Goal: Information Seeking & Learning: Learn about a topic

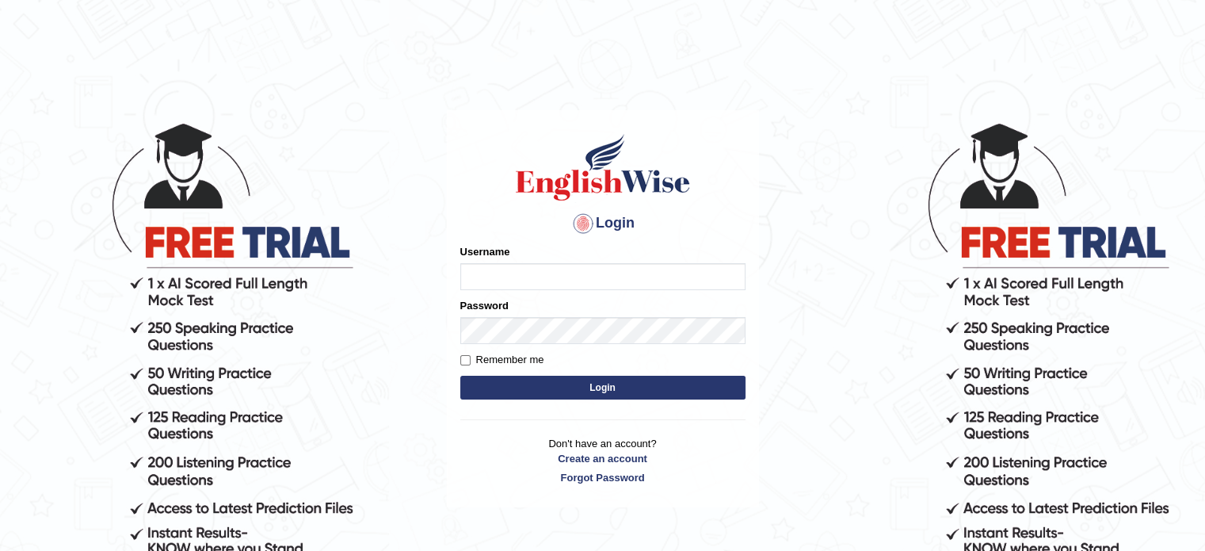
type input "Badmaarag"
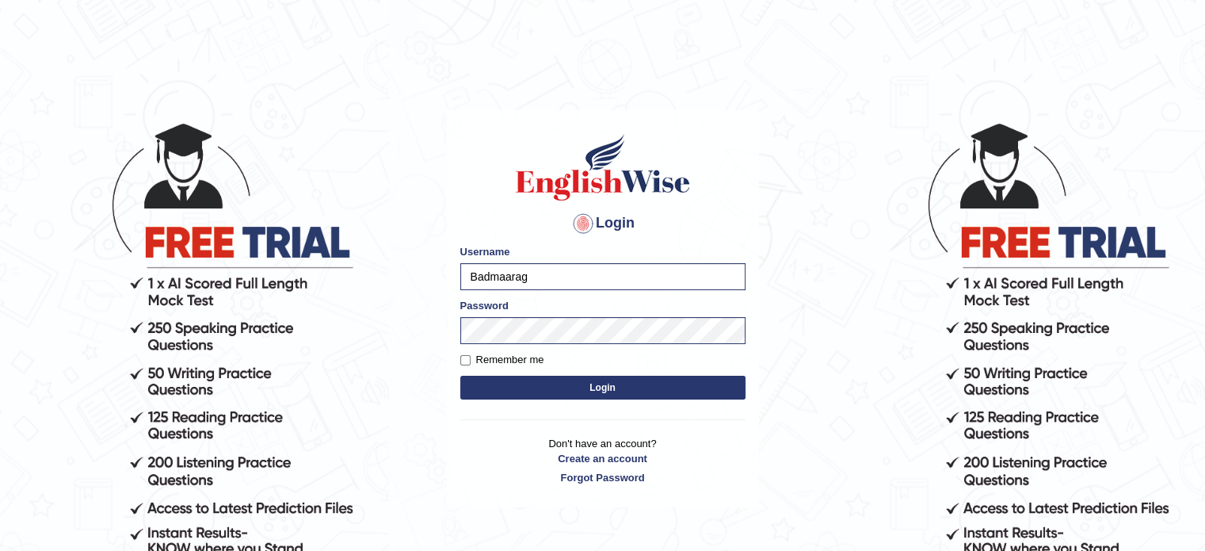
click at [566, 383] on button "Login" at bounding box center [602, 387] width 285 height 24
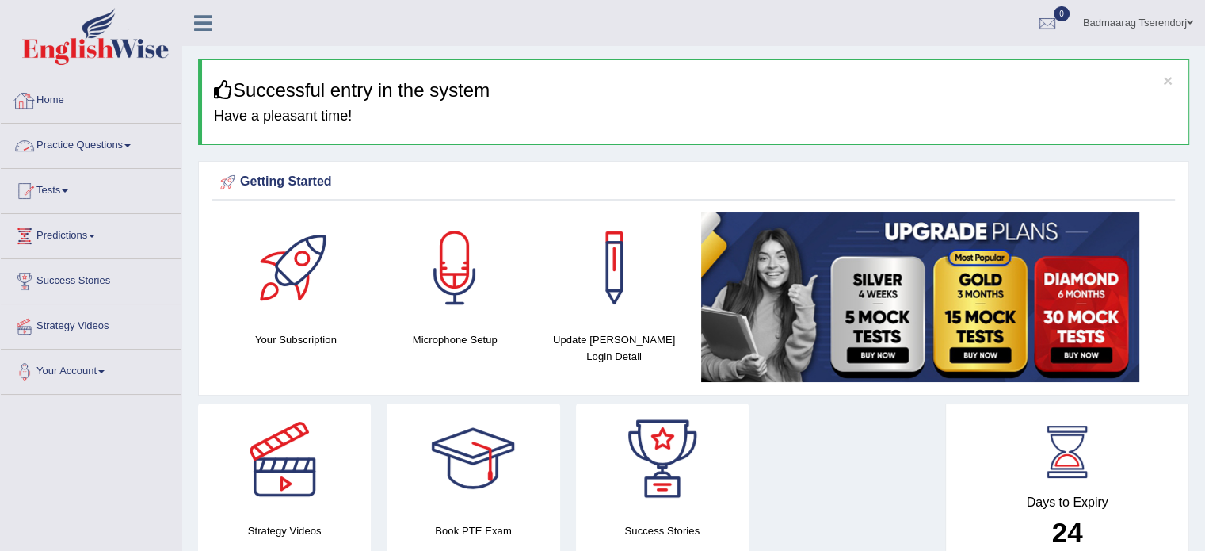
click at [127, 150] on link "Practice Questions" at bounding box center [91, 144] width 181 height 40
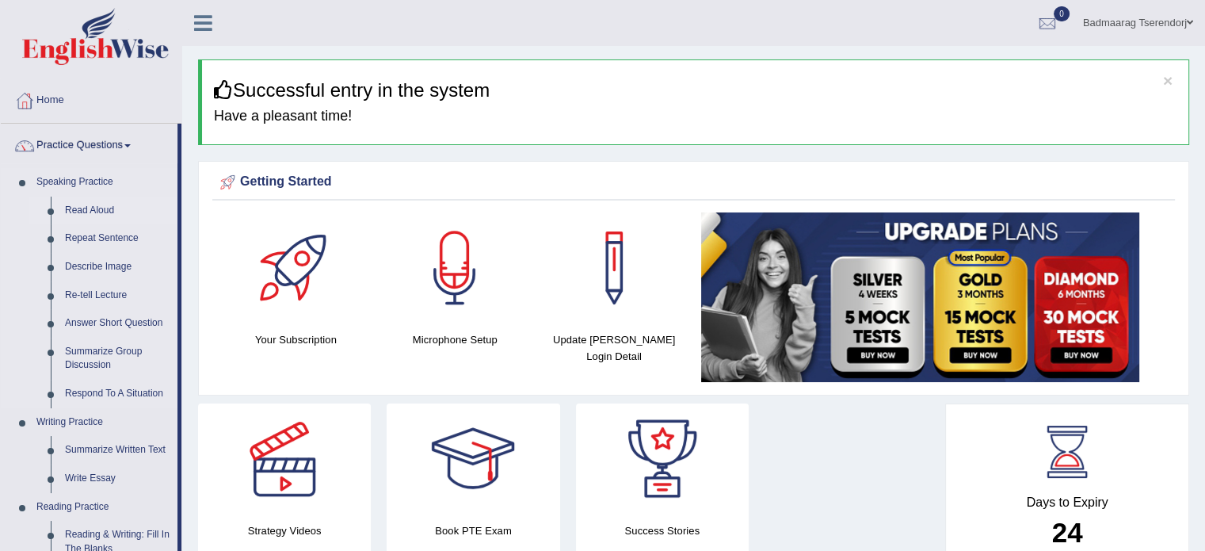
click at [99, 208] on link "Read Aloud" at bounding box center [118, 210] width 120 height 29
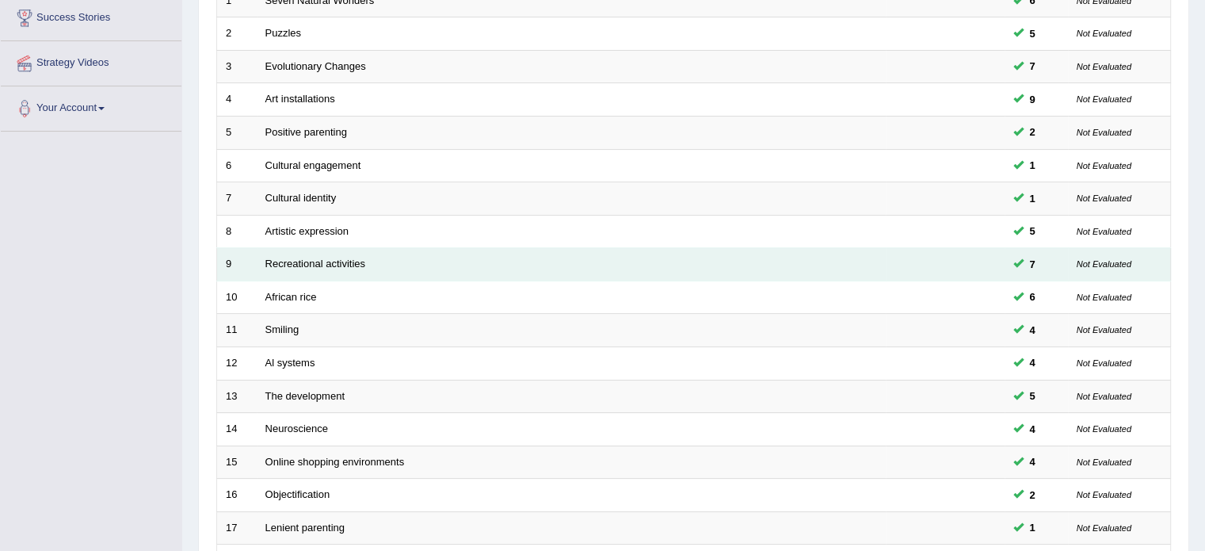
scroll to position [238, 0]
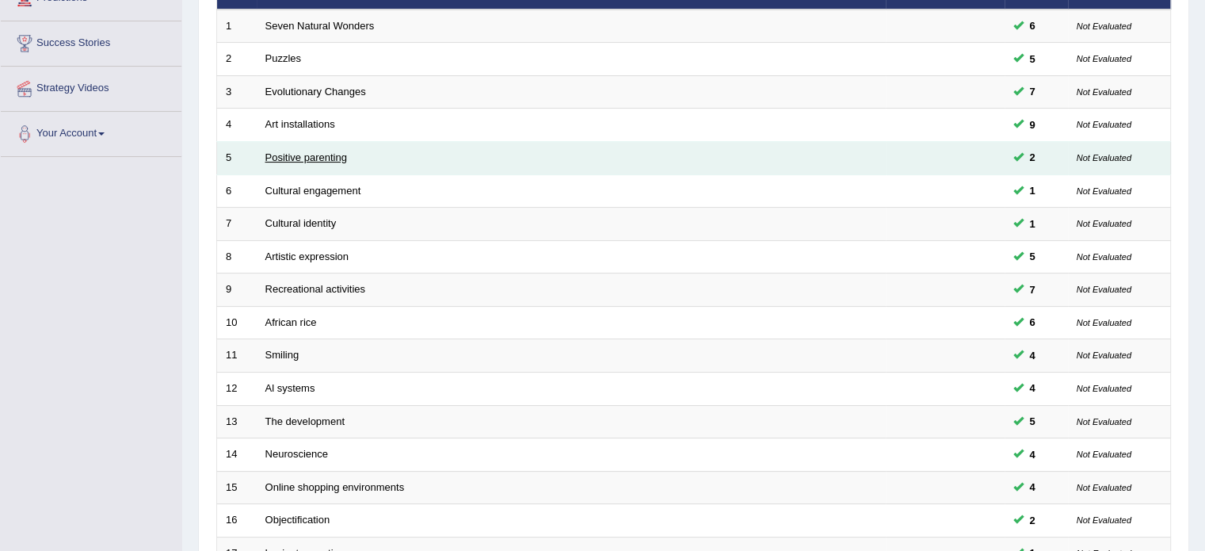
click at [321, 154] on link "Positive parenting" at bounding box center [306, 157] width 82 height 12
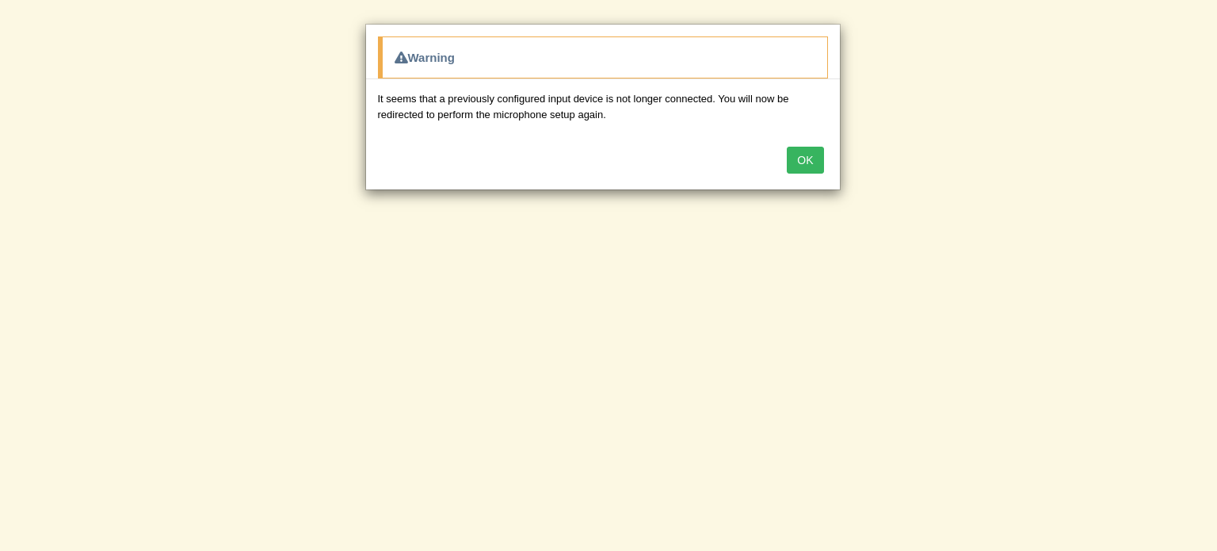
click at [802, 164] on button "OK" at bounding box center [805, 160] width 36 height 27
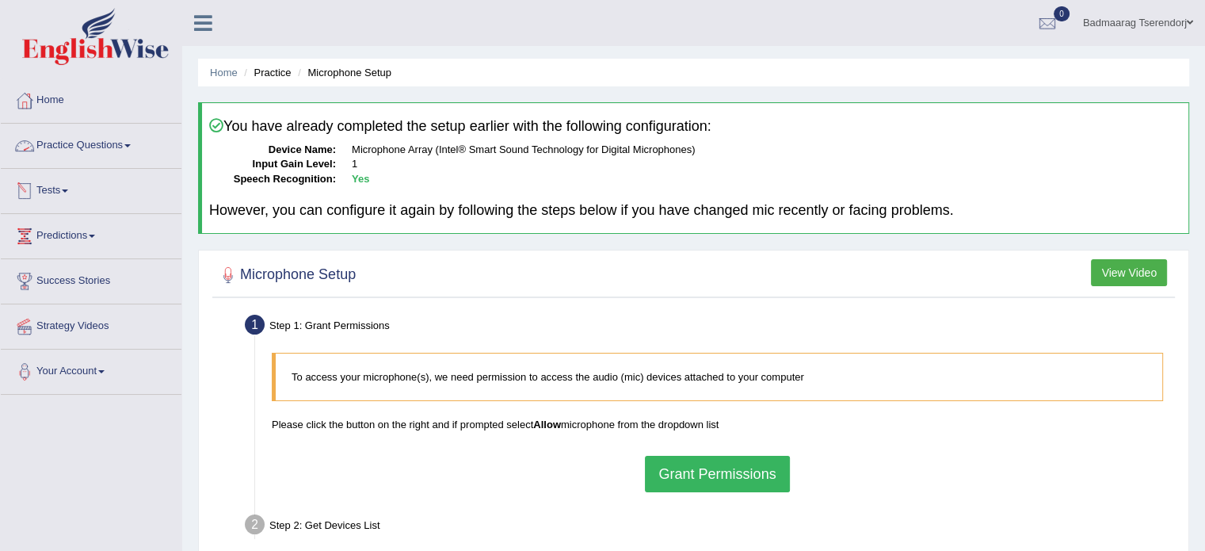
click at [128, 139] on link "Practice Questions" at bounding box center [91, 144] width 181 height 40
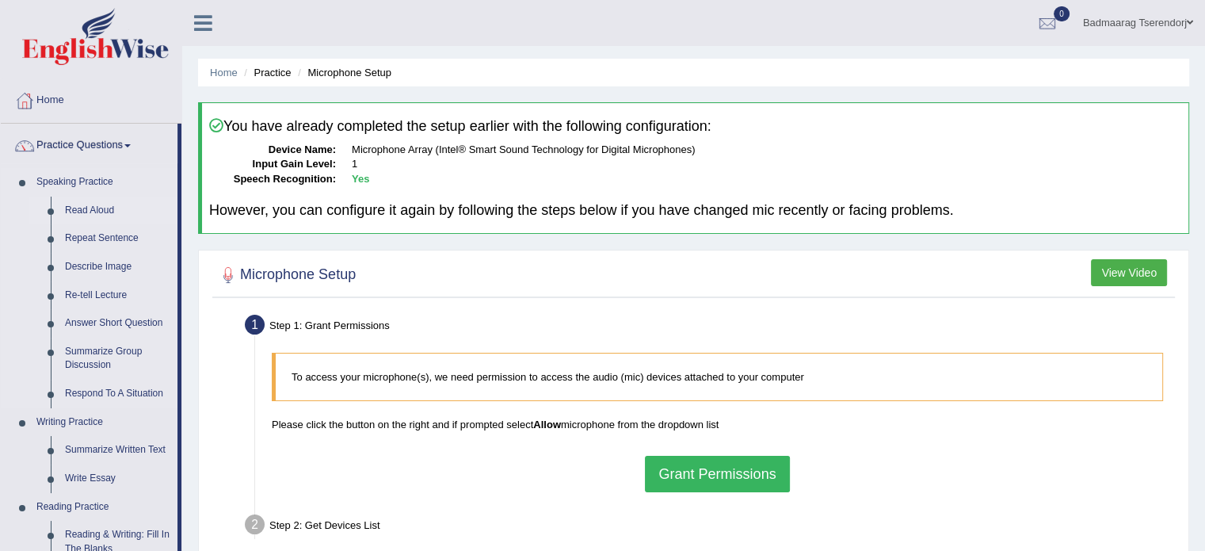
click at [101, 203] on link "Read Aloud" at bounding box center [118, 210] width 120 height 29
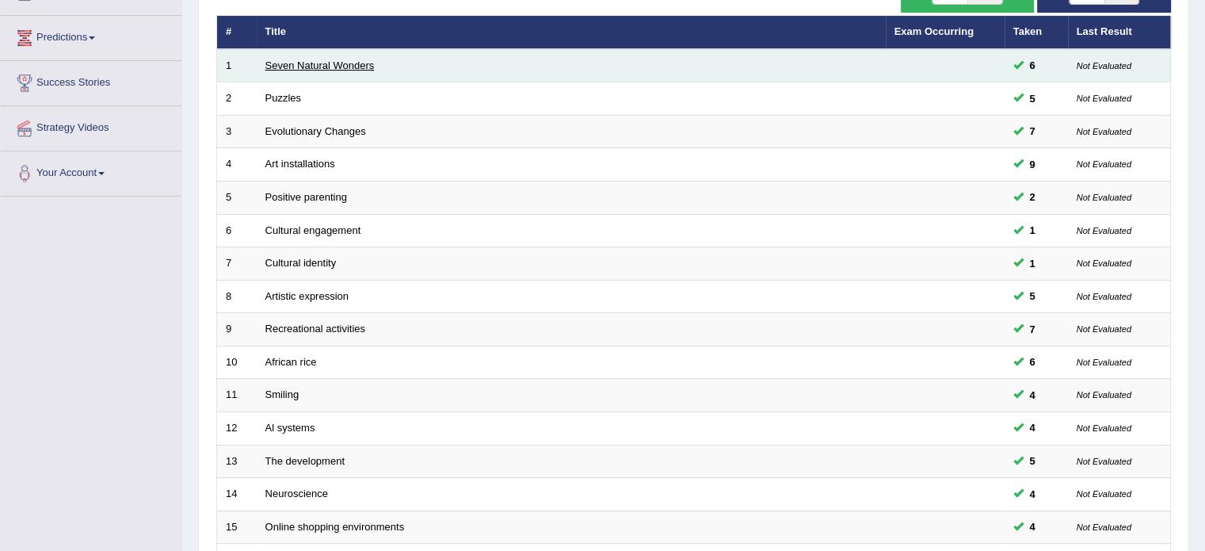
scroll to position [238, 0]
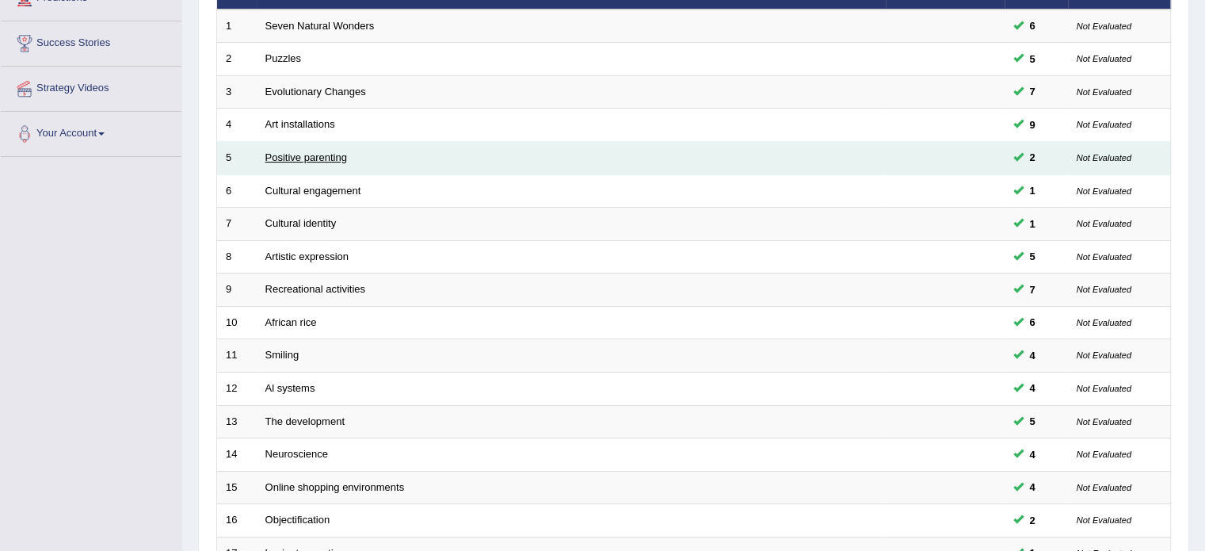
click at [292, 158] on link "Positive parenting" at bounding box center [306, 157] width 82 height 12
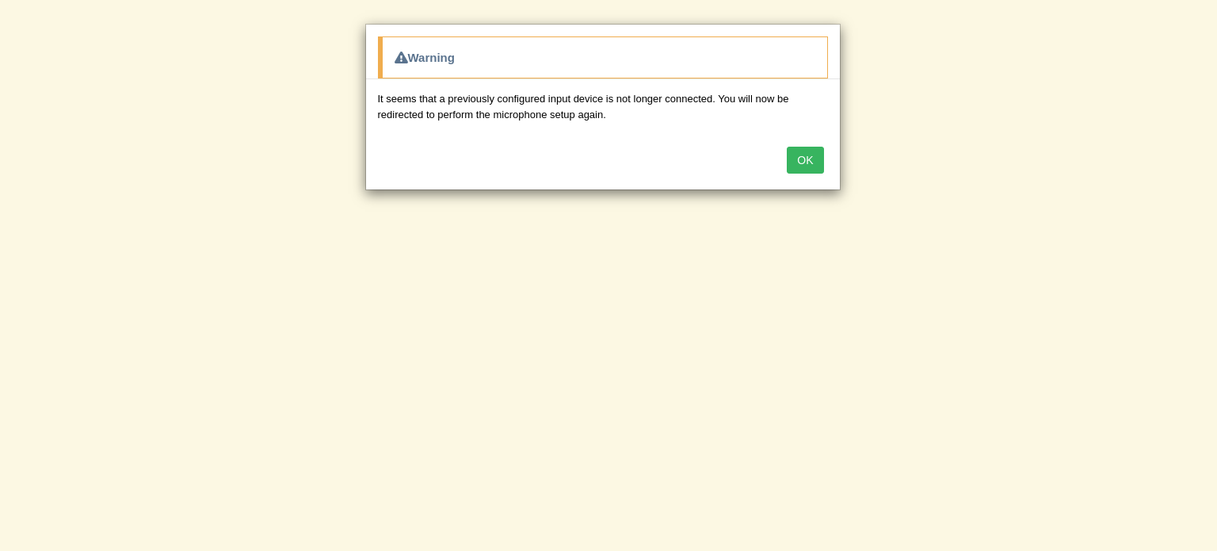
click at [802, 164] on button "OK" at bounding box center [805, 160] width 36 height 27
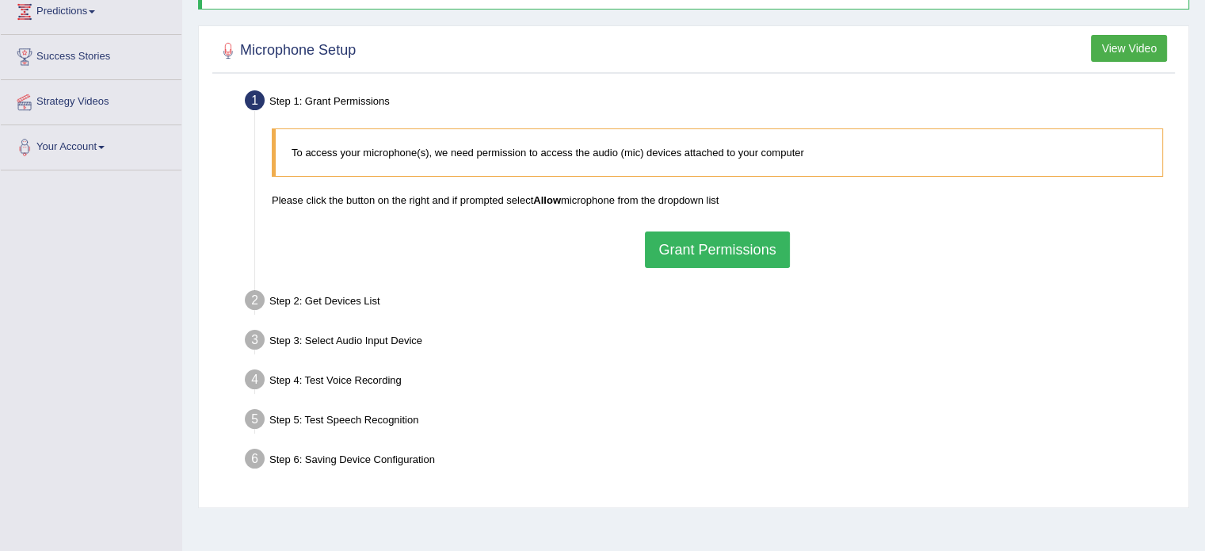
scroll to position [238, 0]
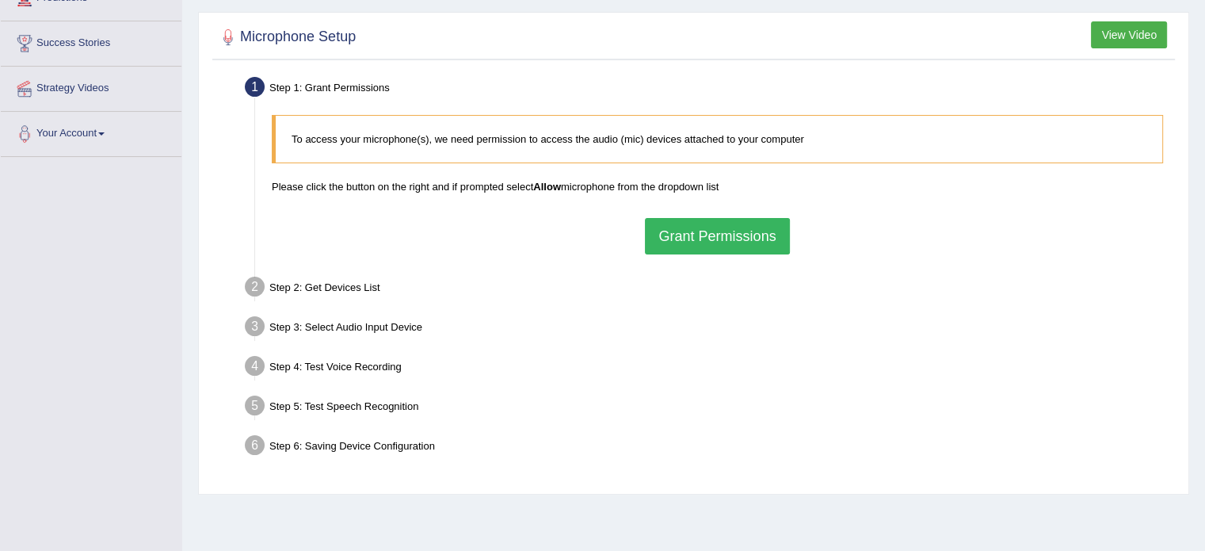
click at [679, 236] on button "Grant Permissions" at bounding box center [717, 236] width 144 height 36
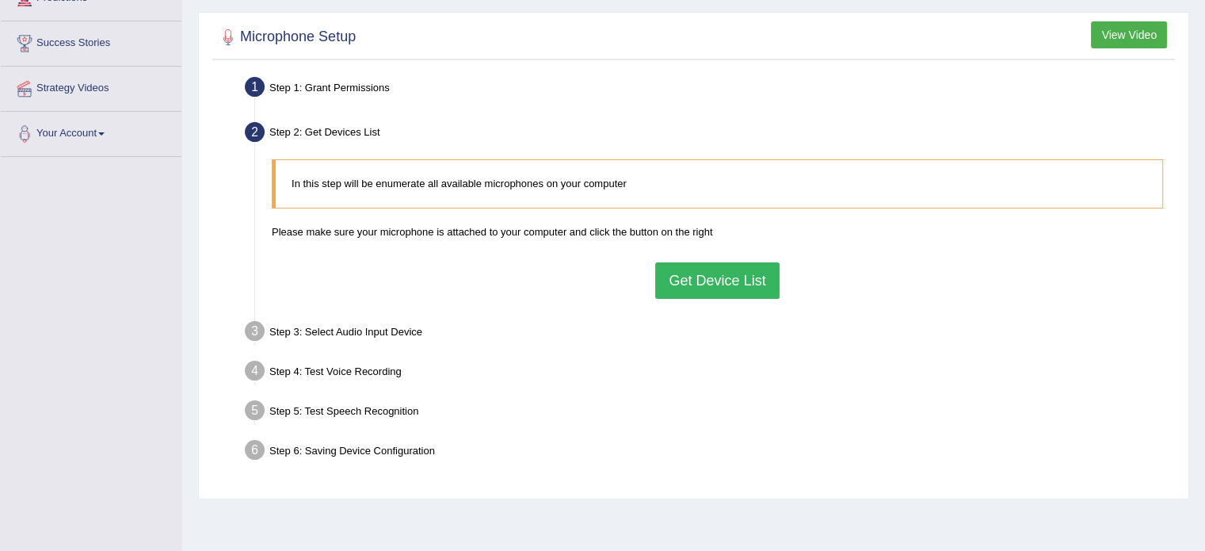
click at [697, 279] on button "Get Device List" at bounding box center [717, 280] width 124 height 36
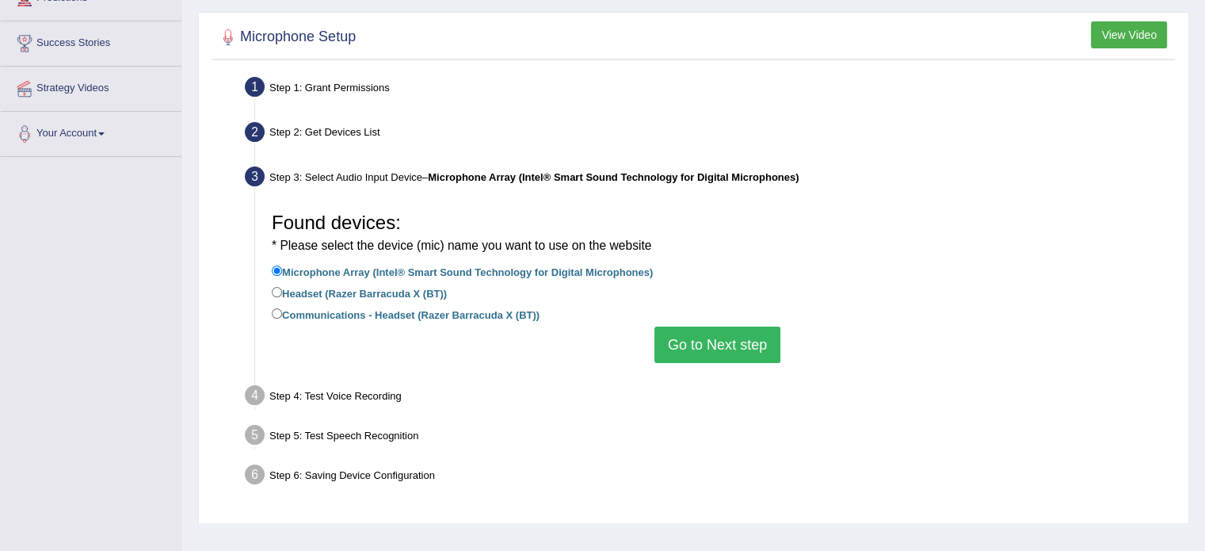
click at [701, 337] on button "Go to Next step" at bounding box center [717, 344] width 126 height 36
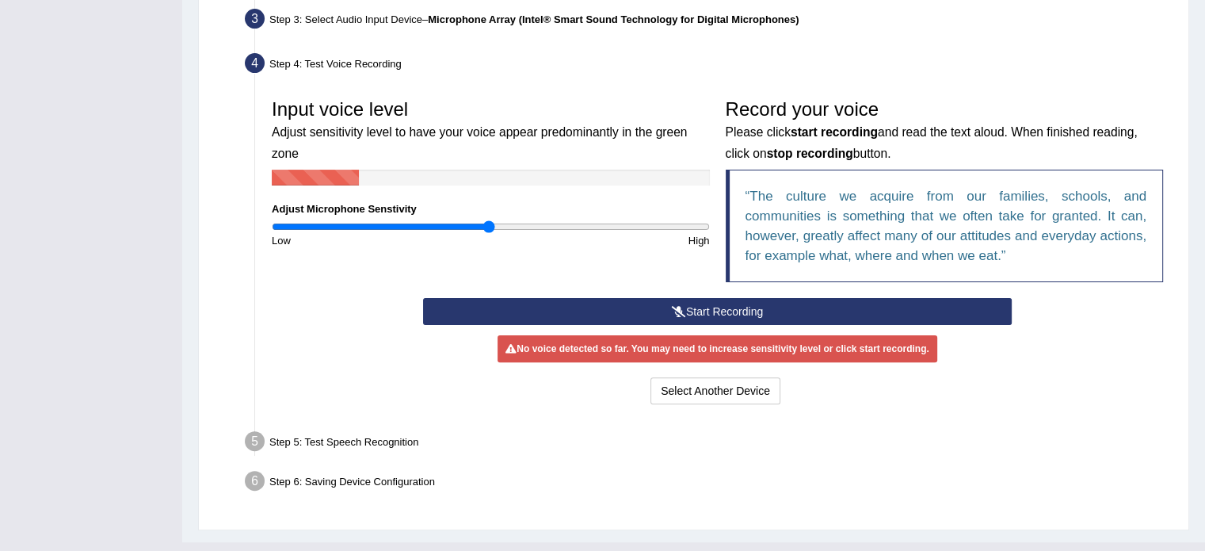
scroll to position [396, 0]
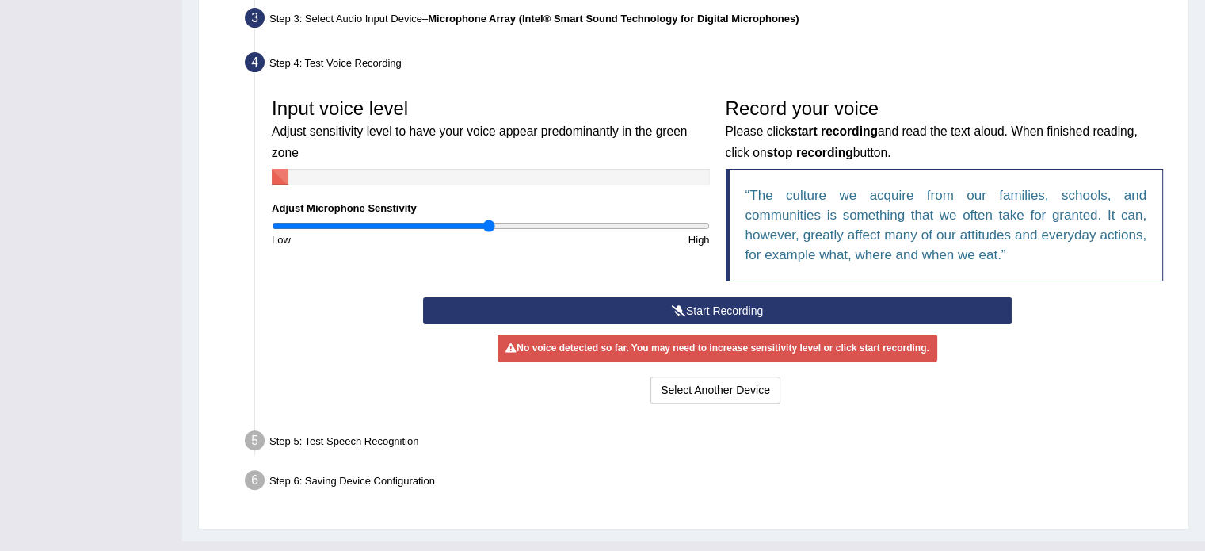
click at [692, 310] on button "Start Recording" at bounding box center [717, 310] width 589 height 27
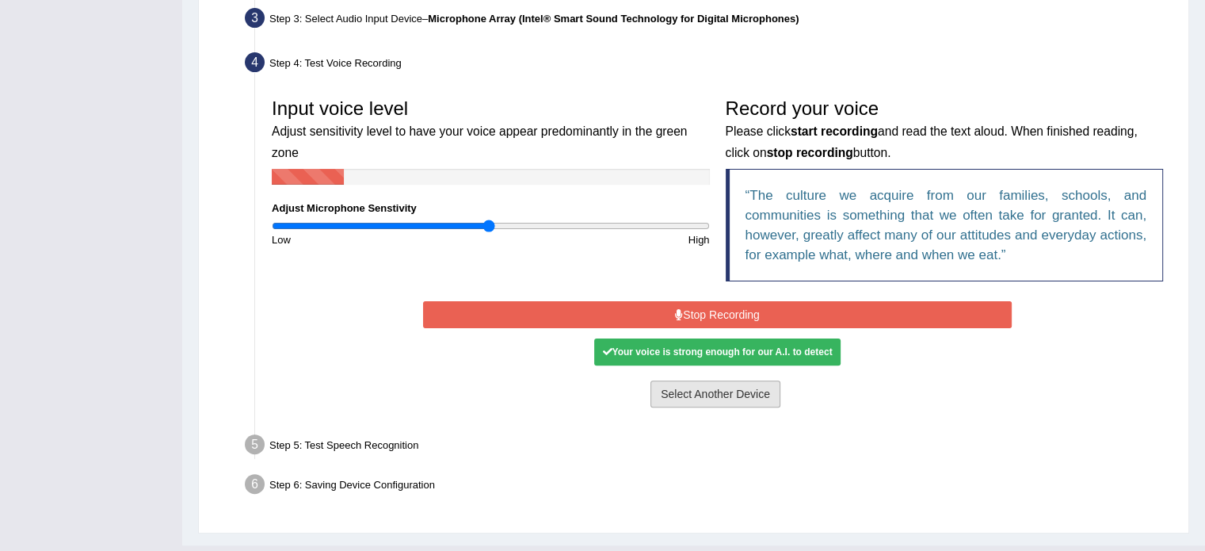
click at [719, 386] on button "Select Another Device" at bounding box center [715, 393] width 130 height 27
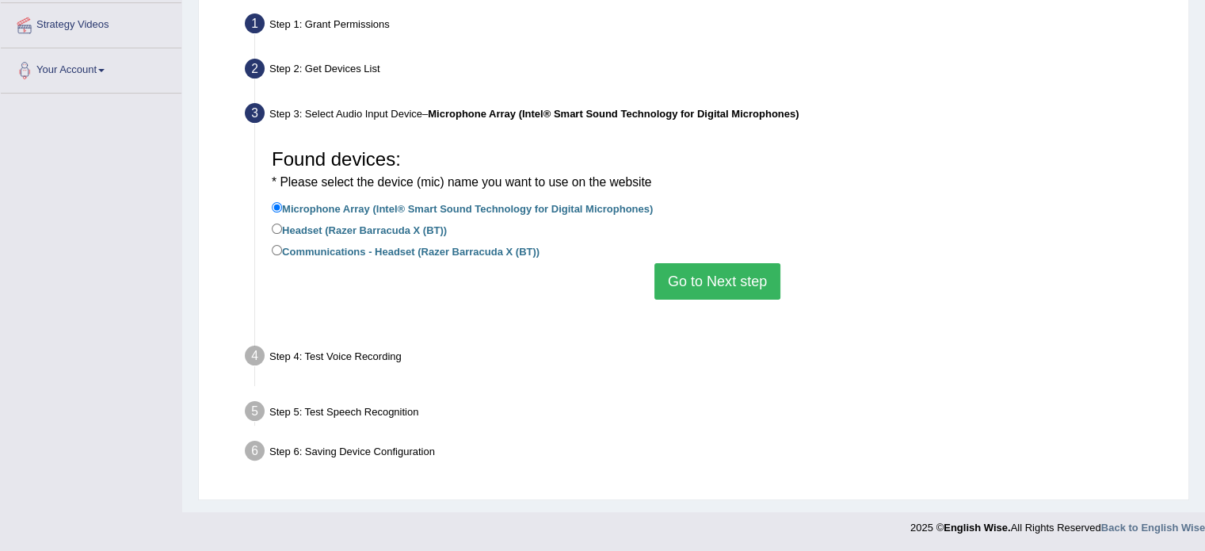
scroll to position [281, 0]
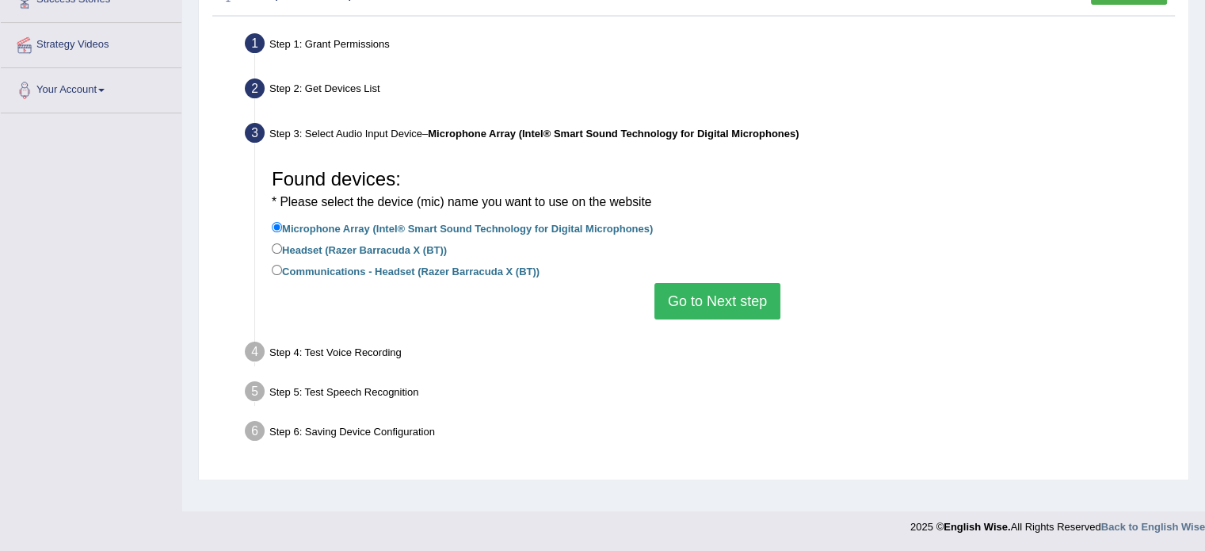
click at [686, 301] on button "Go to Next step" at bounding box center [717, 301] width 126 height 36
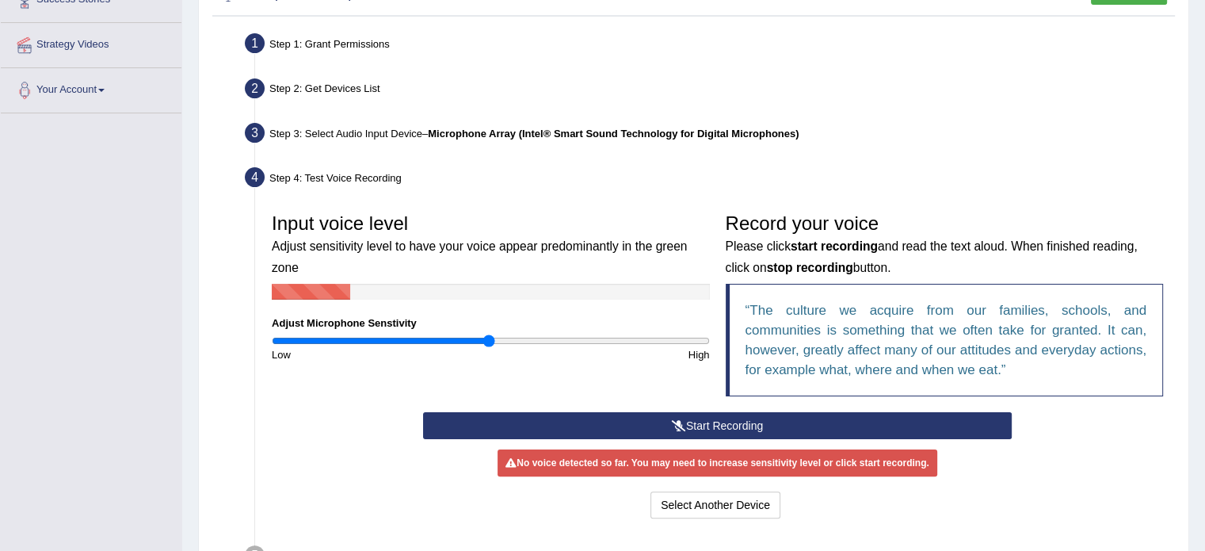
click at [660, 427] on button "Start Recording" at bounding box center [717, 425] width 589 height 27
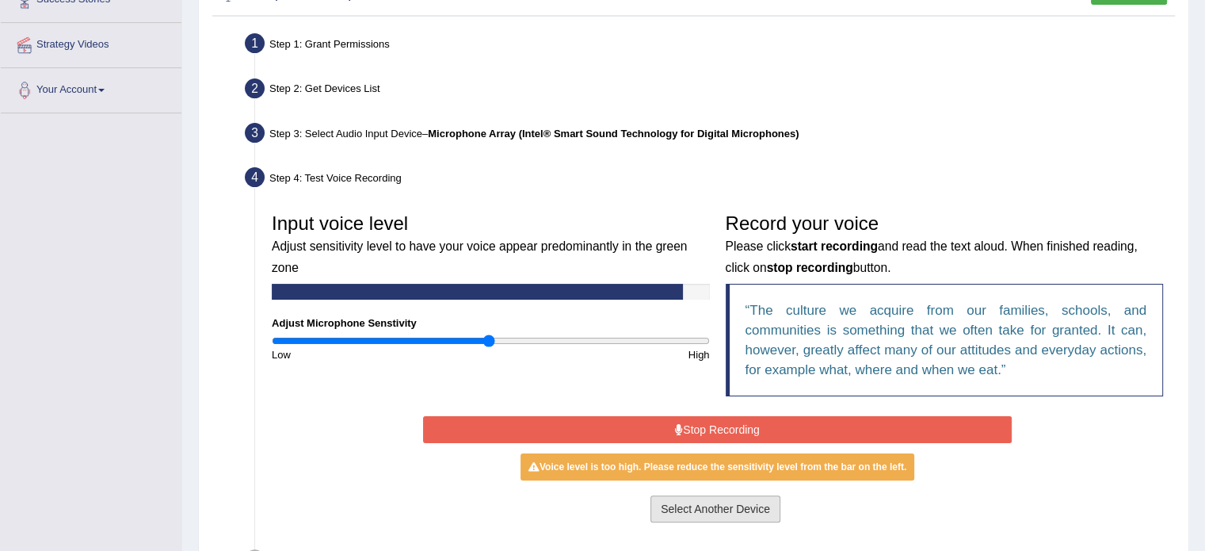
click at [705, 506] on button "Select Another Device" at bounding box center [715, 508] width 130 height 27
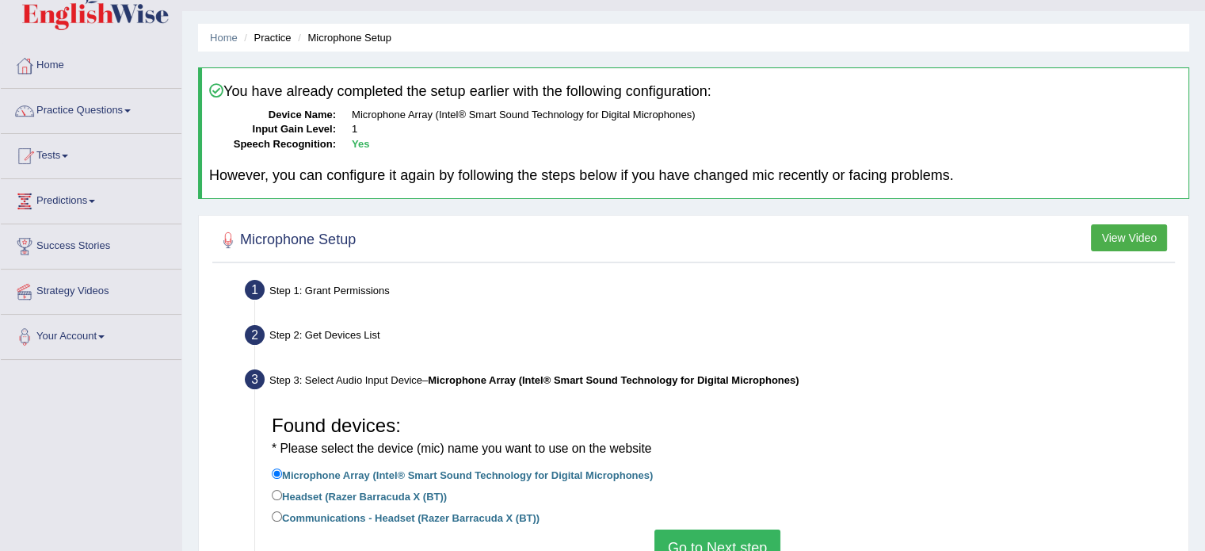
scroll to position [0, 0]
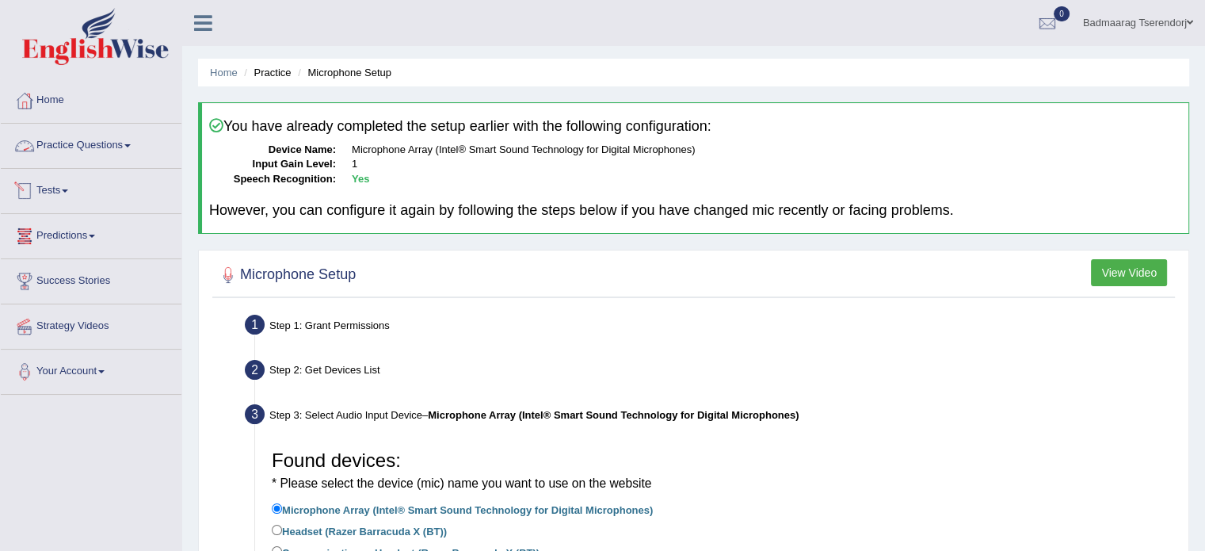
click at [131, 147] on span at bounding box center [127, 145] width 6 height 3
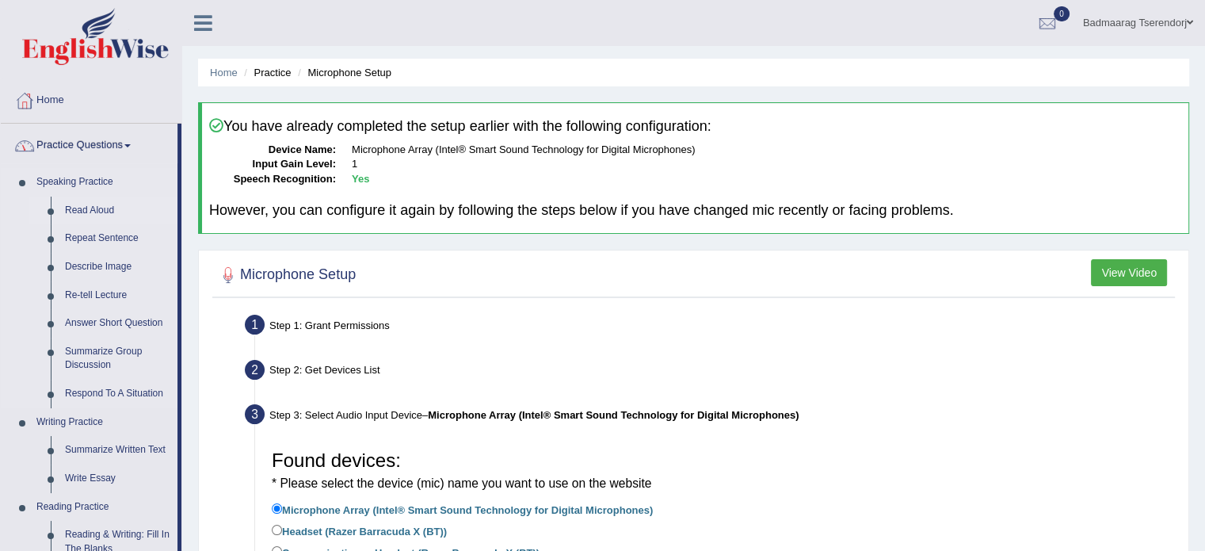
click at [97, 211] on link "Read Aloud" at bounding box center [118, 210] width 120 height 29
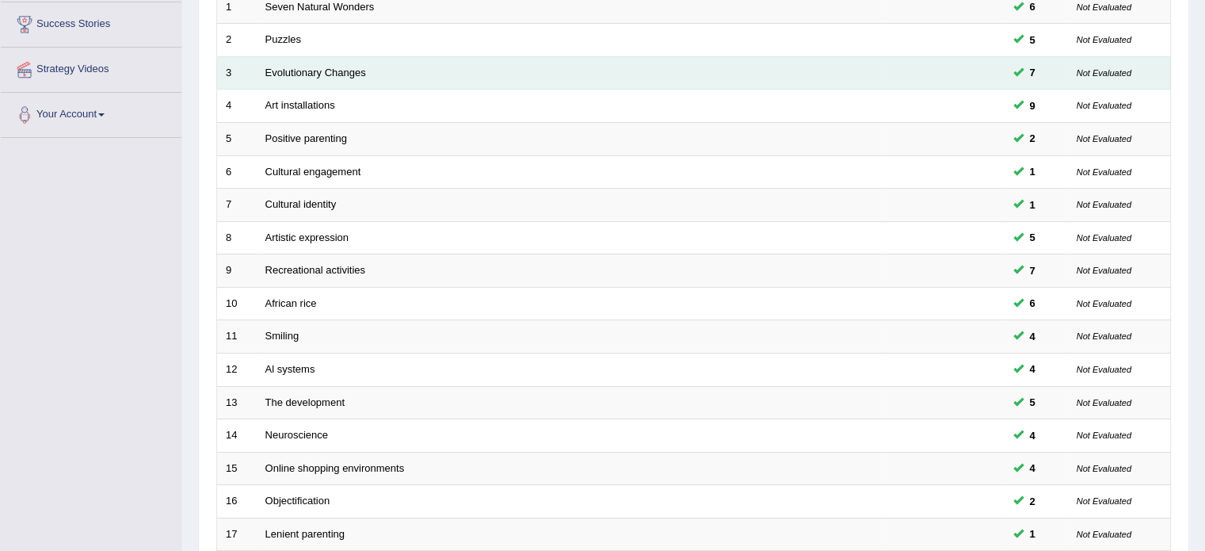
scroll to position [317, 0]
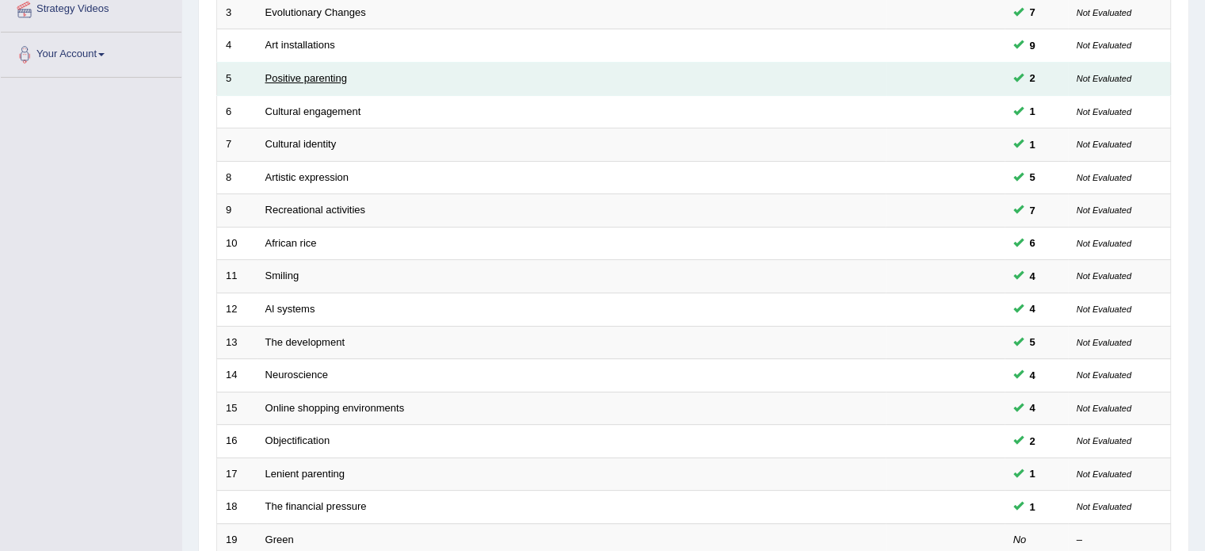
click at [343, 75] on link "Positive parenting" at bounding box center [306, 78] width 82 height 12
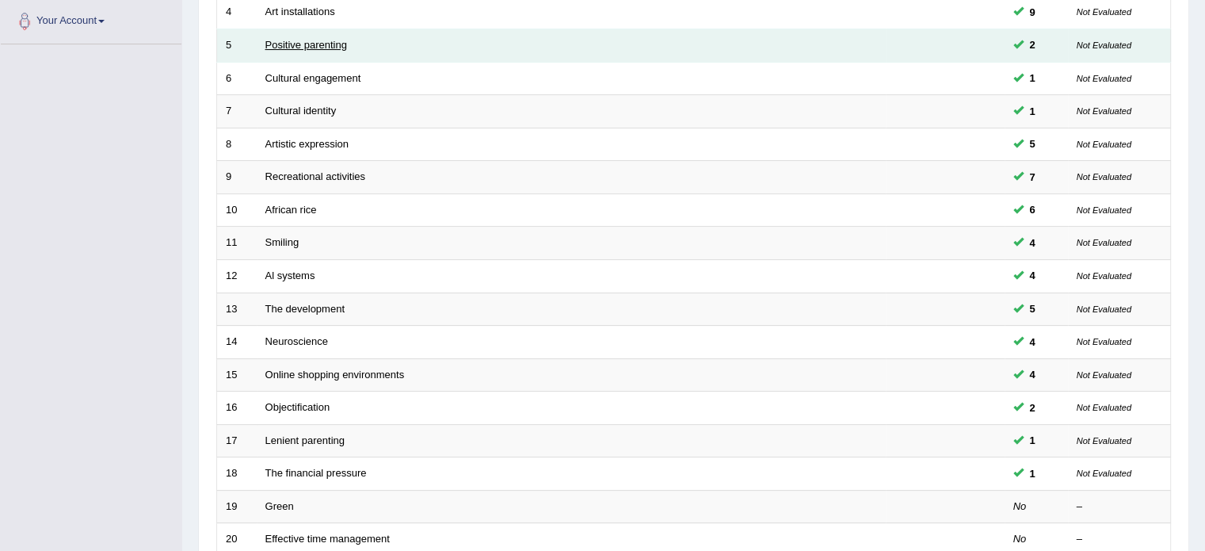
scroll to position [377, 0]
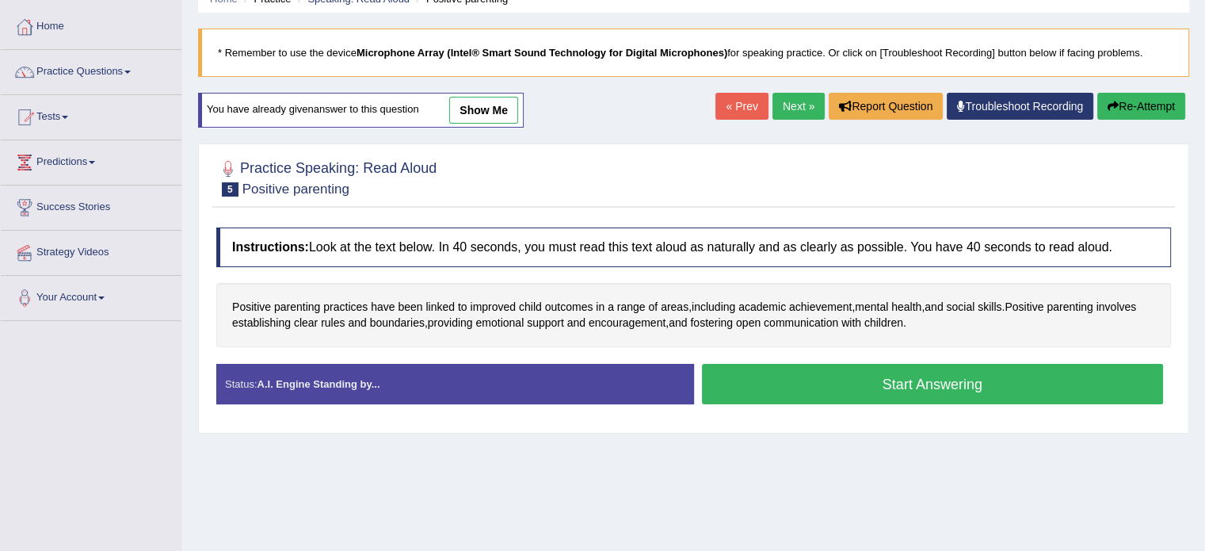
scroll to position [79, 0]
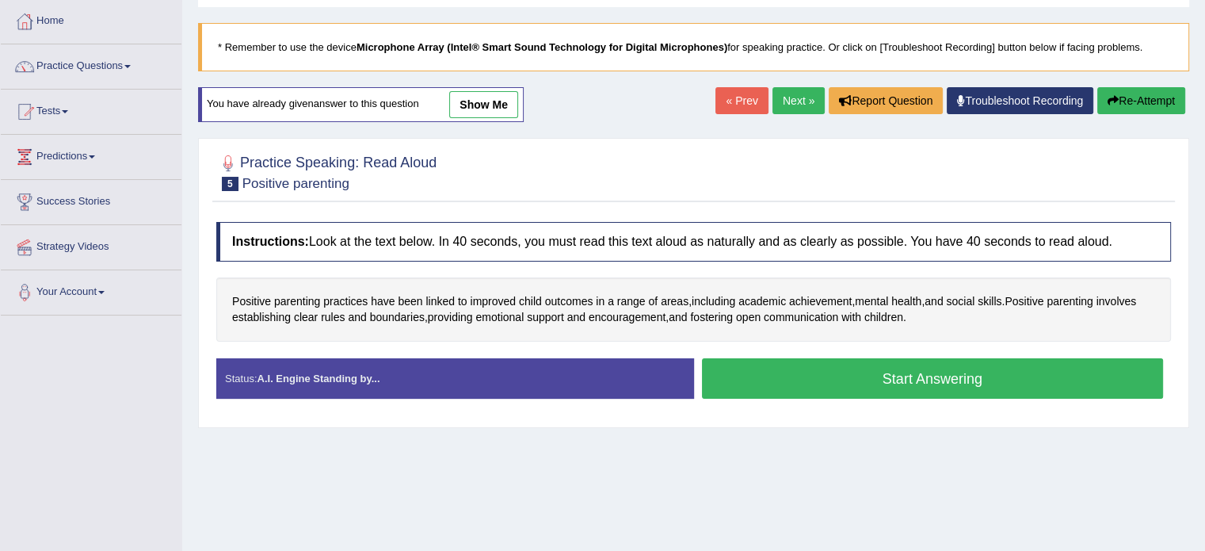
click at [800, 378] on button "Start Answering" at bounding box center [933, 378] width 462 height 40
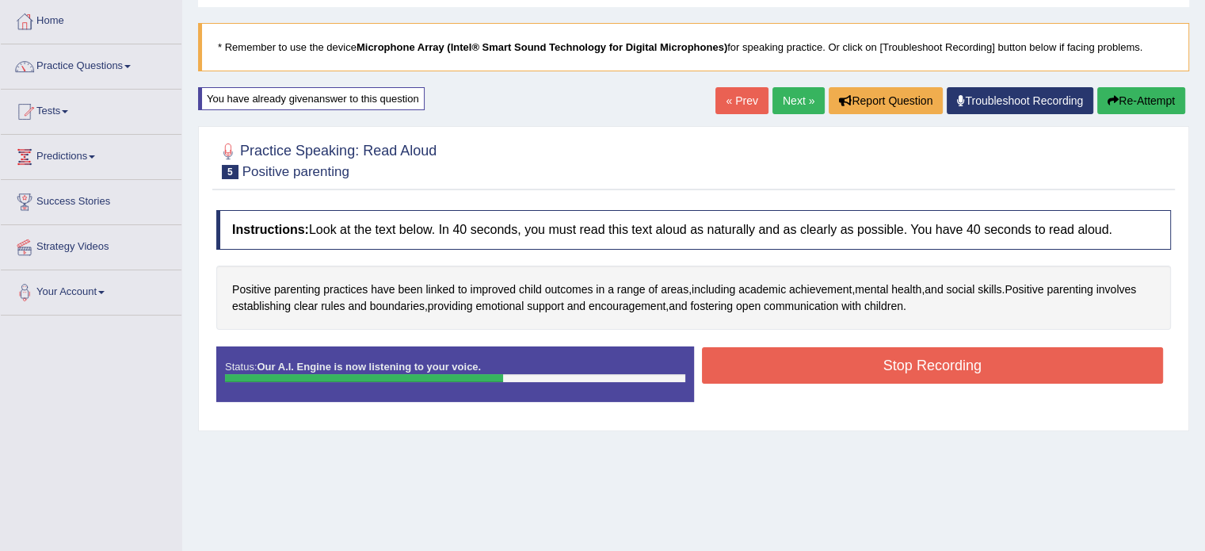
click at [819, 369] on button "Stop Recording" at bounding box center [933, 365] width 462 height 36
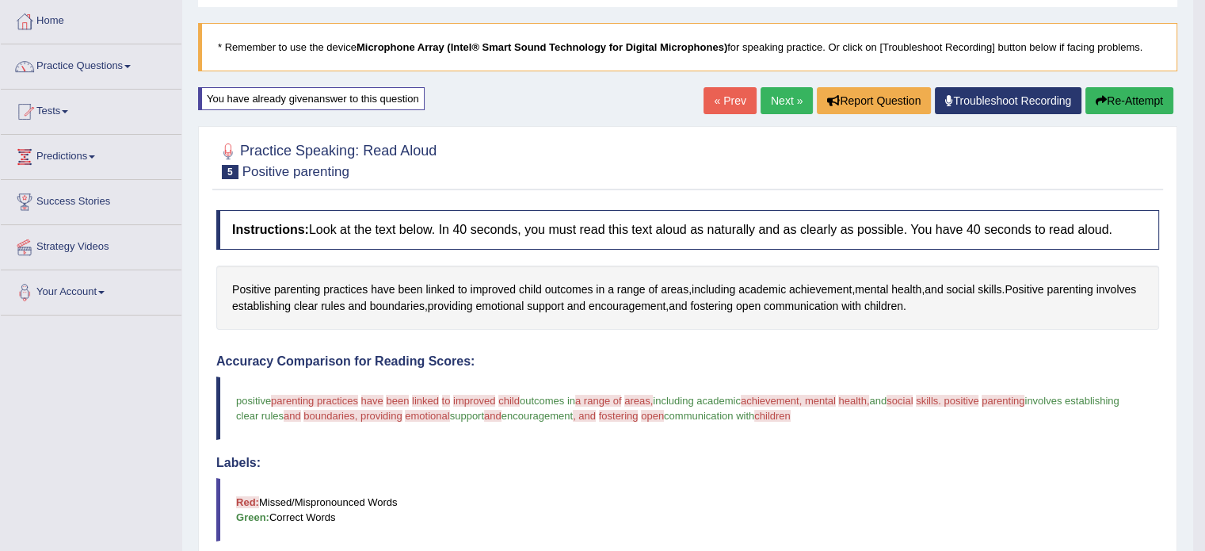
click at [1119, 99] on button "Re-Attempt" at bounding box center [1129, 100] width 88 height 27
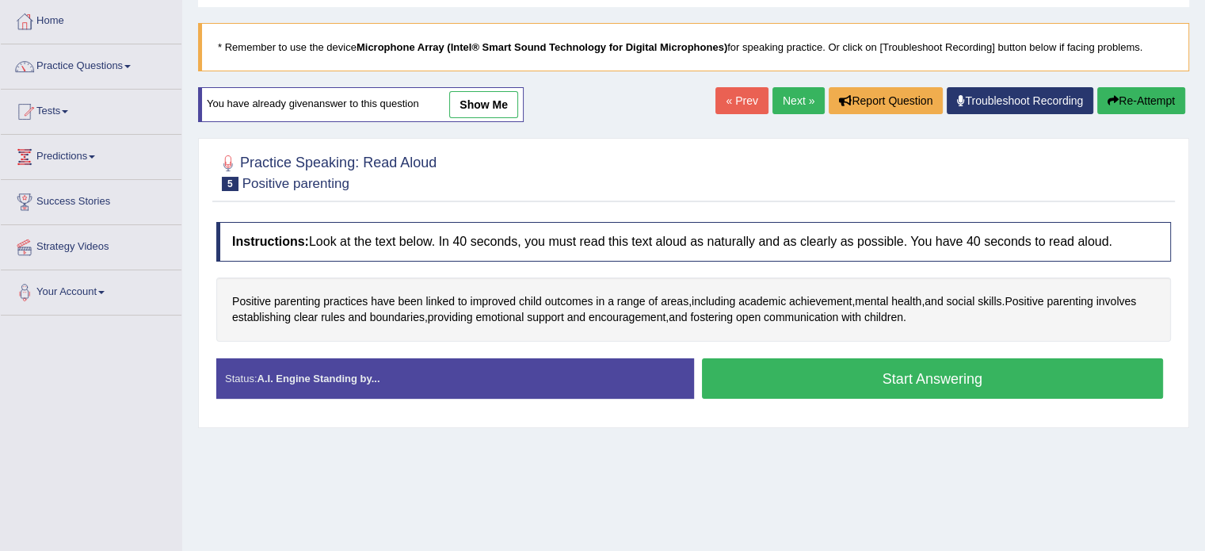
click at [869, 370] on button "Start Answering" at bounding box center [933, 378] width 462 height 40
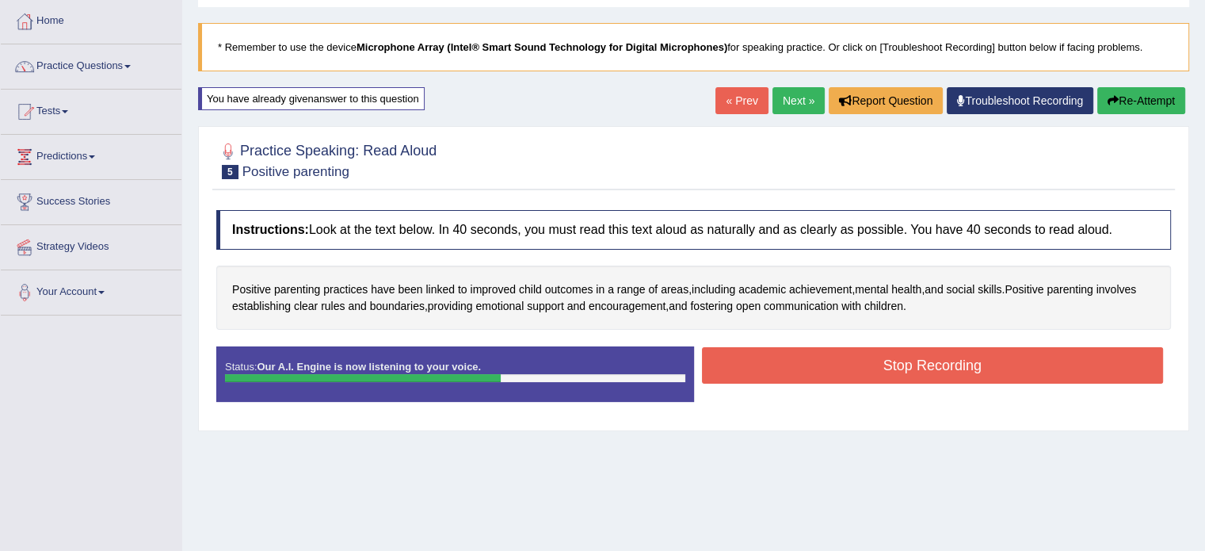
click at [866, 373] on button "Stop Recording" at bounding box center [933, 365] width 462 height 36
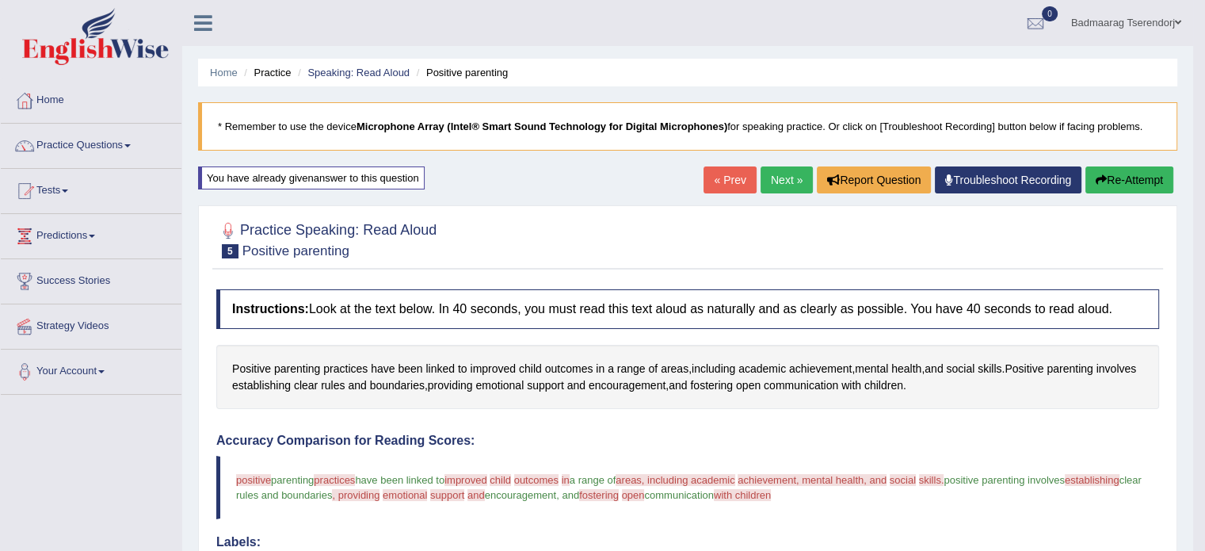
click at [1110, 178] on button "Re-Attempt" at bounding box center [1129, 179] width 88 height 27
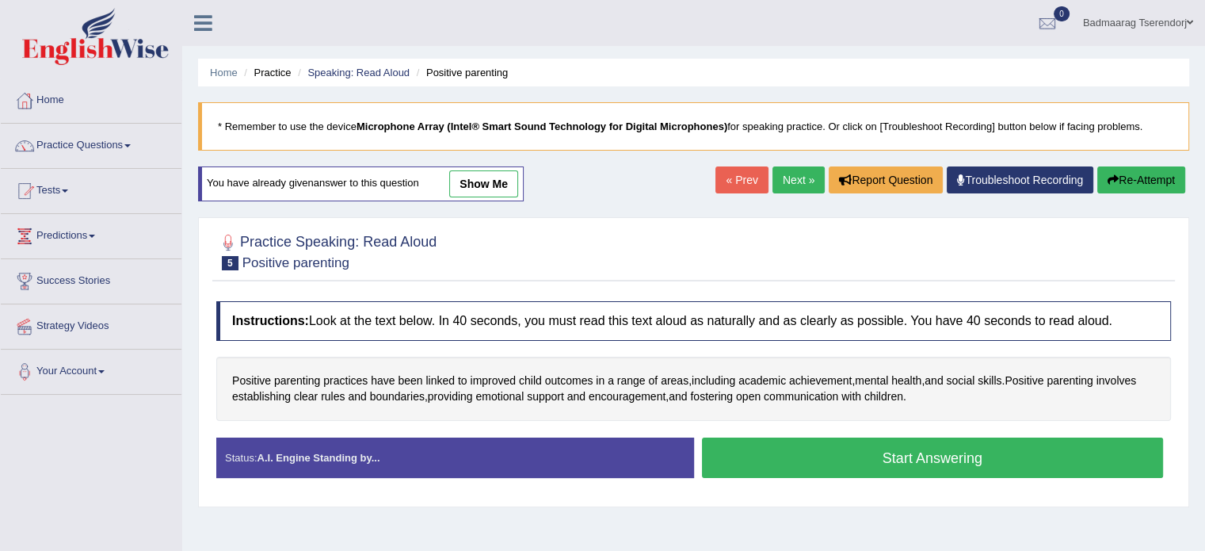
click at [862, 457] on button "Start Answering" at bounding box center [933, 457] width 462 height 40
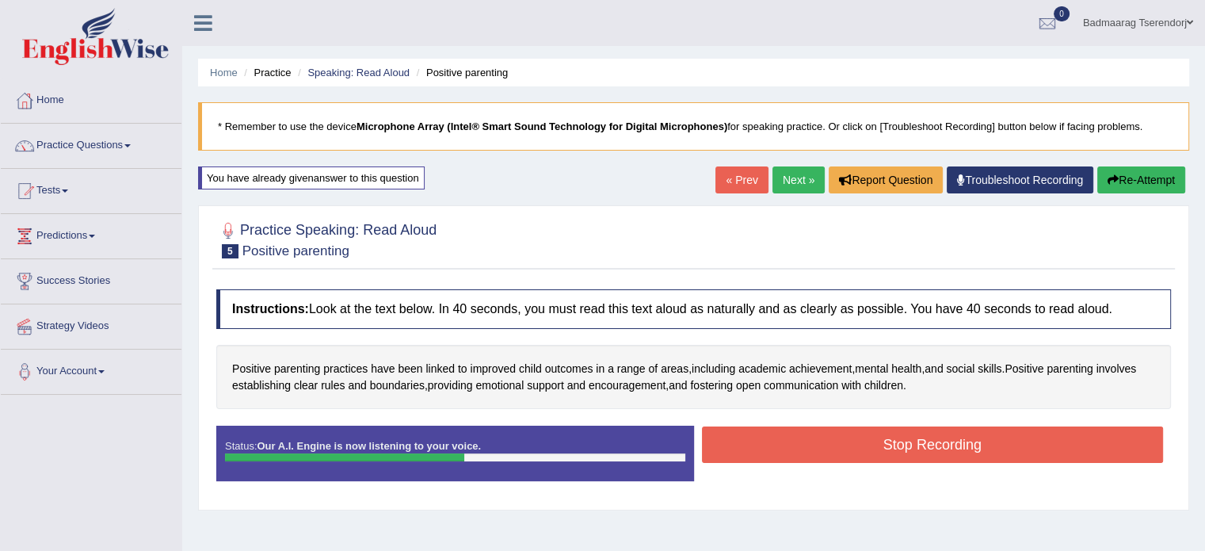
click at [844, 442] on button "Stop Recording" at bounding box center [933, 444] width 462 height 36
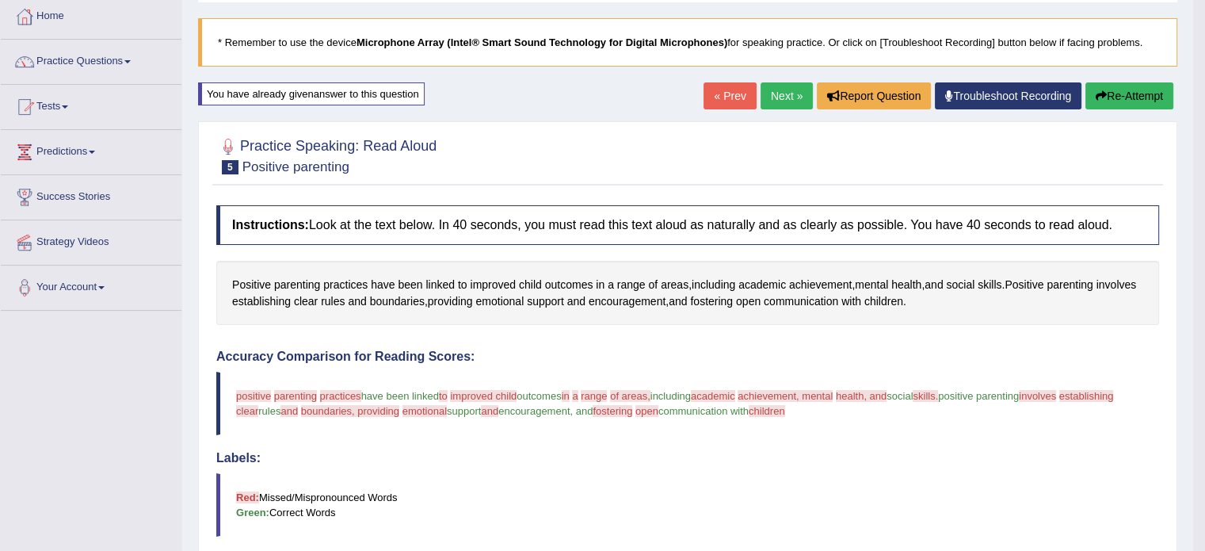
scroll to position [79, 0]
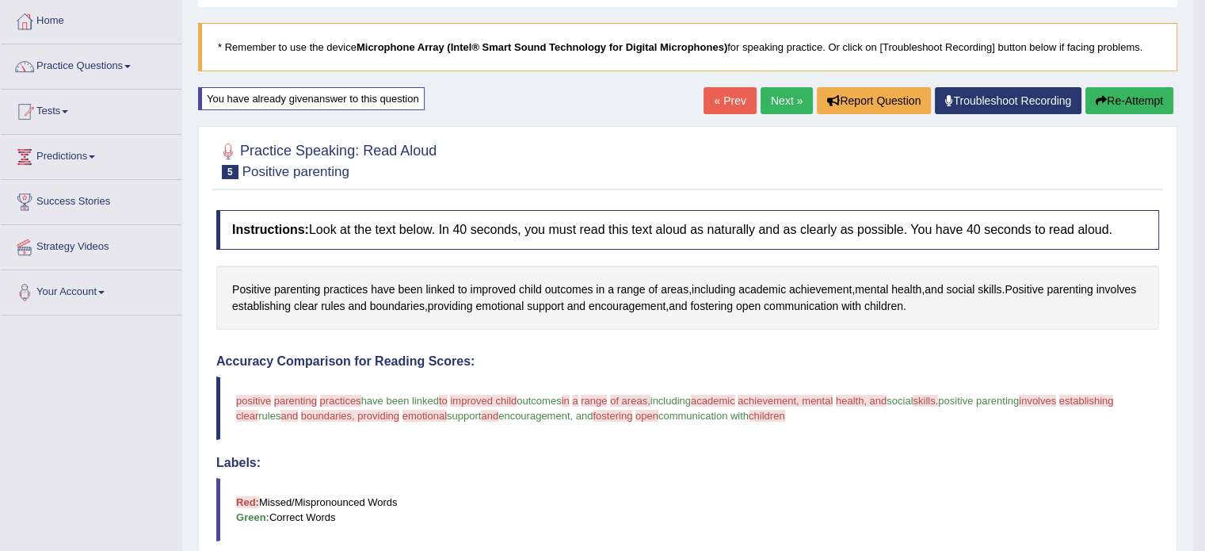
click at [1147, 101] on button "Re-Attempt" at bounding box center [1129, 100] width 88 height 27
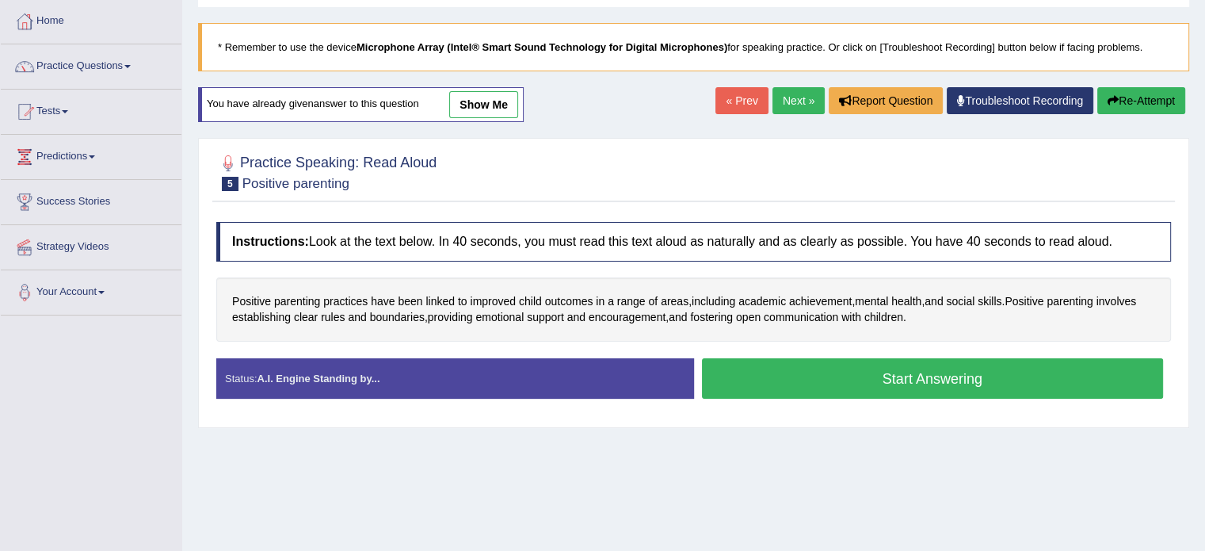
click at [865, 381] on button "Start Answering" at bounding box center [933, 378] width 462 height 40
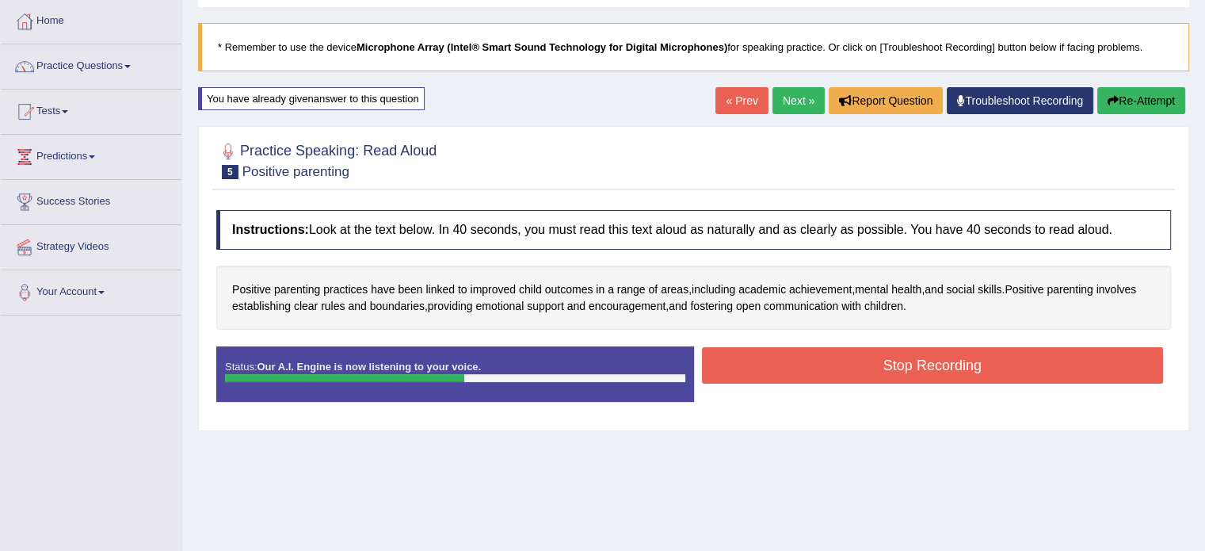
click at [848, 364] on button "Stop Recording" at bounding box center [933, 365] width 462 height 36
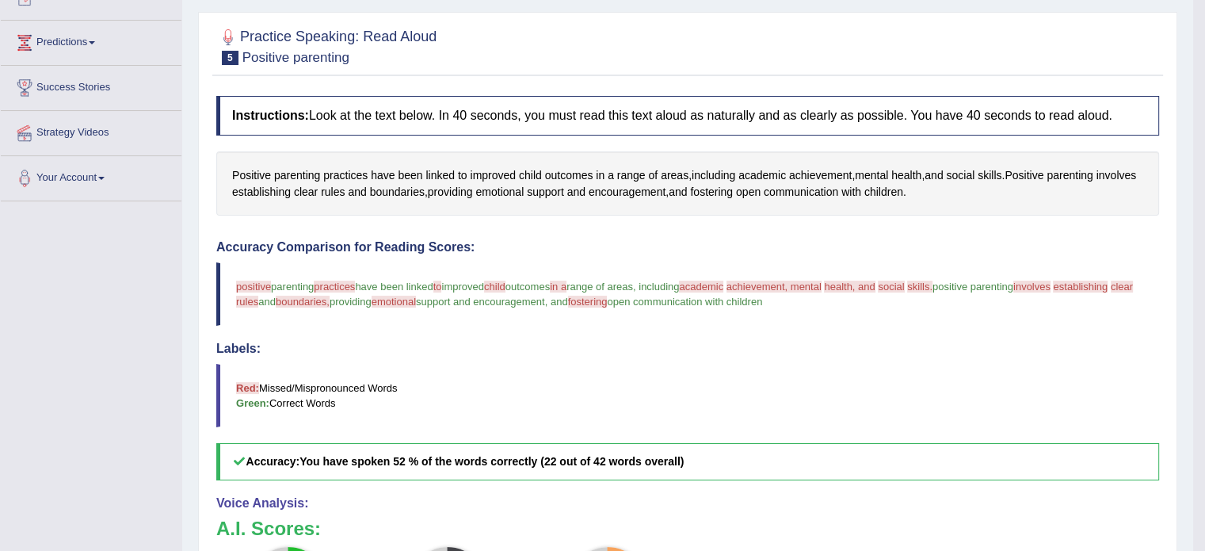
scroll to position [79, 0]
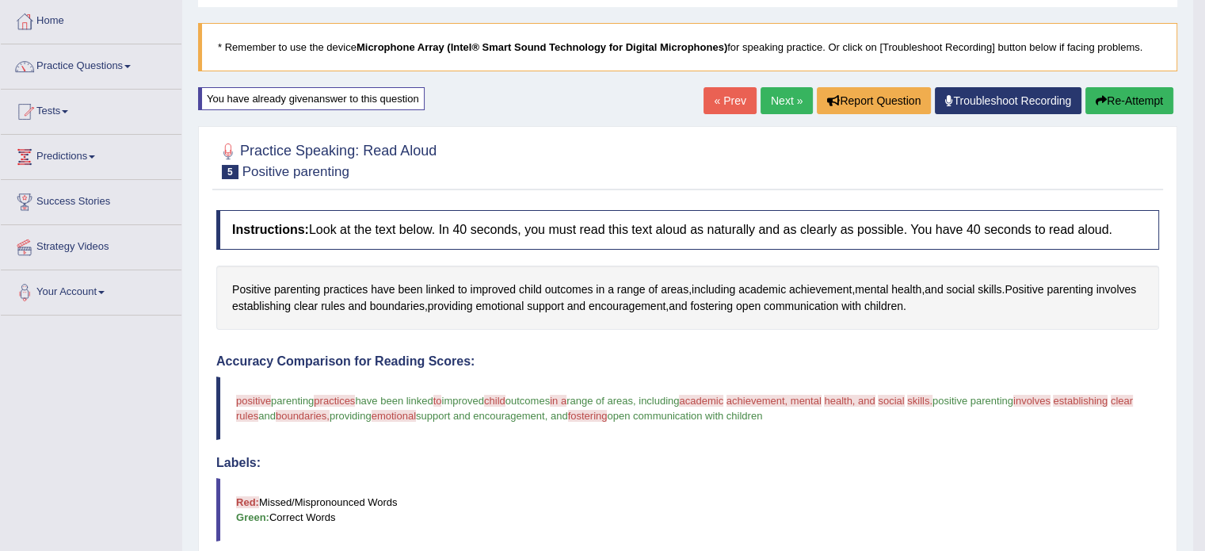
click at [770, 105] on link "Next »" at bounding box center [786, 100] width 52 height 27
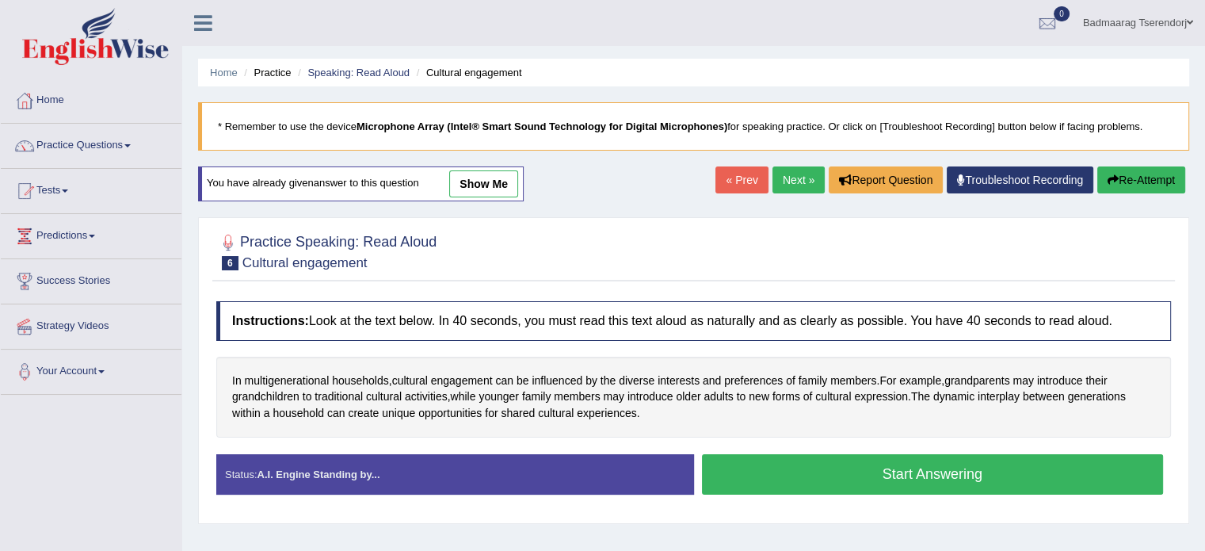
click at [821, 469] on button "Start Answering" at bounding box center [933, 474] width 462 height 40
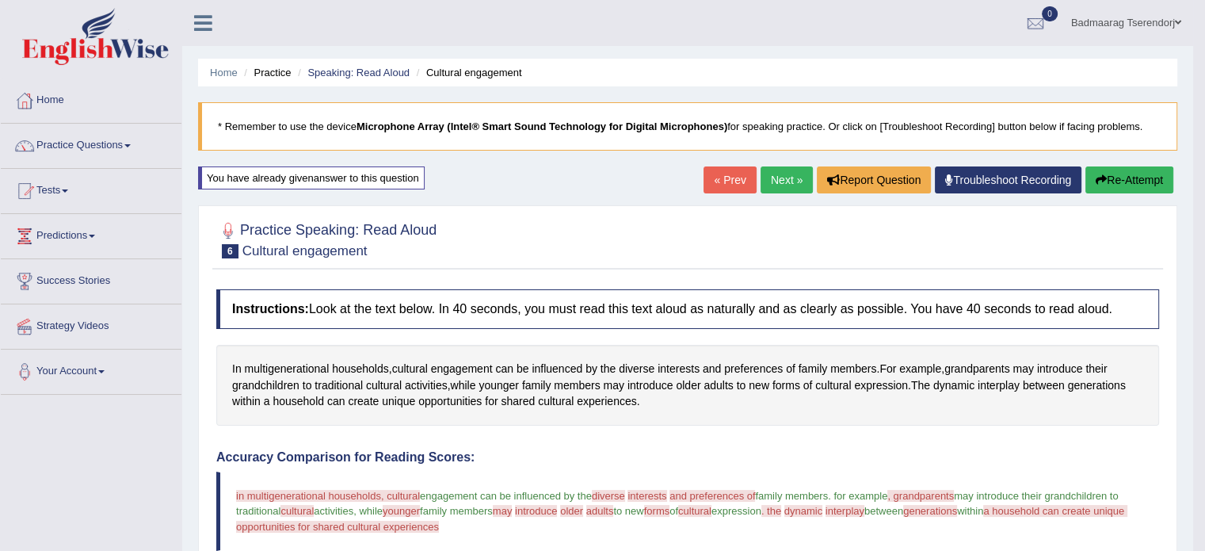
click at [1123, 178] on button "Re-Attempt" at bounding box center [1129, 179] width 88 height 27
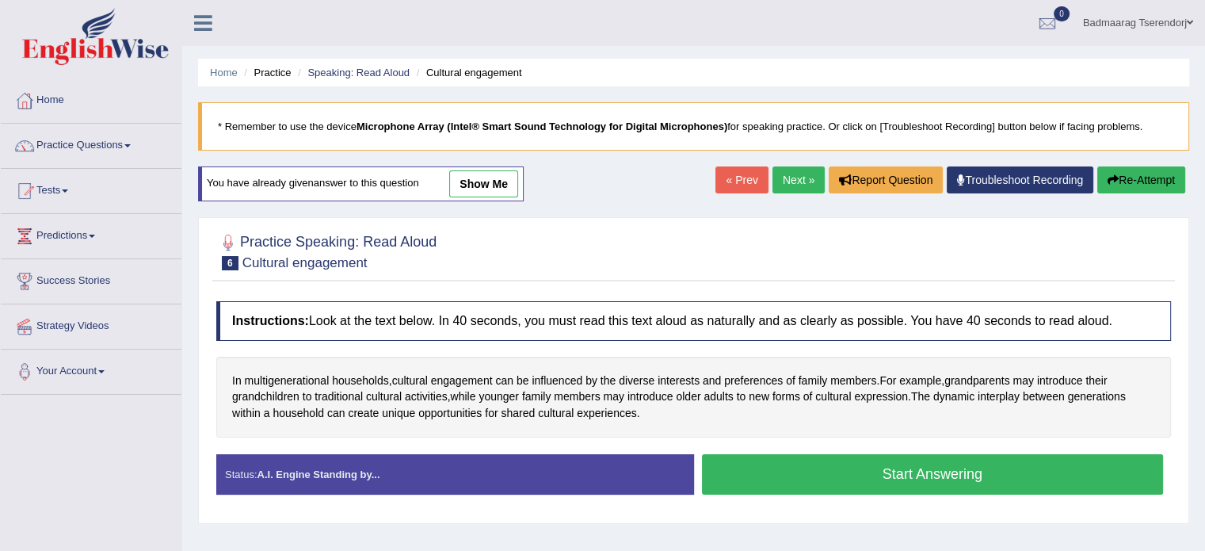
click at [1030, 464] on button "Start Answering" at bounding box center [933, 474] width 462 height 40
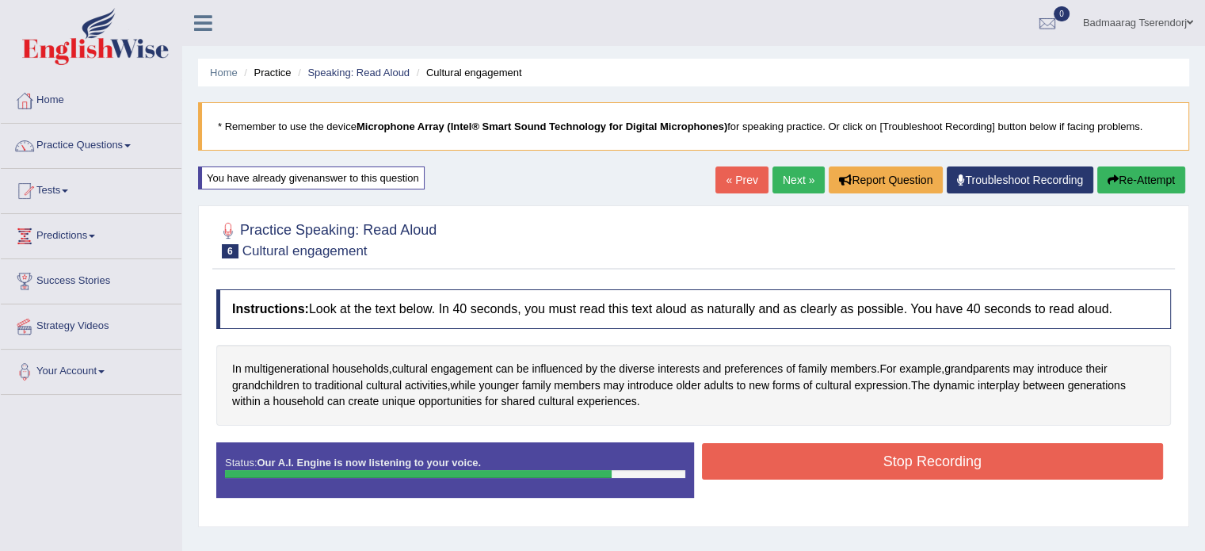
click at [855, 460] on button "Stop Recording" at bounding box center [933, 461] width 462 height 36
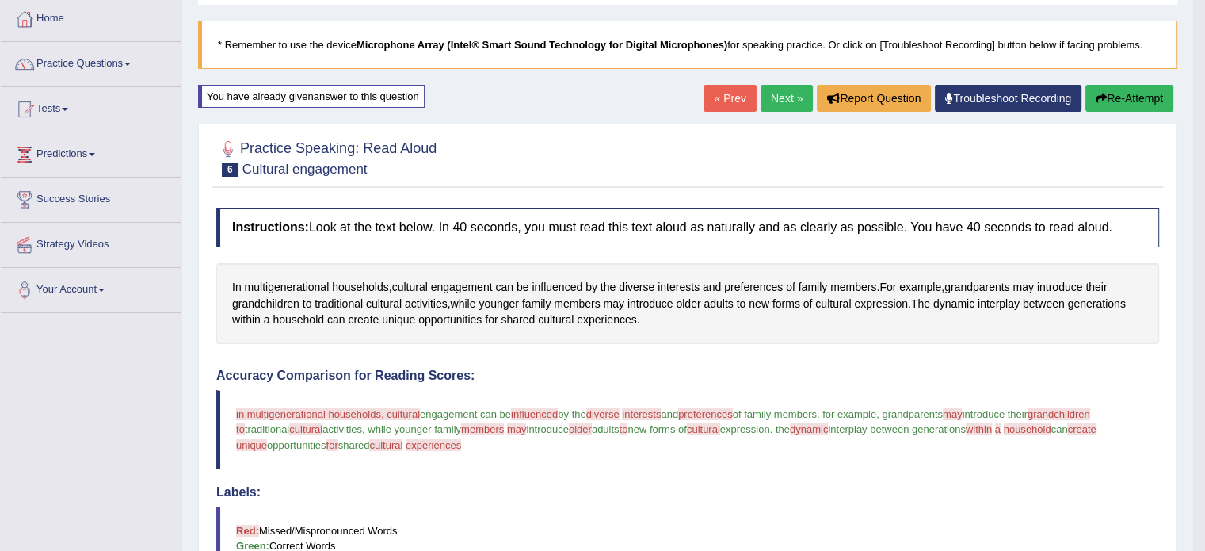
scroll to position [79, 0]
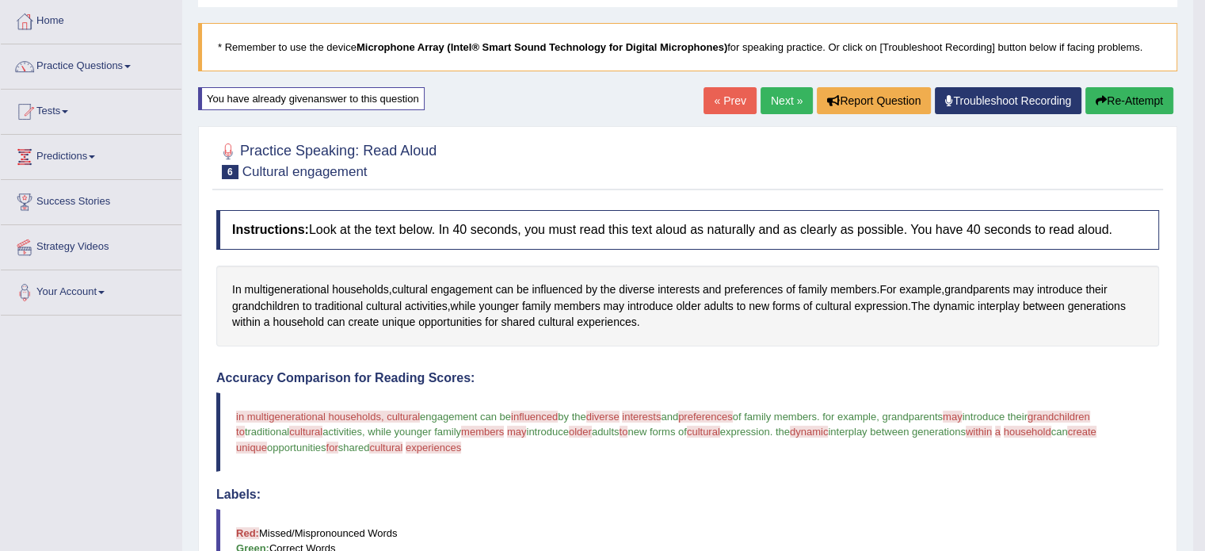
click at [1138, 99] on button "Re-Attempt" at bounding box center [1129, 100] width 88 height 27
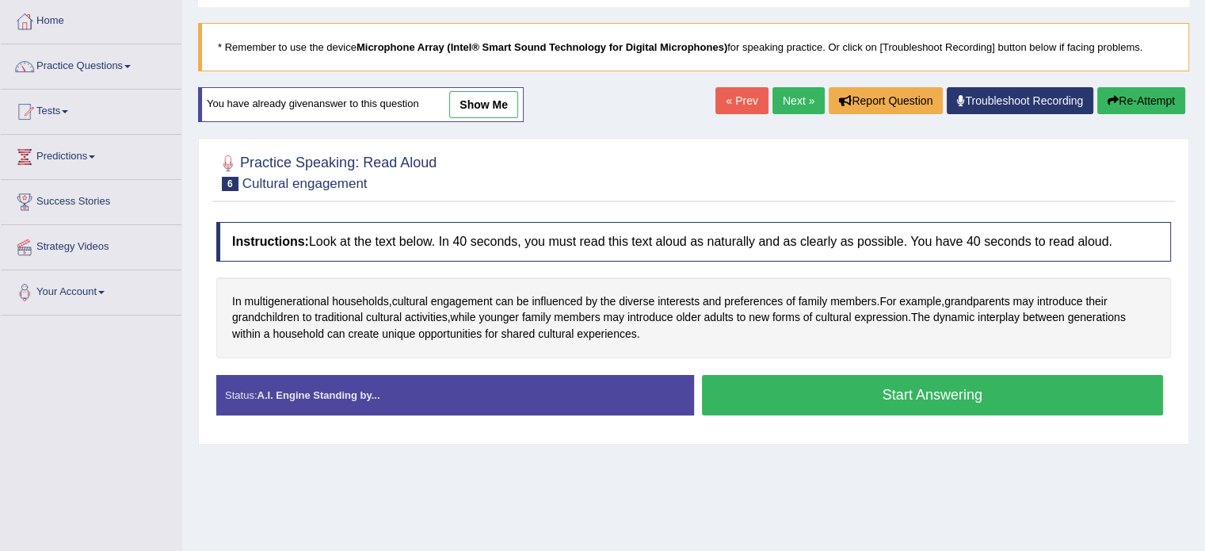
click at [997, 393] on button "Start Answering" at bounding box center [933, 395] width 462 height 40
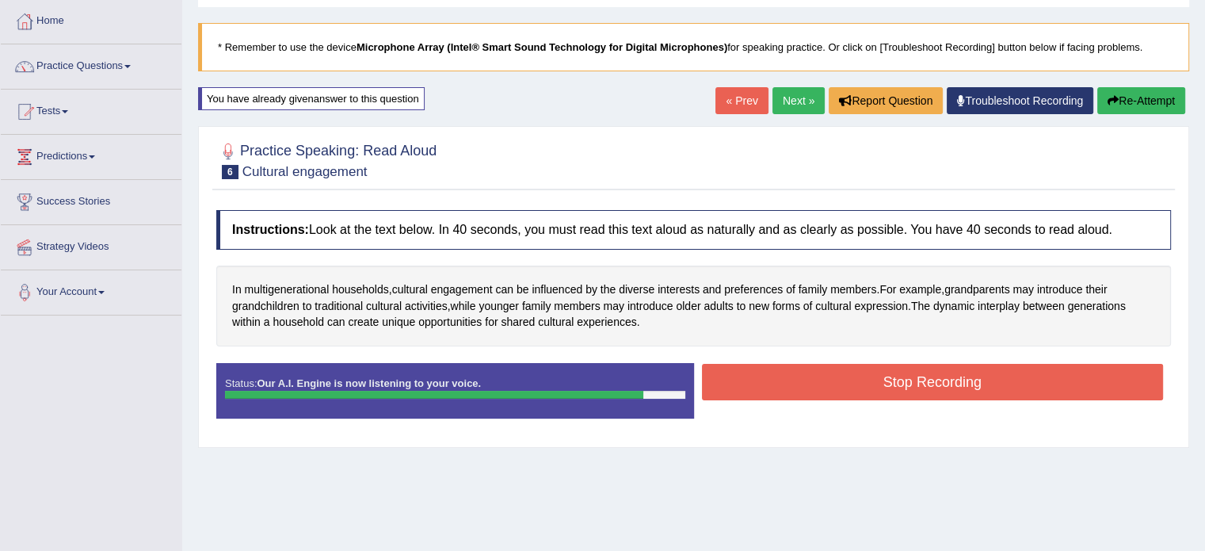
click at [837, 388] on button "Stop Recording" at bounding box center [933, 382] width 462 height 36
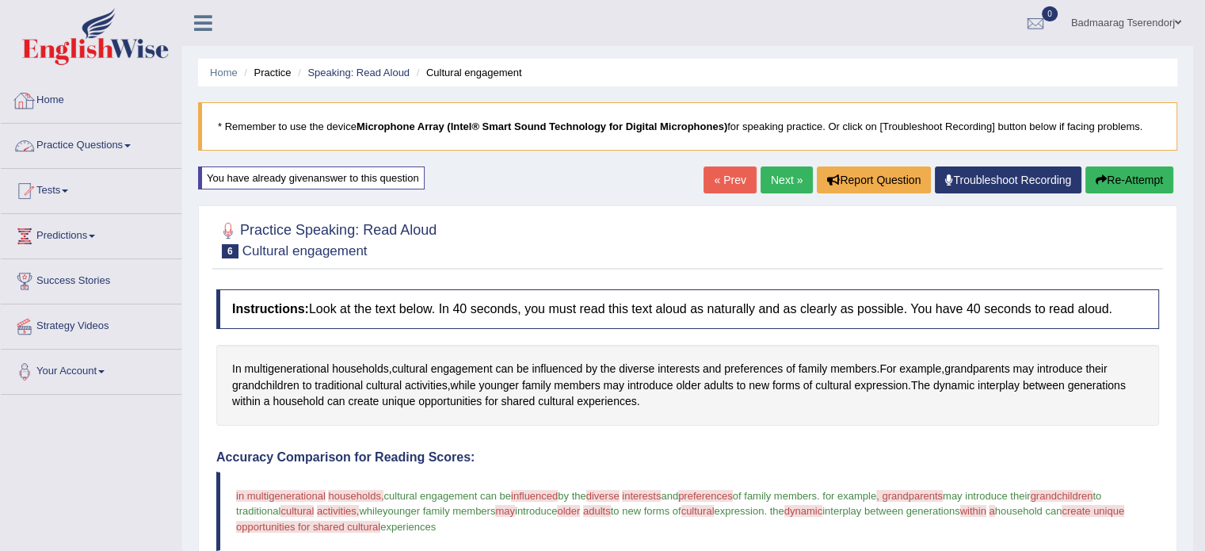
click at [125, 145] on link "Practice Questions" at bounding box center [91, 144] width 181 height 40
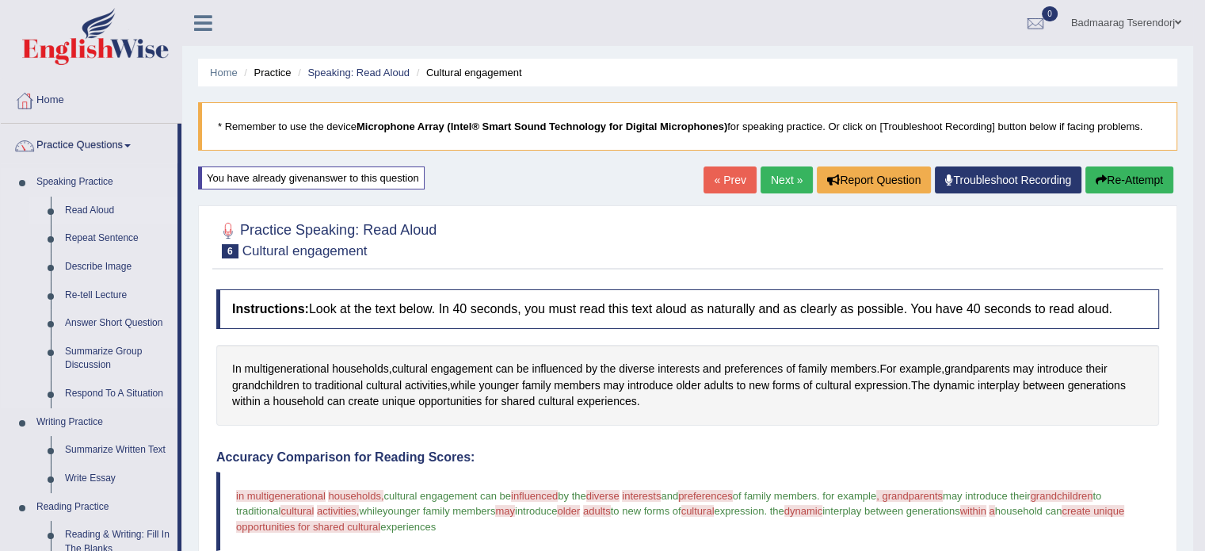
click at [85, 204] on link "Read Aloud" at bounding box center [118, 210] width 120 height 29
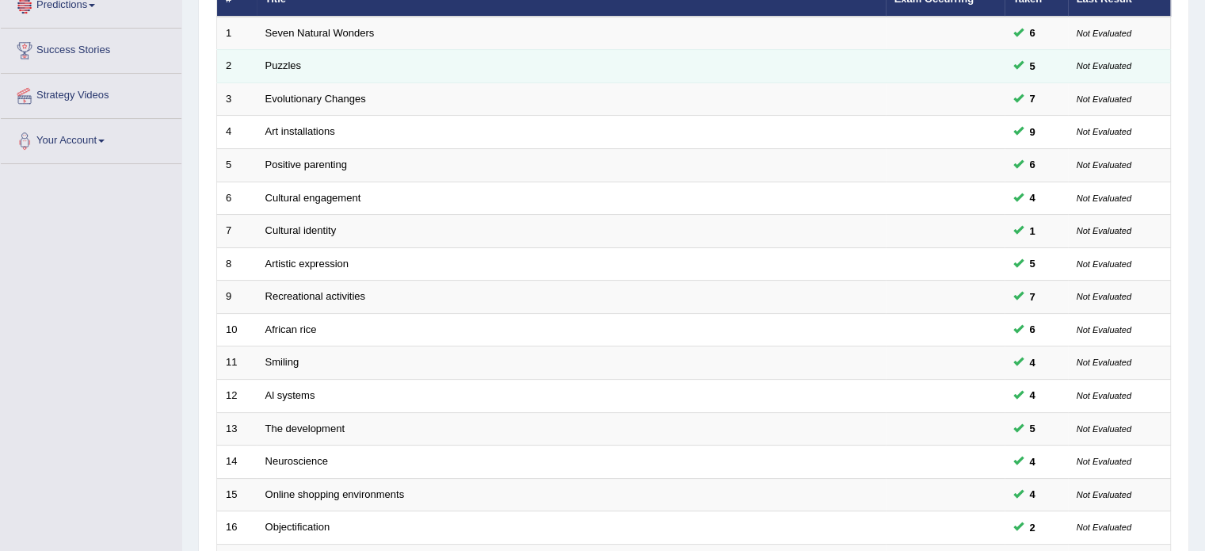
scroll to position [238, 0]
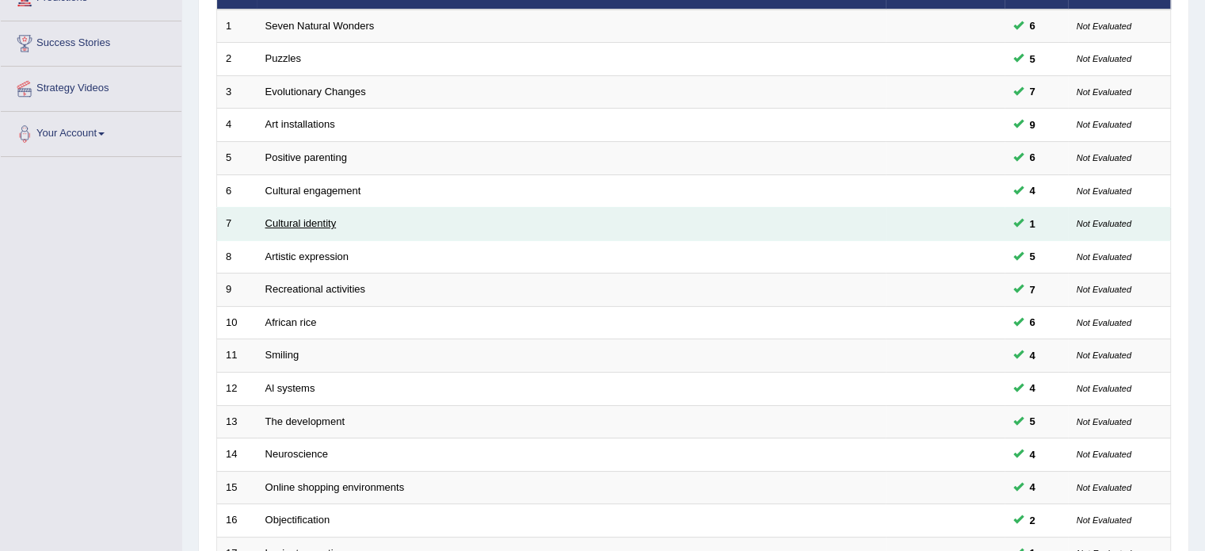
click at [294, 219] on link "Cultural identity" at bounding box center [300, 223] width 71 height 12
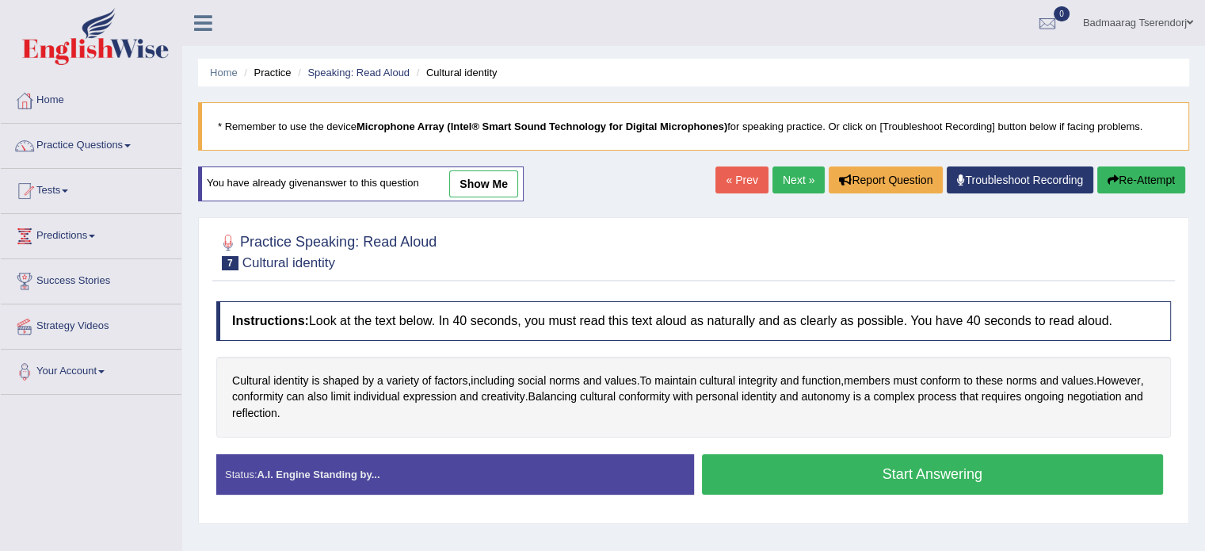
click at [755, 471] on button "Start Answering" at bounding box center [933, 474] width 462 height 40
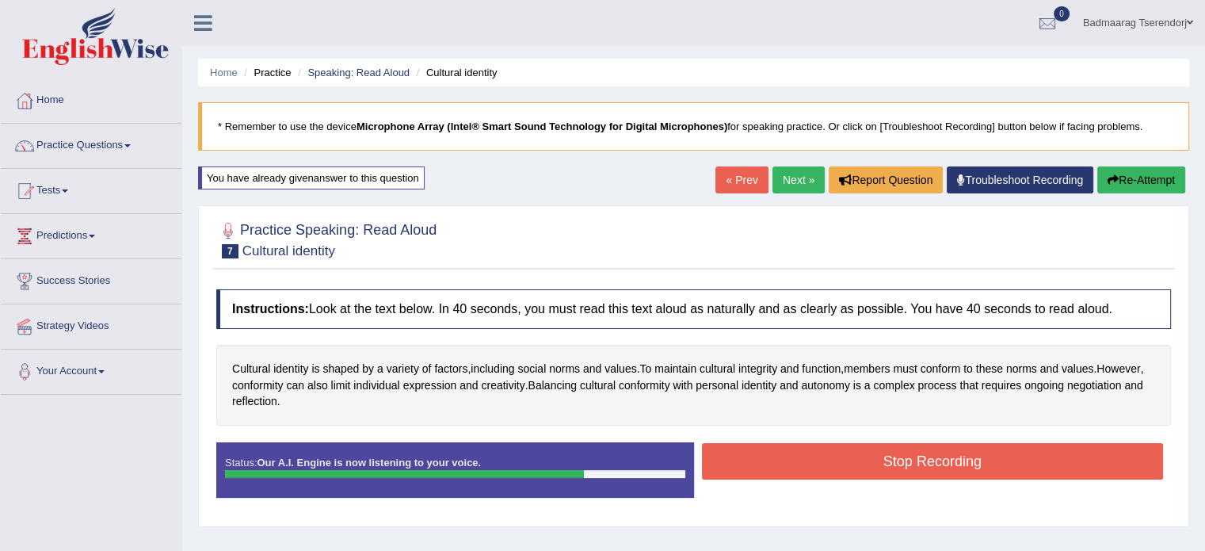
click at [824, 465] on button "Stop Recording" at bounding box center [933, 461] width 462 height 36
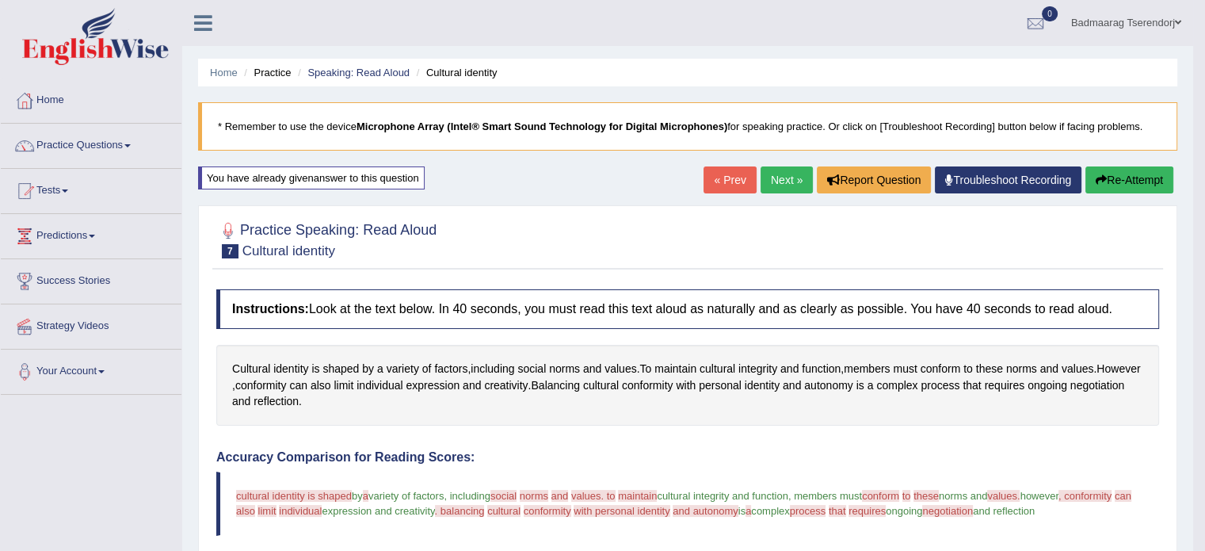
click at [1138, 173] on button "Re-Attempt" at bounding box center [1129, 179] width 88 height 27
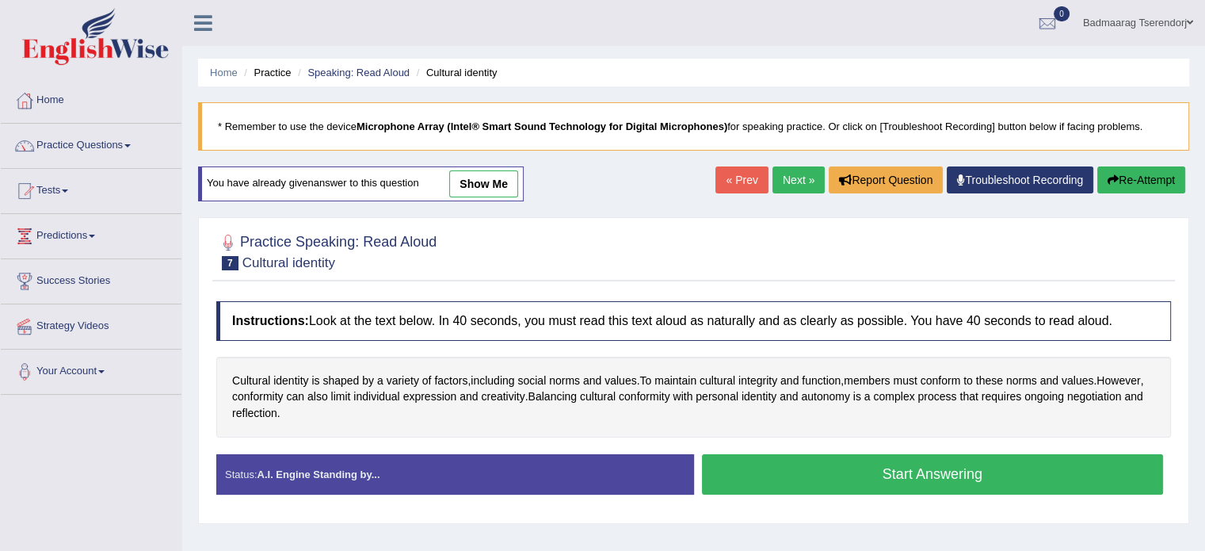
click at [822, 463] on button "Start Answering" at bounding box center [933, 474] width 462 height 40
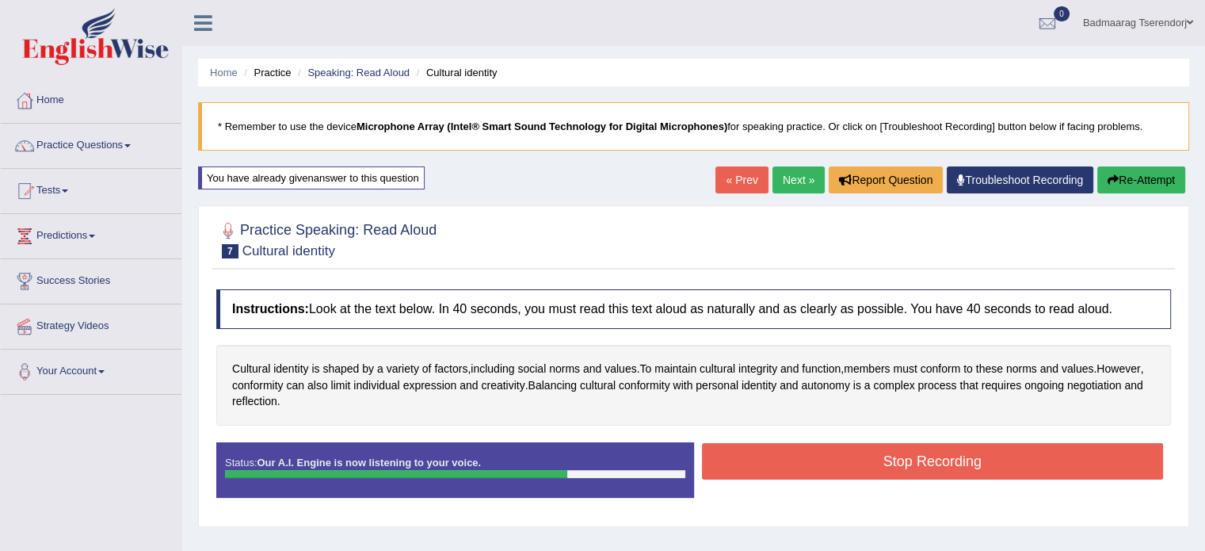
click at [838, 452] on button "Stop Recording" at bounding box center [933, 461] width 462 height 36
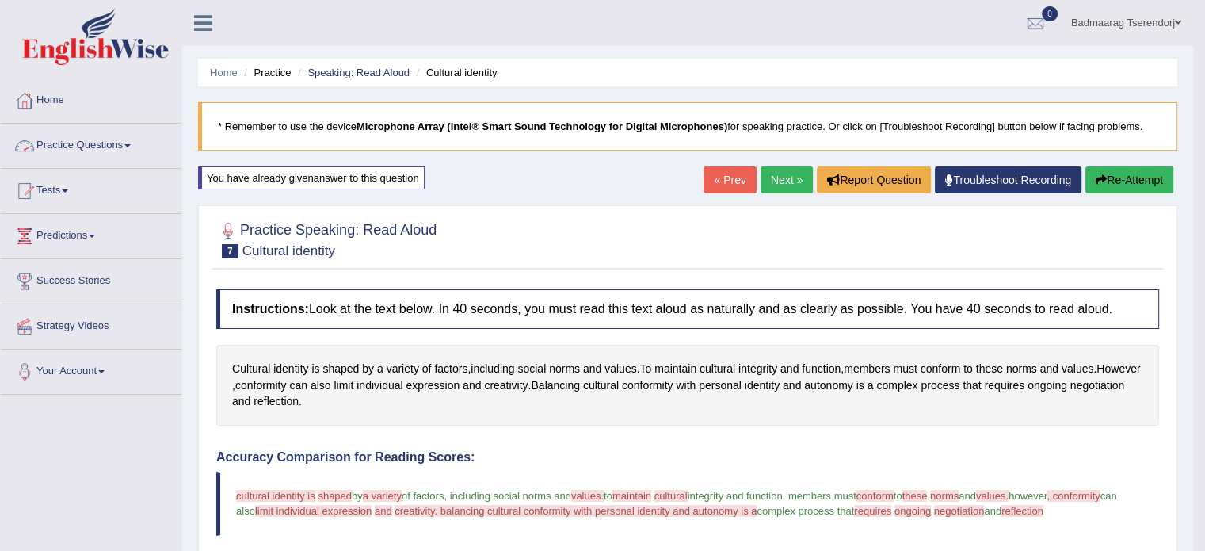
click at [128, 137] on link "Practice Questions" at bounding box center [91, 144] width 181 height 40
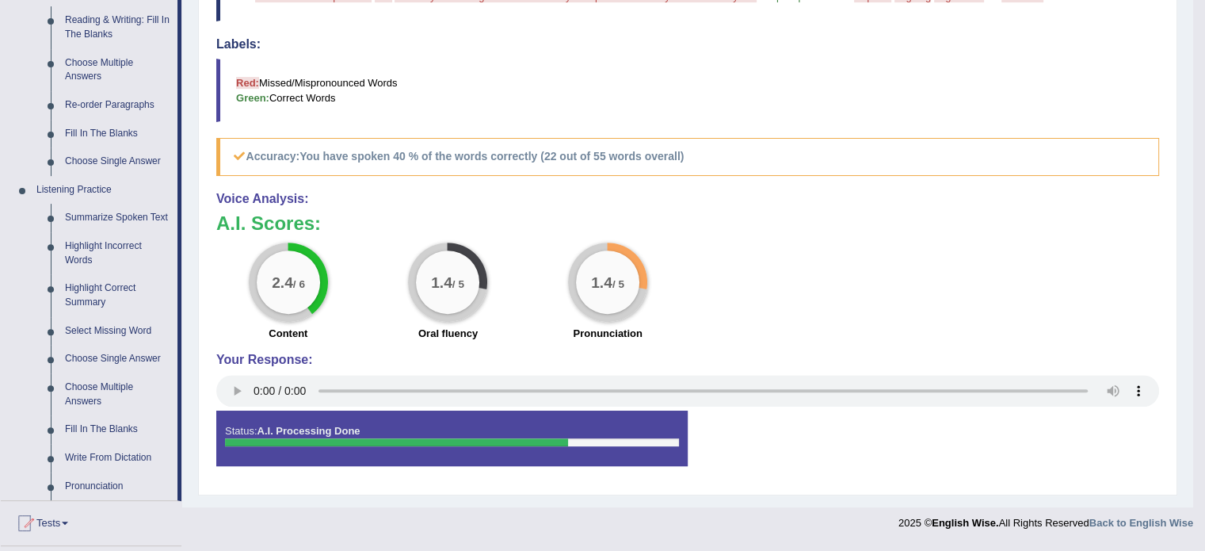
scroll to position [555, 0]
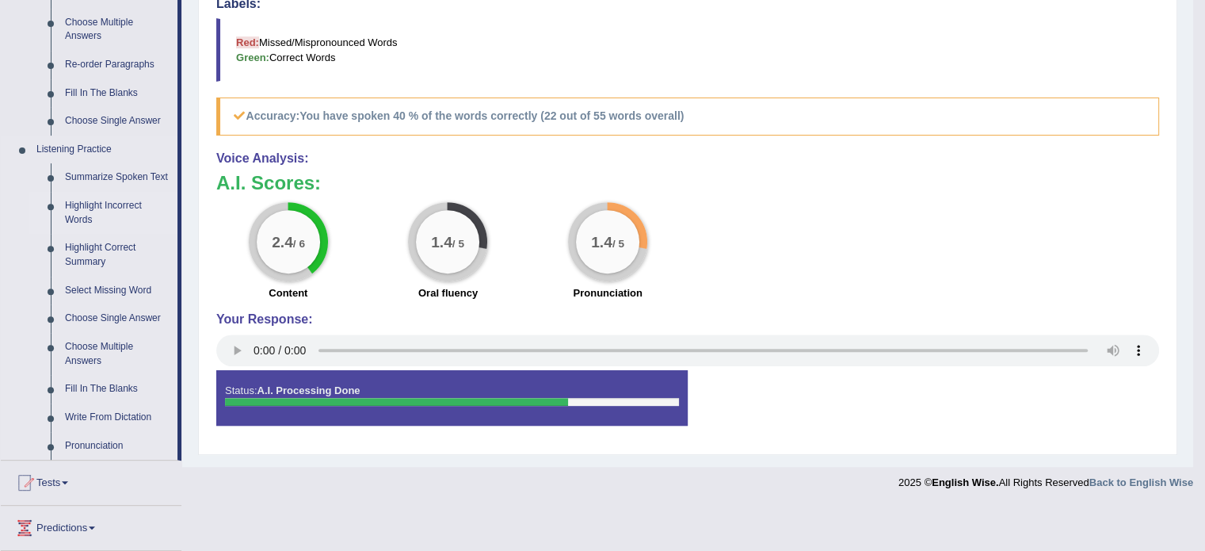
click at [119, 208] on link "Highlight Incorrect Words" at bounding box center [118, 213] width 120 height 42
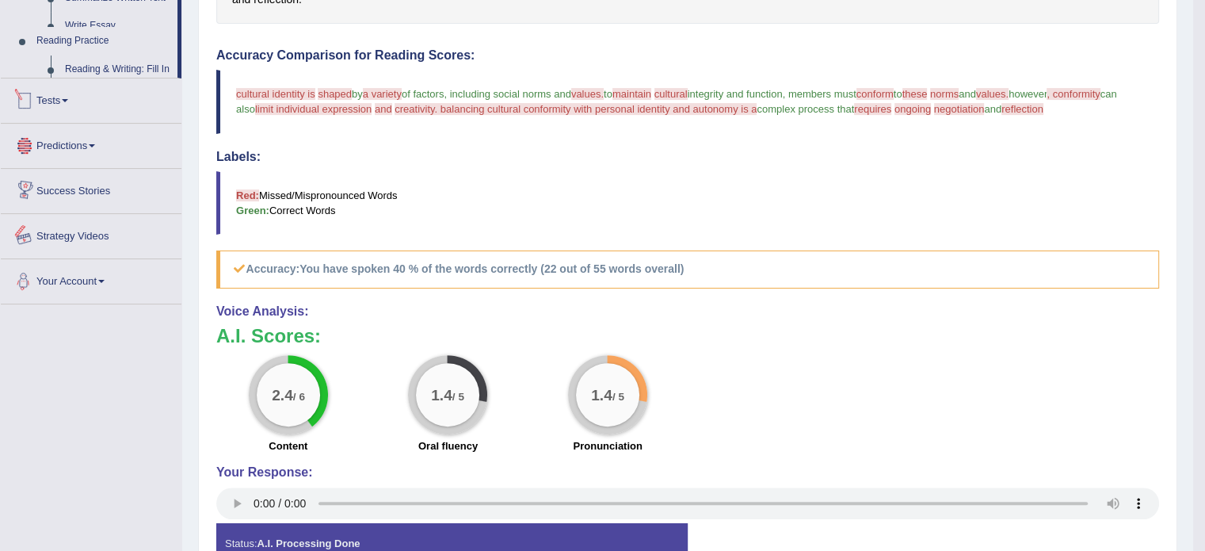
scroll to position [507, 0]
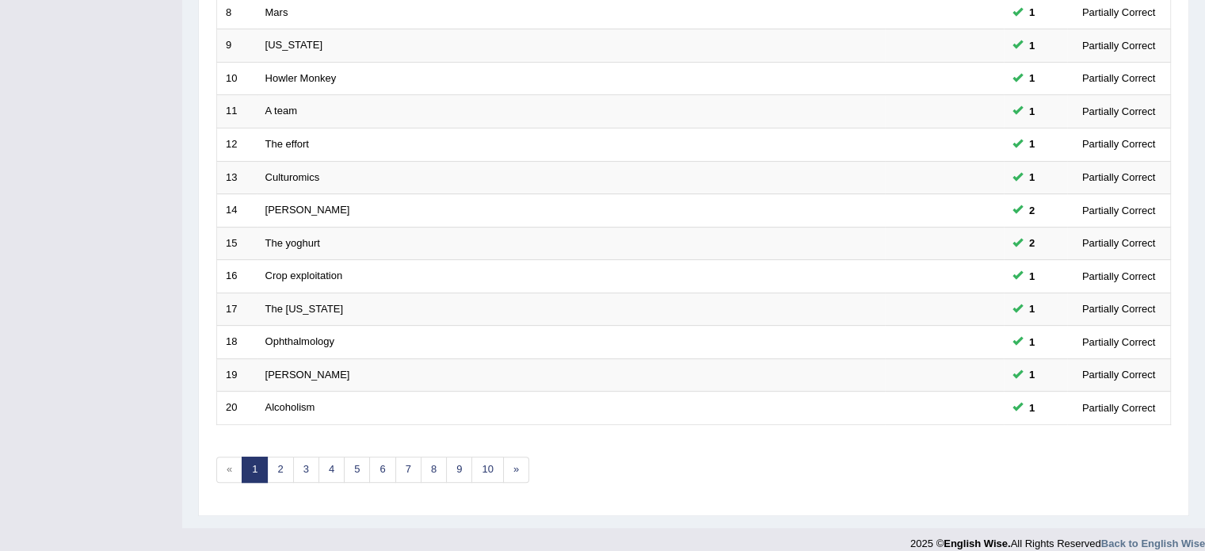
scroll to position [494, 0]
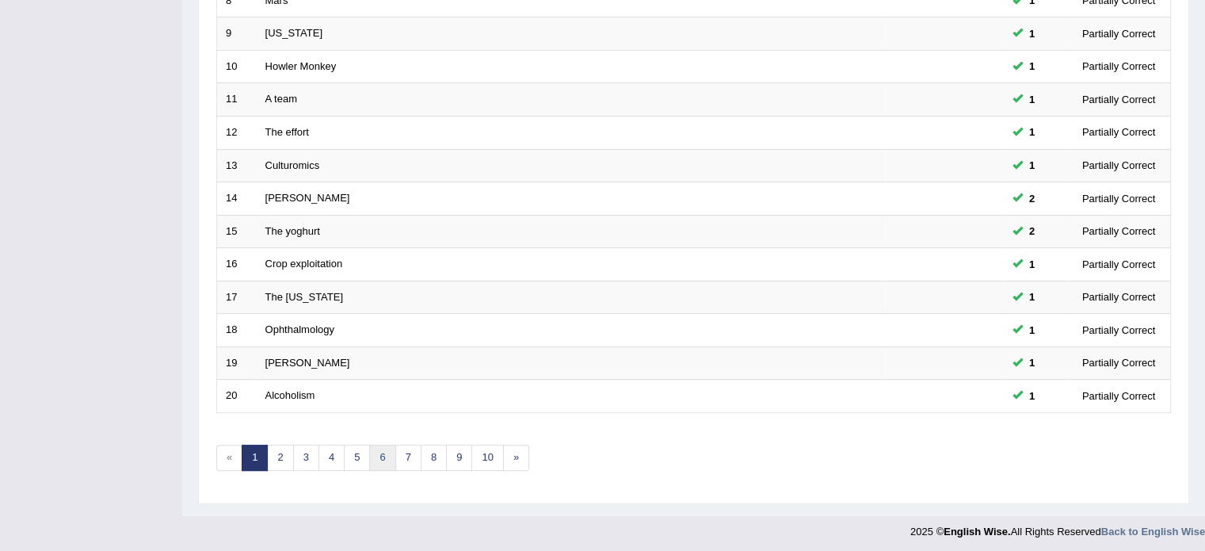
click at [374, 449] on link "6" at bounding box center [382, 457] width 26 height 26
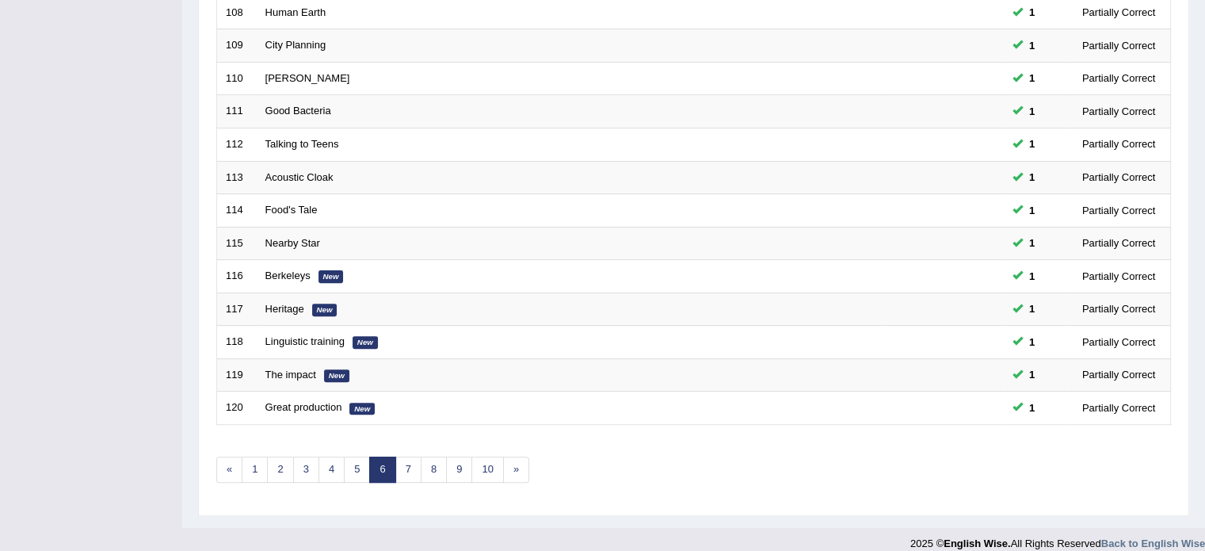
scroll to position [494, 0]
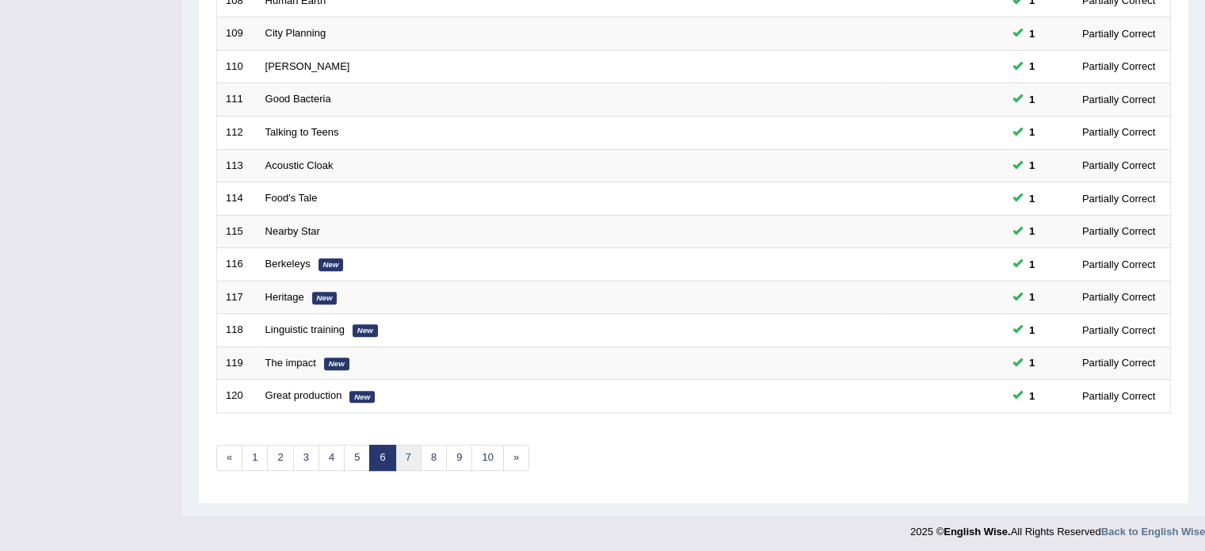
click at [402, 452] on link "7" at bounding box center [408, 457] width 26 height 26
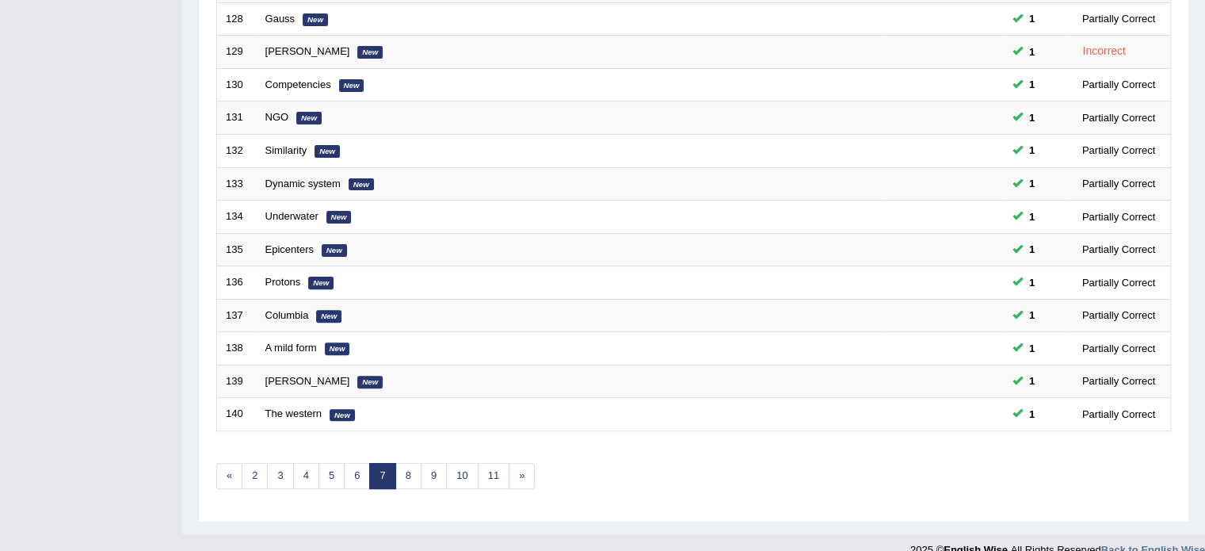
scroll to position [494, 0]
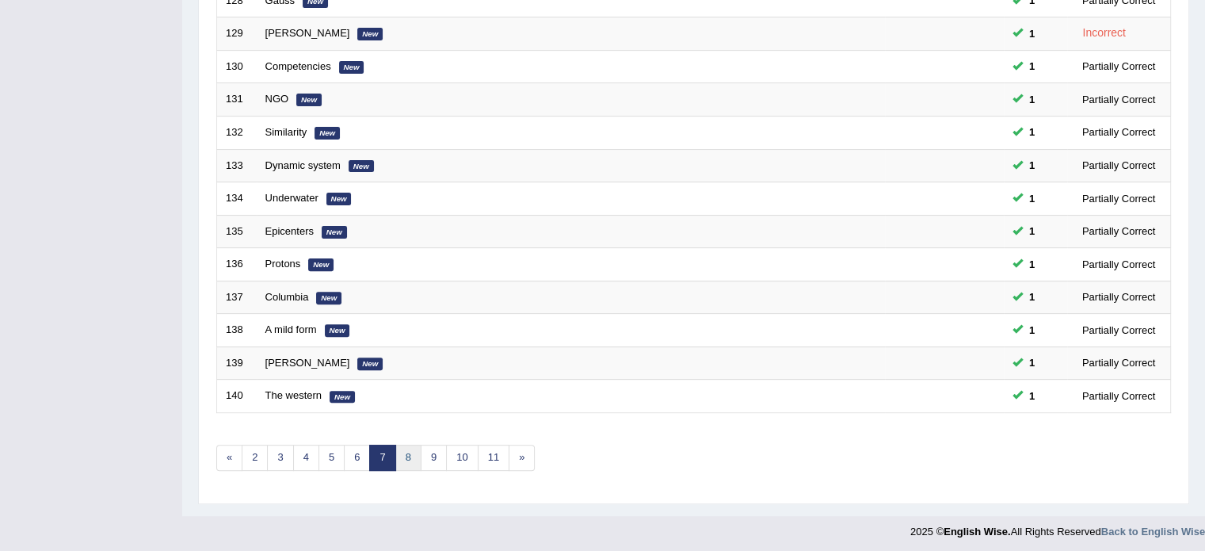
click at [402, 452] on link "8" at bounding box center [408, 457] width 26 height 26
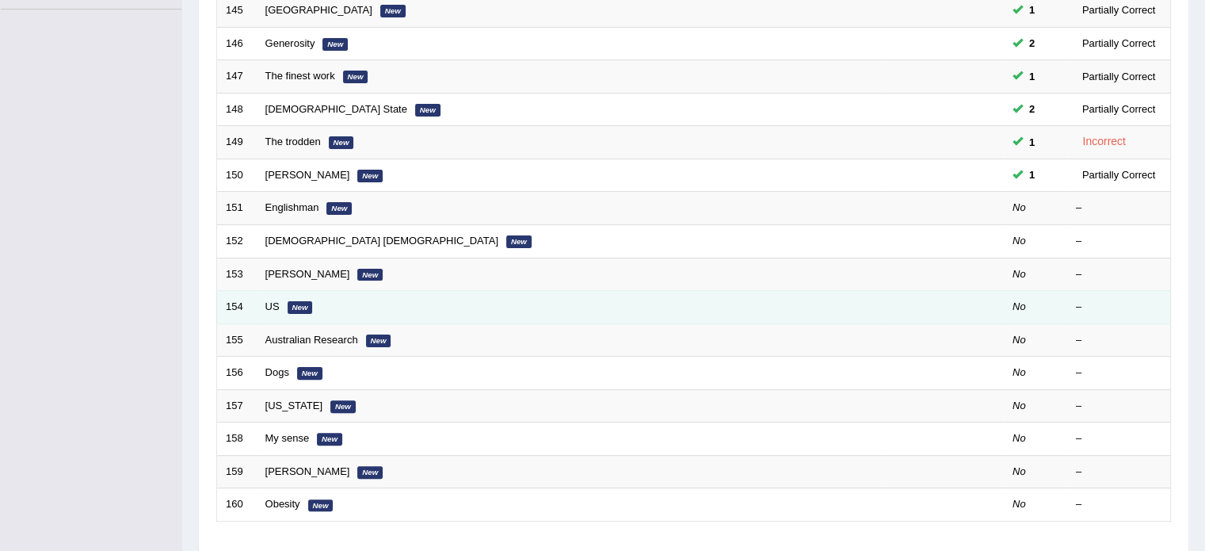
scroll to position [335, 0]
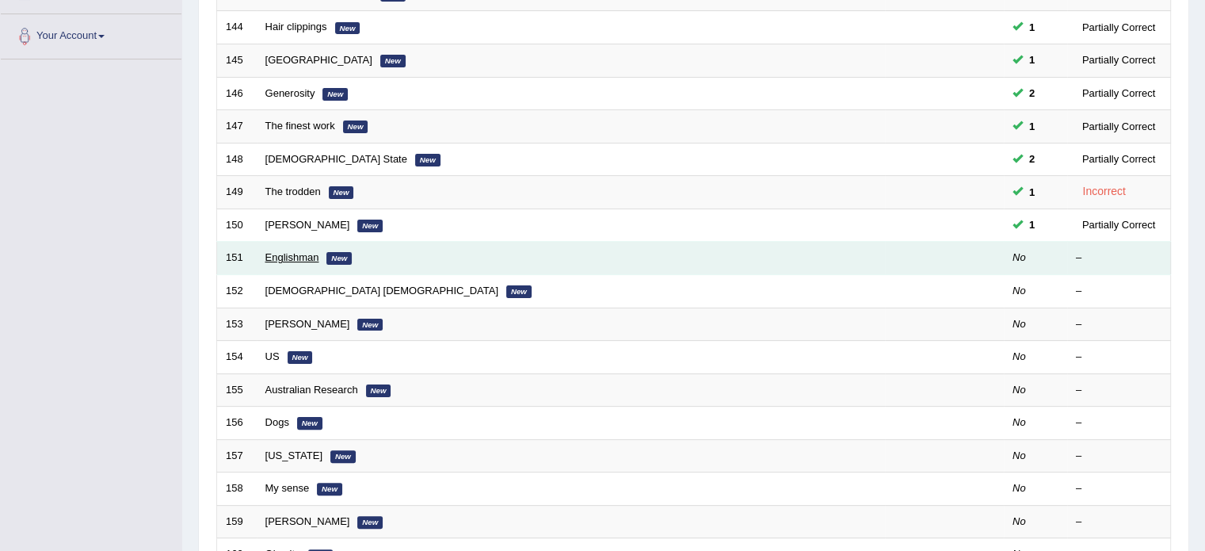
click at [292, 253] on link "Englishman" at bounding box center [292, 257] width 54 height 12
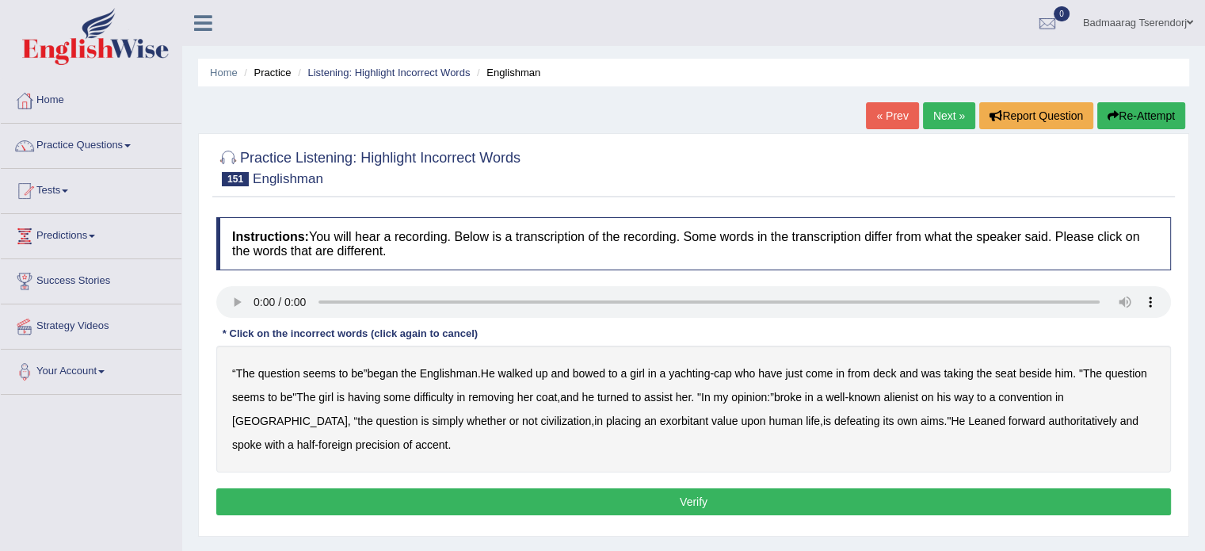
click at [518, 368] on b "walked" at bounding box center [515, 373] width 35 height 13
click at [897, 370] on b "deck" at bounding box center [885, 373] width 24 height 13
click at [892, 373] on b "deck" at bounding box center [885, 373] width 24 height 13
click at [356, 498] on button "Verify" at bounding box center [693, 501] width 955 height 27
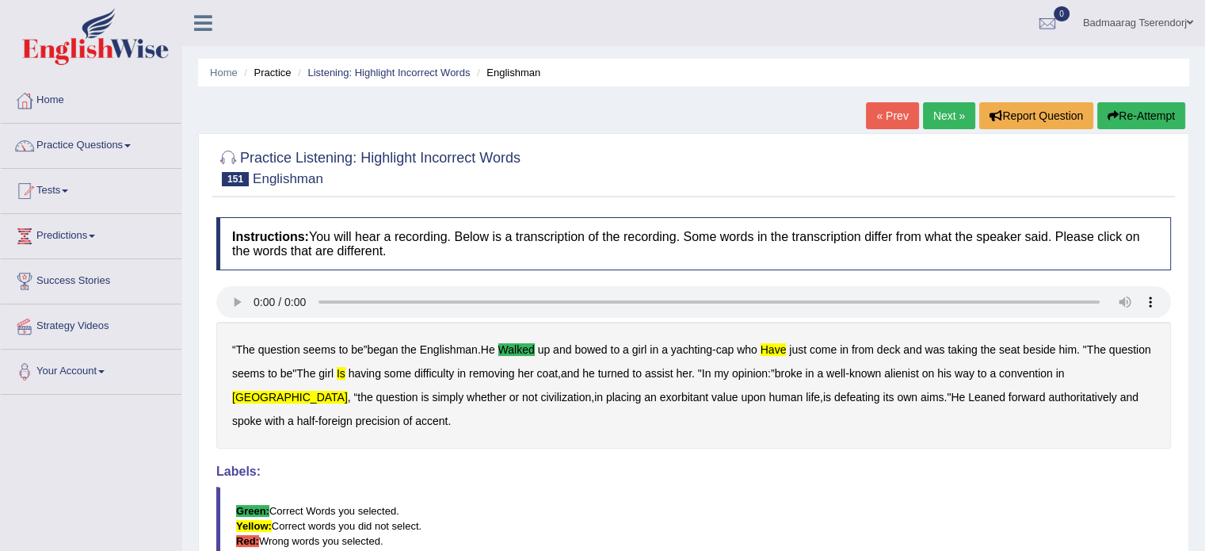
click at [942, 112] on link "Next »" at bounding box center [949, 115] width 52 height 27
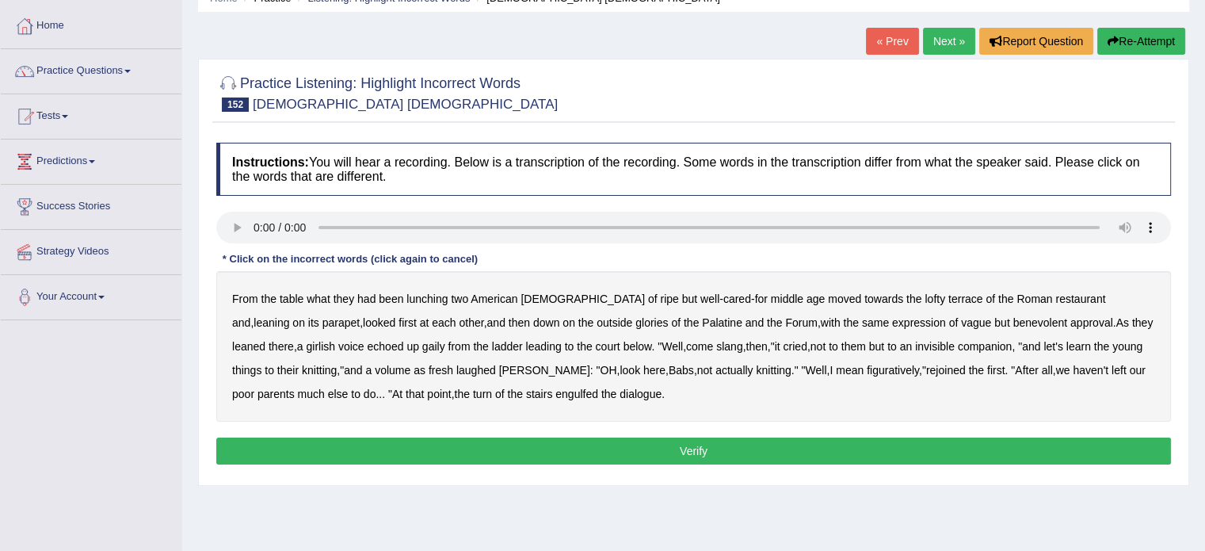
scroll to position [79, 0]
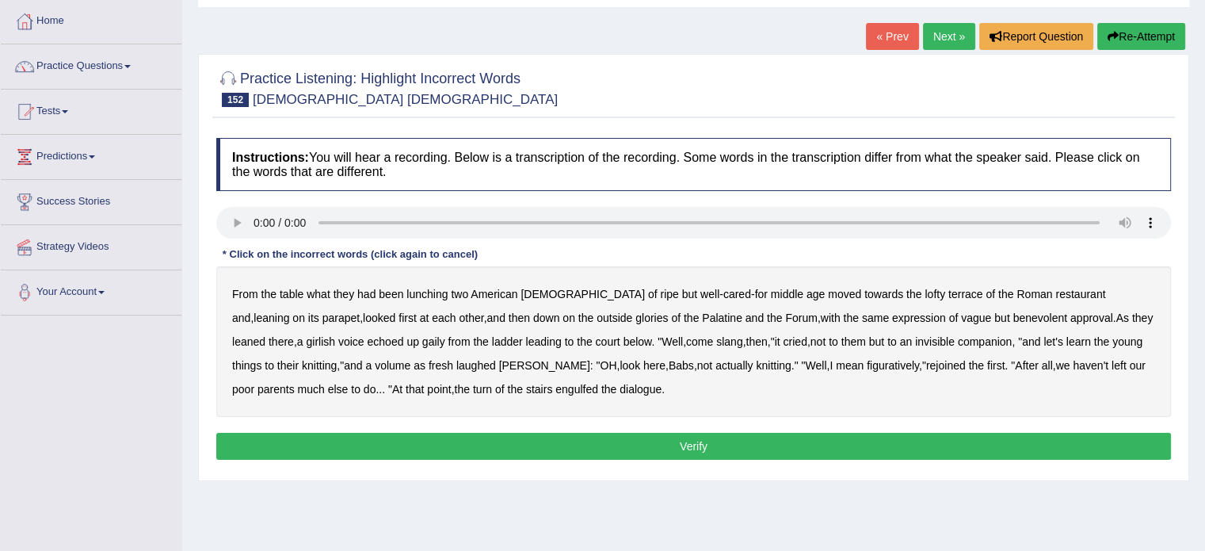
click at [864, 291] on b "towards" at bounding box center [883, 294] width 39 height 13
click at [635, 315] on b "glories" at bounding box center [651, 317] width 32 height 13
click at [716, 340] on b "slang" at bounding box center [729, 341] width 26 height 13
click at [497, 434] on button "Verify" at bounding box center [693, 446] width 955 height 27
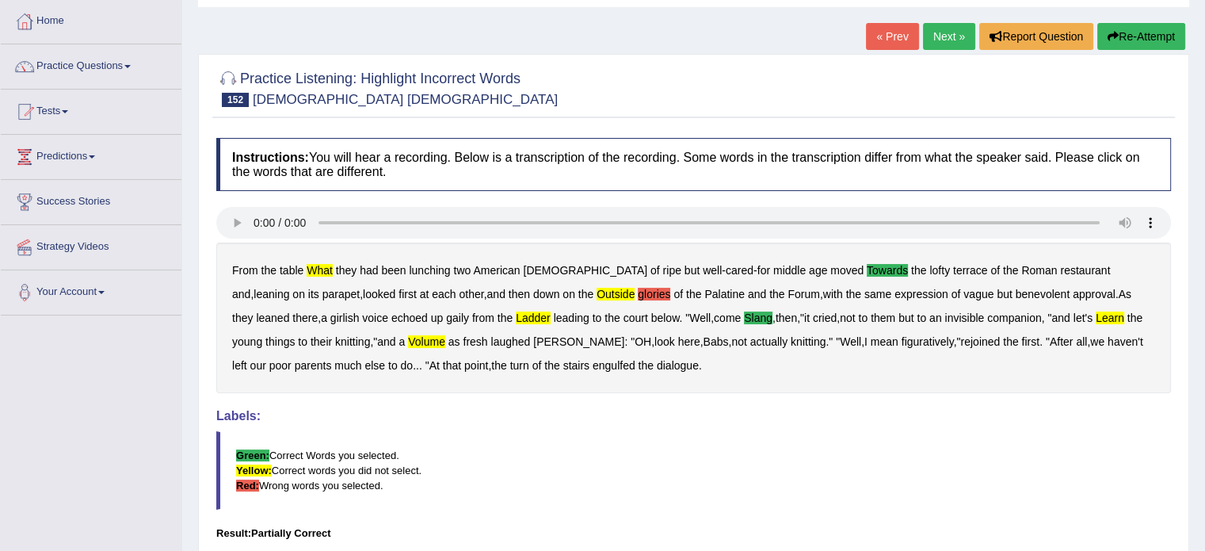
click at [938, 37] on link "Next »" at bounding box center [949, 36] width 52 height 27
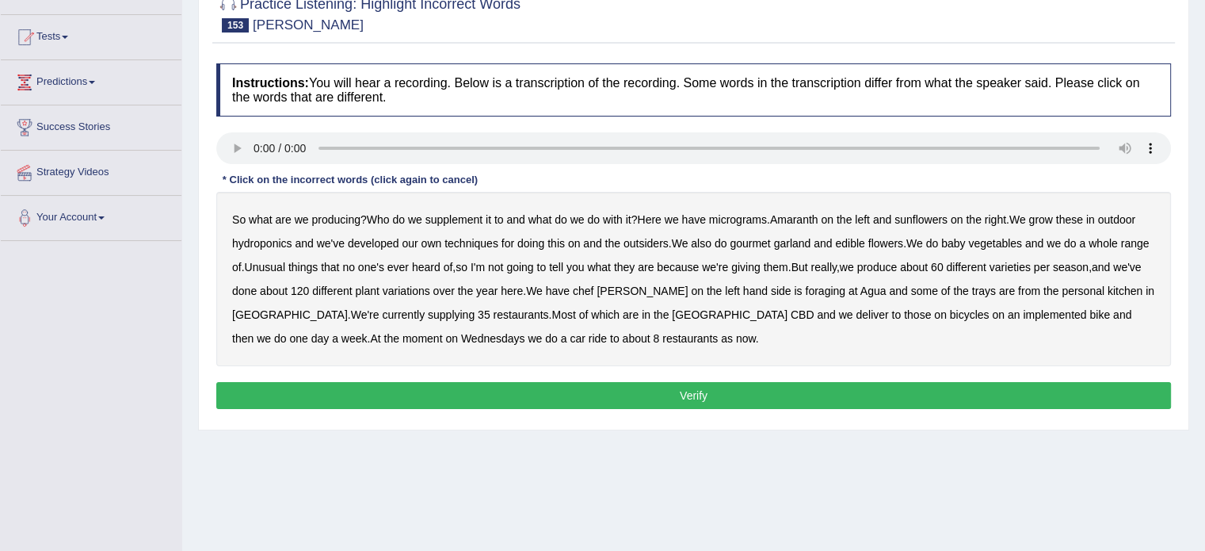
scroll to position [158, 0]
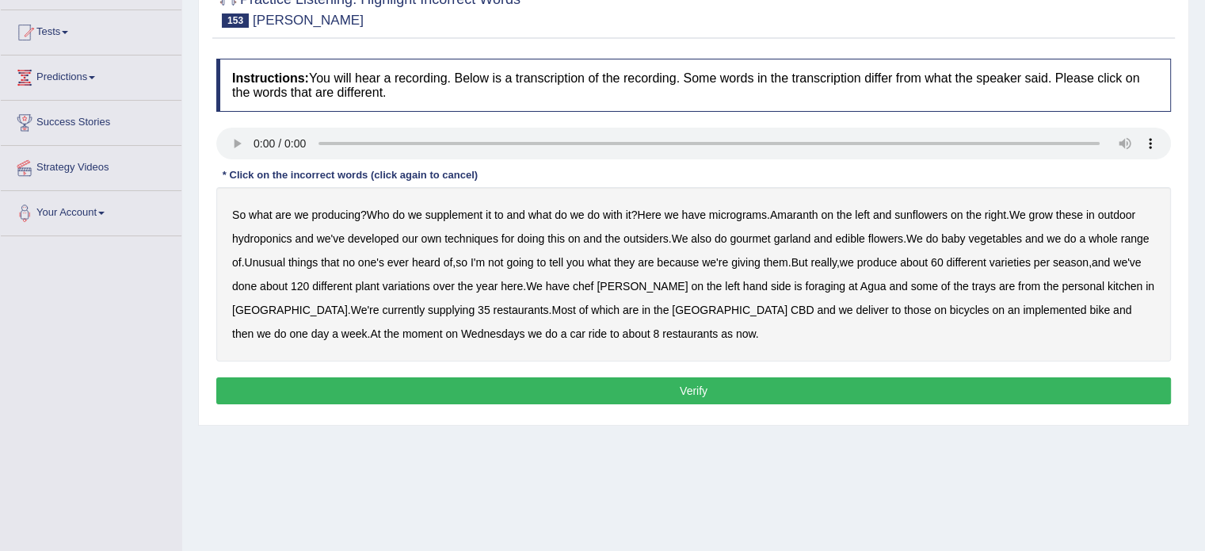
click at [736, 334] on b "now" at bounding box center [746, 333] width 20 height 13
click at [550, 386] on button "Verify" at bounding box center [693, 390] width 955 height 27
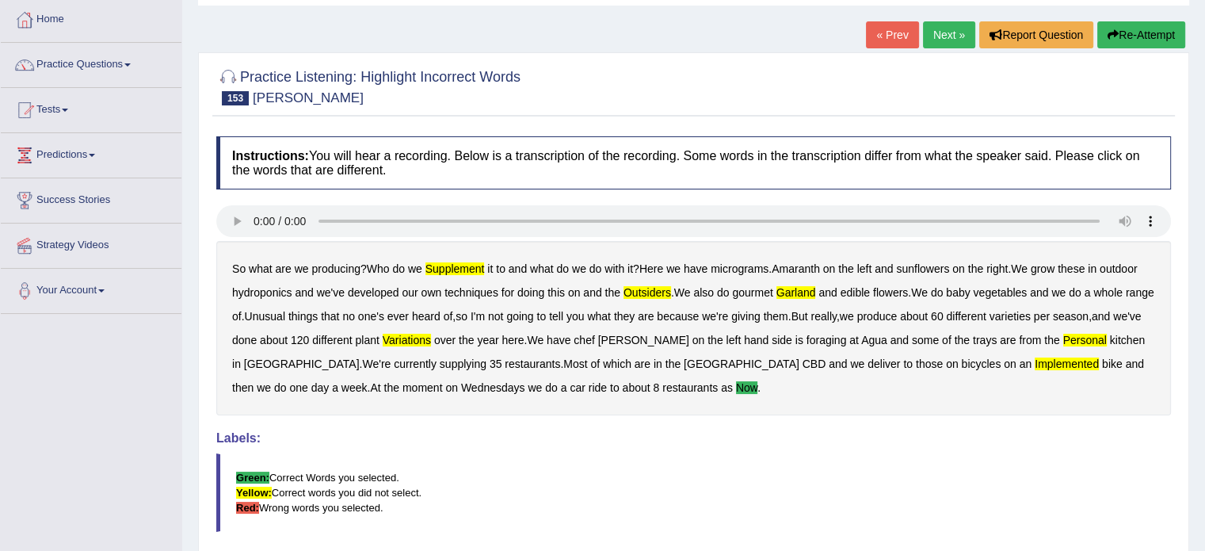
scroll to position [79, 0]
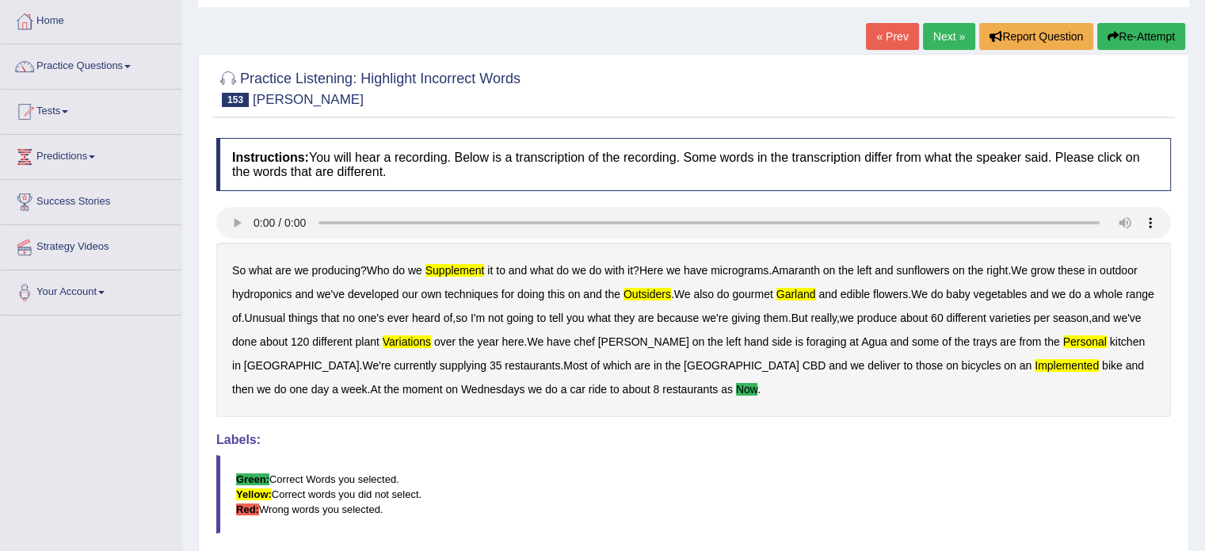
click at [945, 36] on link "Next »" at bounding box center [949, 36] width 52 height 27
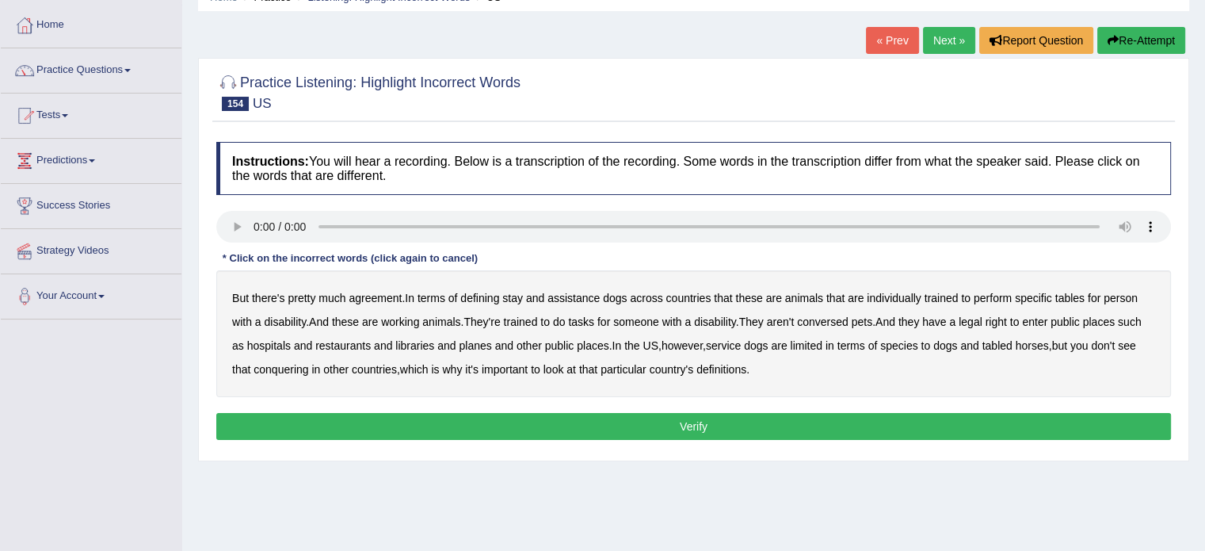
scroll to position [79, 0]
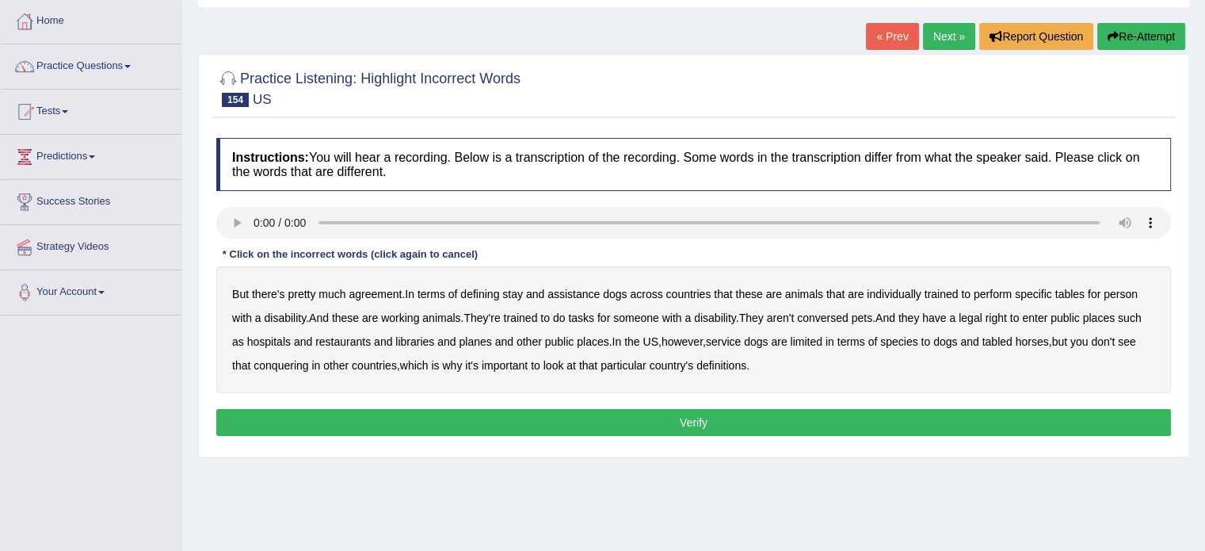
click at [614, 291] on b "dogs" at bounding box center [615, 294] width 24 height 13
click at [626, 291] on b "dogs" at bounding box center [615, 294] width 24 height 13
click at [477, 337] on b "planes" at bounding box center [475, 341] width 32 height 13
click at [1008, 337] on b "tabled" at bounding box center [997, 341] width 30 height 13
click at [802, 416] on button "Verify" at bounding box center [693, 422] width 955 height 27
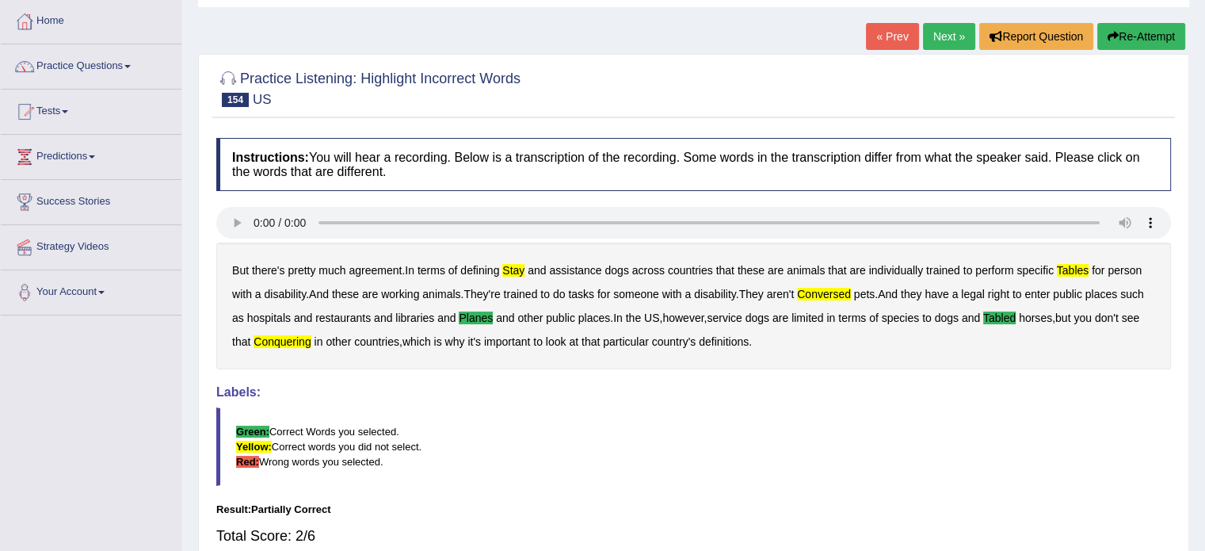
click at [945, 34] on link "Next »" at bounding box center [949, 36] width 52 height 27
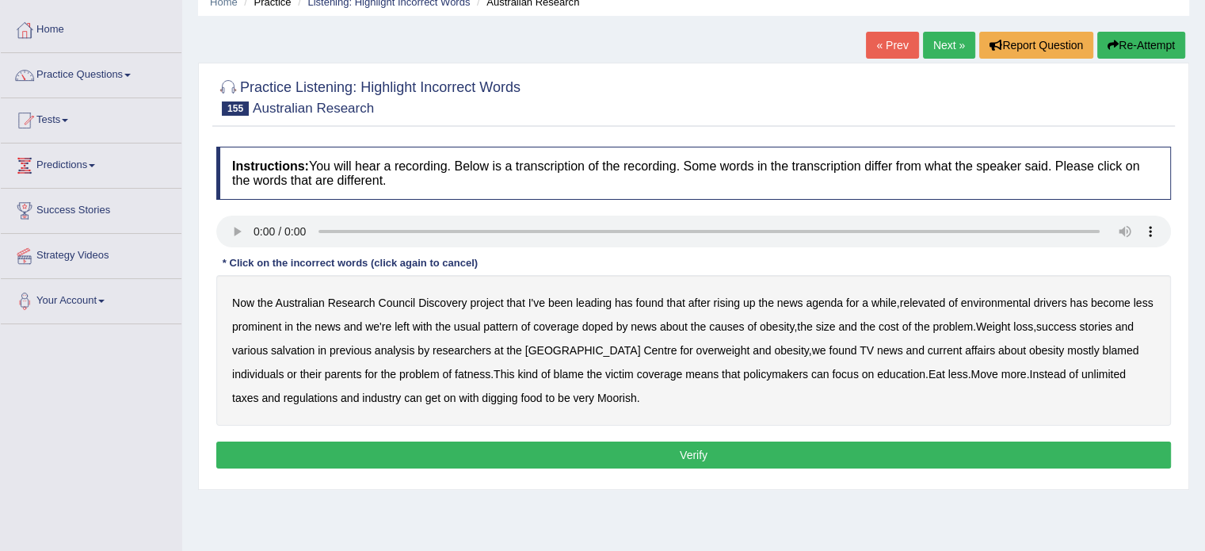
scroll to position [79, 0]
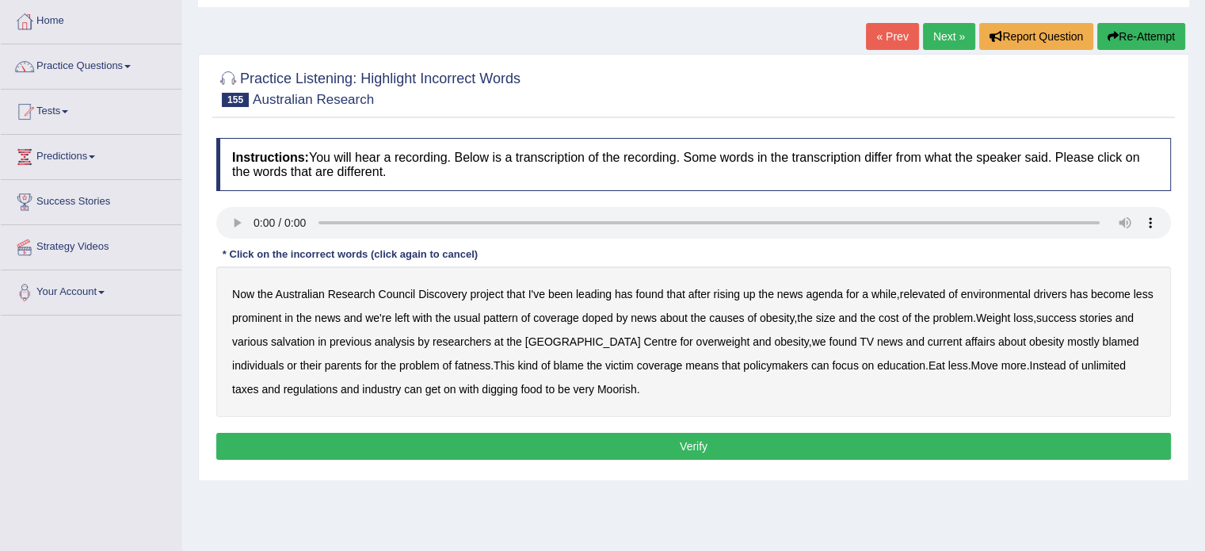
click at [924, 290] on b "relevated" at bounding box center [923, 294] width 46 height 13
click at [314, 343] on b "salvation" at bounding box center [293, 341] width 44 height 13
click at [314, 337] on b "salvation" at bounding box center [293, 341] width 44 height 13
click at [562, 451] on button "Verify" at bounding box center [693, 446] width 955 height 27
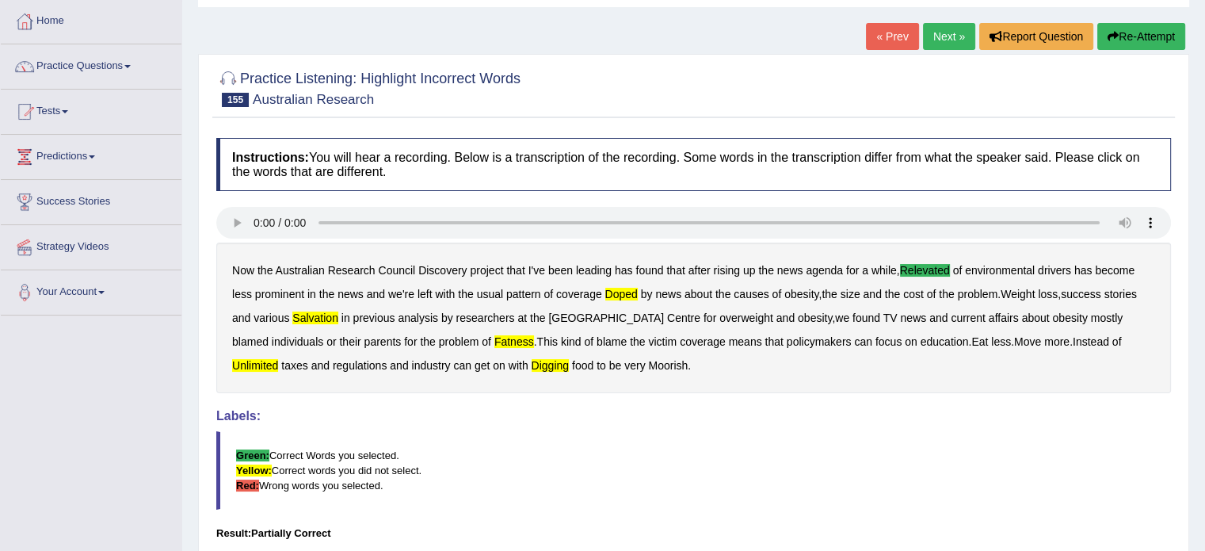
click at [949, 37] on link "Next »" at bounding box center [949, 36] width 52 height 27
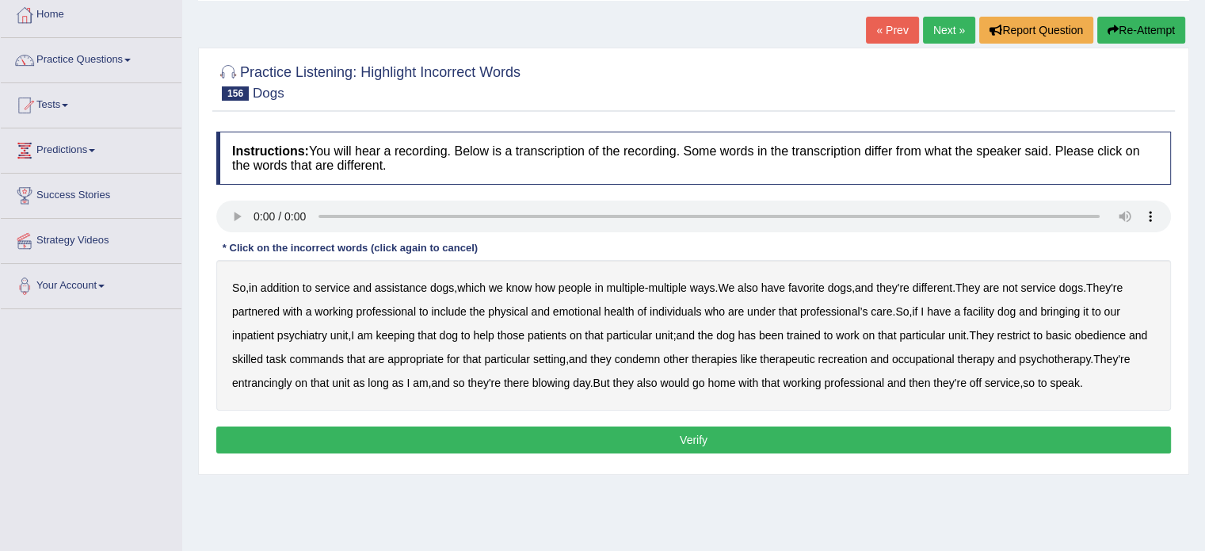
scroll to position [158, 0]
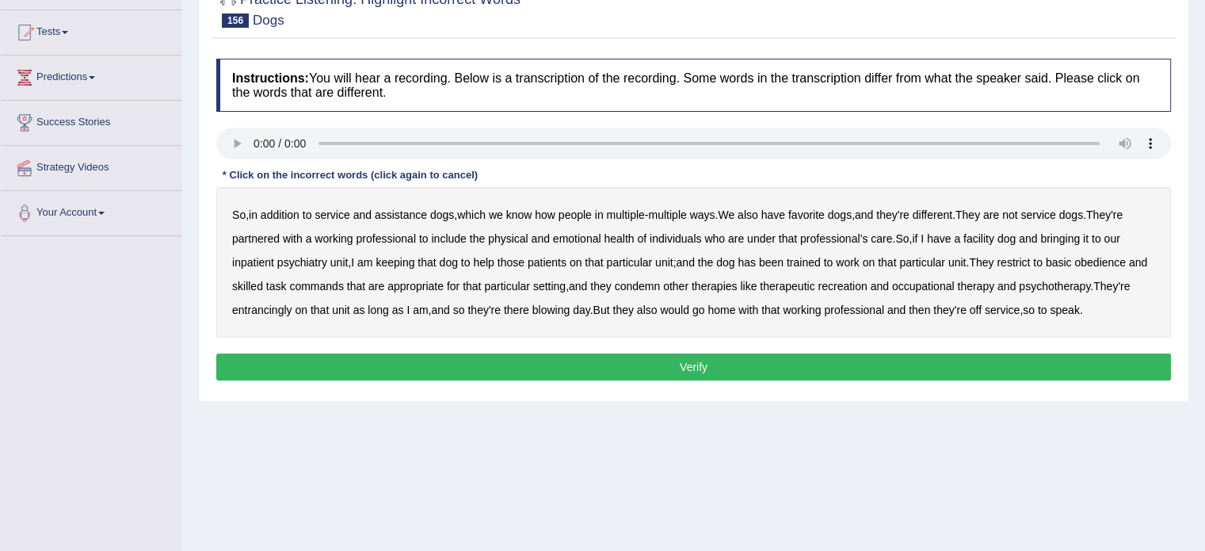
click at [816, 212] on b "favorite" at bounding box center [806, 214] width 36 height 13
click at [452, 238] on b "include" at bounding box center [448, 238] width 35 height 13
click at [394, 257] on b "keeping" at bounding box center [394, 262] width 39 height 13
click at [1029, 259] on b "restrict" at bounding box center [1013, 262] width 33 height 13
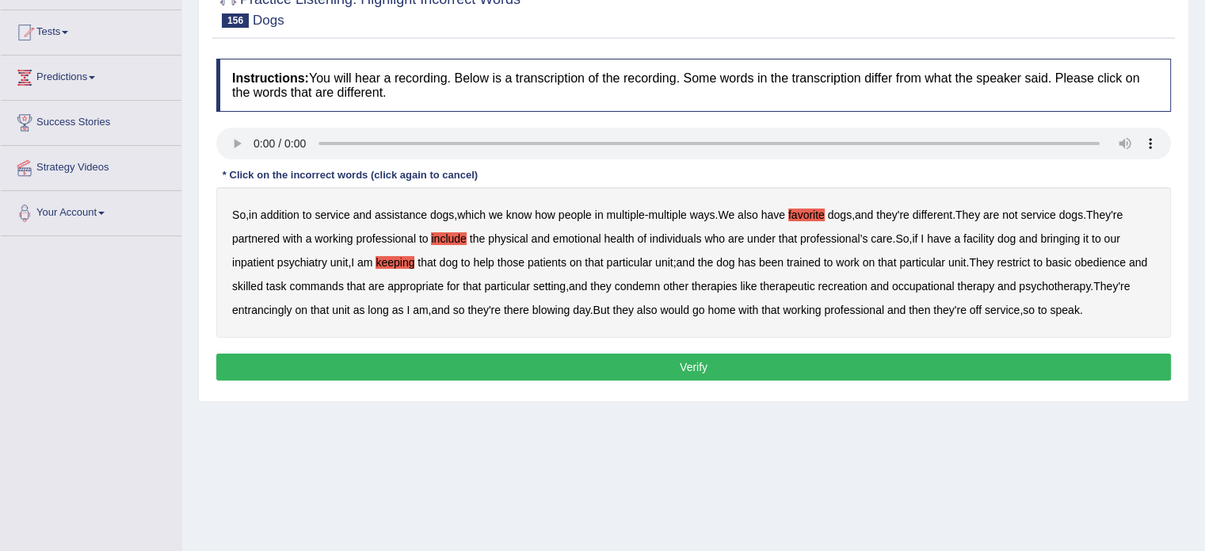
click at [292, 310] on b "entrancingly" at bounding box center [262, 309] width 60 height 13
click at [292, 303] on b "entrancingly" at bounding box center [262, 309] width 60 height 13
click at [570, 308] on b "blowing" at bounding box center [550, 309] width 37 height 13
click at [743, 364] on button "Verify" at bounding box center [693, 366] width 955 height 27
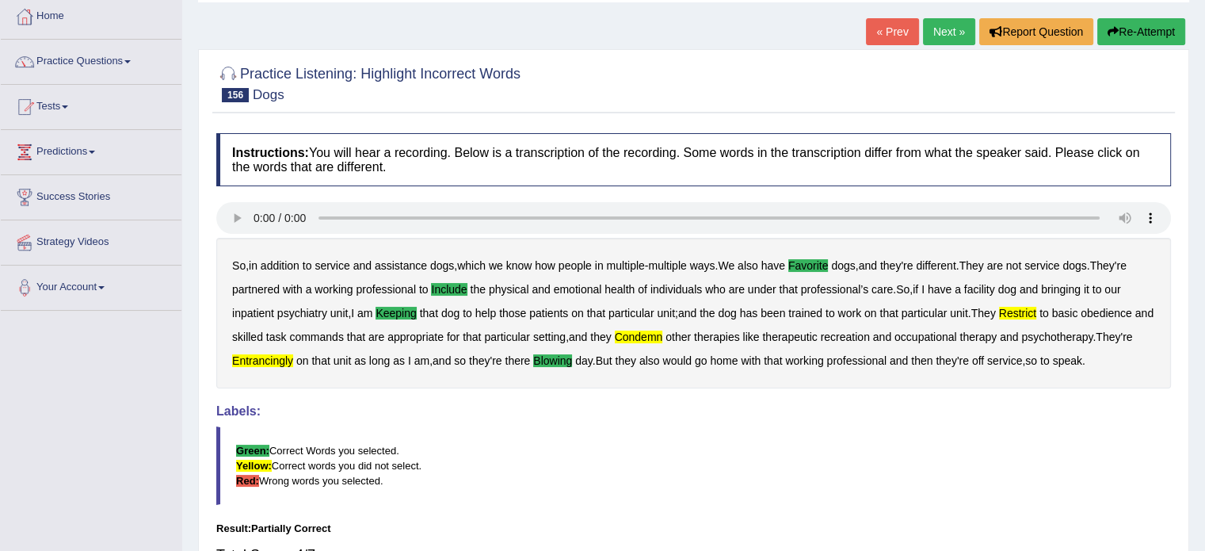
scroll to position [79, 0]
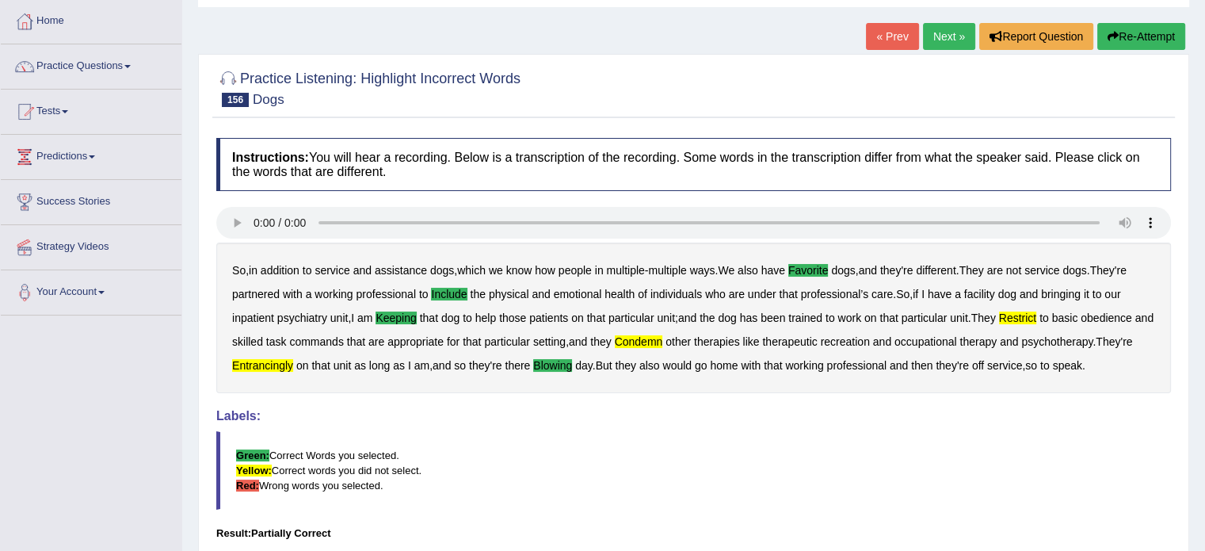
click at [944, 36] on link "Next »" at bounding box center [949, 36] width 52 height 27
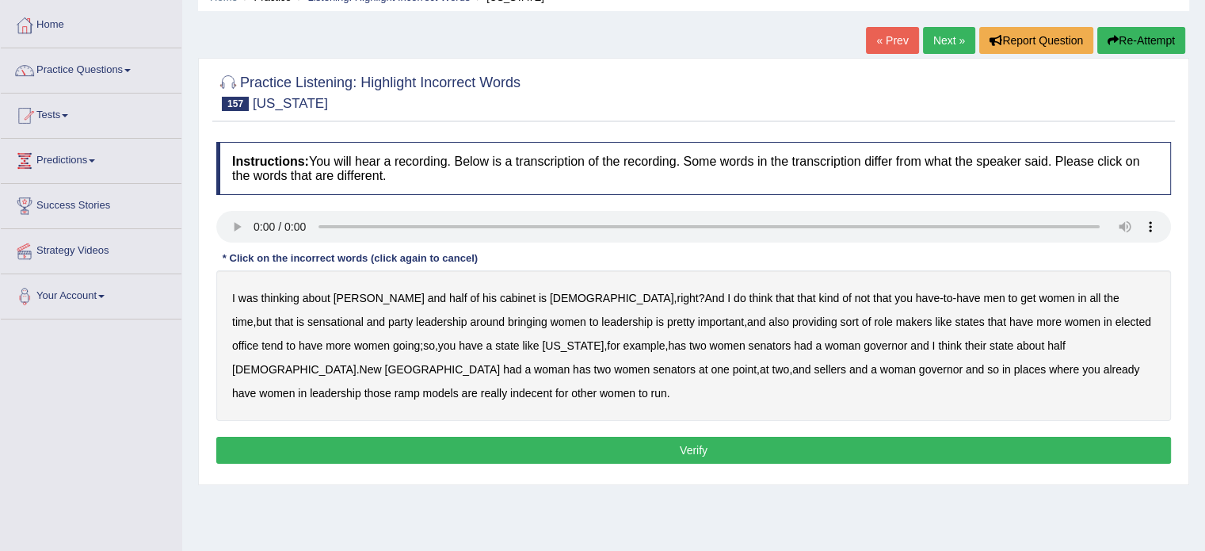
scroll to position [79, 0]
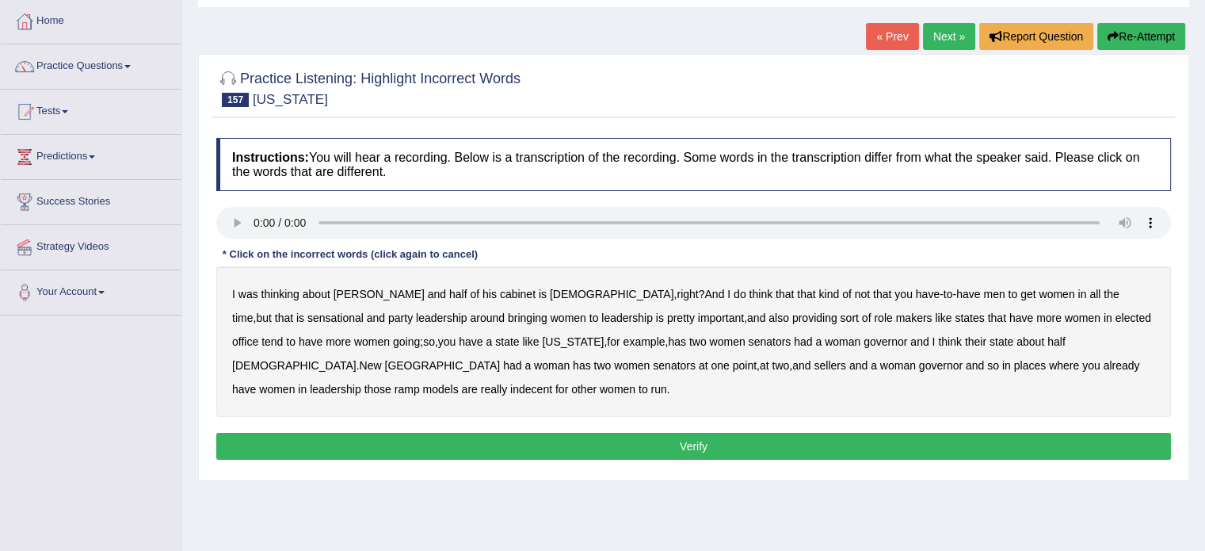
click at [364, 311] on b "sensational" at bounding box center [335, 317] width 56 height 13
click at [814, 366] on b "sellers" at bounding box center [830, 365] width 32 height 13
click at [472, 433] on button "Verify" at bounding box center [693, 446] width 955 height 27
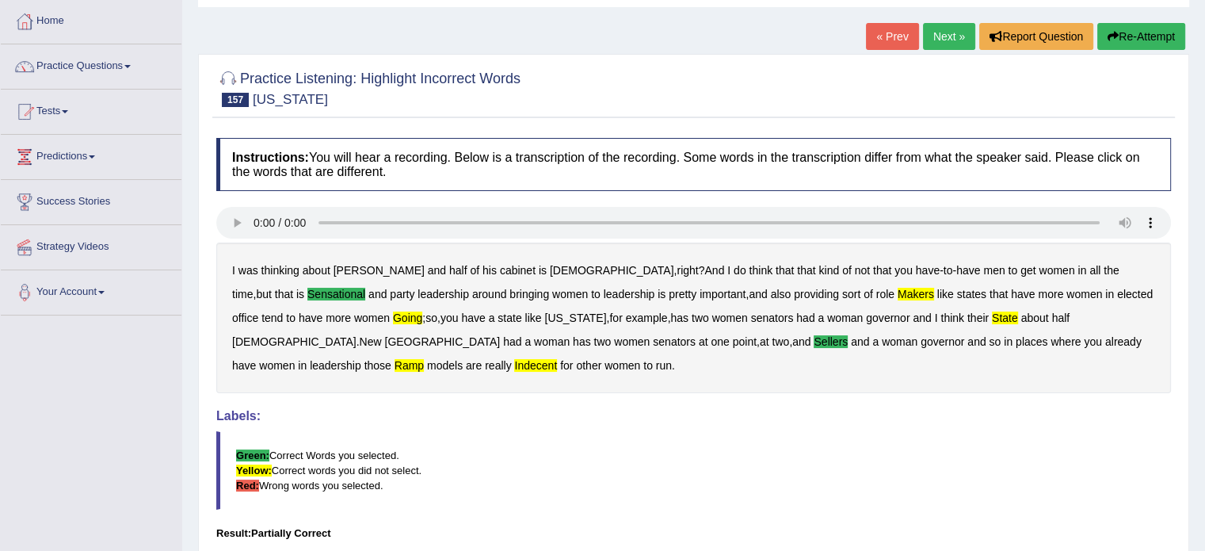
click at [949, 27] on link "Next »" at bounding box center [949, 36] width 52 height 27
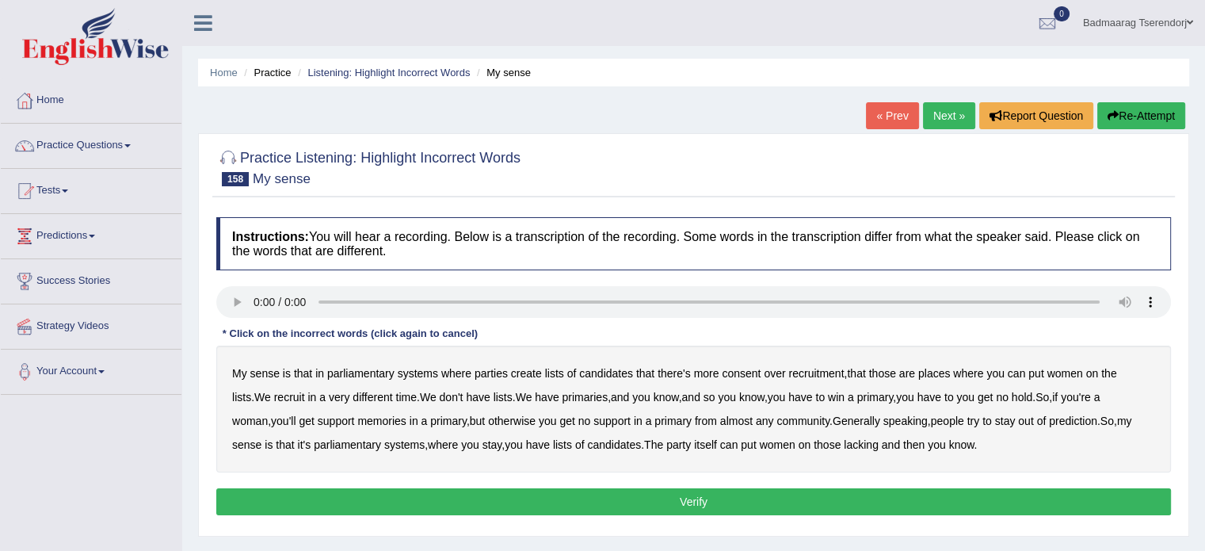
click at [1020, 395] on b "hold" at bounding box center [1022, 397] width 21 height 13
click at [864, 491] on button "Verify" at bounding box center [693, 501] width 955 height 27
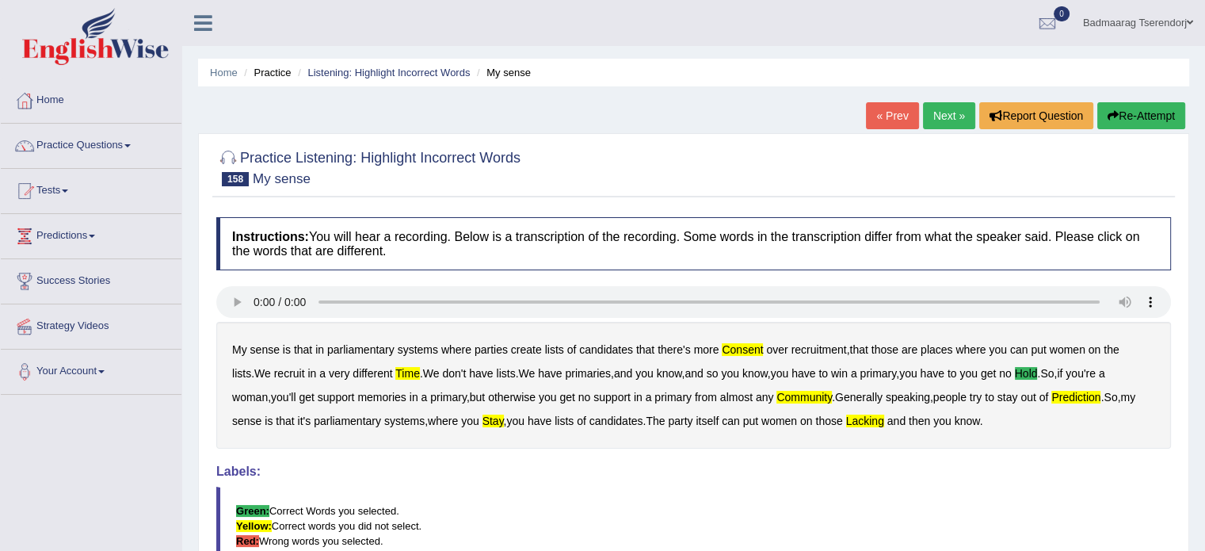
click at [944, 114] on link "Next »" at bounding box center [949, 115] width 52 height 27
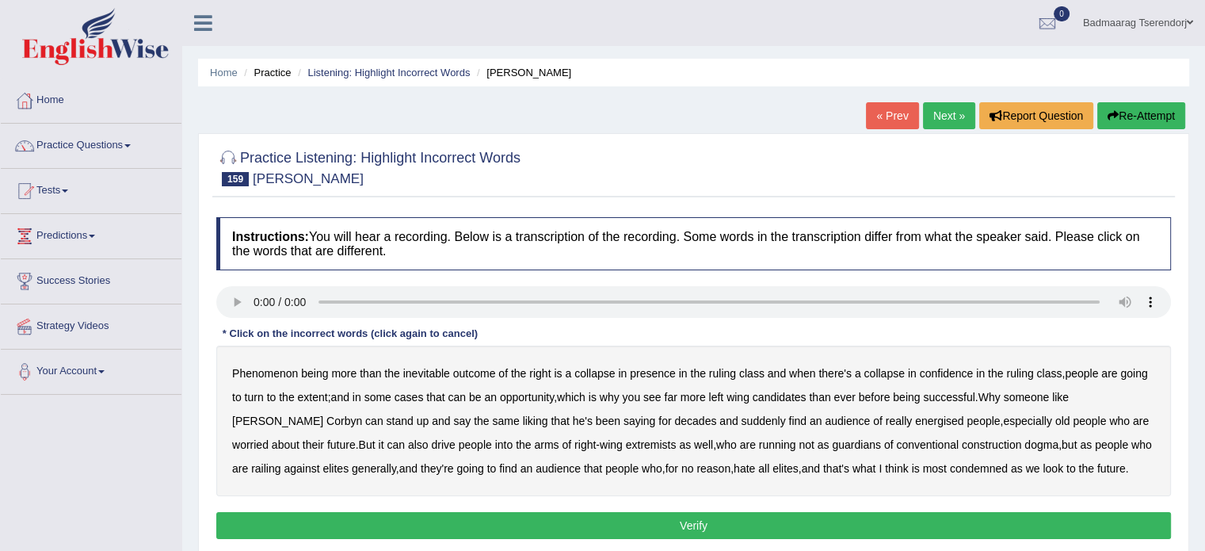
click at [654, 367] on b "presence" at bounding box center [653, 373] width 46 height 13
click at [1055, 415] on b "old" at bounding box center [1062, 420] width 15 height 13
click at [950, 468] on b "condemned" at bounding box center [979, 468] width 58 height 13
click at [774, 518] on button "Verify" at bounding box center [693, 525] width 955 height 27
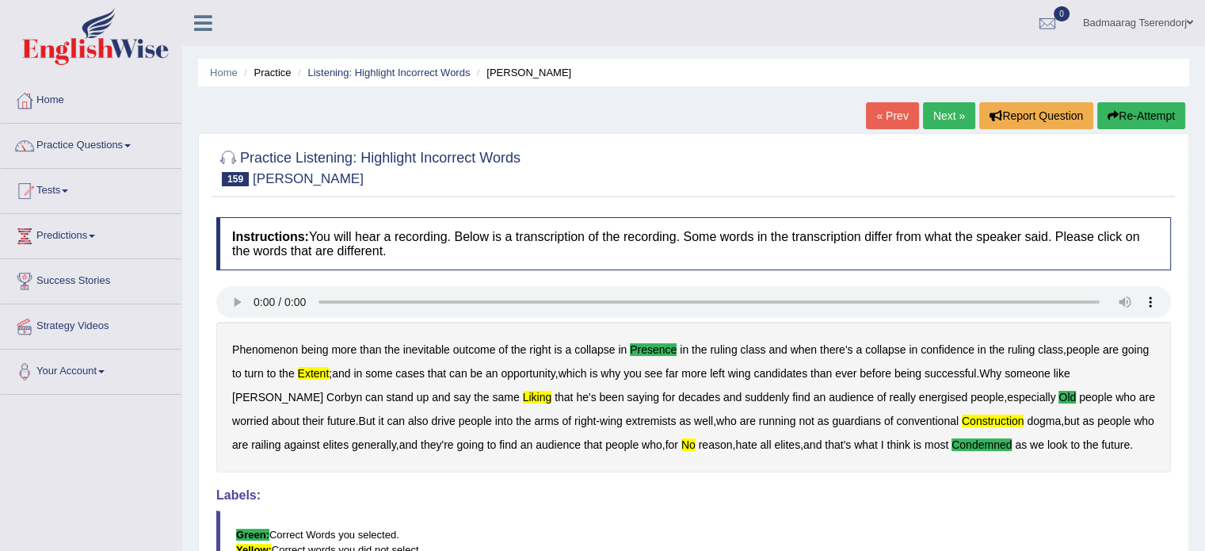
click at [936, 111] on link "Next »" at bounding box center [949, 115] width 52 height 27
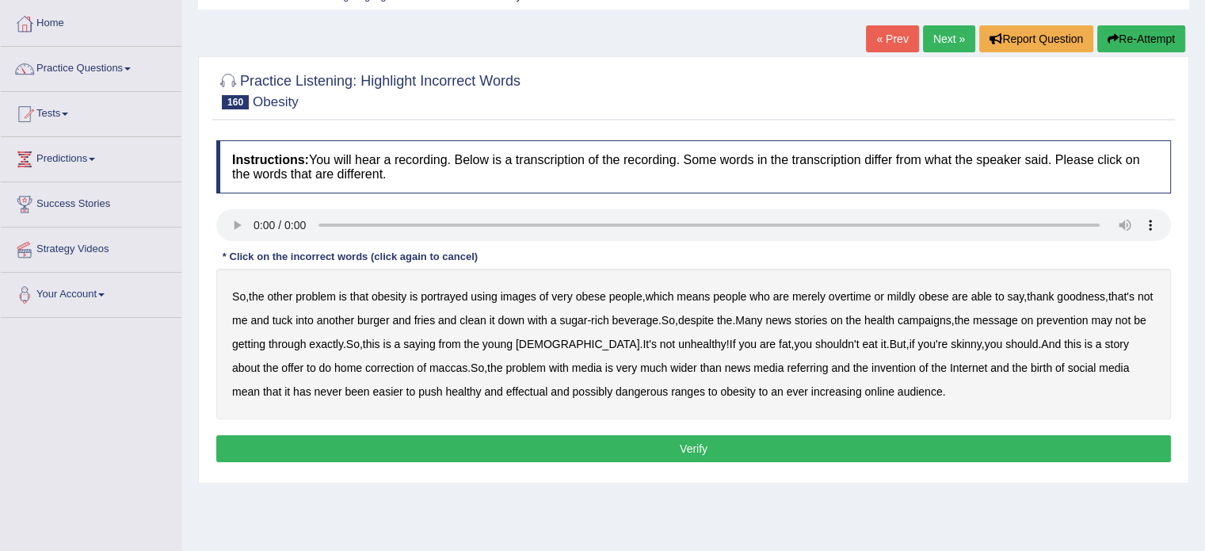
scroll to position [79, 0]
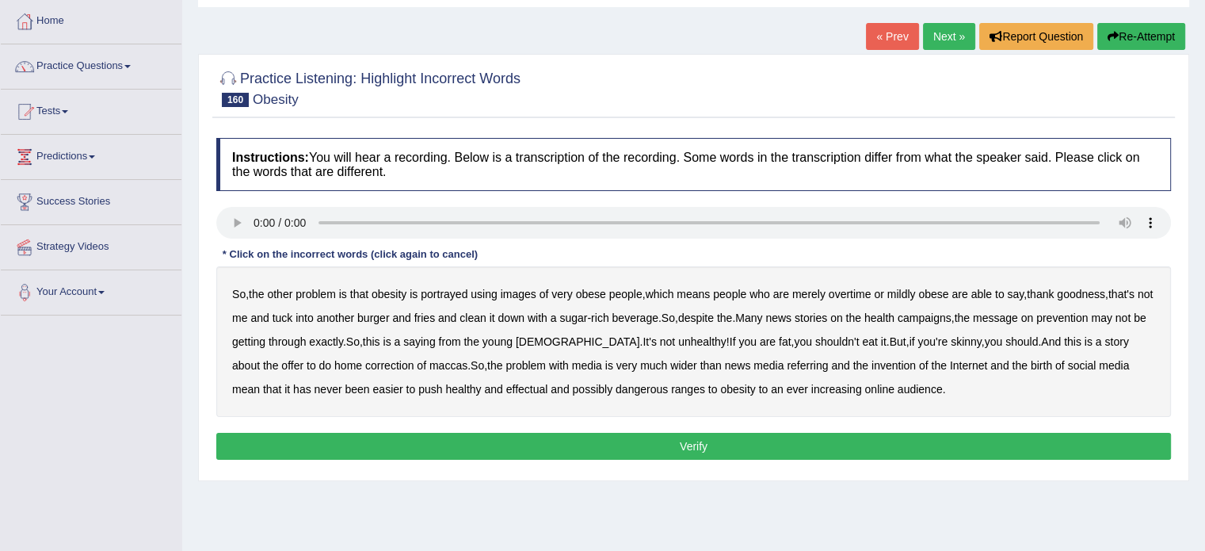
click at [438, 288] on b "portrayed" at bounding box center [444, 294] width 47 height 13
click at [293, 314] on b "tuck" at bounding box center [283, 317] width 21 height 13
click at [435, 341] on b "saying" at bounding box center [419, 341] width 32 height 13
click at [365, 366] on b "correction" at bounding box center [389, 365] width 48 height 13
click at [365, 367] on b "correction" at bounding box center [389, 365] width 48 height 13
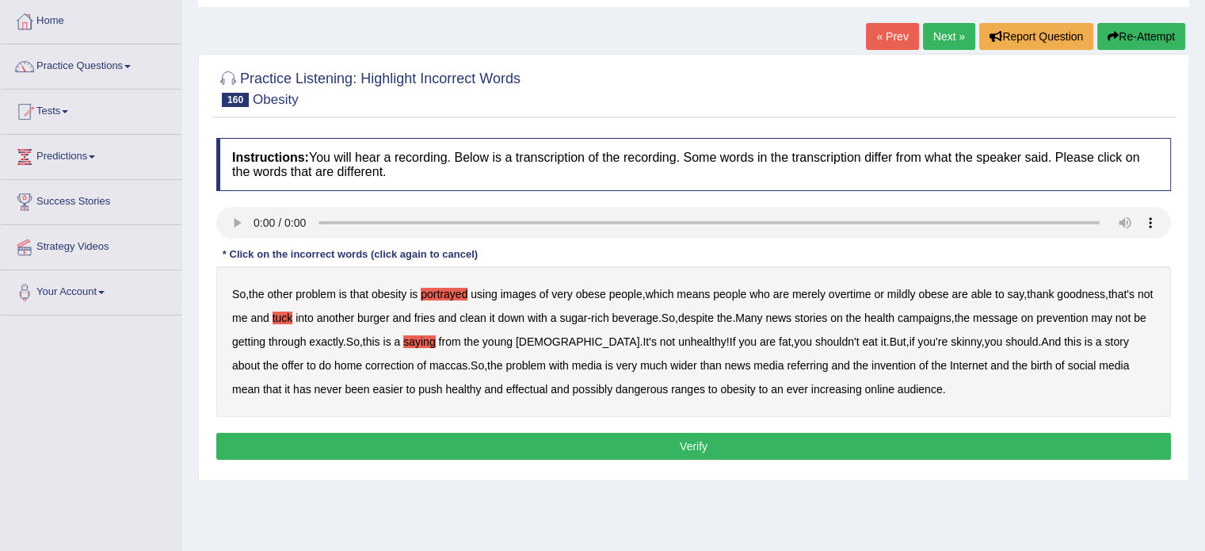
click at [365, 366] on b "correction" at bounding box center [389, 365] width 48 height 13
click at [671, 386] on b "ranges" at bounding box center [688, 389] width 34 height 13
click at [795, 439] on button "Verify" at bounding box center [693, 446] width 955 height 27
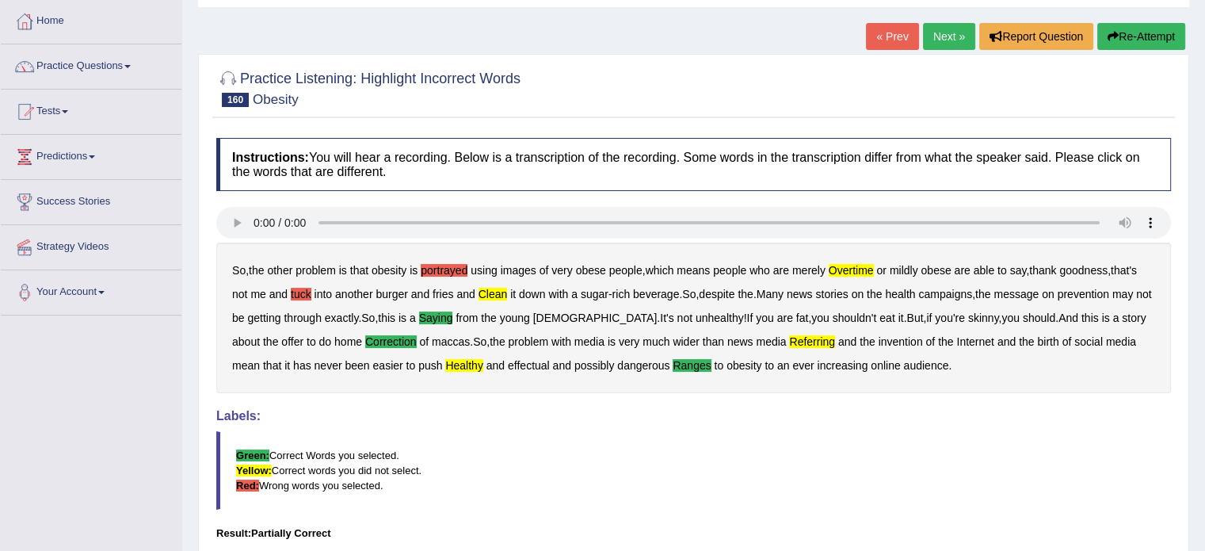
click at [952, 37] on link "Next »" at bounding box center [949, 36] width 52 height 27
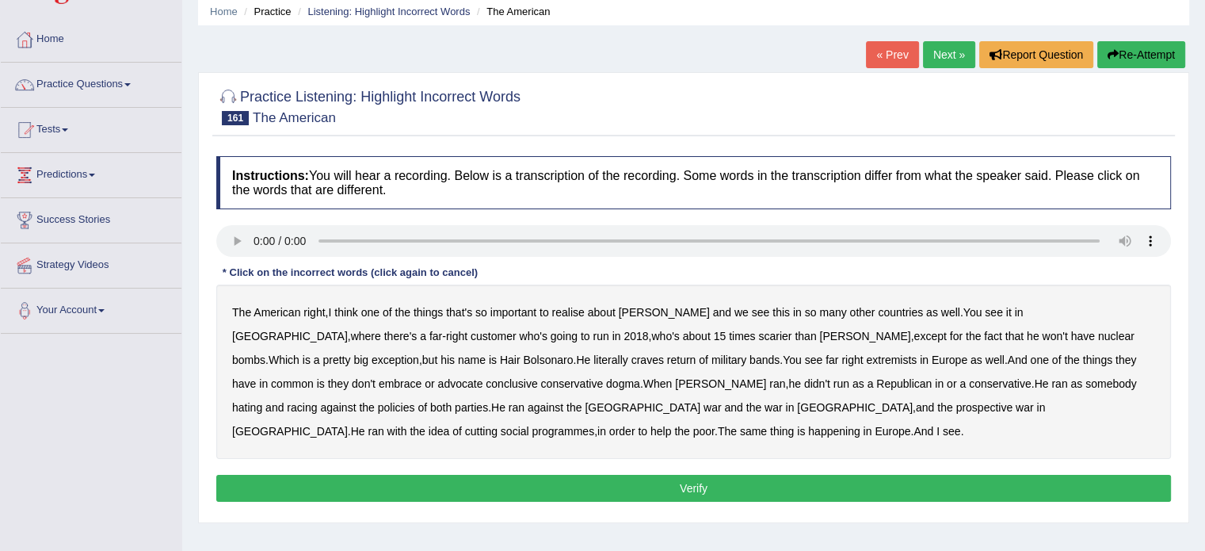
scroll to position [79, 0]
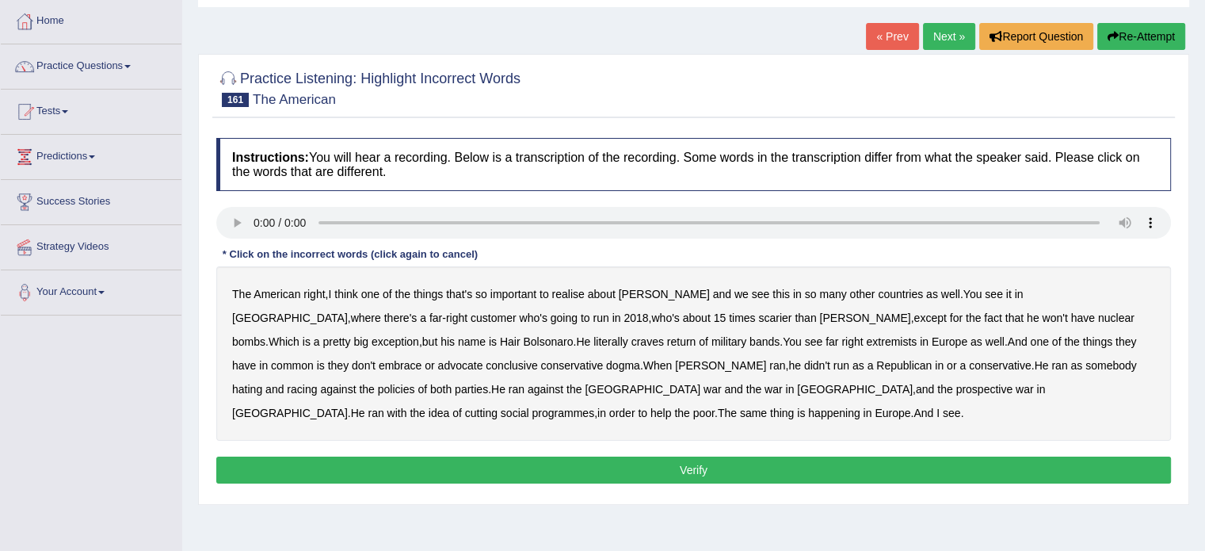
click at [471, 315] on b "customer" at bounding box center [494, 317] width 46 height 13
click at [749, 340] on b "bands" at bounding box center [764, 341] width 30 height 13
click at [486, 364] on b "conclusive" at bounding box center [511, 365] width 51 height 13
click at [317, 383] on b "racing" at bounding box center [302, 389] width 30 height 13
click at [564, 468] on button "Verify" at bounding box center [693, 469] width 955 height 27
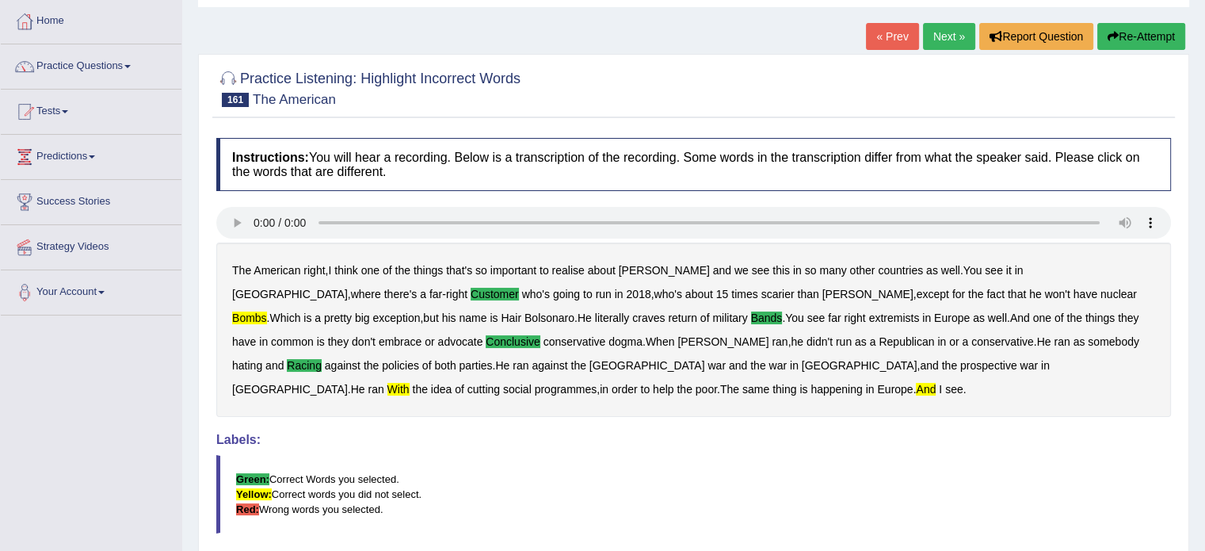
click at [945, 33] on link "Next »" at bounding box center [949, 36] width 52 height 27
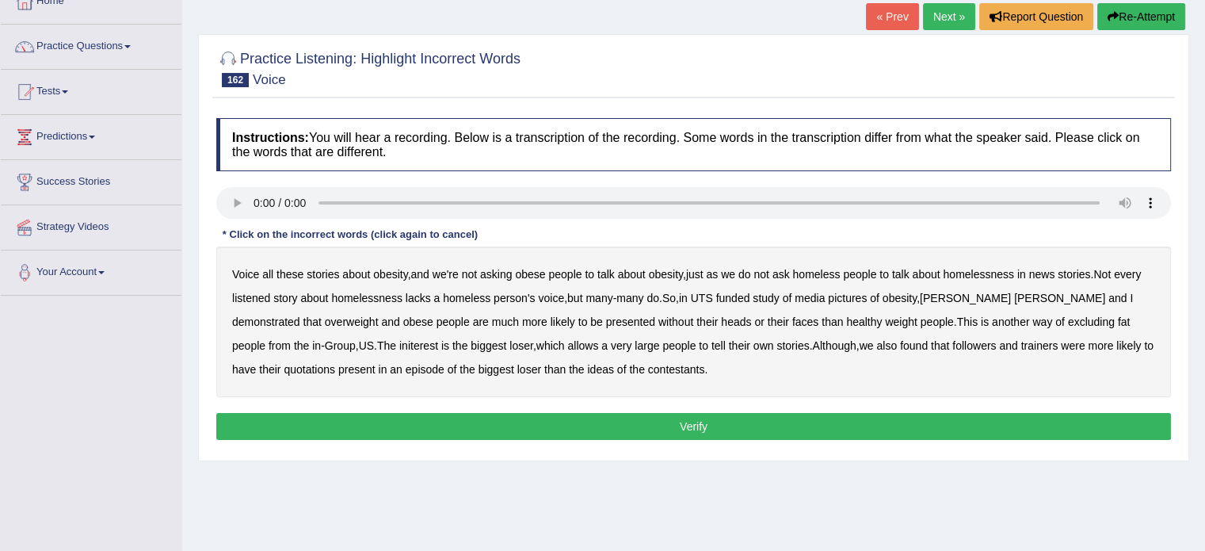
scroll to position [158, 0]
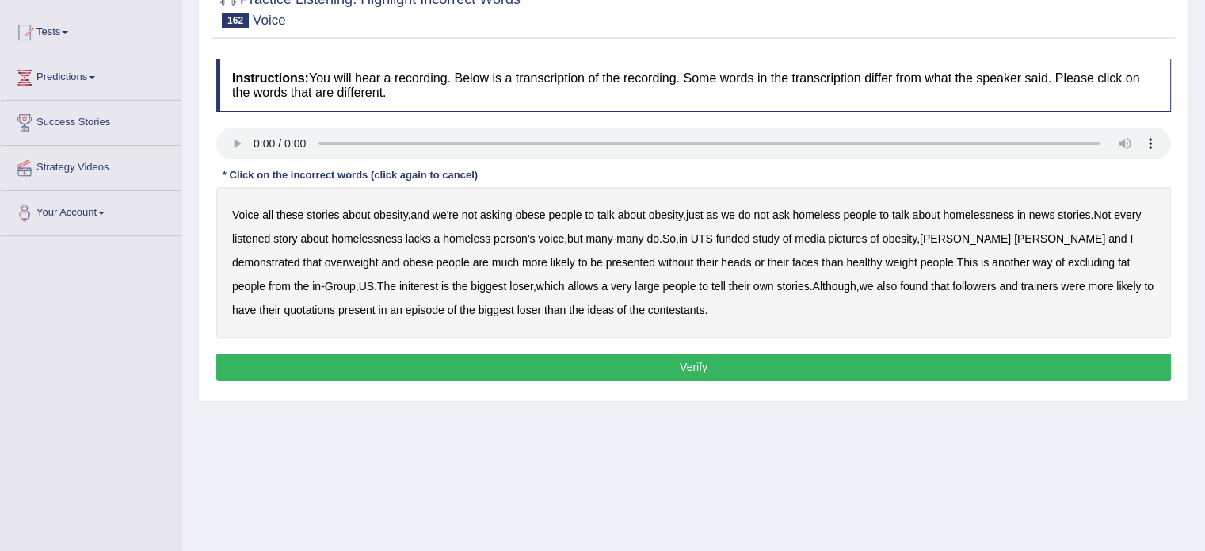
click at [829, 210] on b "homeless" at bounding box center [816, 214] width 48 height 13
click at [399, 285] on b "initerest" at bounding box center [418, 286] width 39 height 13
click at [284, 304] on b "quotations" at bounding box center [309, 309] width 51 height 13
click at [567, 368] on button "Verify" at bounding box center [693, 366] width 955 height 27
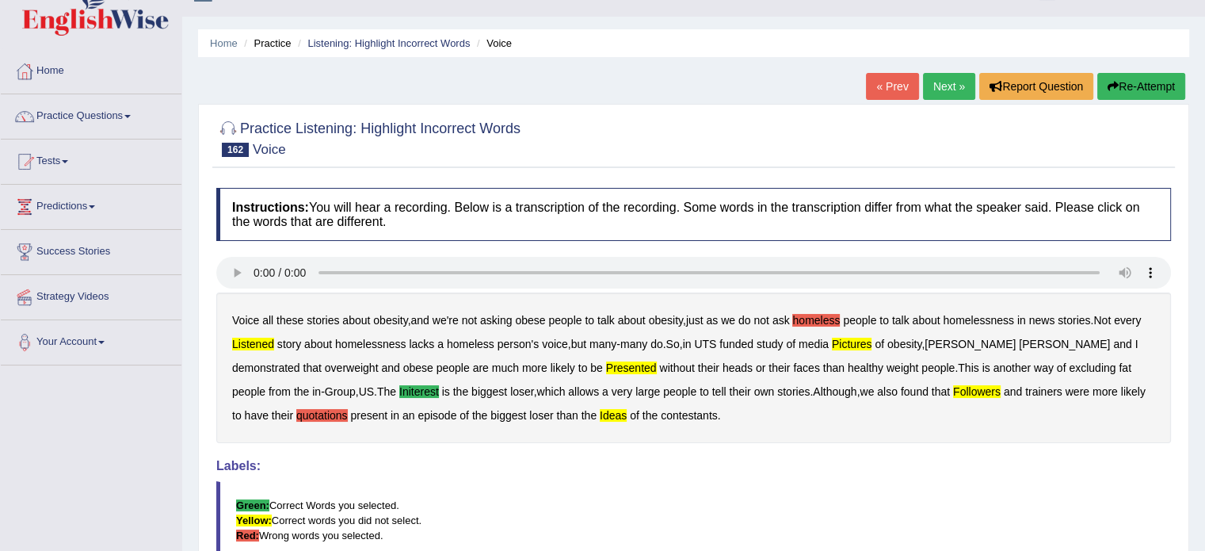
scroll to position [0, 0]
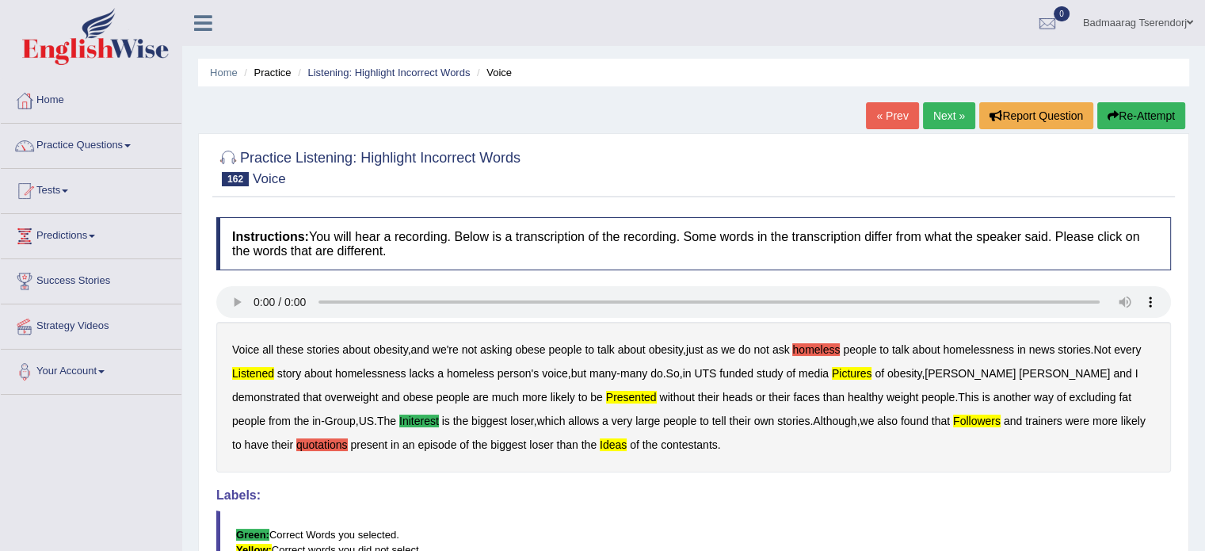
click at [940, 119] on link "Next »" at bounding box center [949, 115] width 52 height 27
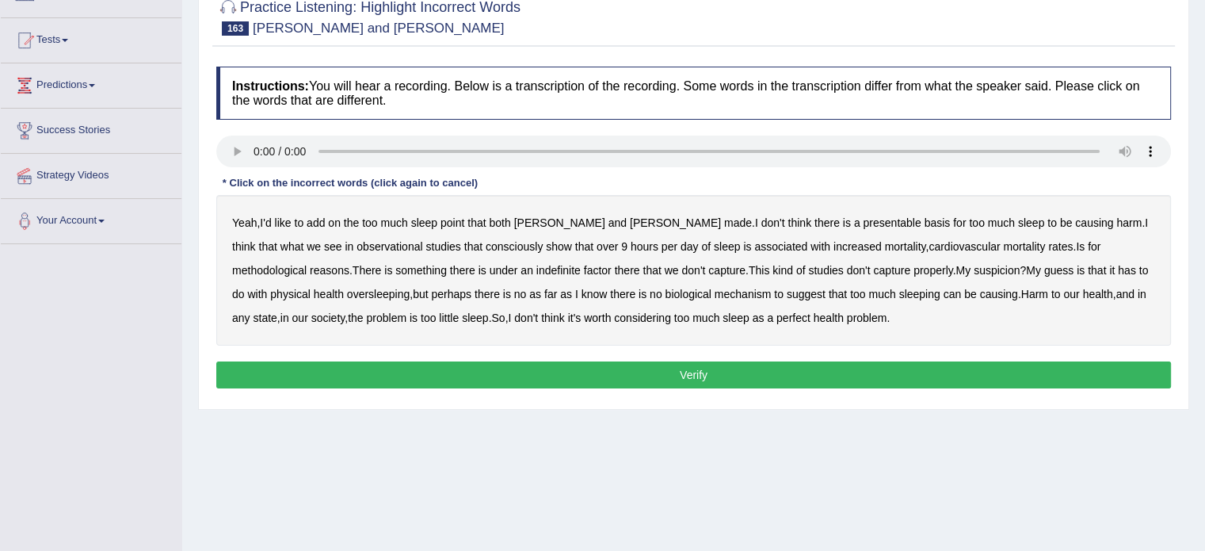
scroll to position [158, 0]
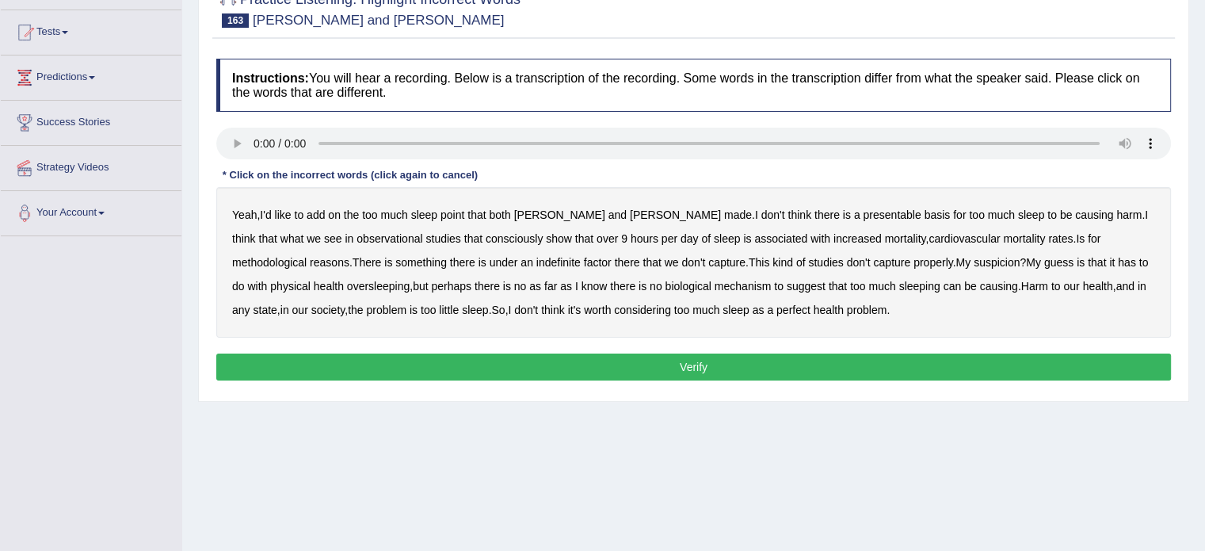
click at [863, 213] on b "presentable" at bounding box center [892, 214] width 58 height 13
click at [536, 259] on b "indefinite" at bounding box center [558, 262] width 44 height 13
click at [311, 280] on b "physical" at bounding box center [290, 286] width 40 height 13
click at [776, 310] on b "perfect" at bounding box center [793, 309] width 34 height 13
click at [759, 368] on button "Verify" at bounding box center [693, 366] width 955 height 27
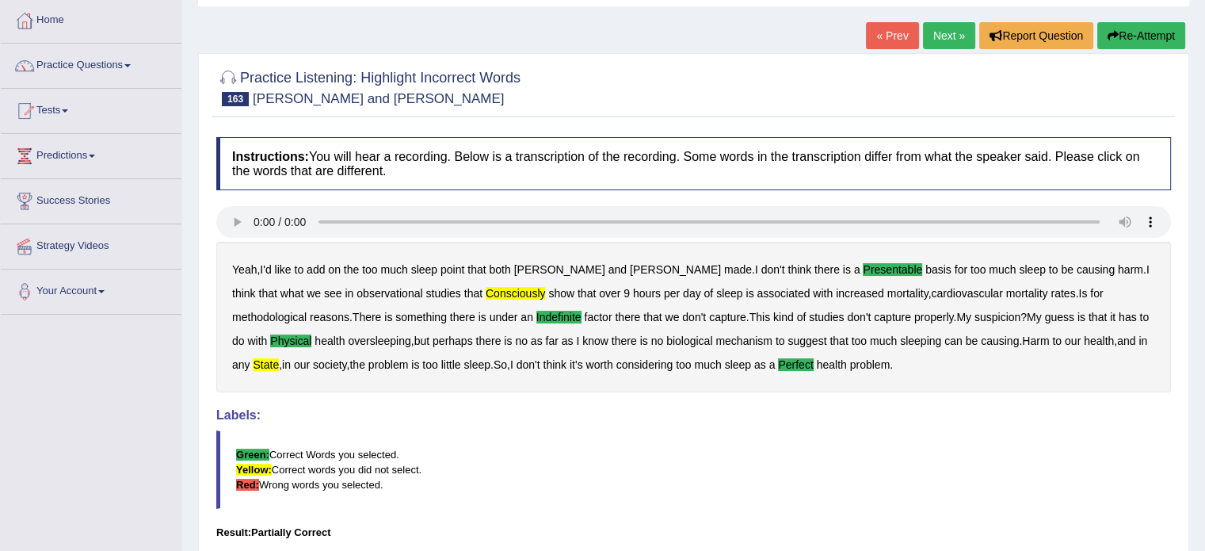
scroll to position [79, 0]
click at [948, 36] on link "Next »" at bounding box center [949, 36] width 52 height 27
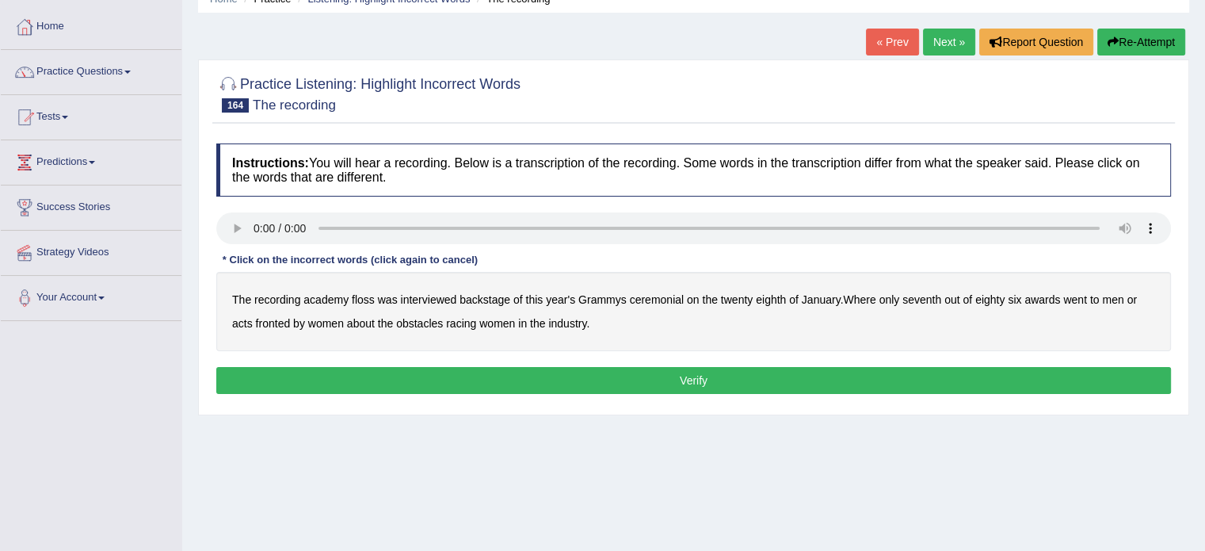
scroll to position [79, 0]
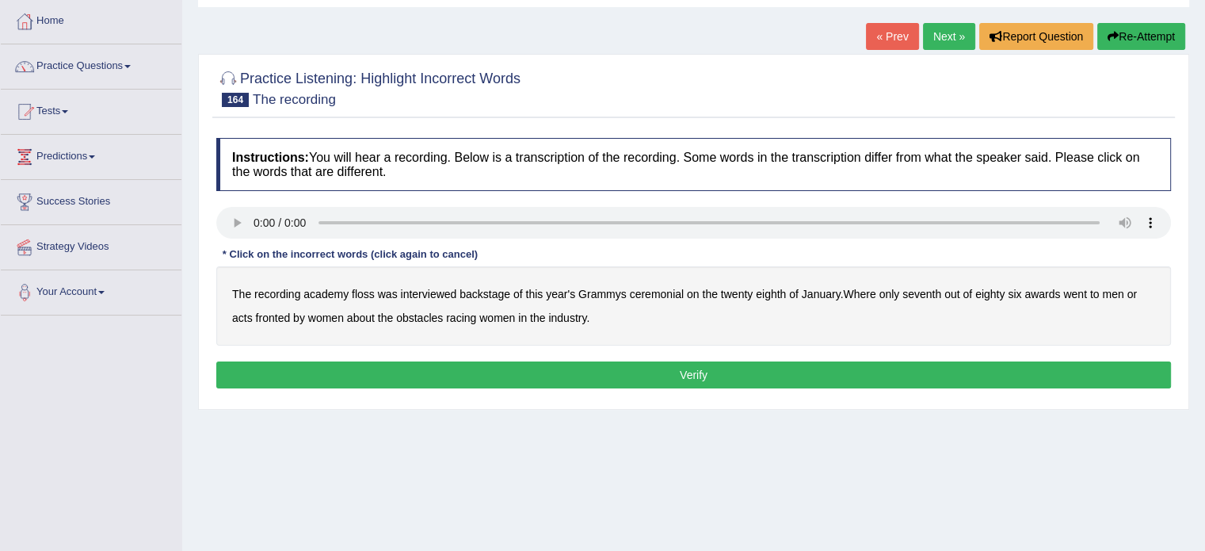
click at [359, 291] on b "floss" at bounding box center [363, 294] width 23 height 13
click at [583, 383] on button "Verify" at bounding box center [693, 374] width 955 height 27
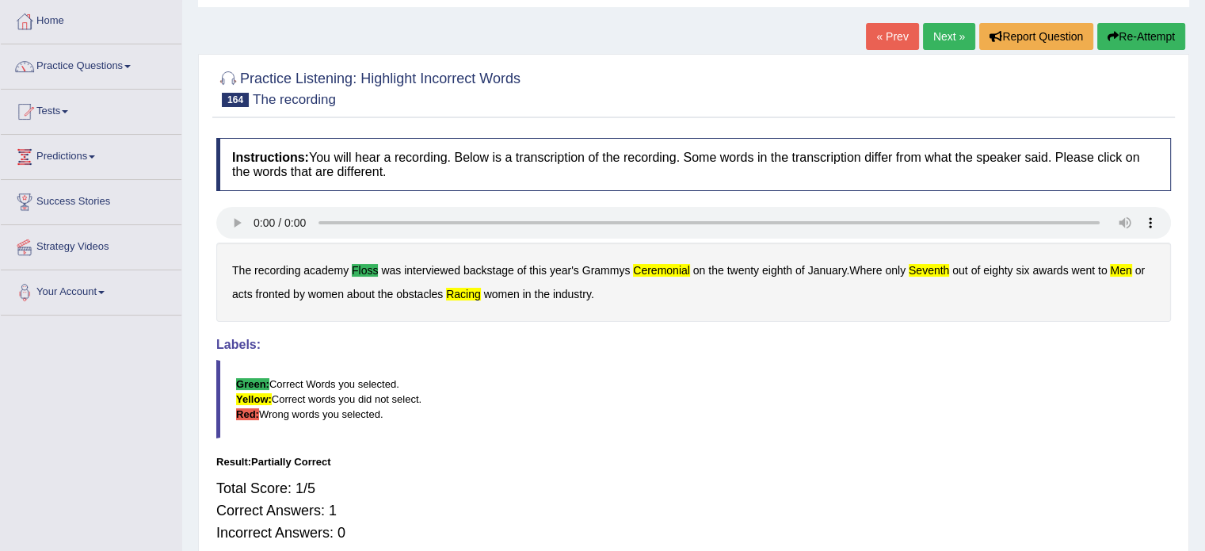
click at [951, 39] on link "Next »" at bounding box center [949, 36] width 52 height 27
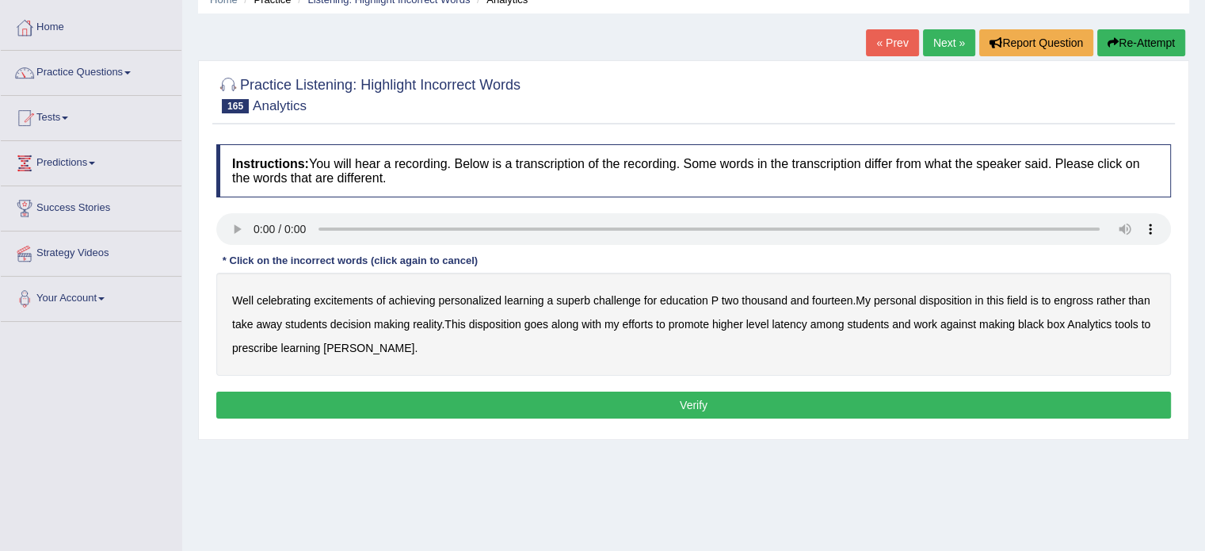
scroll to position [79, 0]
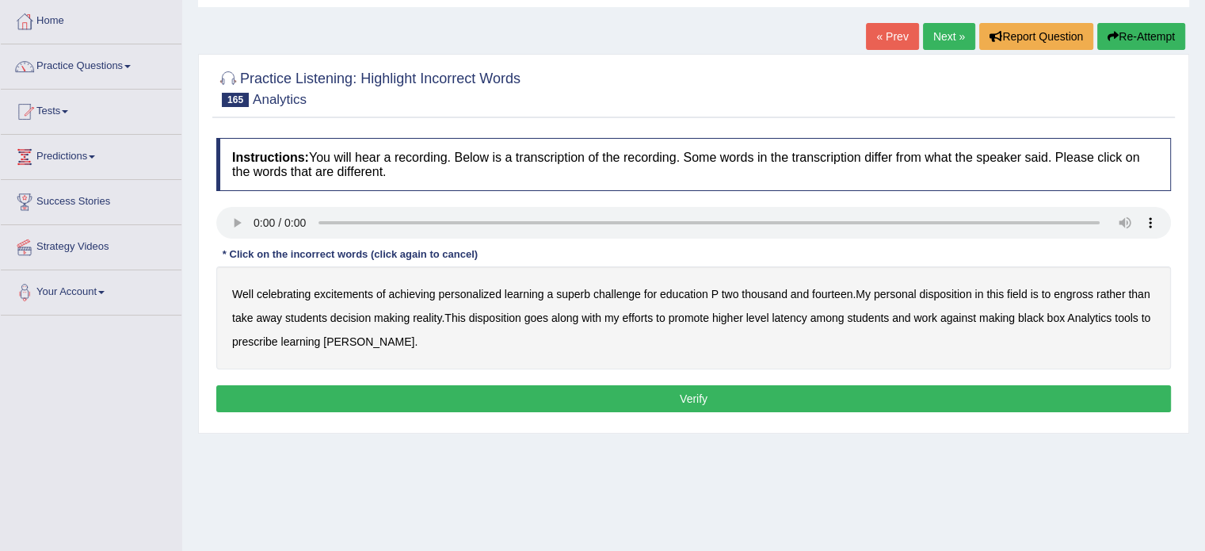
click at [579, 284] on div "Well celebrating excitements of achieving personalized learning a superb challe…" at bounding box center [693, 317] width 955 height 103
click at [581, 289] on b "superb" at bounding box center [573, 294] width 34 height 13
click at [1073, 291] on b "engross" at bounding box center [1074, 294] width 40 height 13
click at [430, 315] on b "reality" at bounding box center [427, 317] width 29 height 13
click at [352, 338] on b "grandways" at bounding box center [368, 341] width 91 height 13
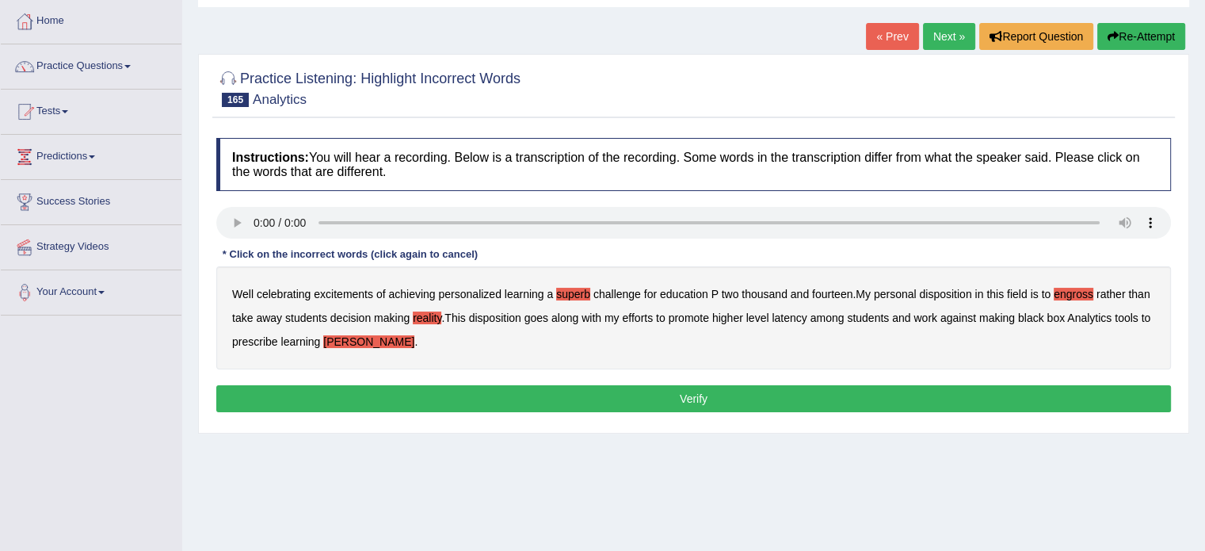
click at [425, 393] on button "Verify" at bounding box center [693, 398] width 955 height 27
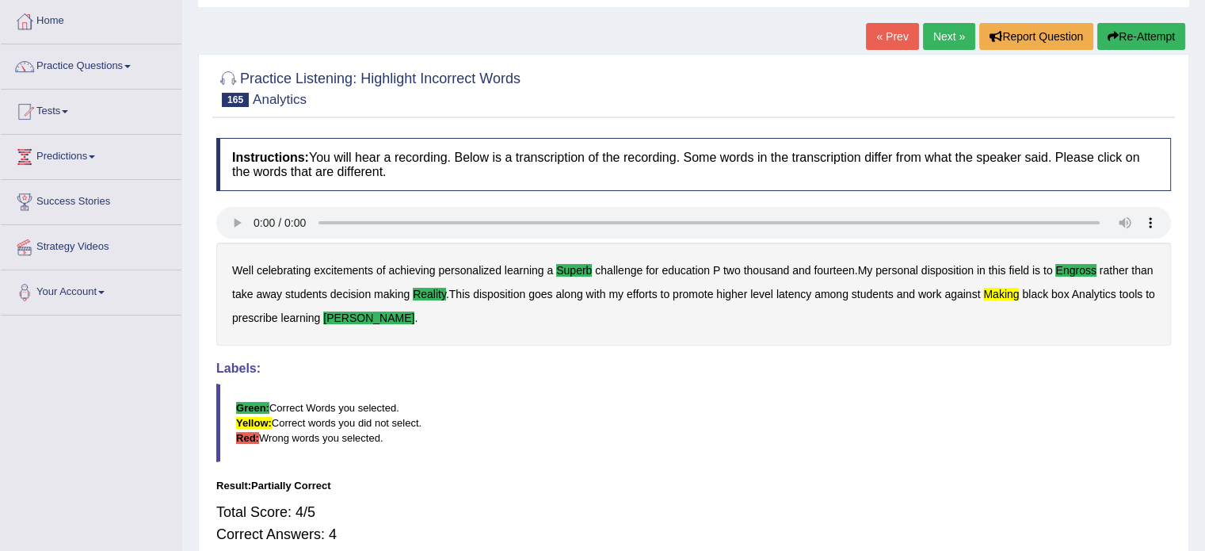
click at [941, 36] on link "Next »" at bounding box center [949, 36] width 52 height 27
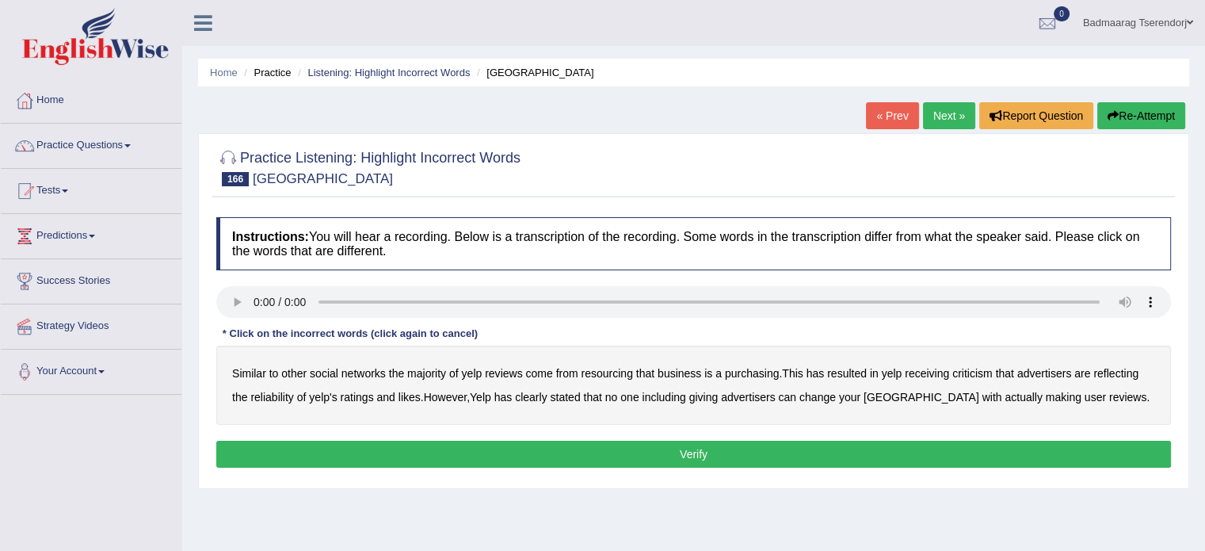
click at [608, 373] on b "resourcing" at bounding box center [606, 373] width 51 height 13
click at [409, 392] on b "likes" at bounding box center [409, 397] width 22 height 13
click at [1046, 395] on b "making" at bounding box center [1064, 397] width 36 height 13
click at [997, 452] on button "Verify" at bounding box center [693, 453] width 955 height 27
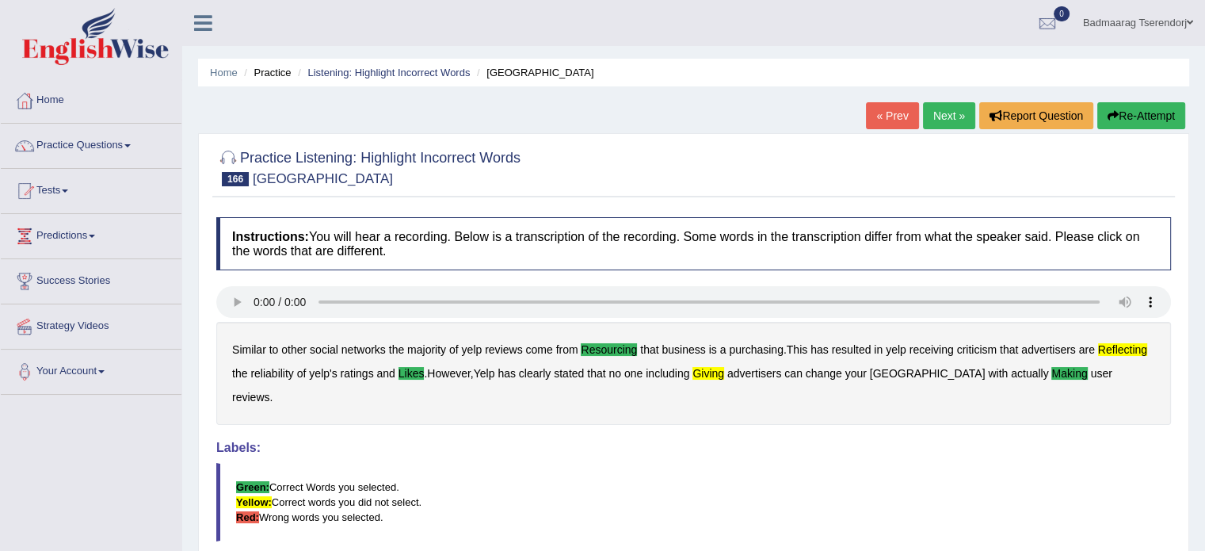
click at [947, 114] on link "Next »" at bounding box center [949, 115] width 52 height 27
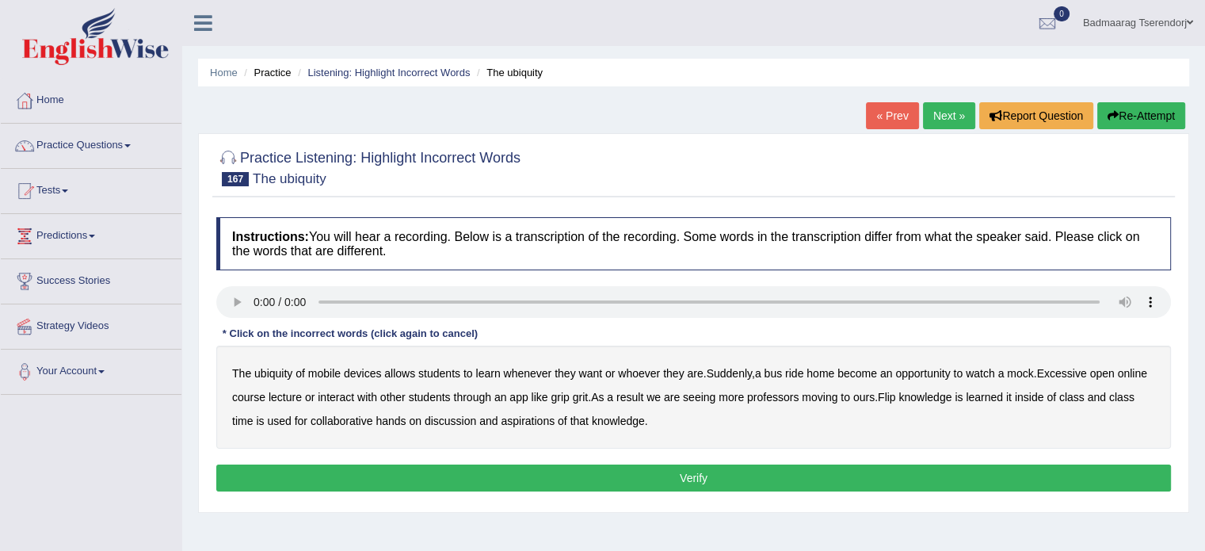
click at [1059, 370] on b "Excessive" at bounding box center [1062, 373] width 50 height 13
drag, startPoint x: 624, startPoint y: 397, endPoint x: 448, endPoint y: 588, distance: 260.1
drag, startPoint x: 448, startPoint y: 588, endPoint x: 735, endPoint y: 506, distance: 298.9
click at [735, 506] on div "Practice Listening: Highlight Incorrect Words 167 The ubiquity Instructions: Yo…" at bounding box center [693, 322] width 991 height 379
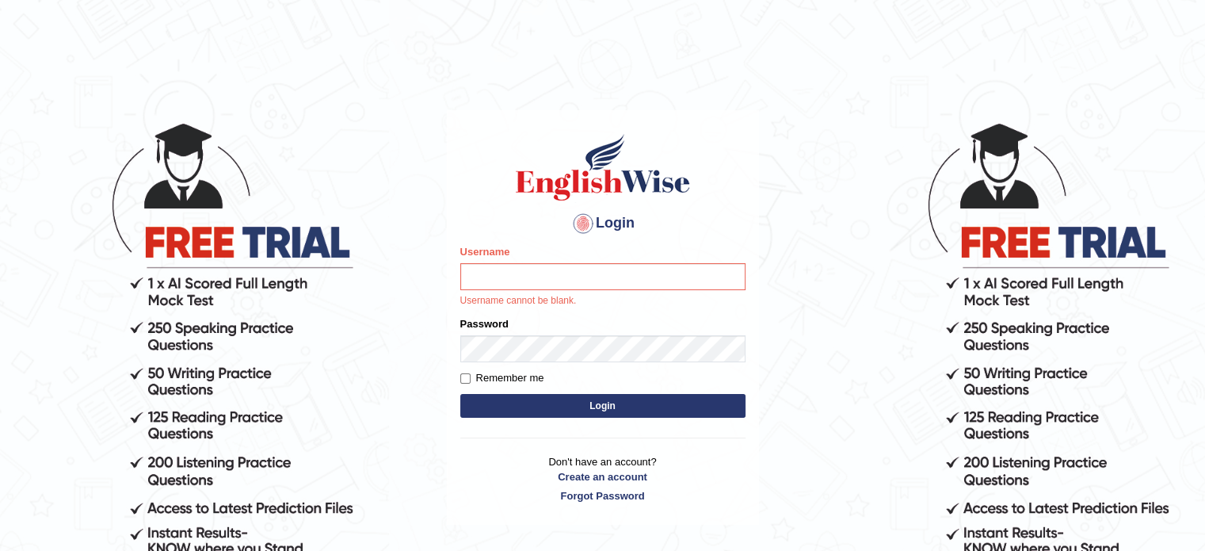
click at [539, 280] on input "Username" at bounding box center [602, 276] width 285 height 27
type input "Badmaarag"
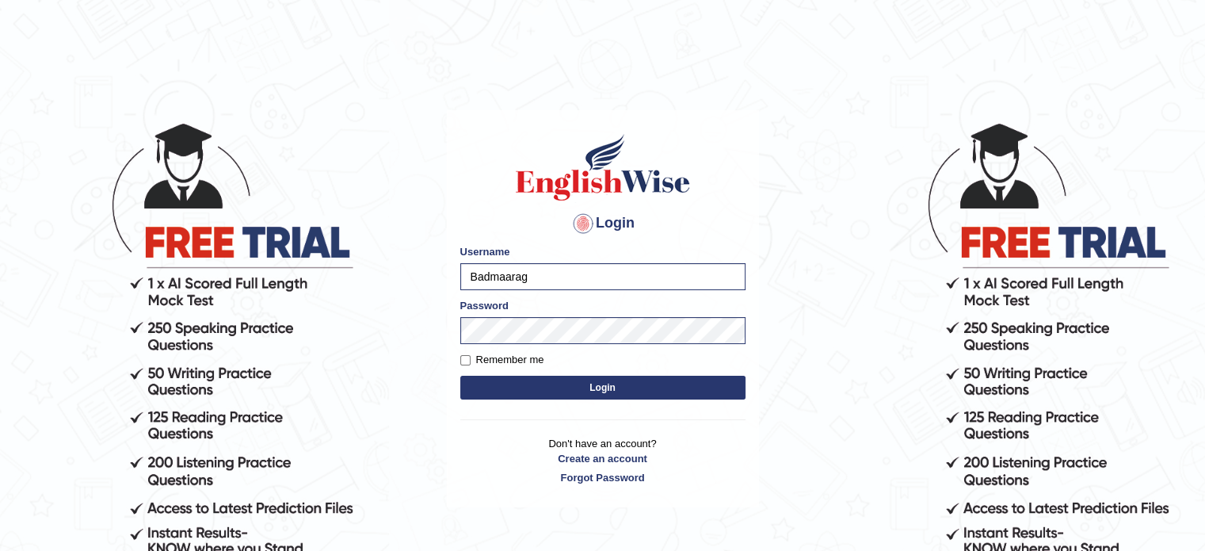
click at [578, 384] on button "Login" at bounding box center [602, 387] width 285 height 24
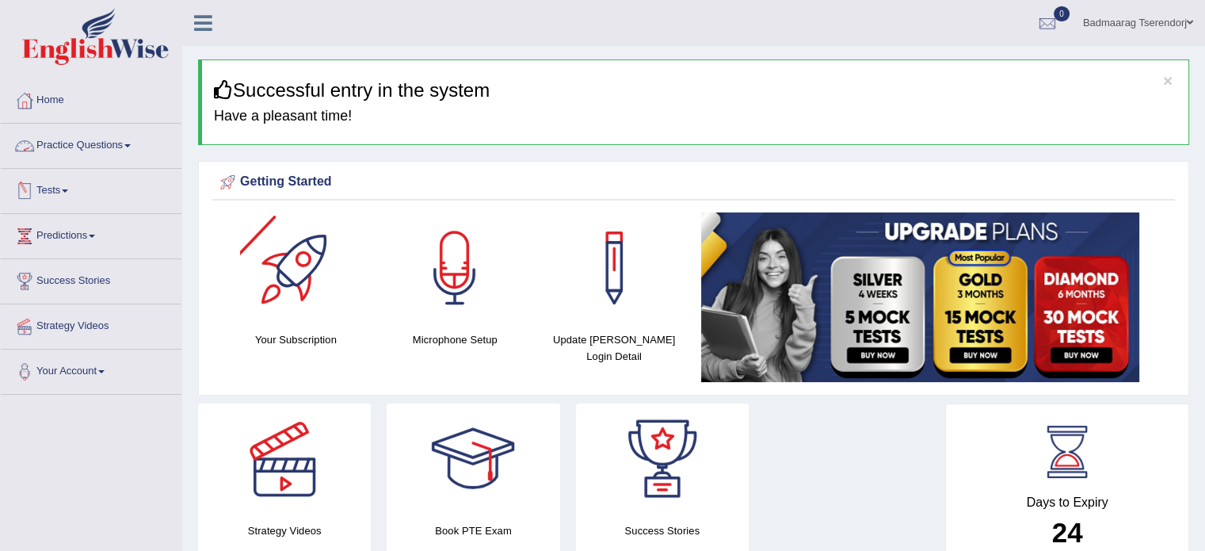
click at [123, 150] on link "Practice Questions" at bounding box center [91, 144] width 181 height 40
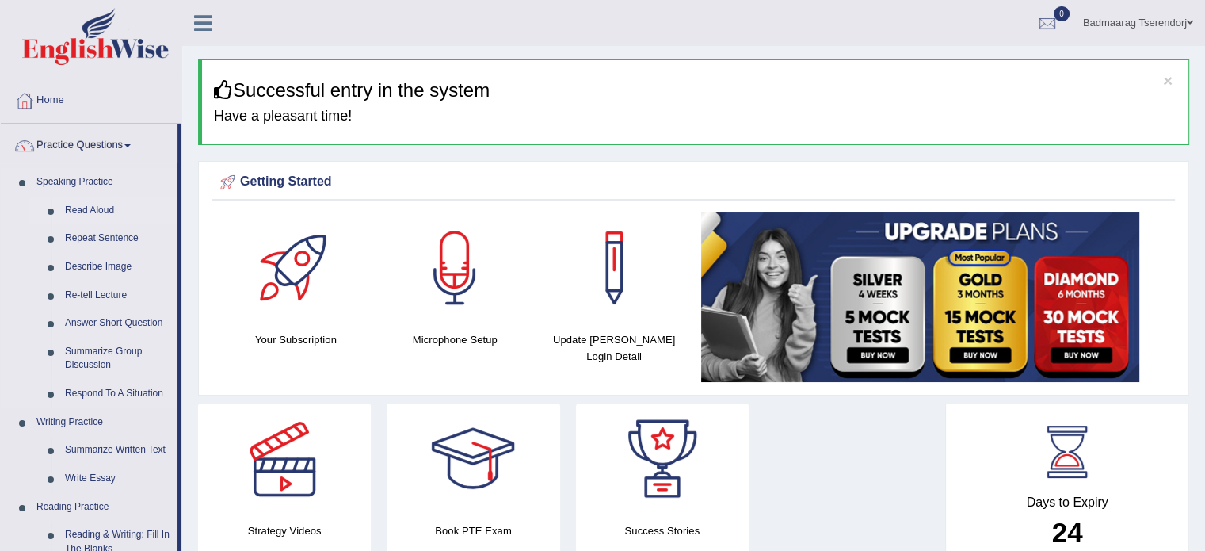
click at [103, 210] on link "Read Aloud" at bounding box center [118, 210] width 120 height 29
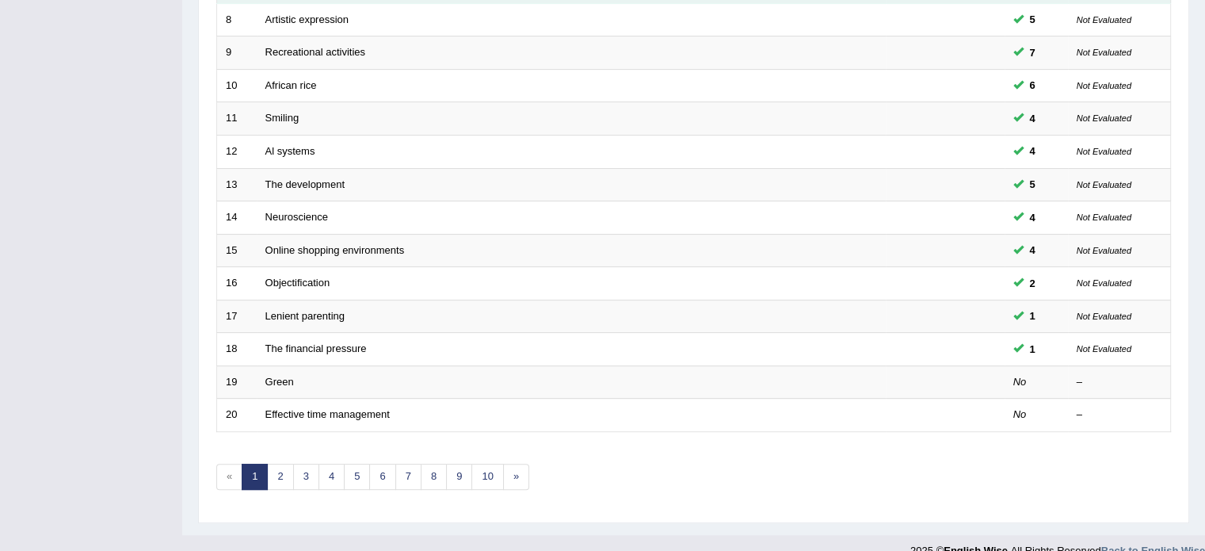
scroll to position [475, 0]
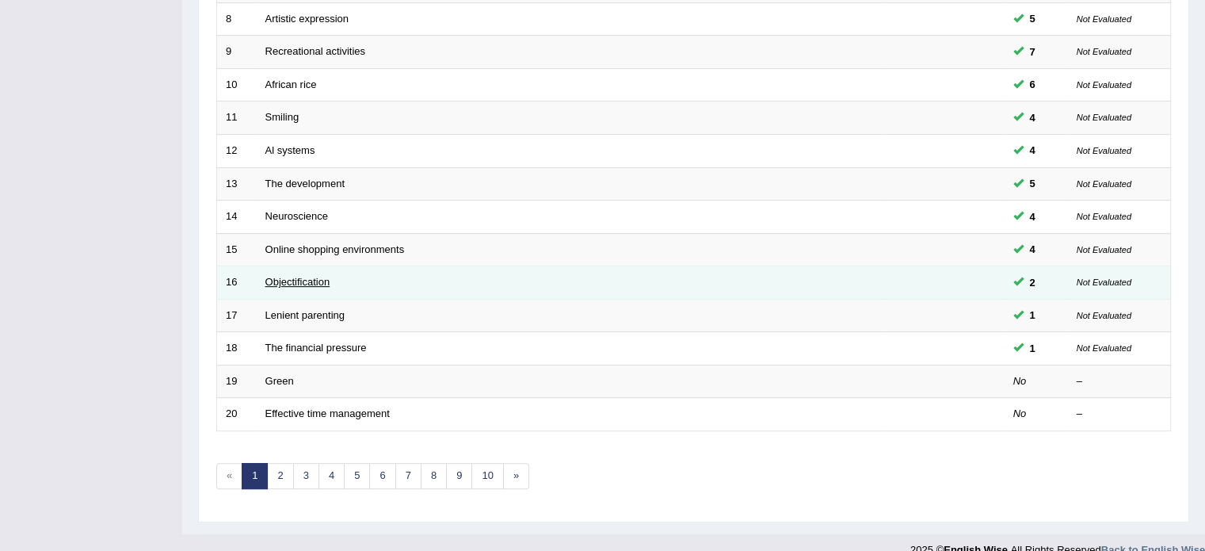
click at [304, 276] on link "Objectification" at bounding box center [297, 282] width 65 height 12
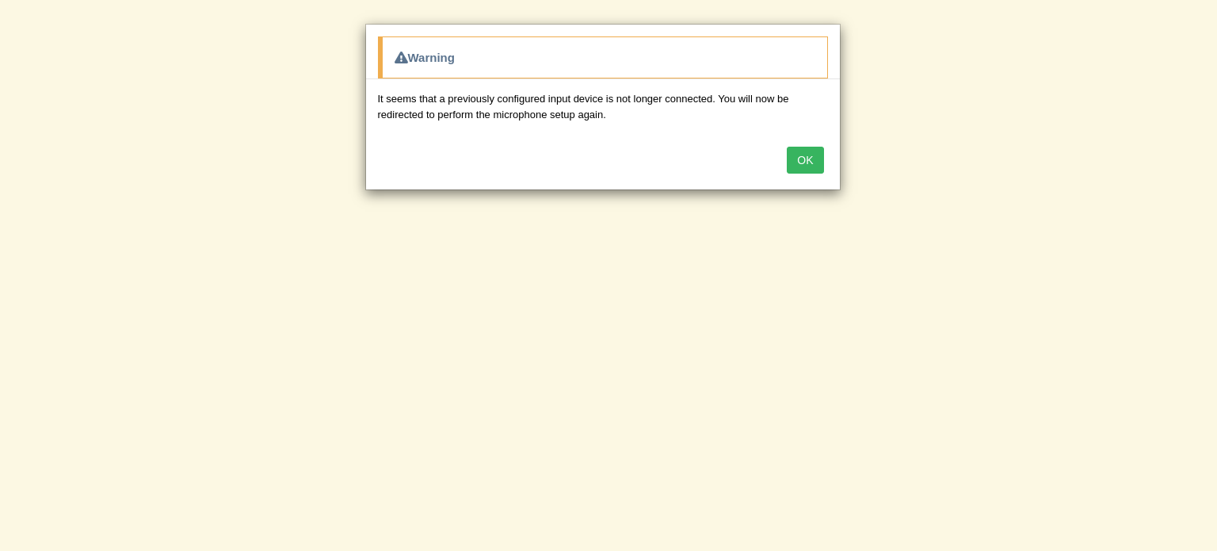
click at [806, 166] on button "OK" at bounding box center [805, 160] width 36 height 27
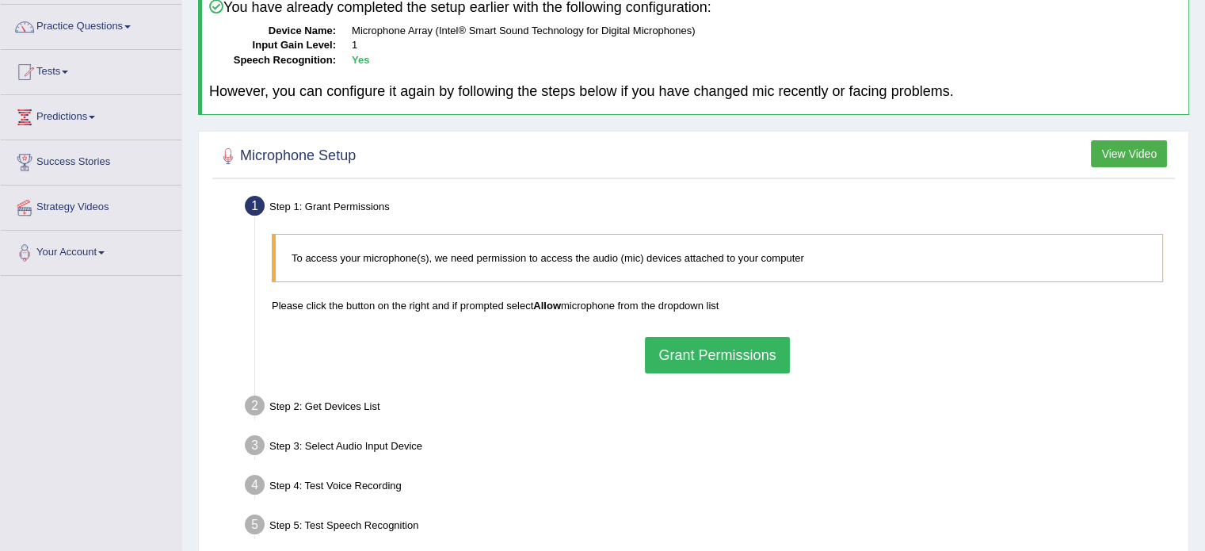
scroll to position [158, 0]
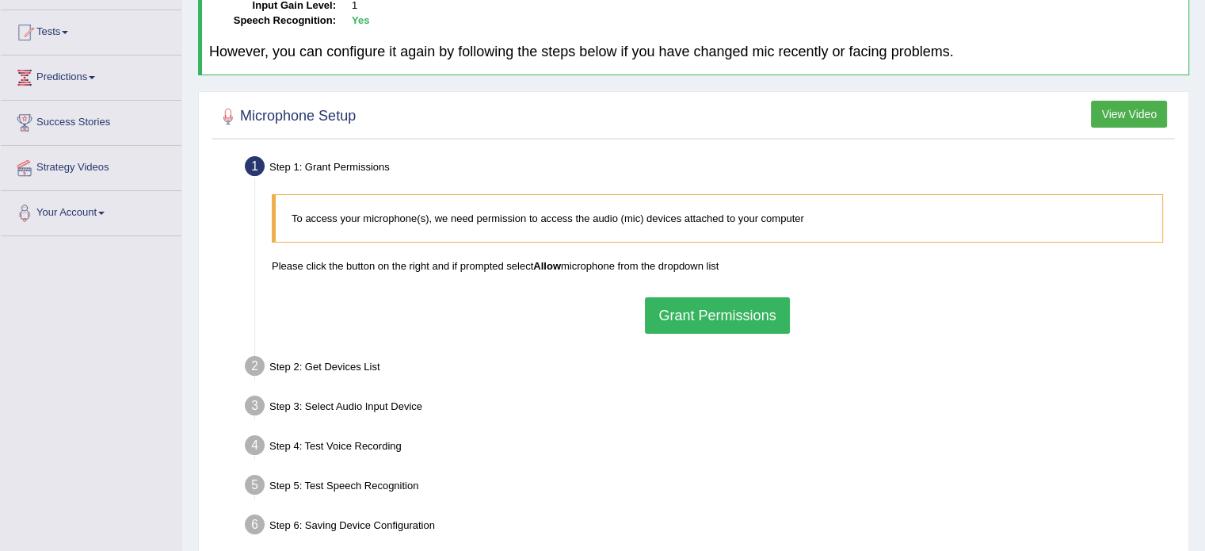
click at [675, 306] on button "Grant Permissions" at bounding box center [717, 315] width 144 height 36
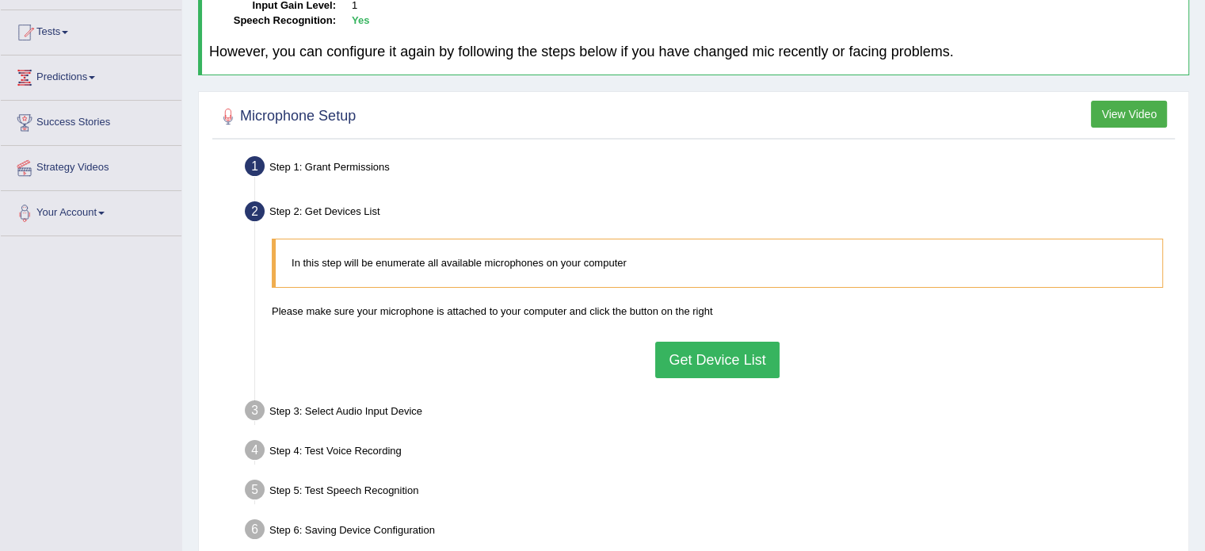
click at [673, 356] on button "Get Device List" at bounding box center [717, 359] width 124 height 36
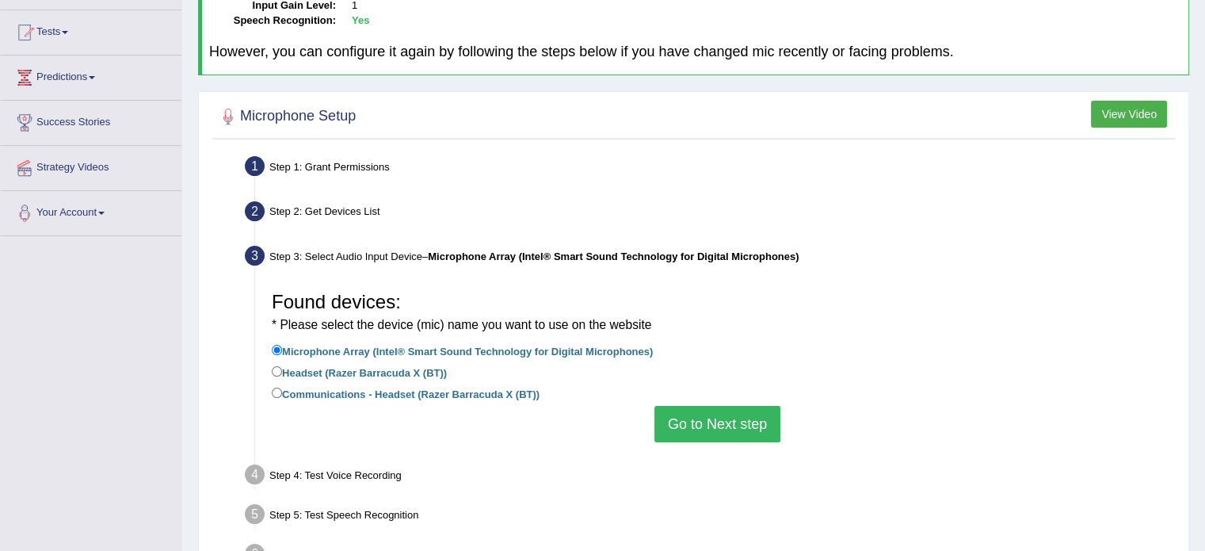
click at [703, 427] on button "Go to Next step" at bounding box center [717, 424] width 126 height 36
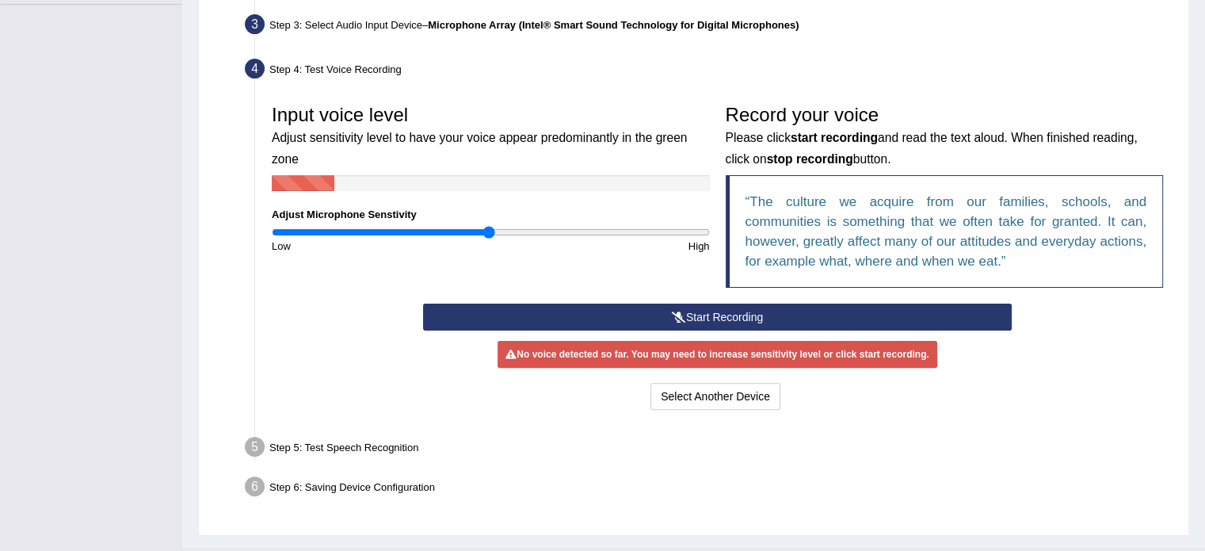
scroll to position [396, 0]
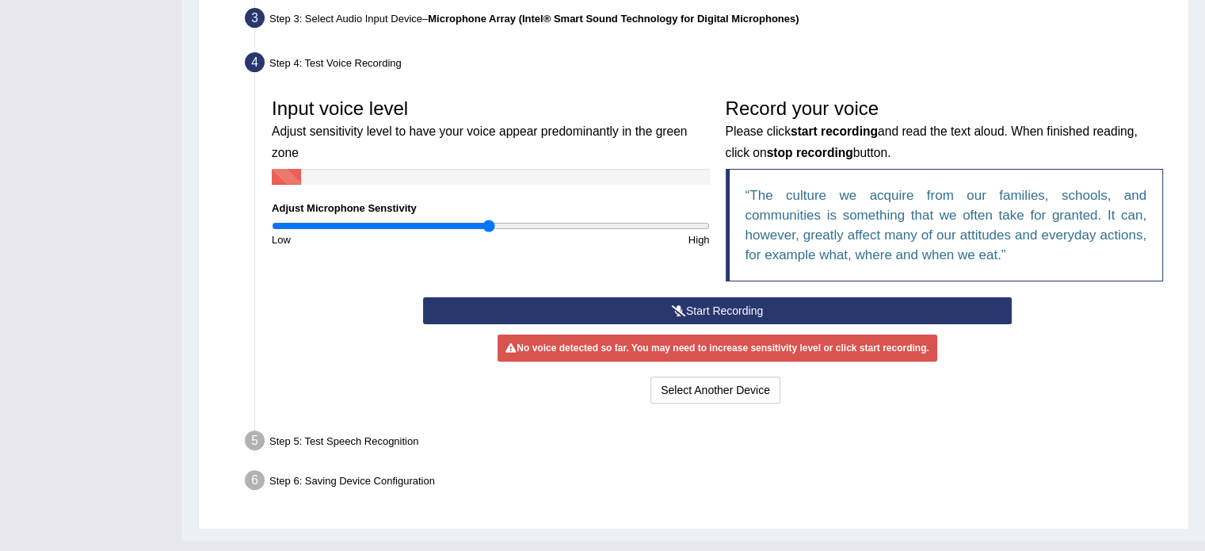
click at [666, 313] on button "Start Recording" at bounding box center [717, 310] width 589 height 27
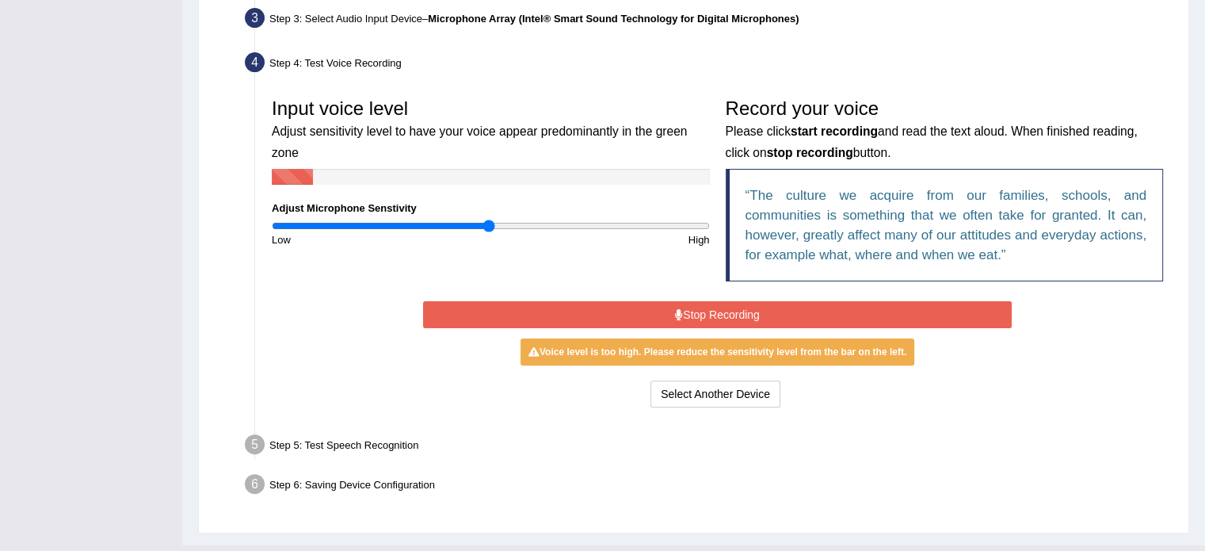
click at [668, 311] on button "Stop Recording" at bounding box center [717, 314] width 589 height 27
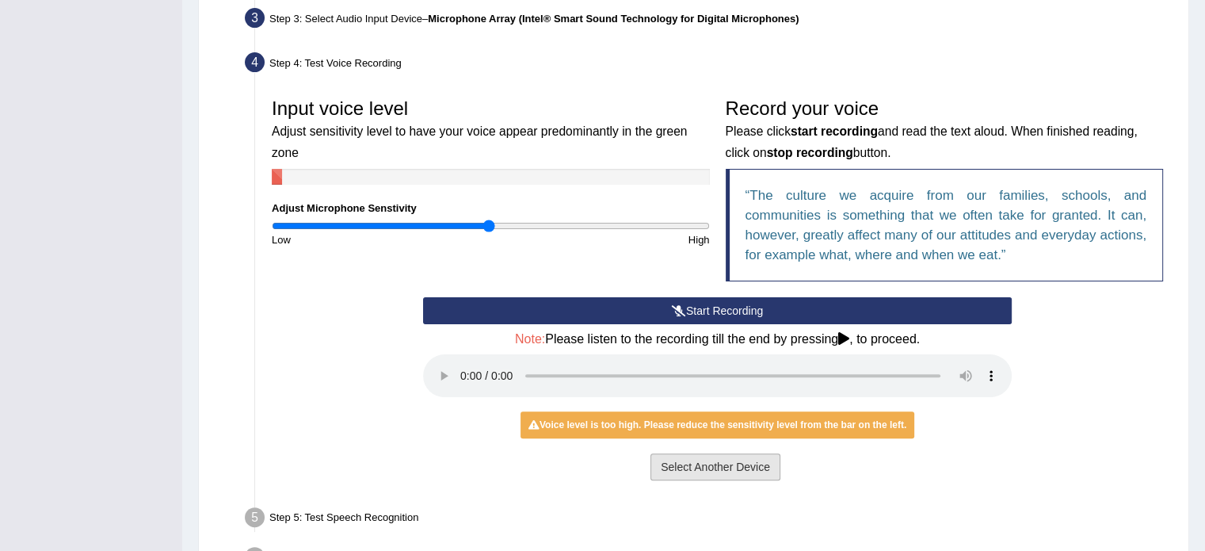
click at [701, 461] on button "Select Another Device" at bounding box center [715, 466] width 130 height 27
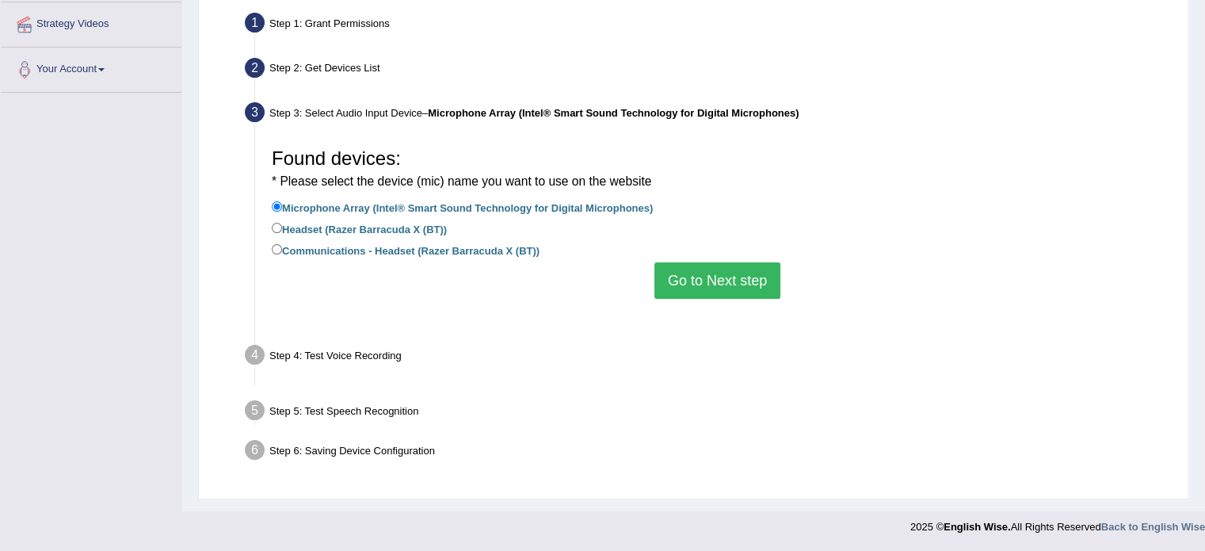
scroll to position [281, 0]
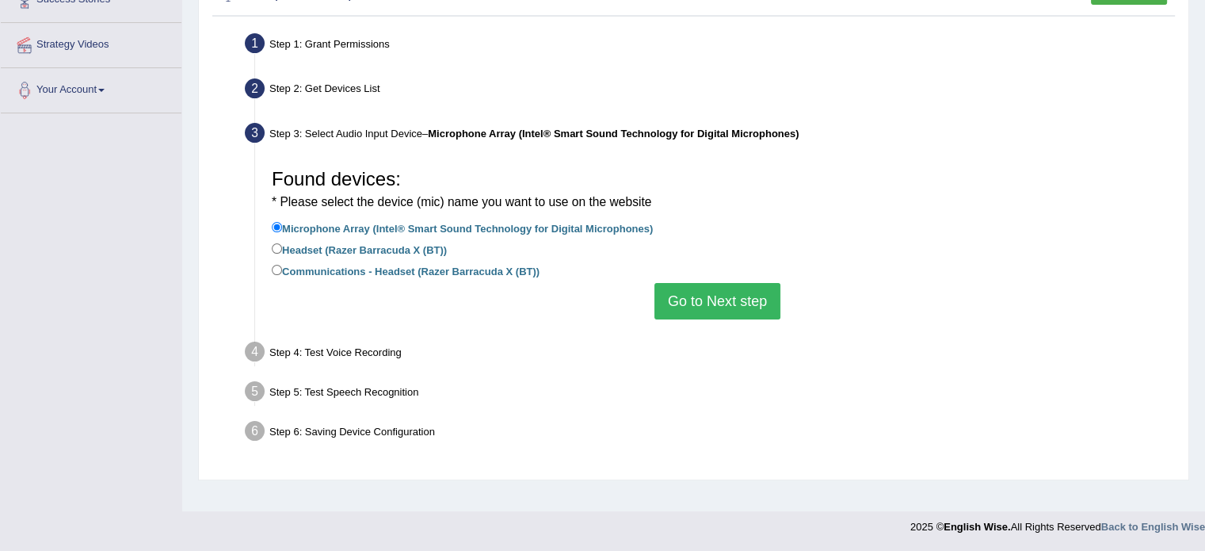
click at [711, 299] on button "Go to Next step" at bounding box center [717, 301] width 126 height 36
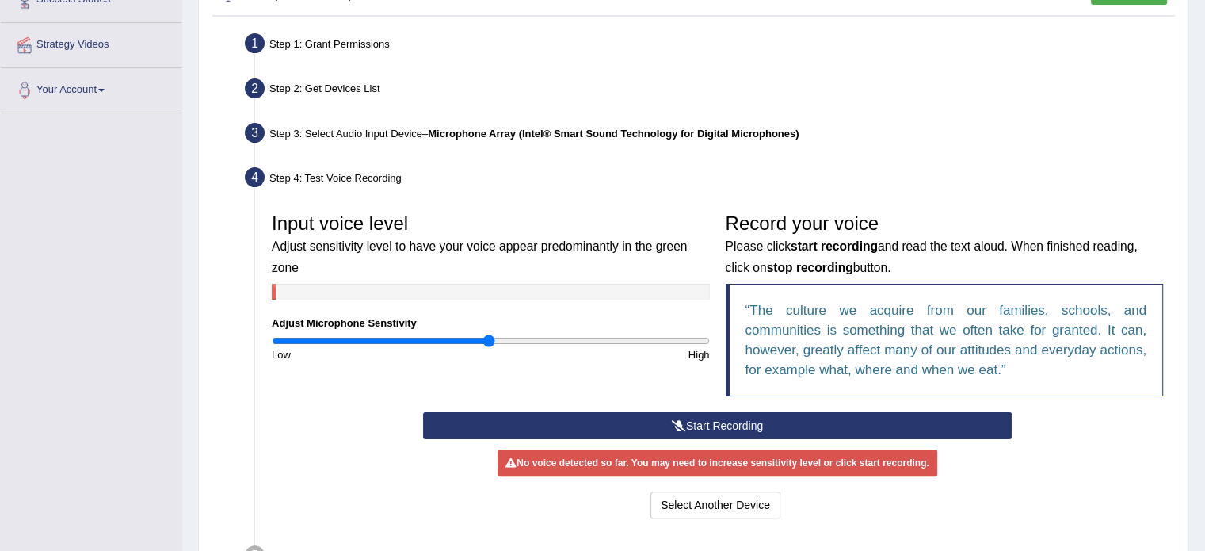
click at [675, 421] on icon at bounding box center [679, 425] width 14 height 11
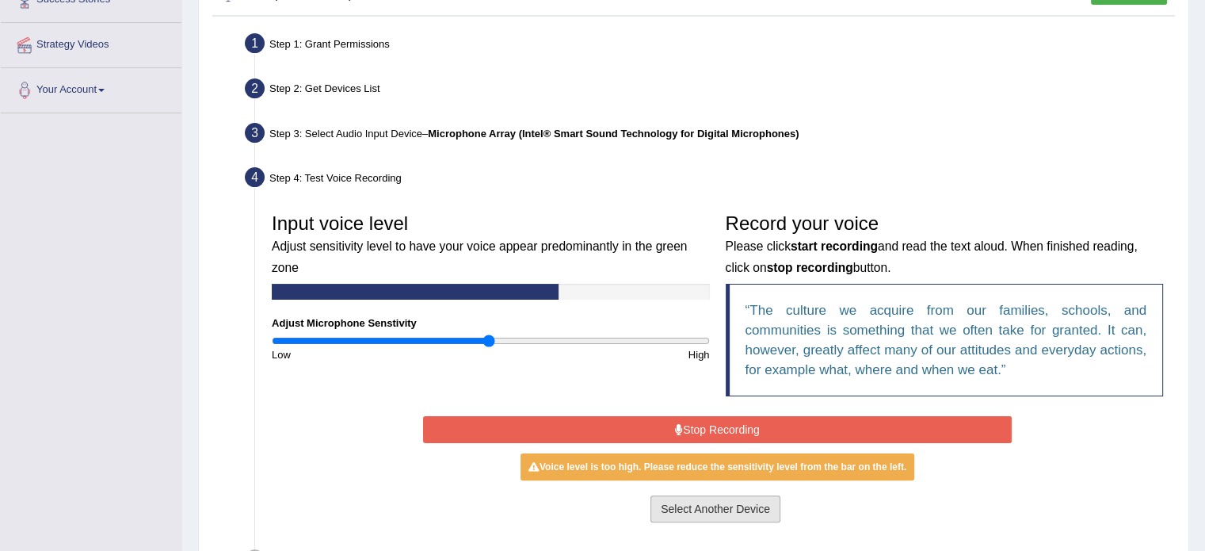
click at [687, 512] on button "Select Another Device" at bounding box center [715, 508] width 130 height 27
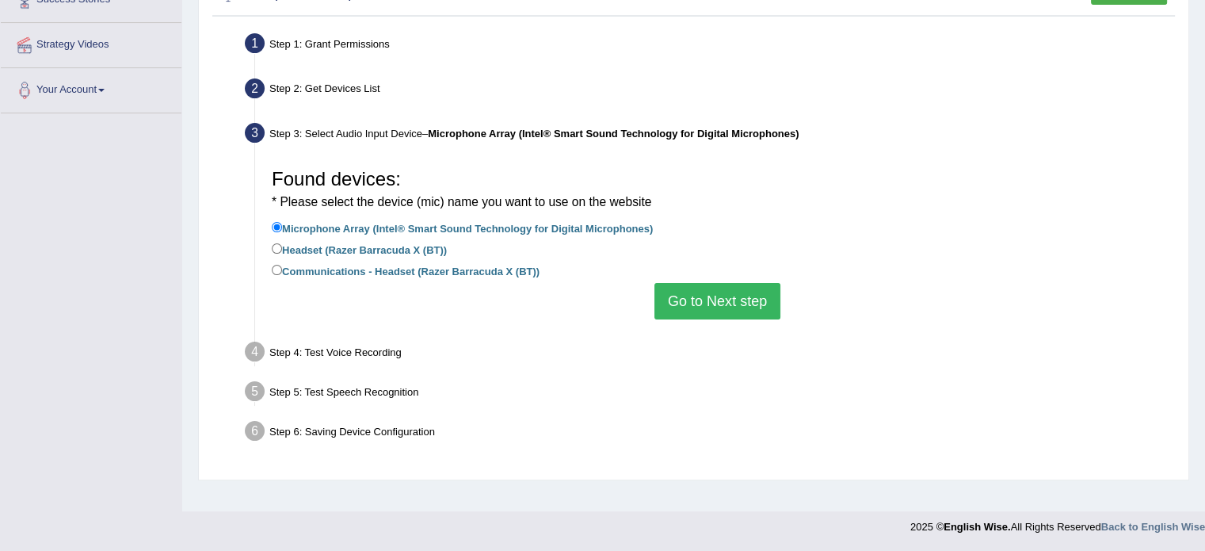
click at [332, 354] on div "Step 4: Test Voice Recording" at bounding box center [709, 354] width 943 height 35
click at [692, 310] on button "Go to Next step" at bounding box center [717, 301] width 126 height 36
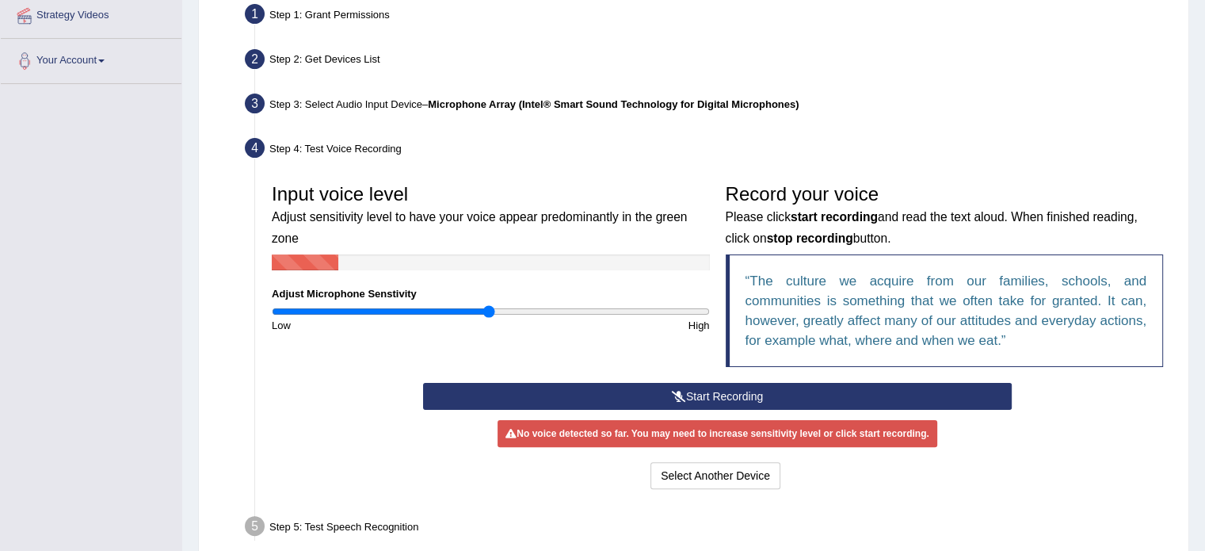
scroll to position [360, 0]
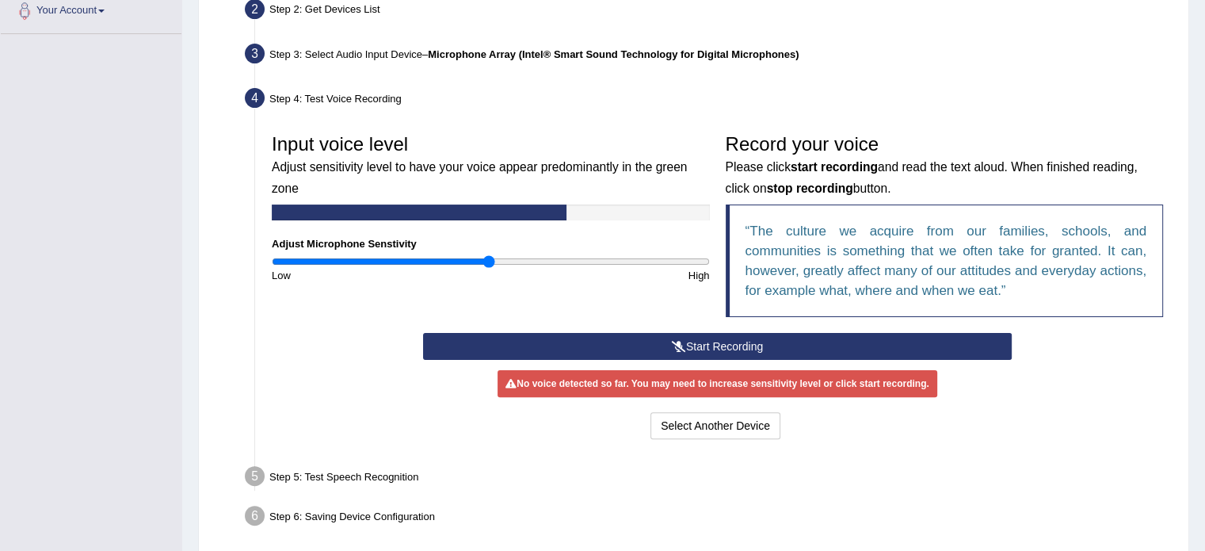
click at [667, 340] on button "Start Recording" at bounding box center [717, 346] width 589 height 27
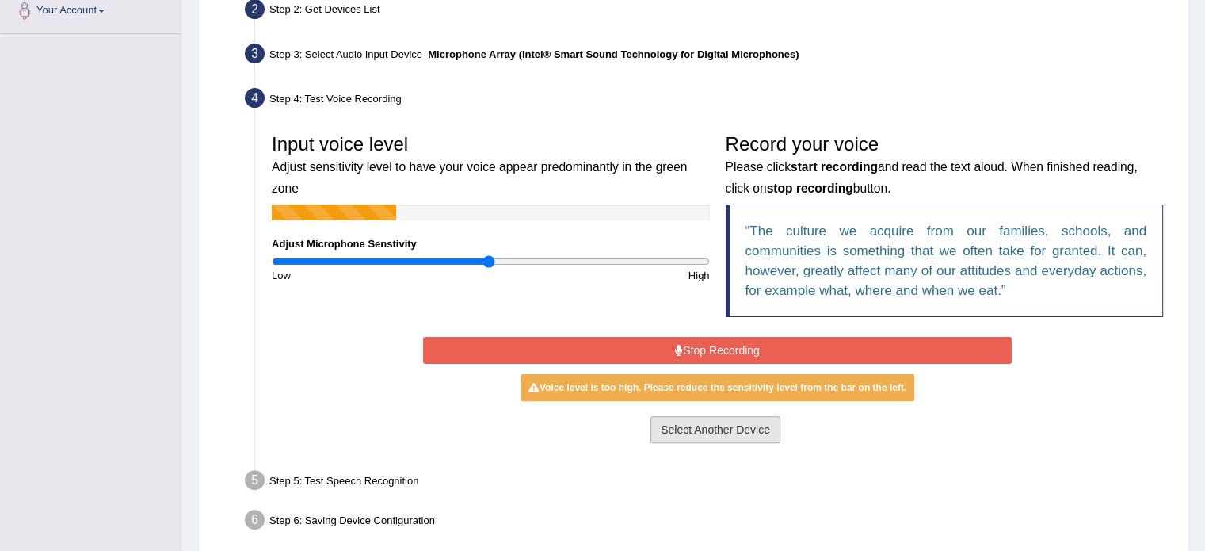
click at [689, 429] on button "Select Another Device" at bounding box center [715, 429] width 130 height 27
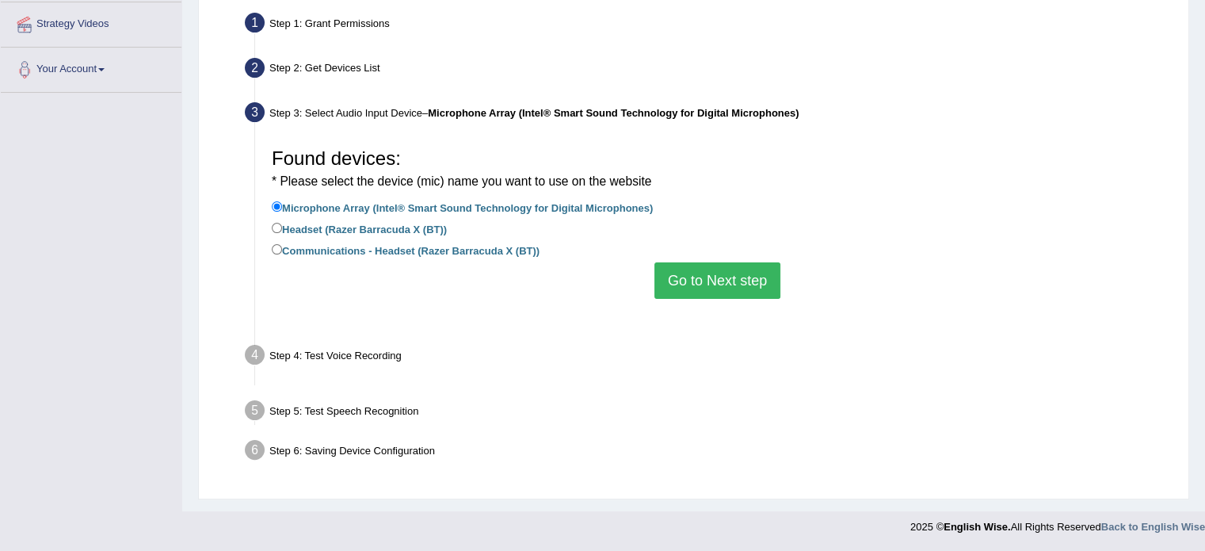
scroll to position [281, 0]
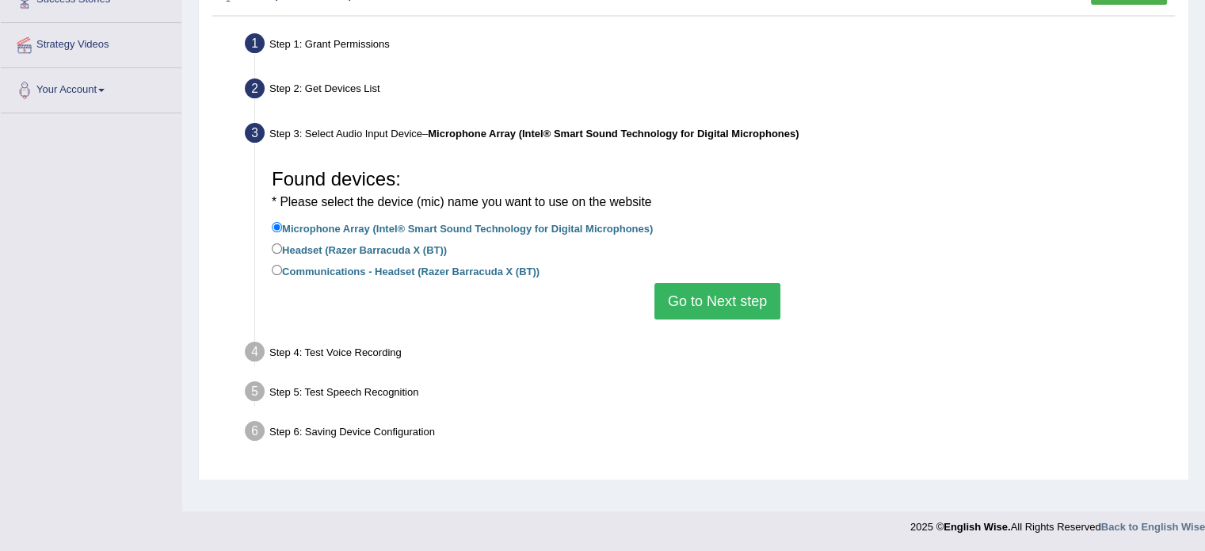
click at [684, 309] on button "Go to Next step" at bounding box center [717, 301] width 126 height 36
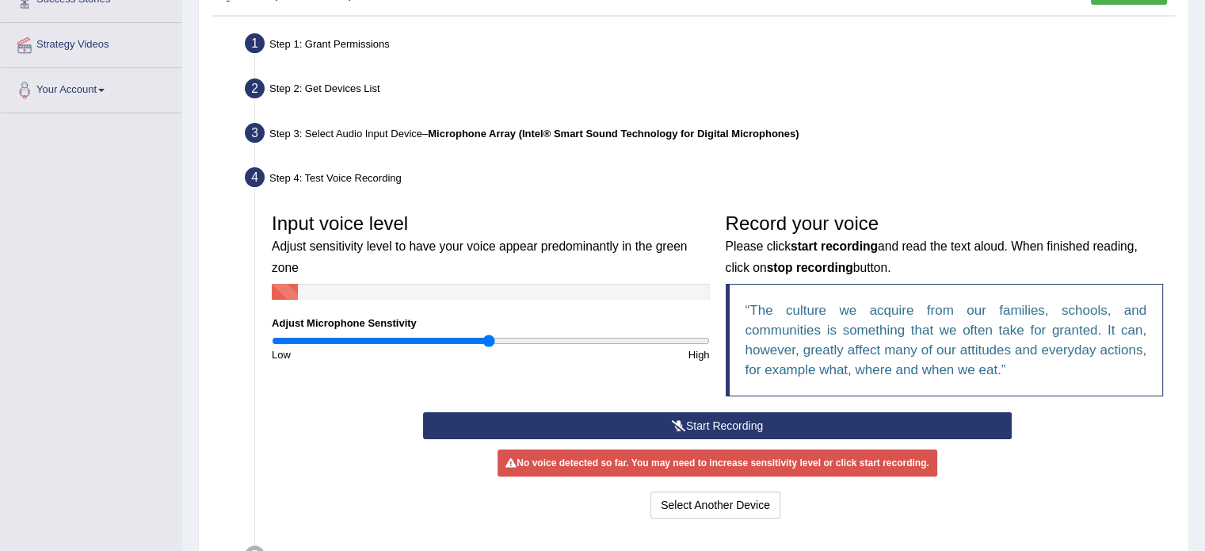
click at [599, 418] on button "Start Recording" at bounding box center [717, 425] width 589 height 27
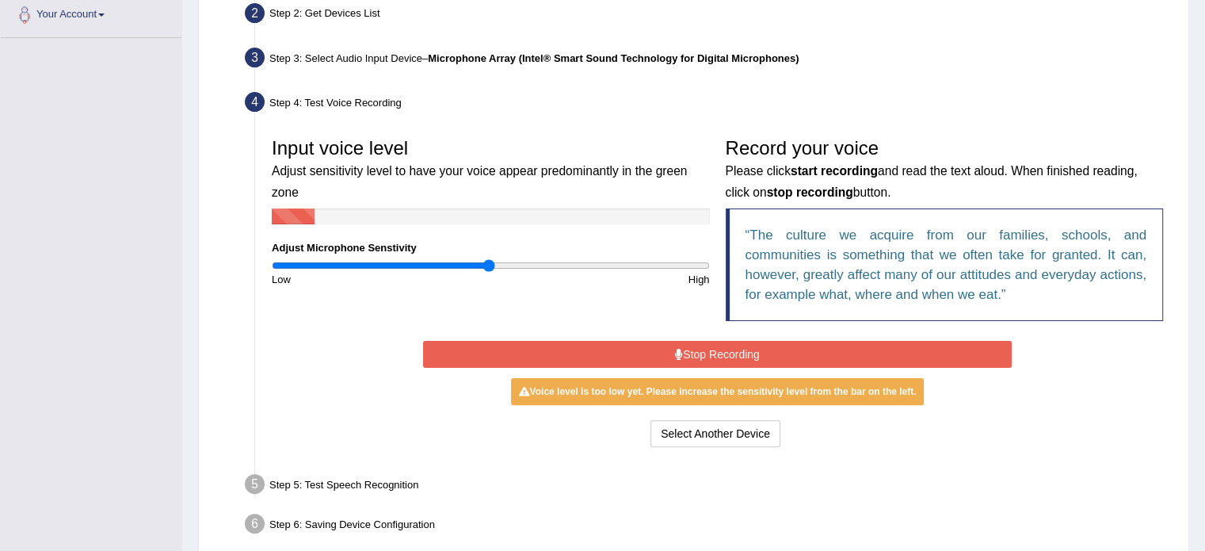
scroll to position [360, 0]
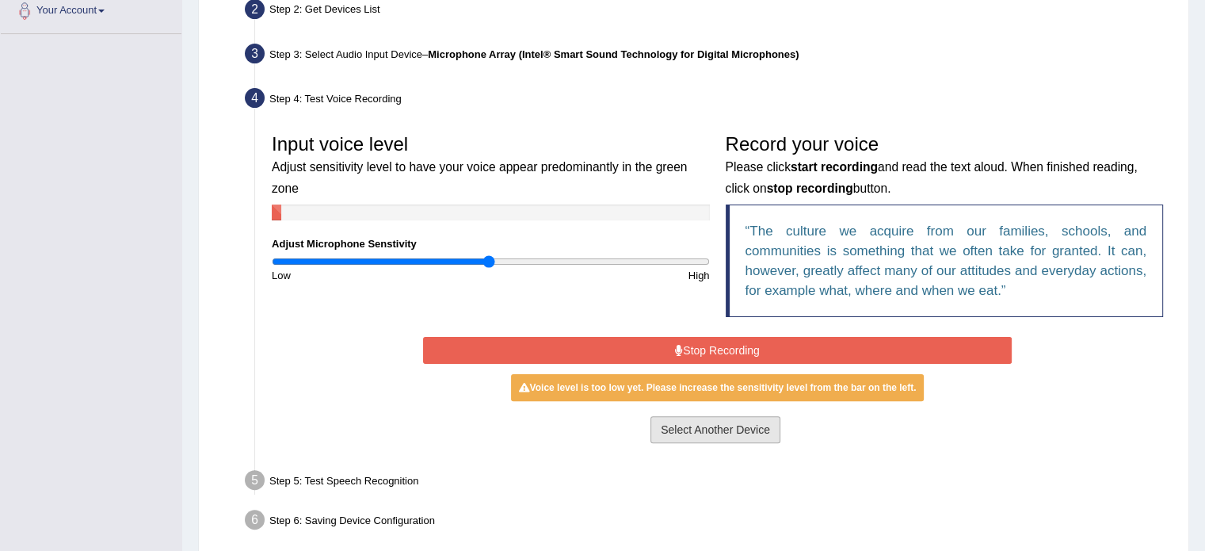
click at [669, 435] on button "Select Another Device" at bounding box center [715, 429] width 130 height 27
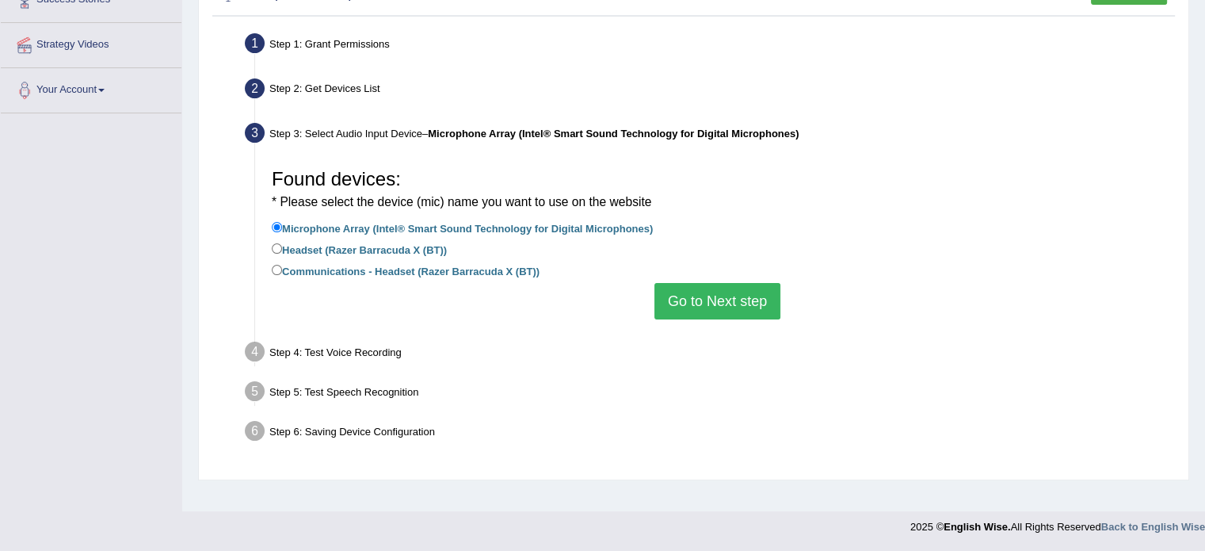
scroll to position [281, 0]
click at [276, 250] on input "Headset (Razer Barracuda X (BT))" at bounding box center [277, 248] width 10 height 10
radio input "true"
click at [278, 224] on input "Microphone Array (Intel® Smart Sound Technology for Digital Microphones)" at bounding box center [277, 227] width 10 height 10
radio input "true"
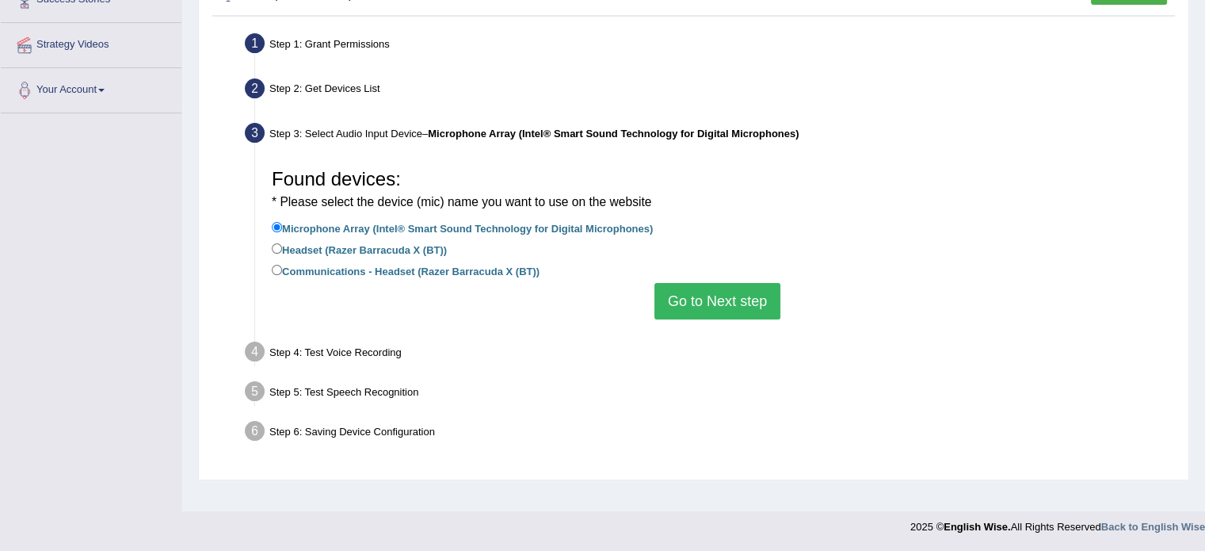
click at [252, 356] on li "Step 4: Test Voice Recording Input voice level Adjust sensitivity level to have…" at bounding box center [709, 354] width 923 height 35
click at [302, 348] on div "Step 4: Test Voice Recording" at bounding box center [709, 354] width 943 height 35
click at [694, 303] on button "Go to Next step" at bounding box center [717, 301] width 126 height 36
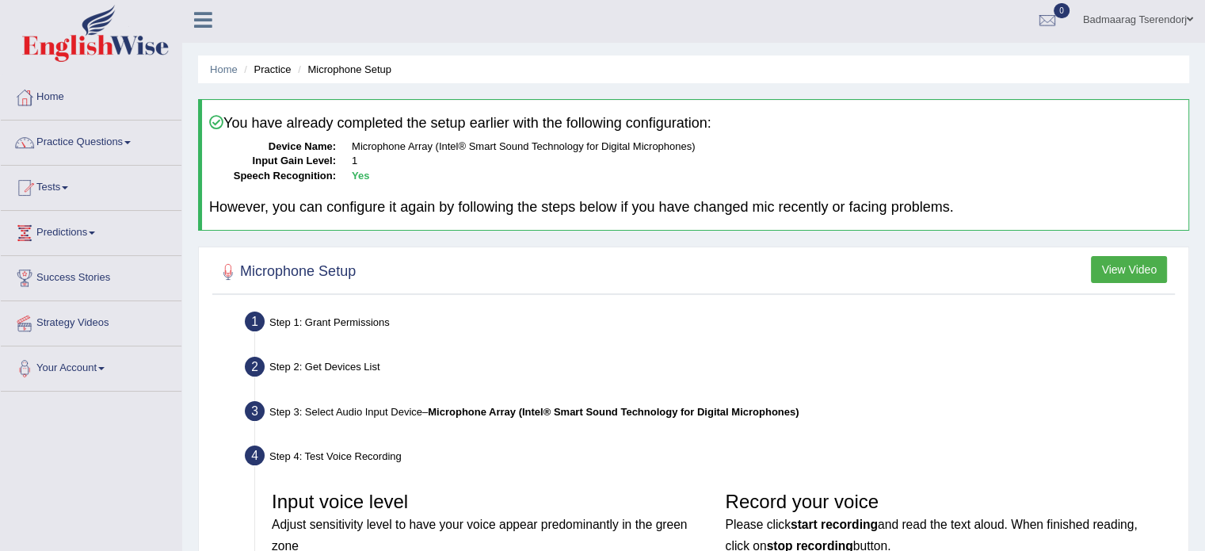
scroll to position [0, 0]
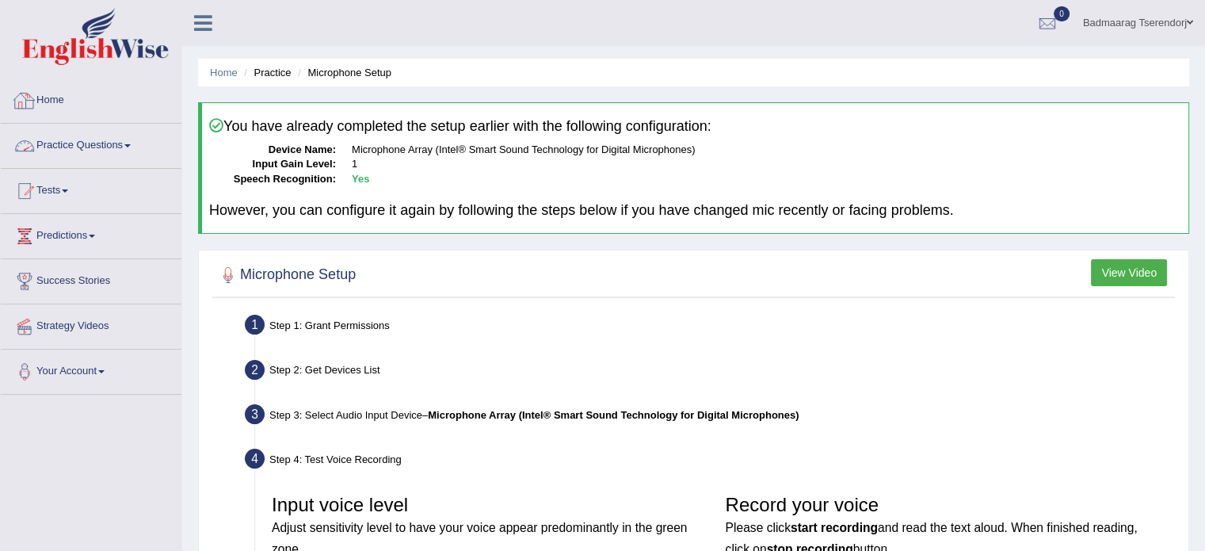
click at [104, 142] on link "Practice Questions" at bounding box center [91, 144] width 181 height 40
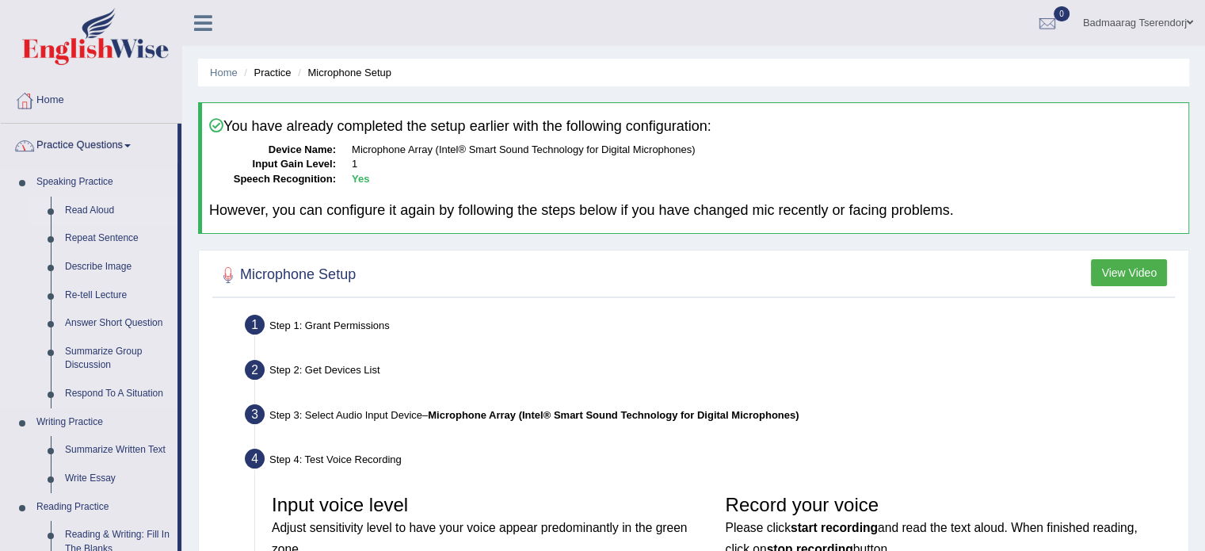
click at [108, 214] on link "Read Aloud" at bounding box center [118, 210] width 120 height 29
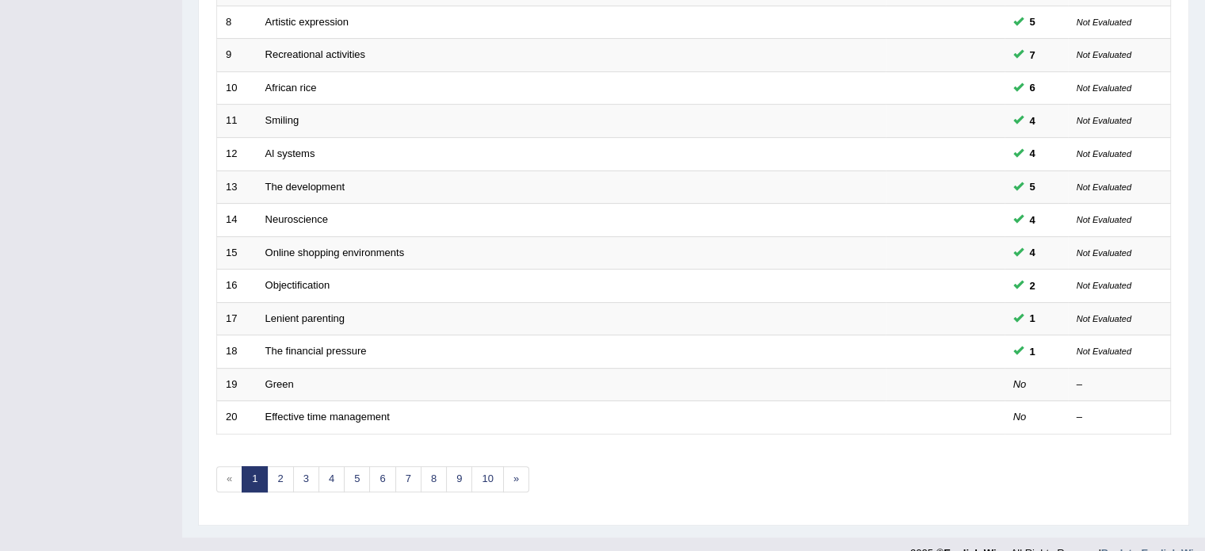
scroll to position [475, 0]
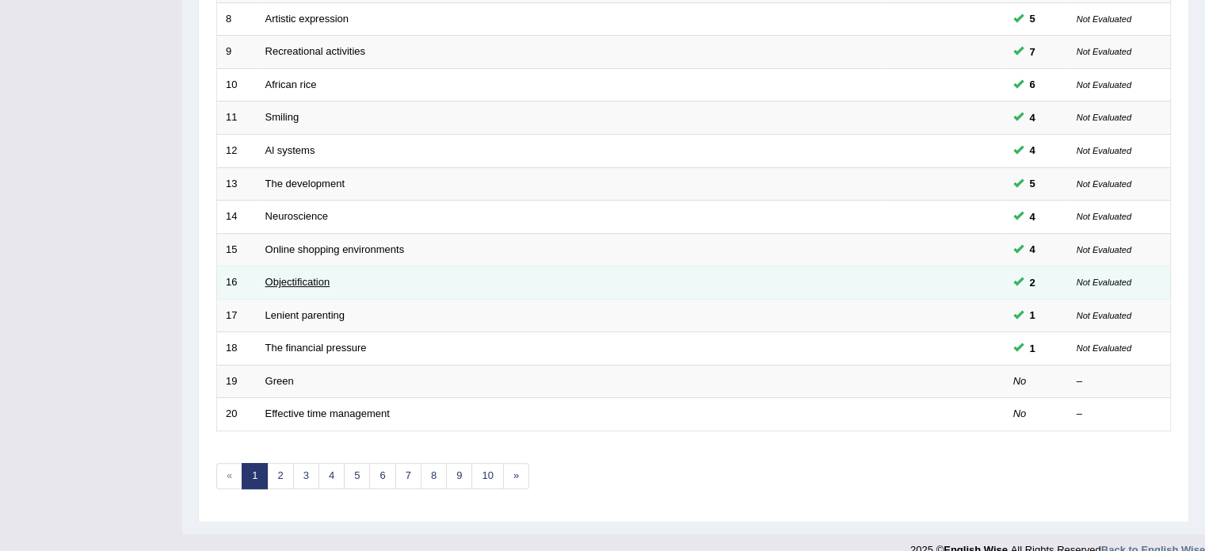
click at [294, 278] on link "Objectification" at bounding box center [297, 282] width 65 height 12
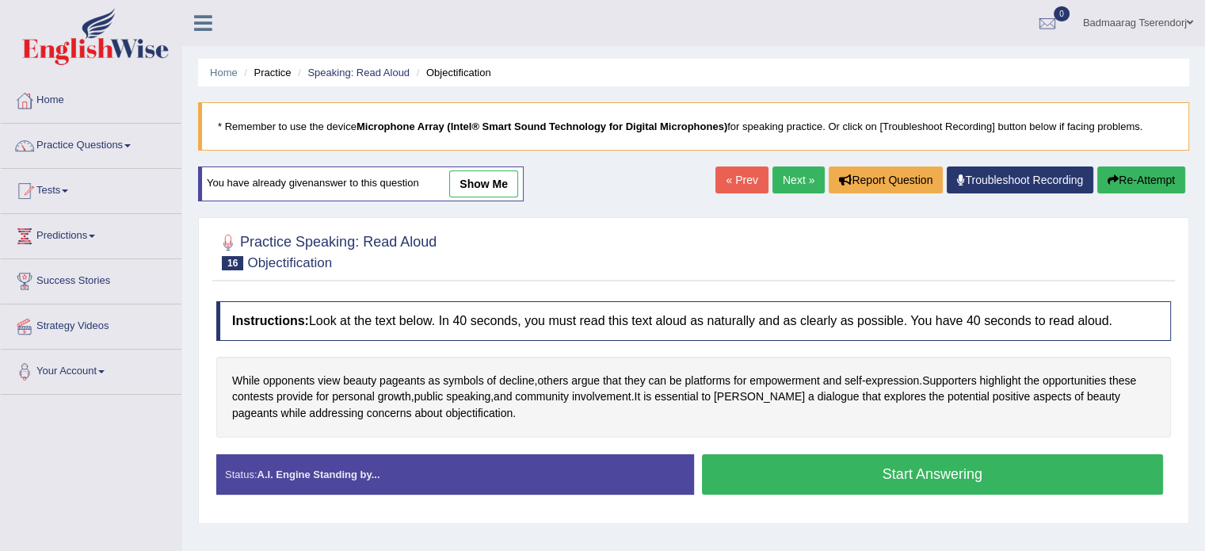
click at [816, 471] on button "Start Answering" at bounding box center [933, 474] width 462 height 40
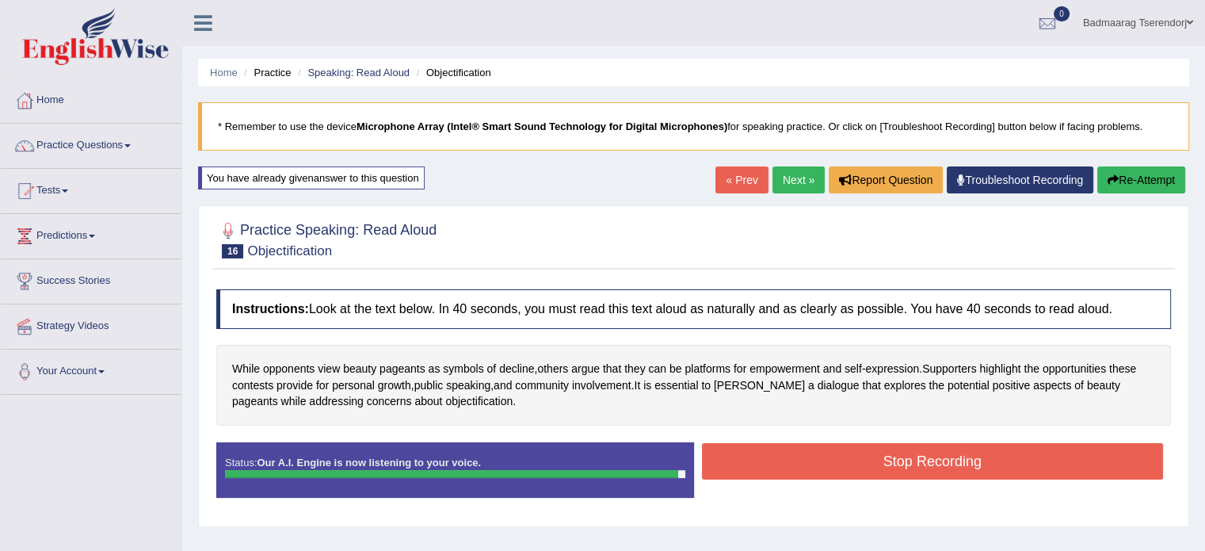
click at [809, 443] on button "Stop Recording" at bounding box center [933, 461] width 462 height 36
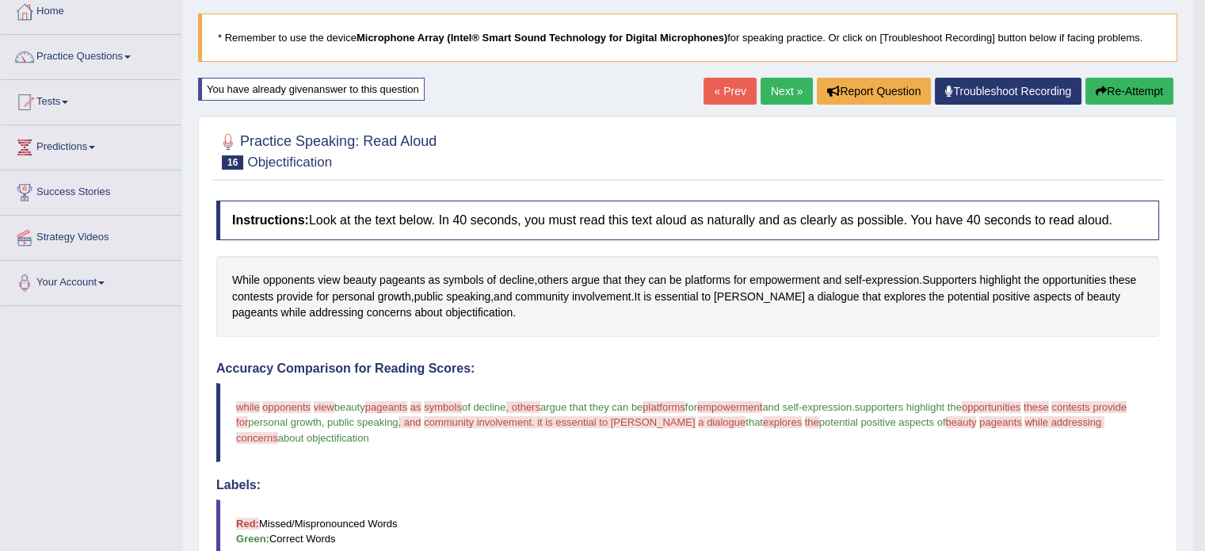
scroll to position [79, 0]
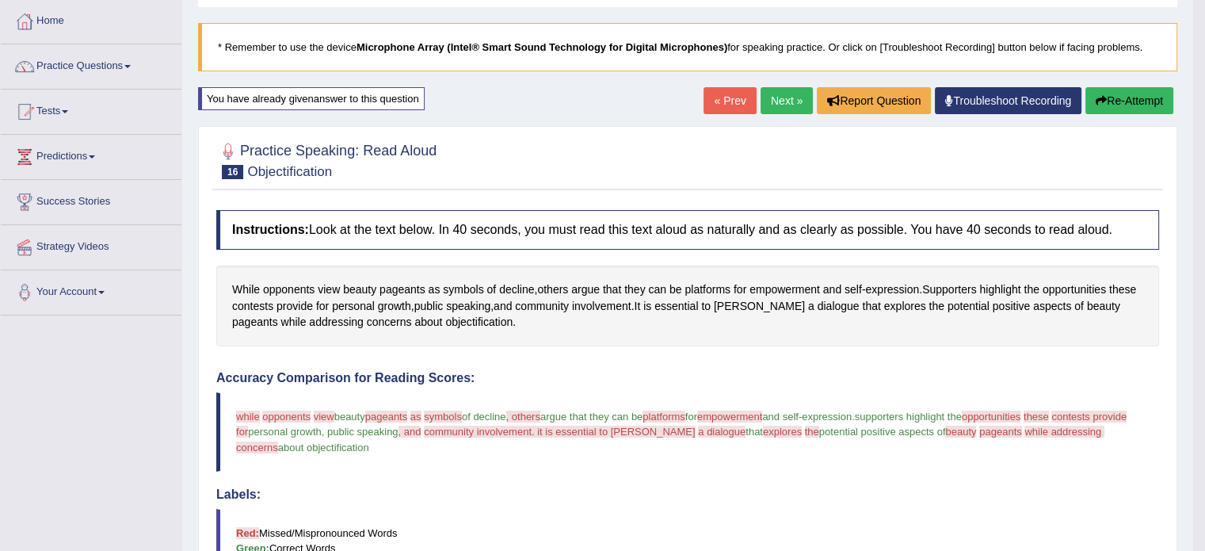
click at [1122, 90] on button "Re-Attempt" at bounding box center [1129, 100] width 88 height 27
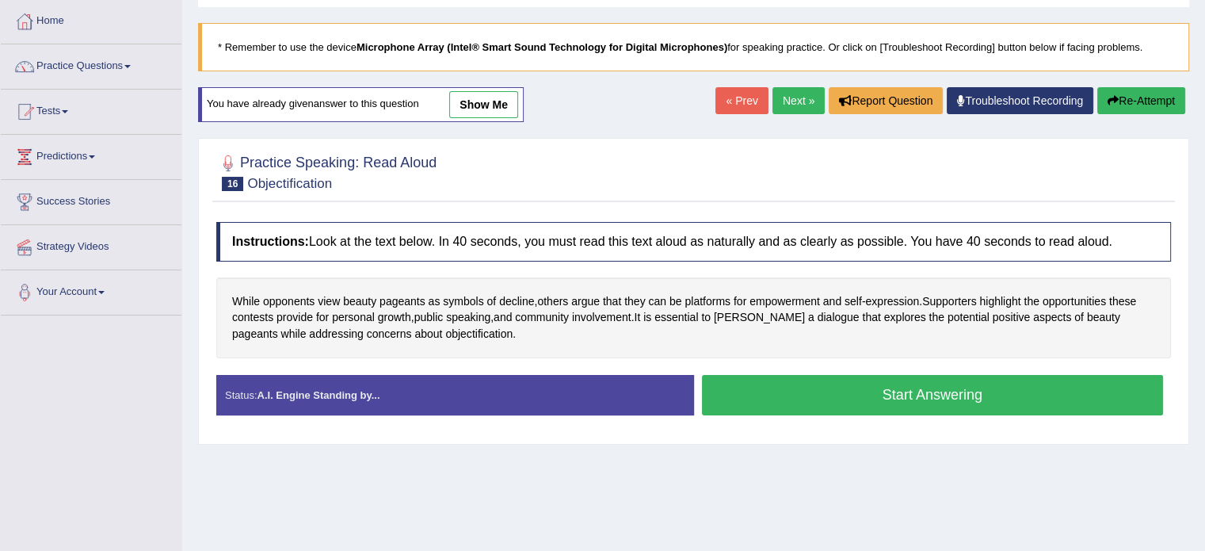
click at [776, 398] on button "Start Answering" at bounding box center [933, 395] width 462 height 40
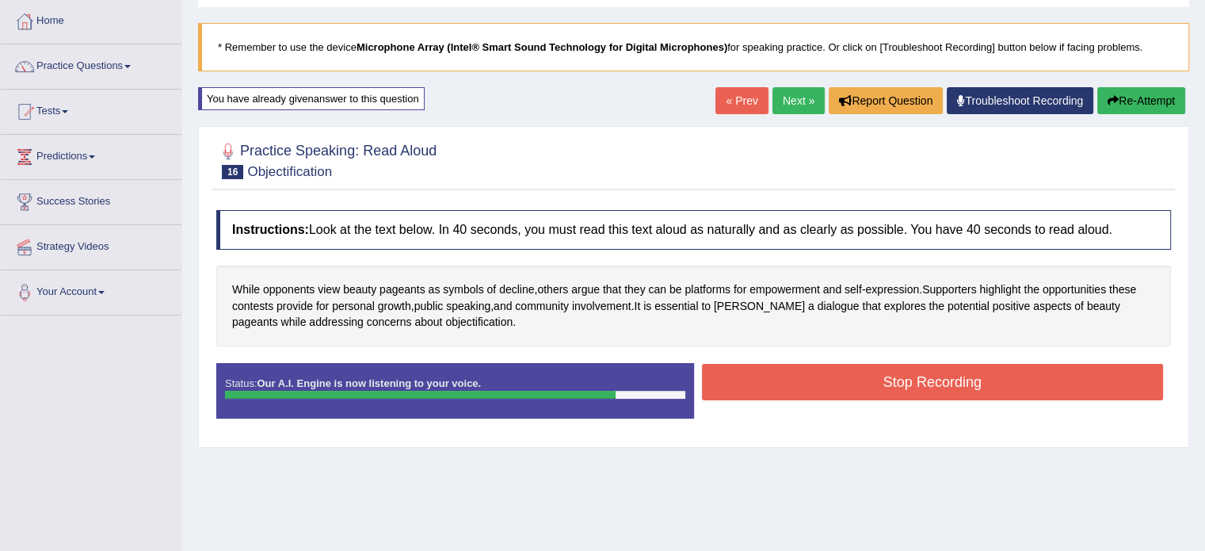
click at [779, 387] on button "Stop Recording" at bounding box center [933, 382] width 462 height 36
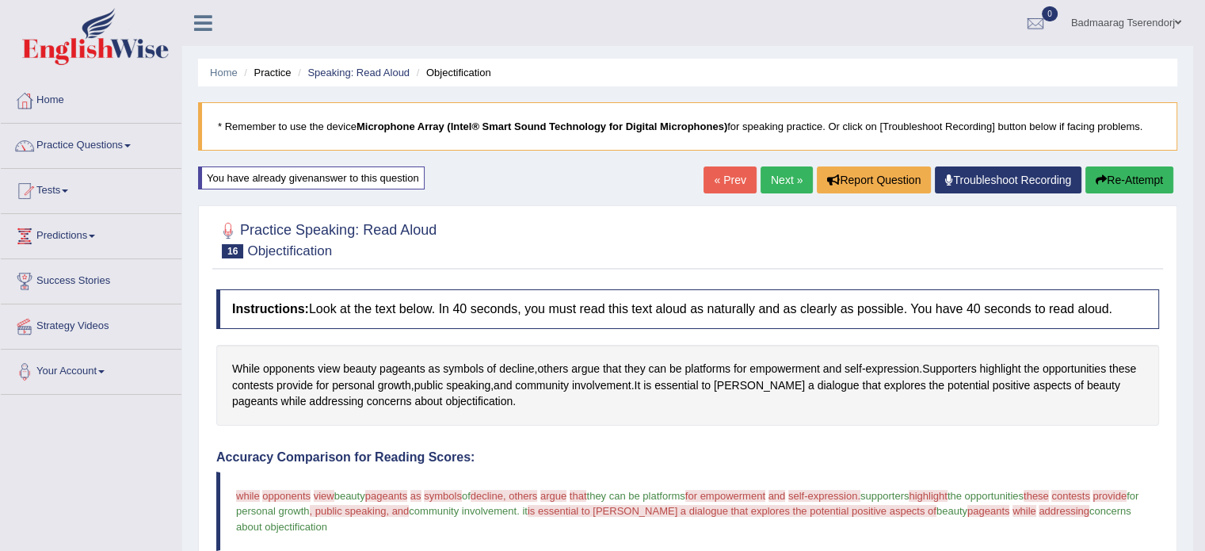
click at [1126, 181] on button "Re-Attempt" at bounding box center [1129, 179] width 88 height 27
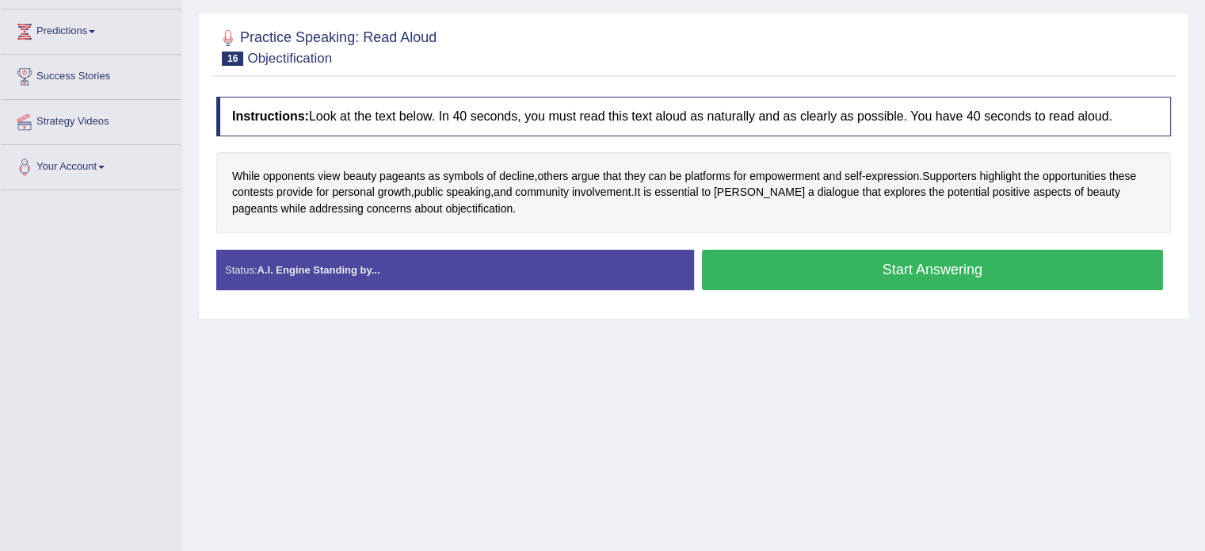
scroll to position [238, 0]
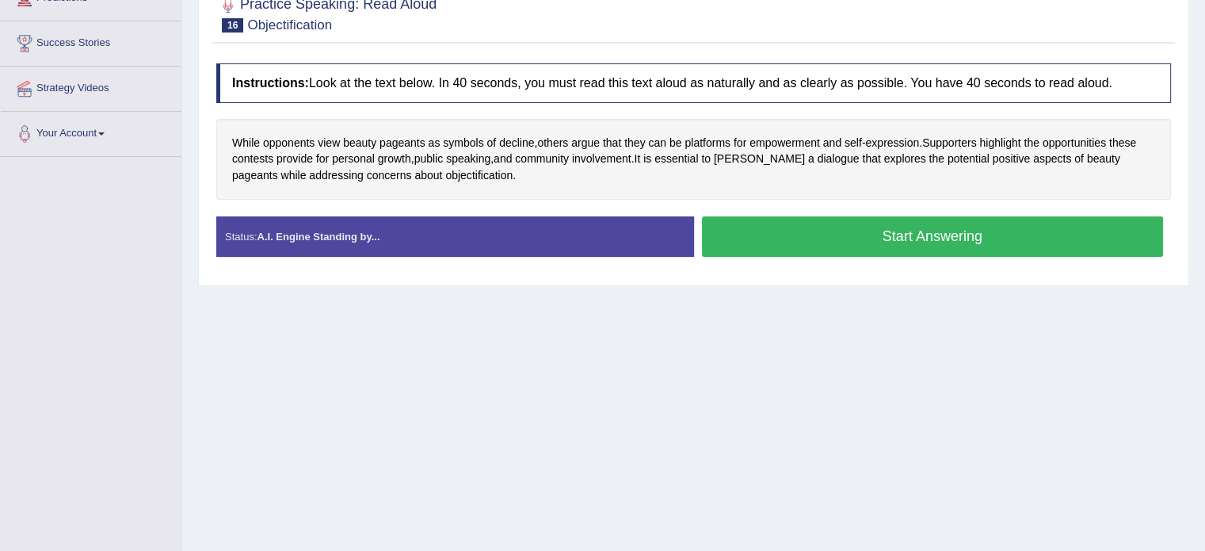
click at [826, 232] on button "Start Answering" at bounding box center [933, 236] width 462 height 40
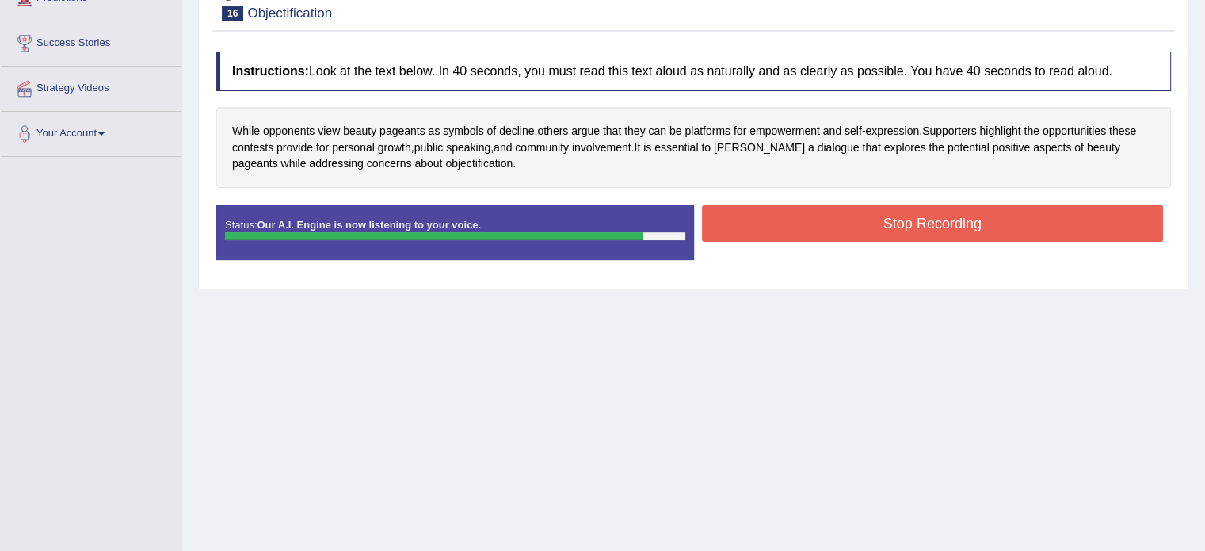
click at [821, 230] on button "Stop Recording" at bounding box center [933, 223] width 462 height 36
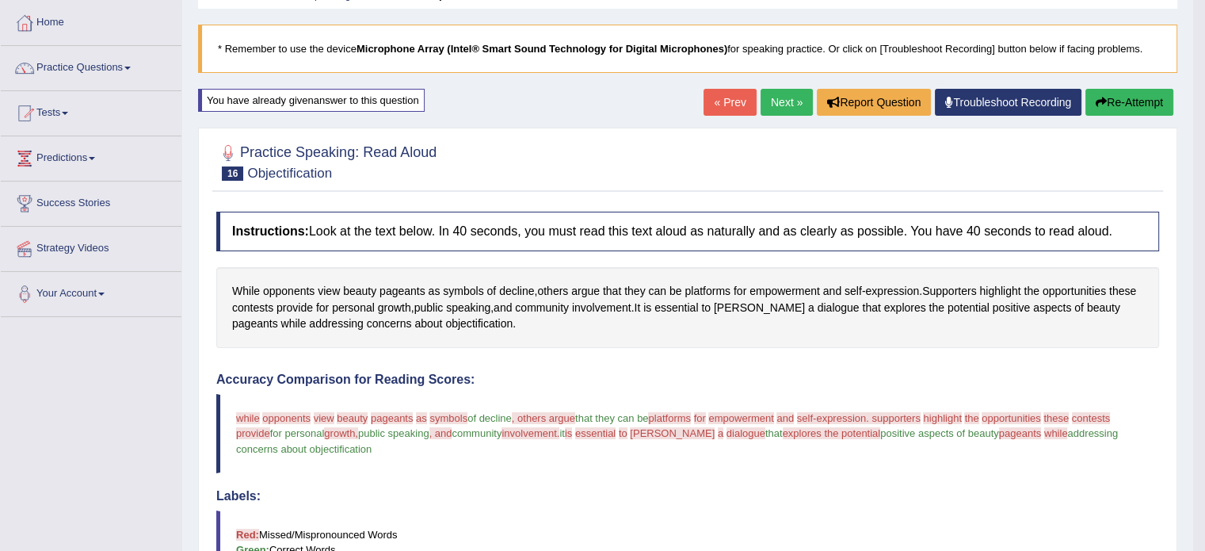
scroll to position [79, 0]
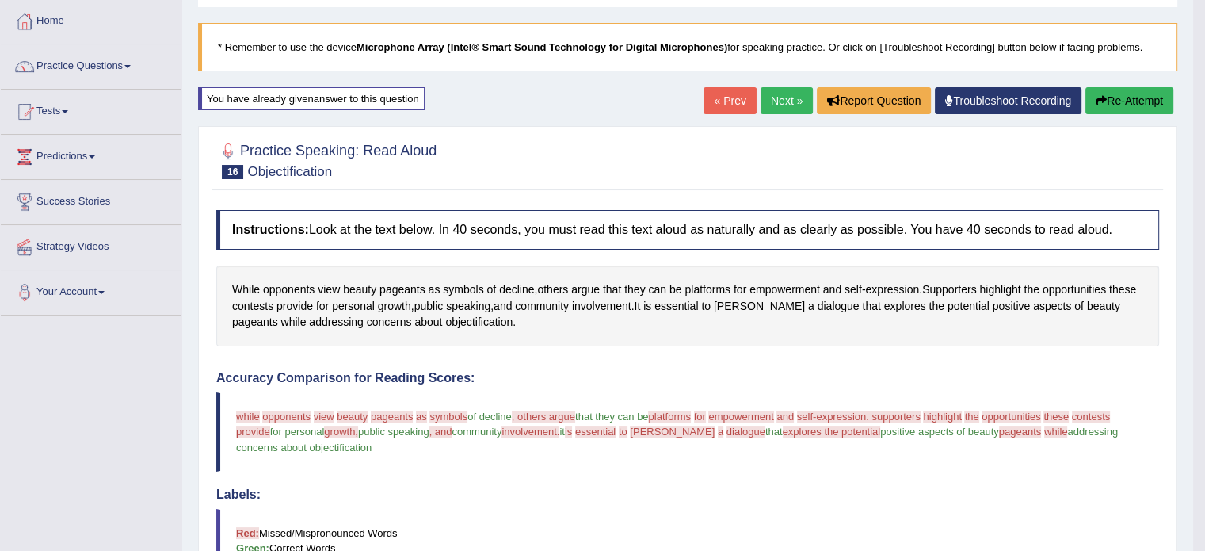
click at [1123, 94] on button "Re-Attempt" at bounding box center [1129, 100] width 88 height 27
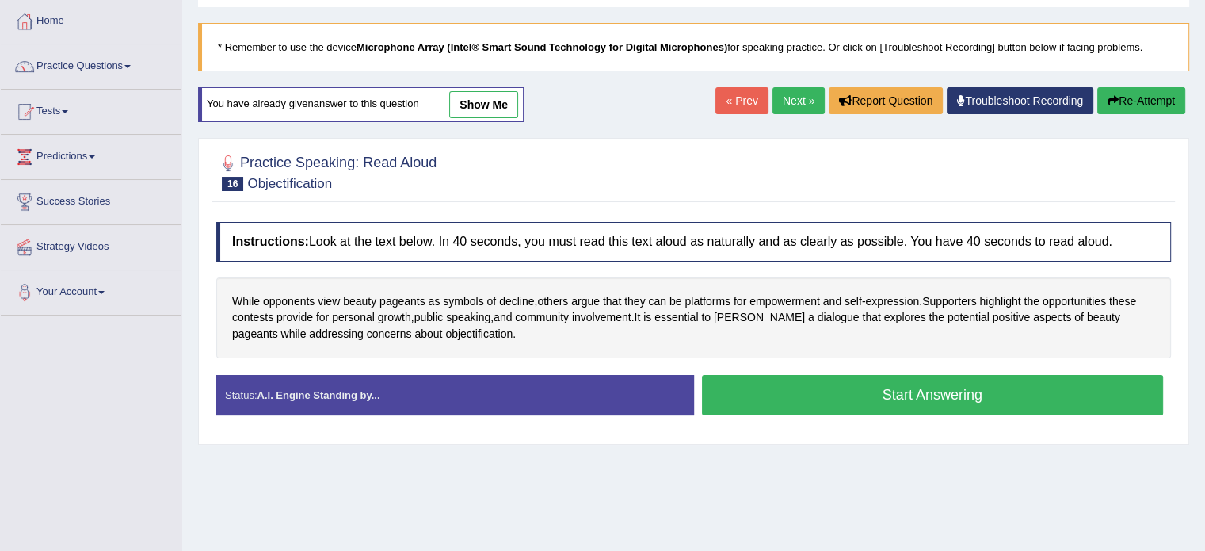
click at [856, 398] on button "Start Answering" at bounding box center [933, 395] width 462 height 40
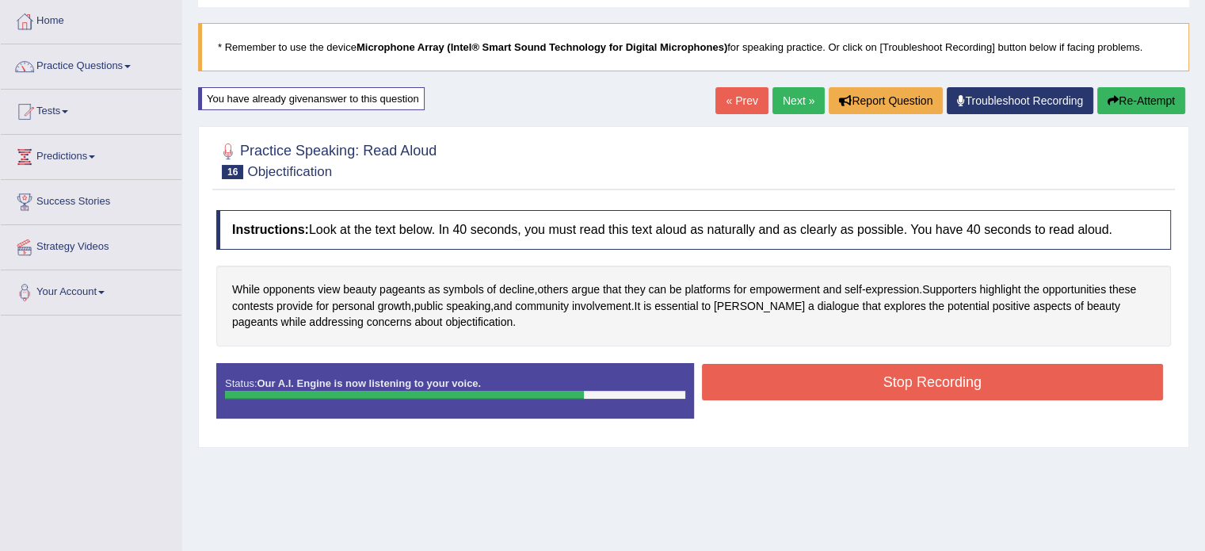
click at [867, 377] on button "Stop Recording" at bounding box center [933, 382] width 462 height 36
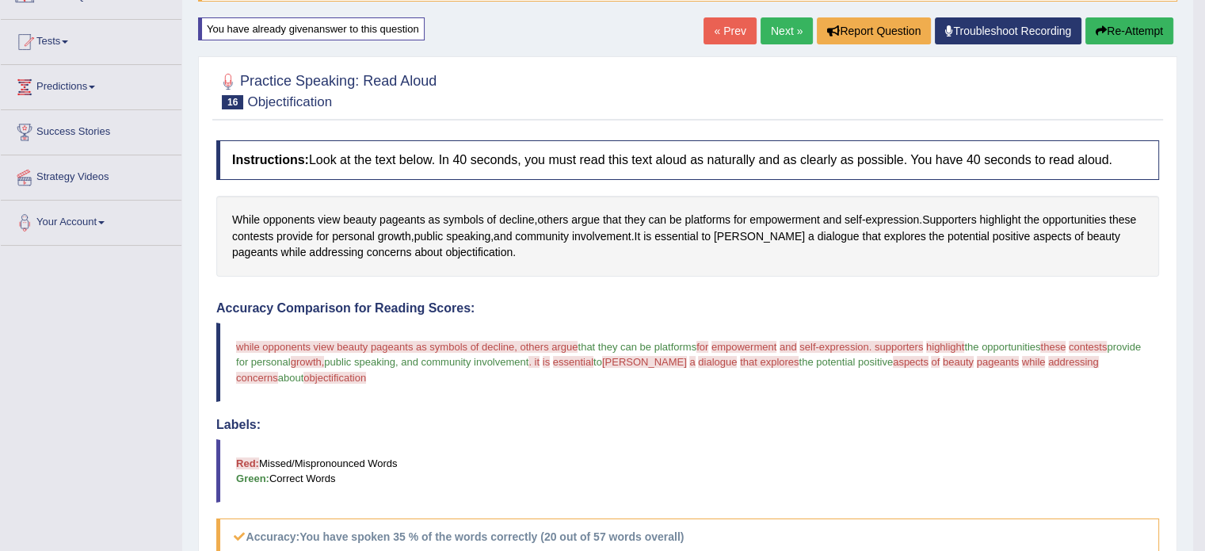
scroll to position [79, 0]
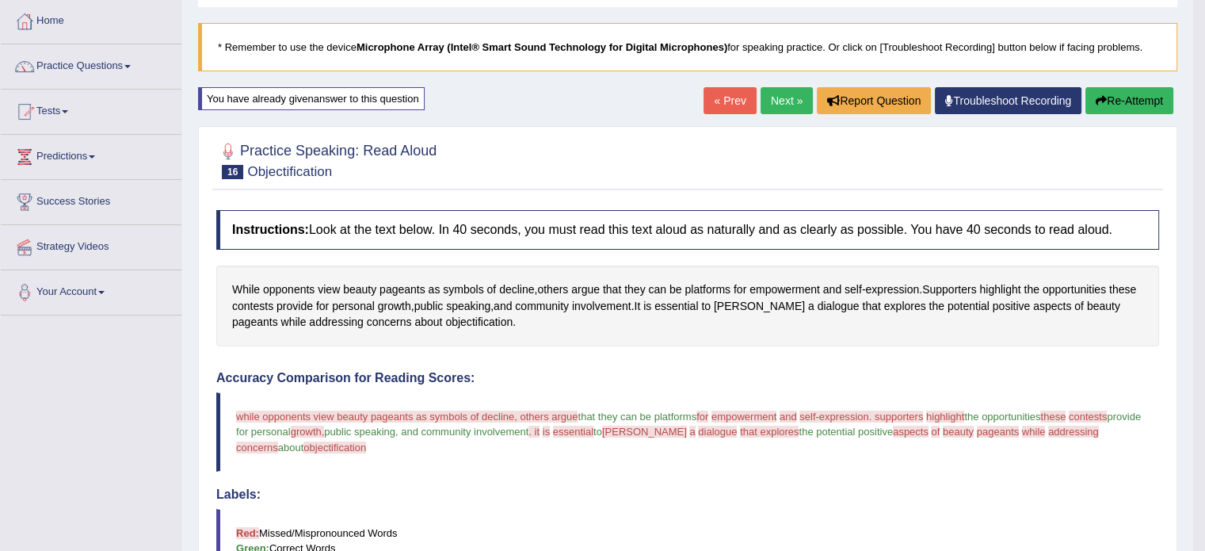
click at [1126, 100] on button "Re-Attempt" at bounding box center [1129, 100] width 88 height 27
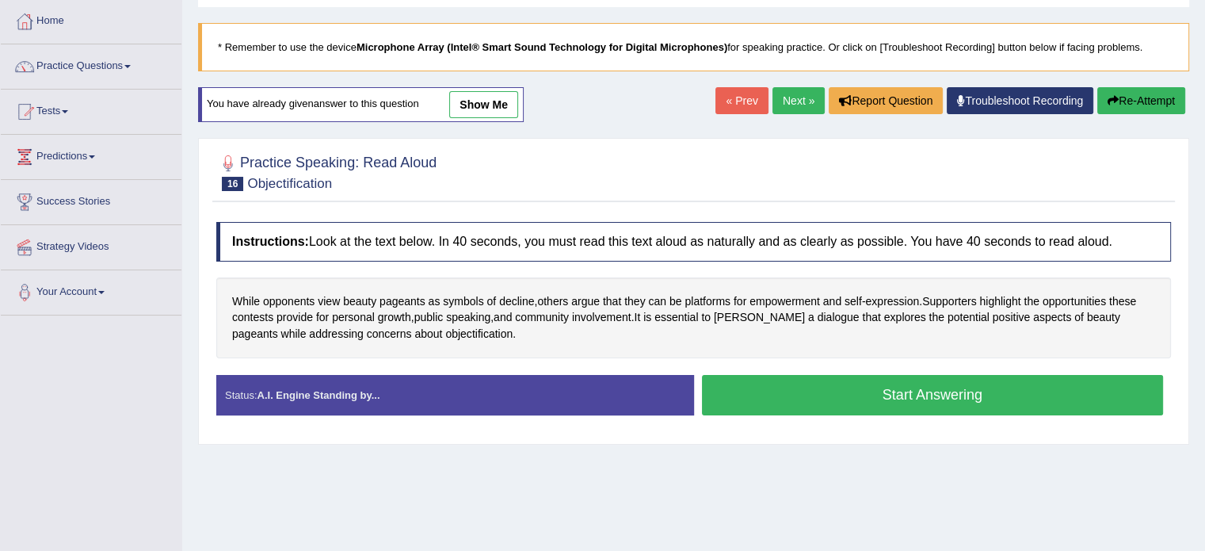
click at [1008, 391] on button "Start Answering" at bounding box center [933, 395] width 462 height 40
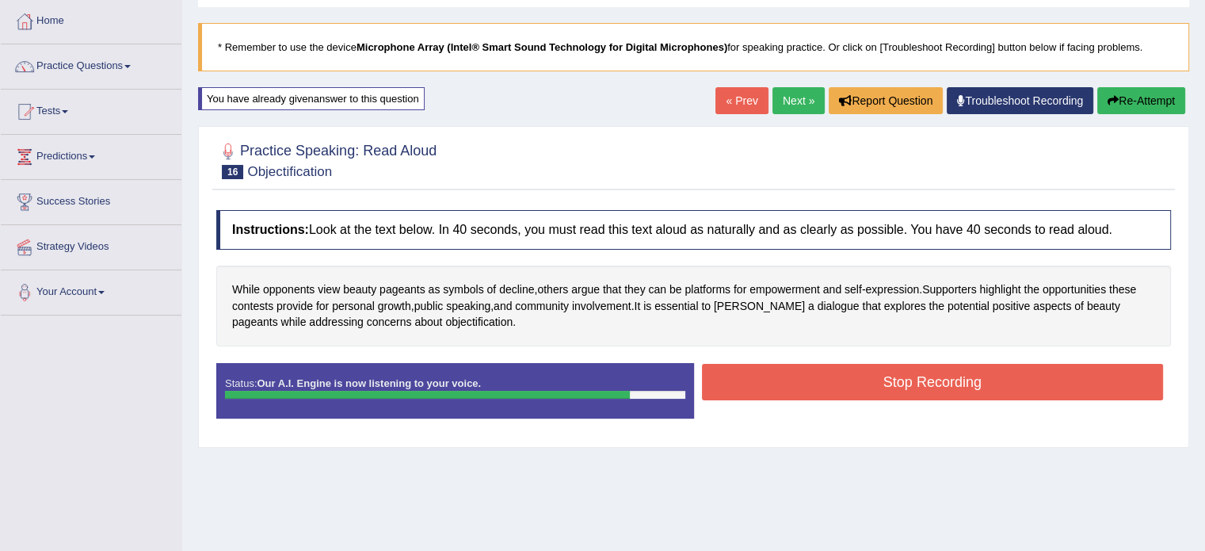
click at [849, 372] on button "Stop Recording" at bounding box center [933, 382] width 462 height 36
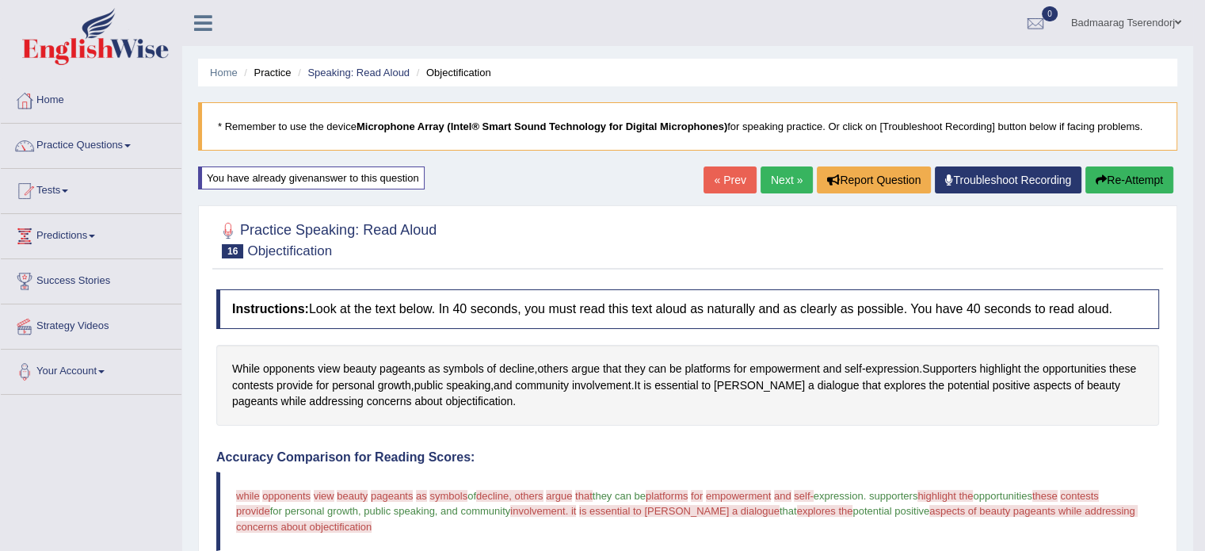
click at [1193, 196] on body "Toggle navigation Home Practice Questions Speaking Practice Read Aloud Repeat S…" at bounding box center [602, 275] width 1205 height 551
click at [123, 144] on link "Practice Questions" at bounding box center [91, 144] width 181 height 40
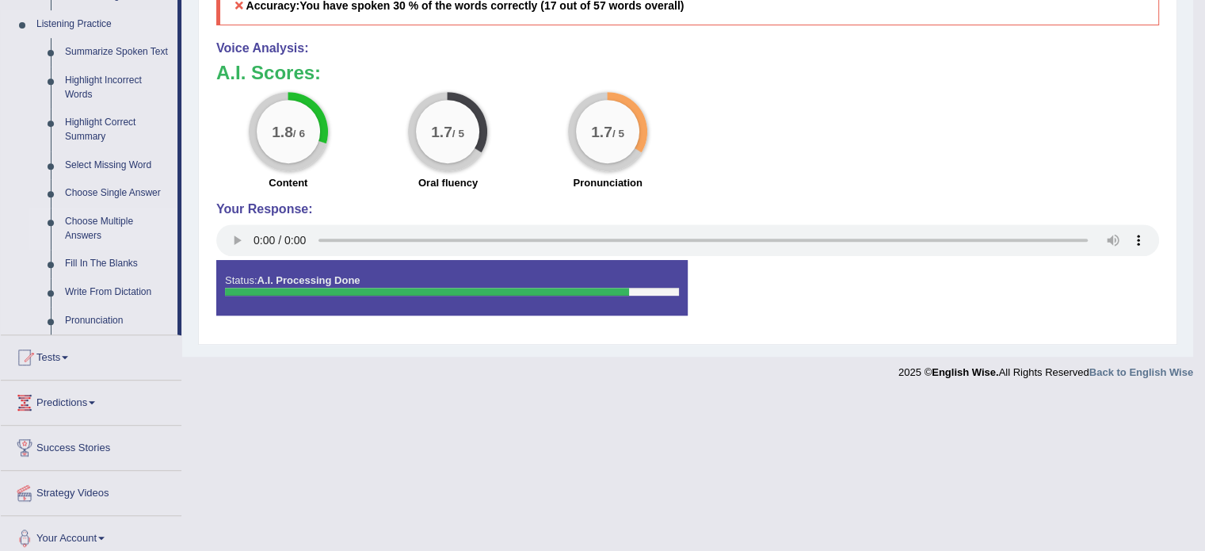
scroll to position [689, 0]
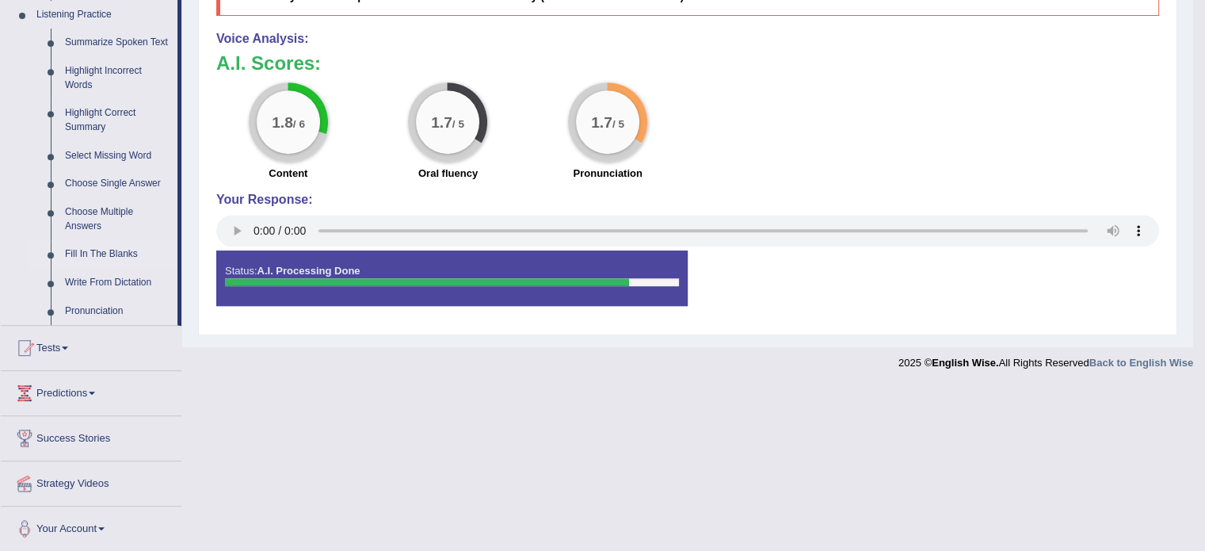
click at [97, 255] on link "Fill In The Blanks" at bounding box center [118, 254] width 120 height 29
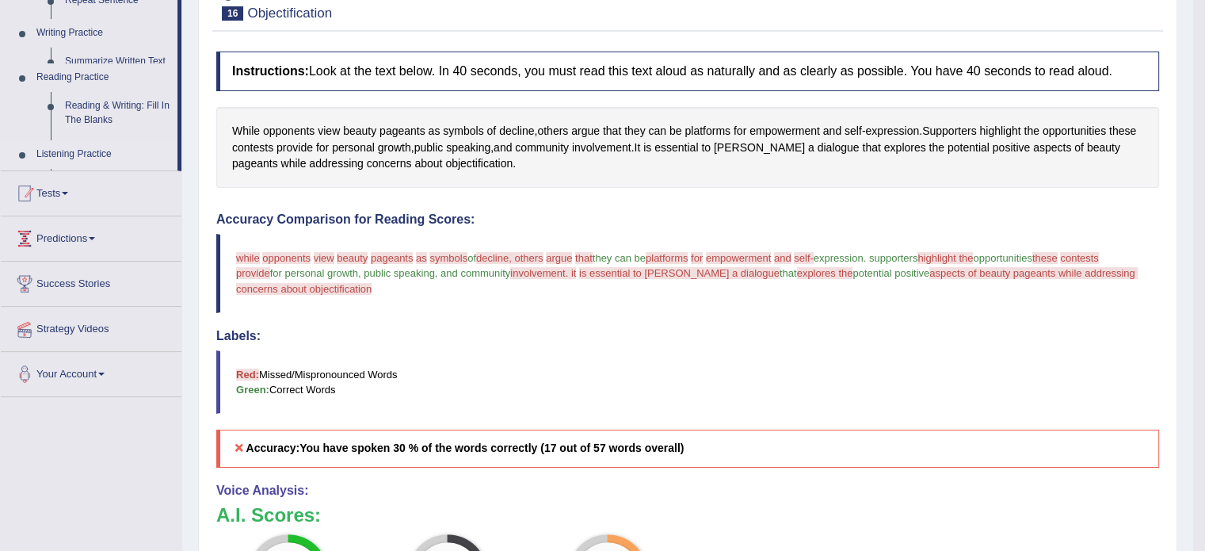
scroll to position [169, 0]
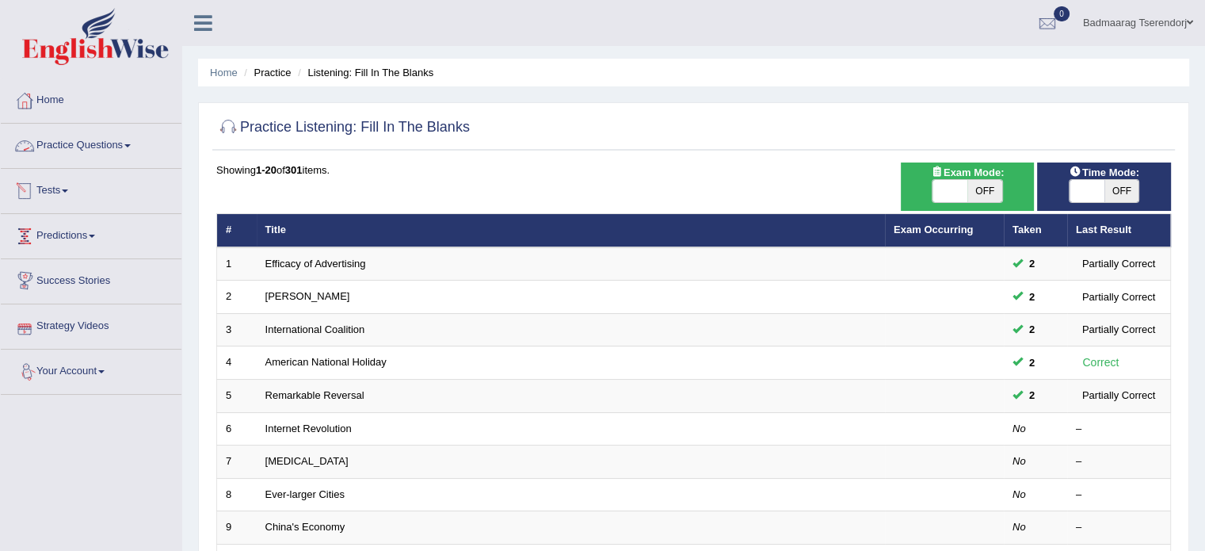
click at [125, 139] on link "Practice Questions" at bounding box center [91, 144] width 181 height 40
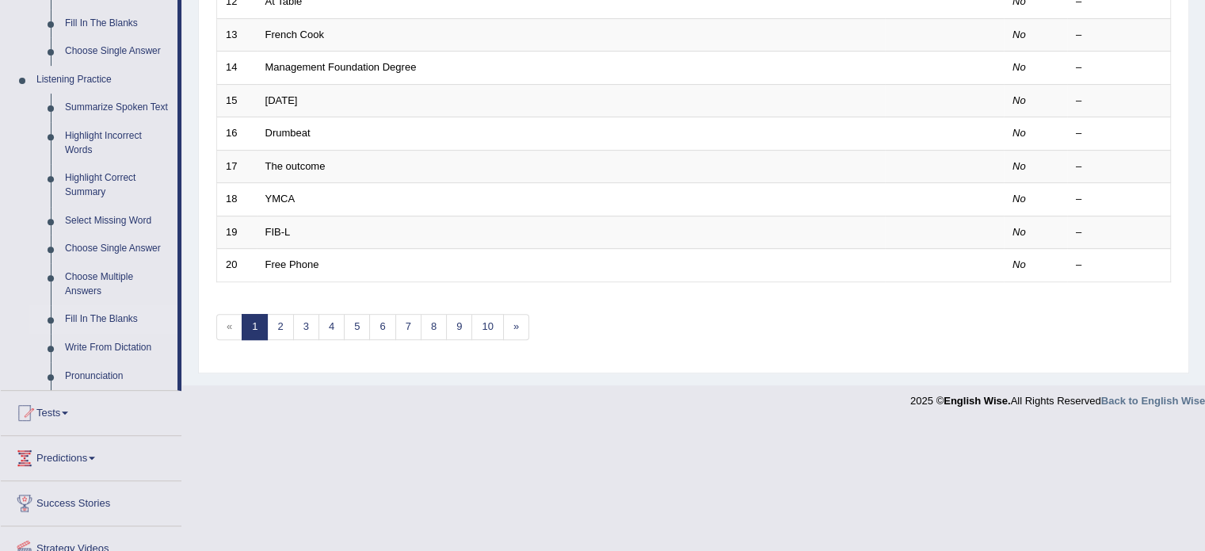
scroll to position [634, 0]
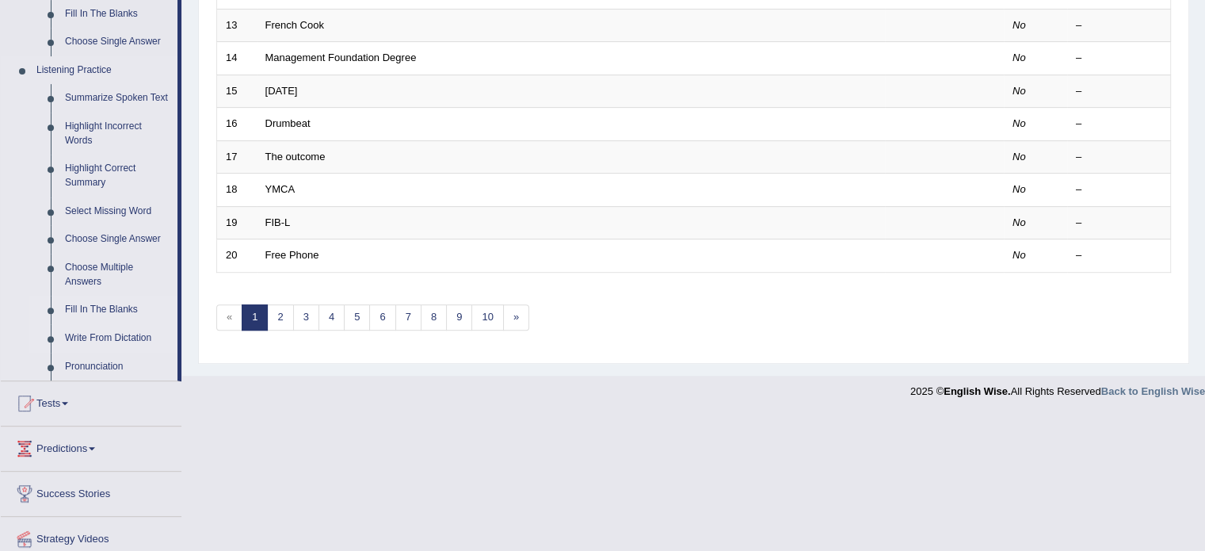
click at [113, 340] on link "Write From Dictation" at bounding box center [118, 338] width 120 height 29
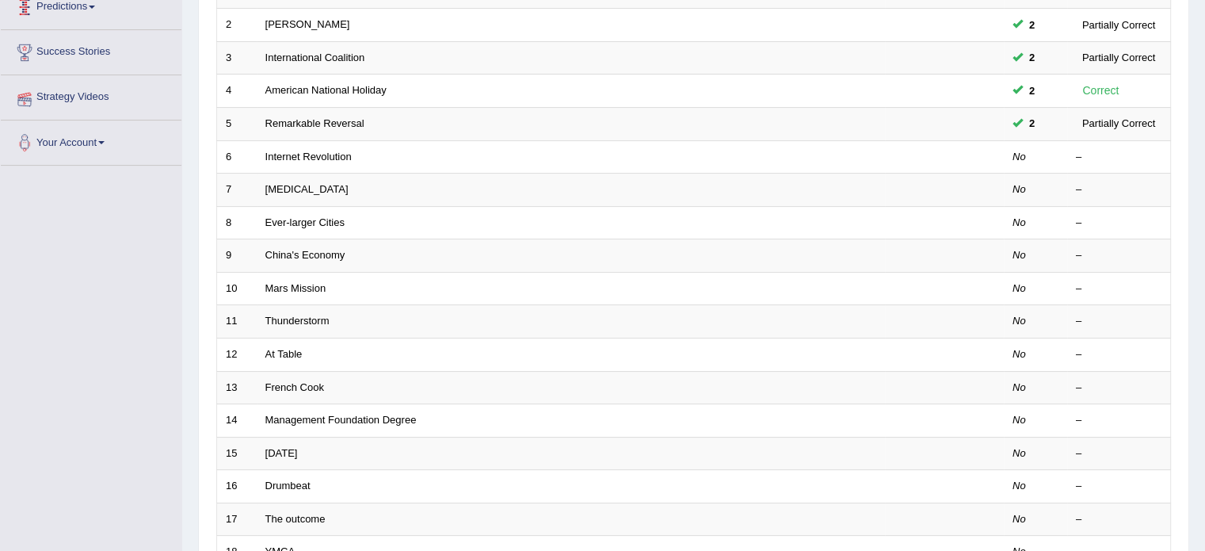
scroll to position [180, 0]
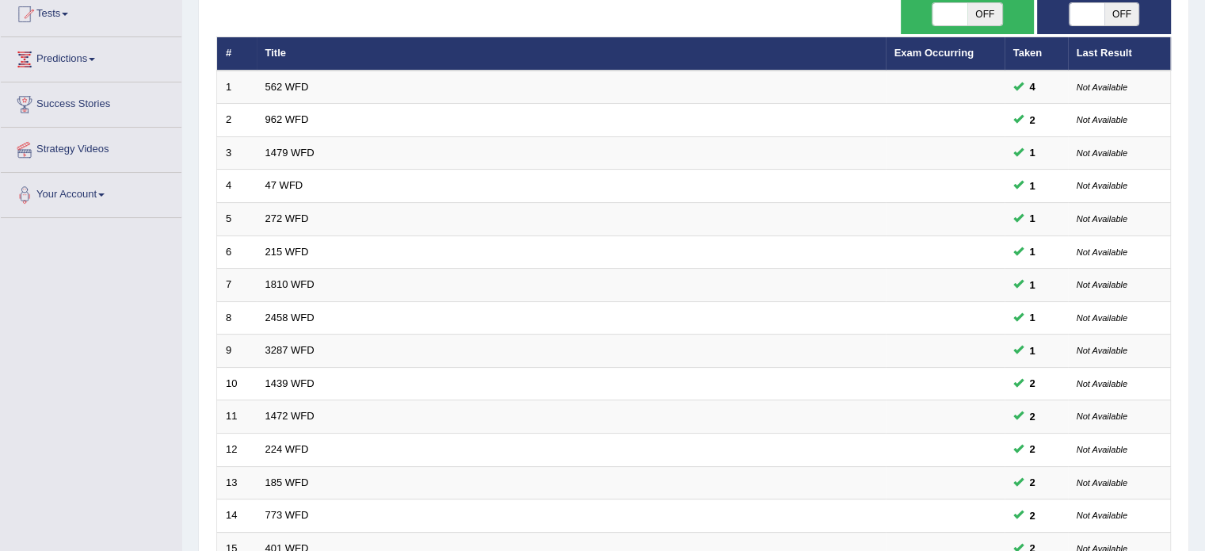
scroll to position [494, 0]
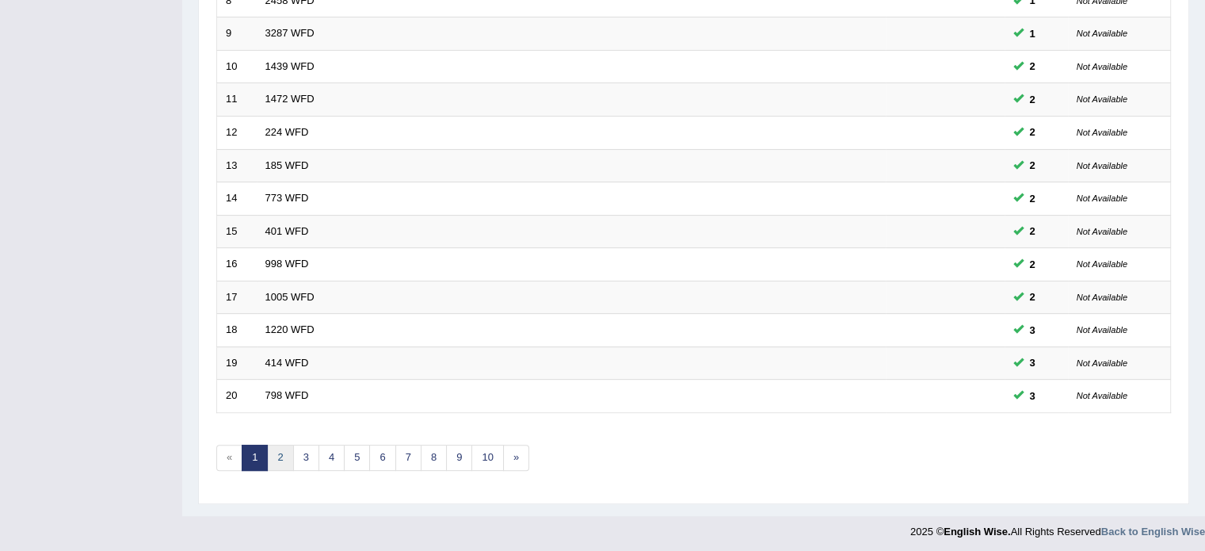
click at [280, 456] on link "2" at bounding box center [280, 457] width 26 height 26
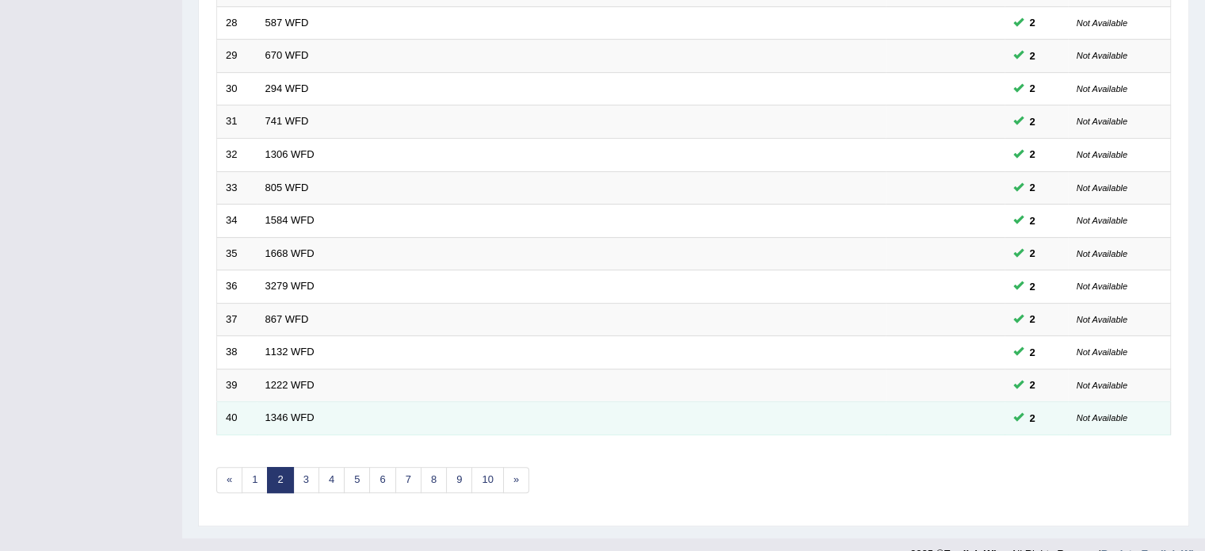
scroll to position [475, 0]
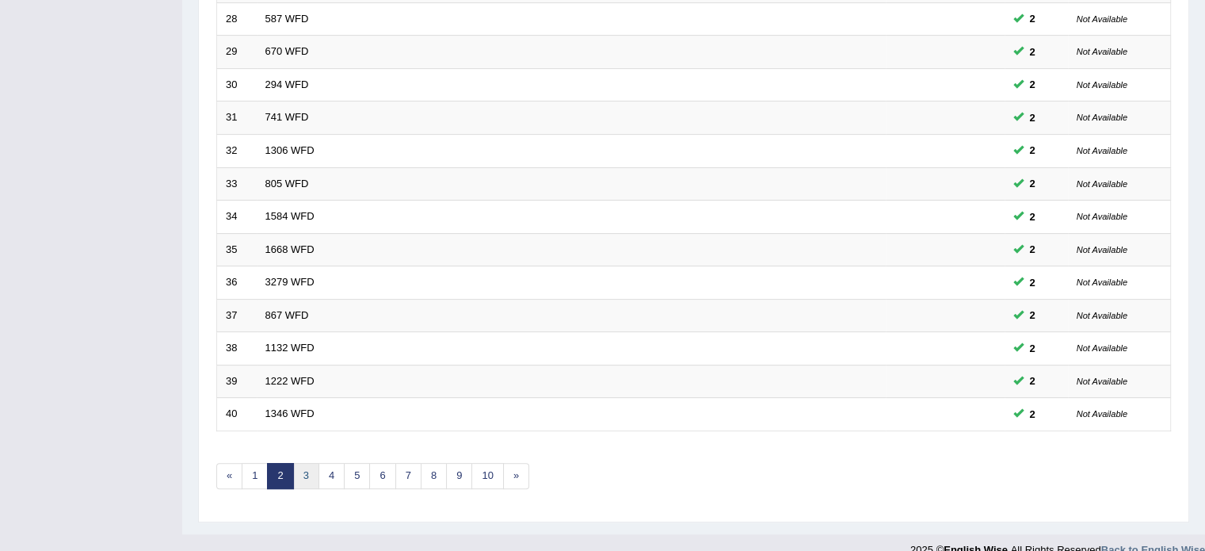
click at [307, 481] on link "3" at bounding box center [306, 476] width 26 height 26
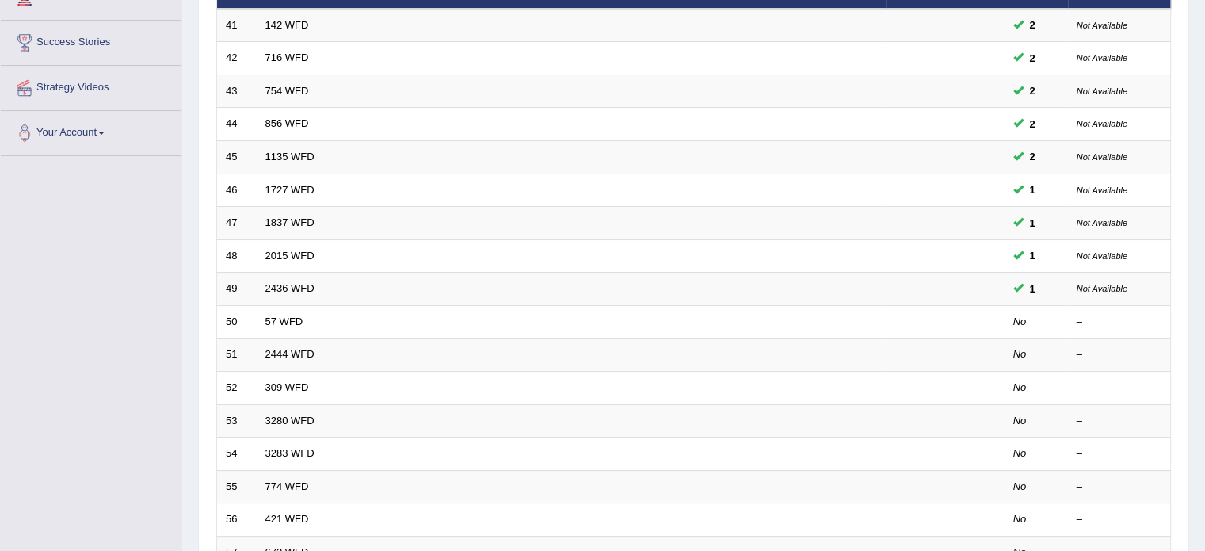
scroll to position [238, 0]
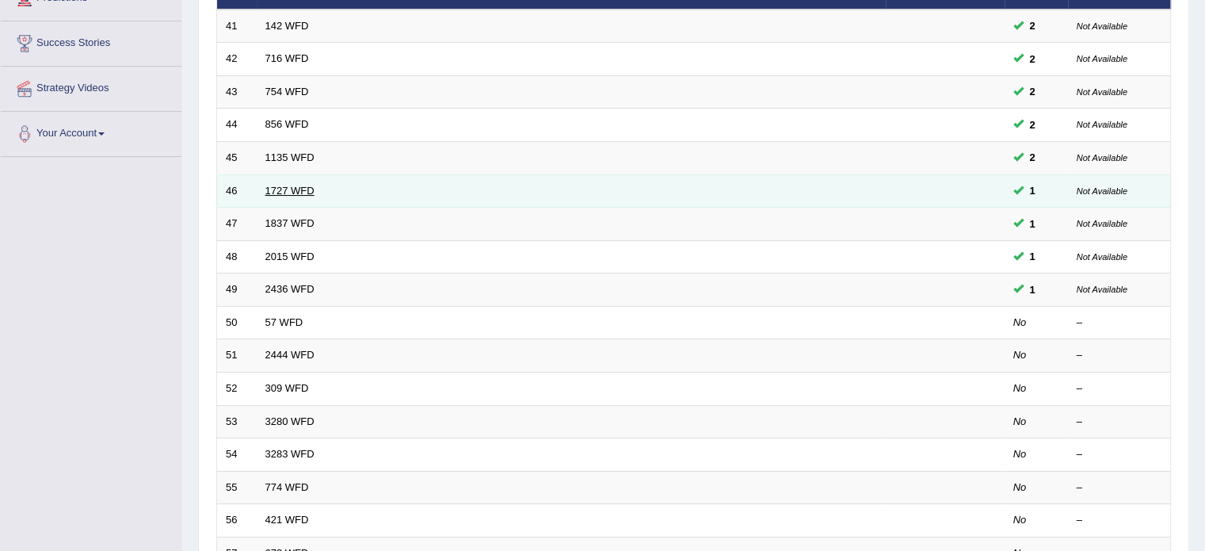
click at [285, 188] on link "1727 WFD" at bounding box center [289, 191] width 49 height 12
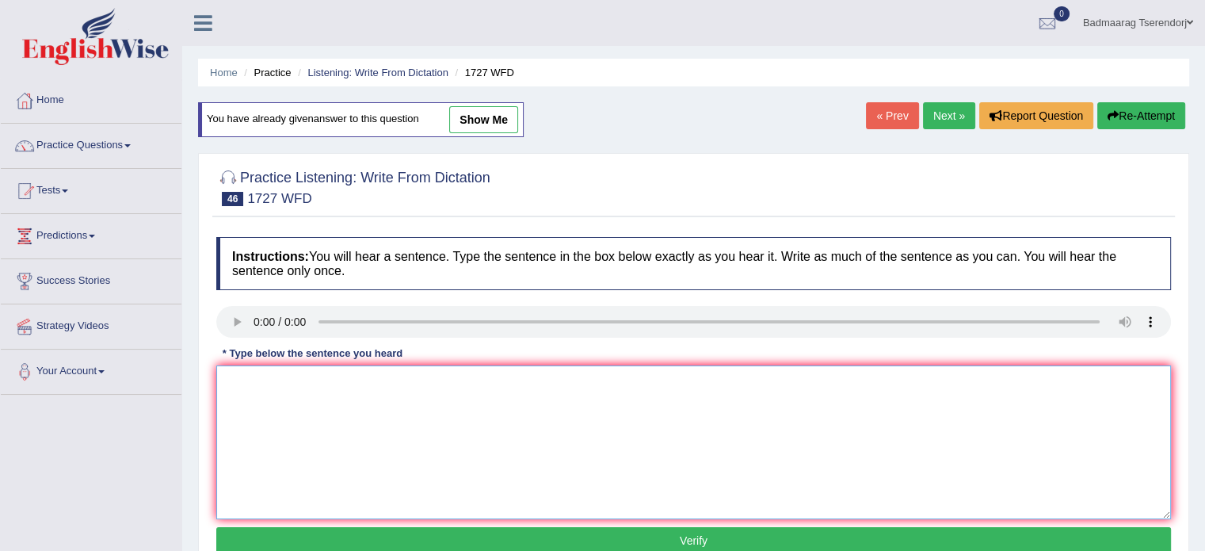
click at [258, 387] on textarea at bounding box center [693, 442] width 955 height 154
type textarea "The university pait empty theater."
click at [375, 539] on button "Verify" at bounding box center [693, 540] width 955 height 27
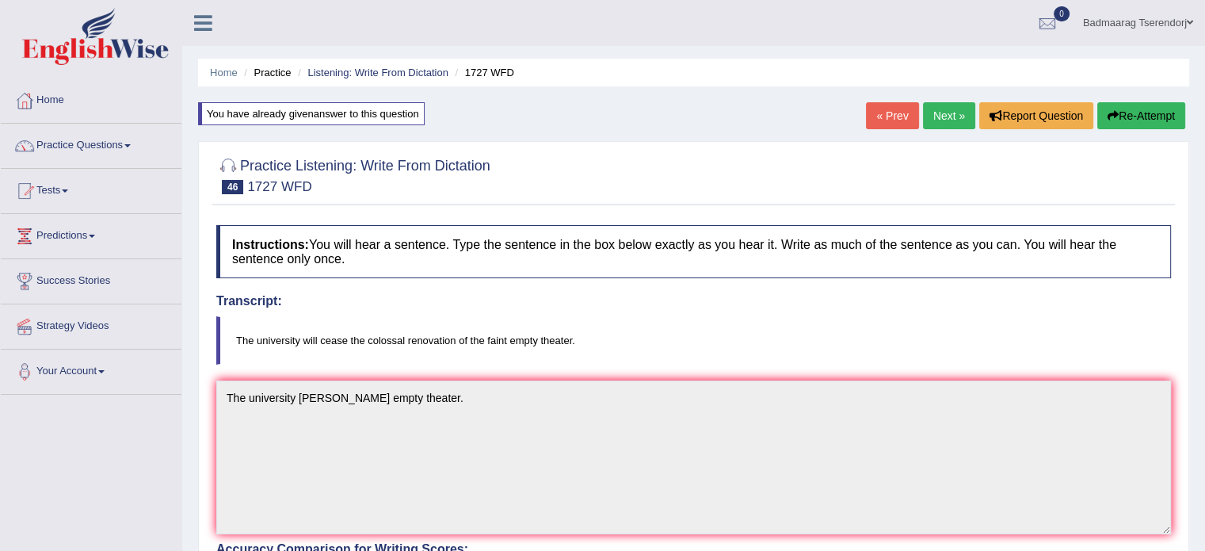
click at [932, 116] on link "Next »" at bounding box center [949, 115] width 52 height 27
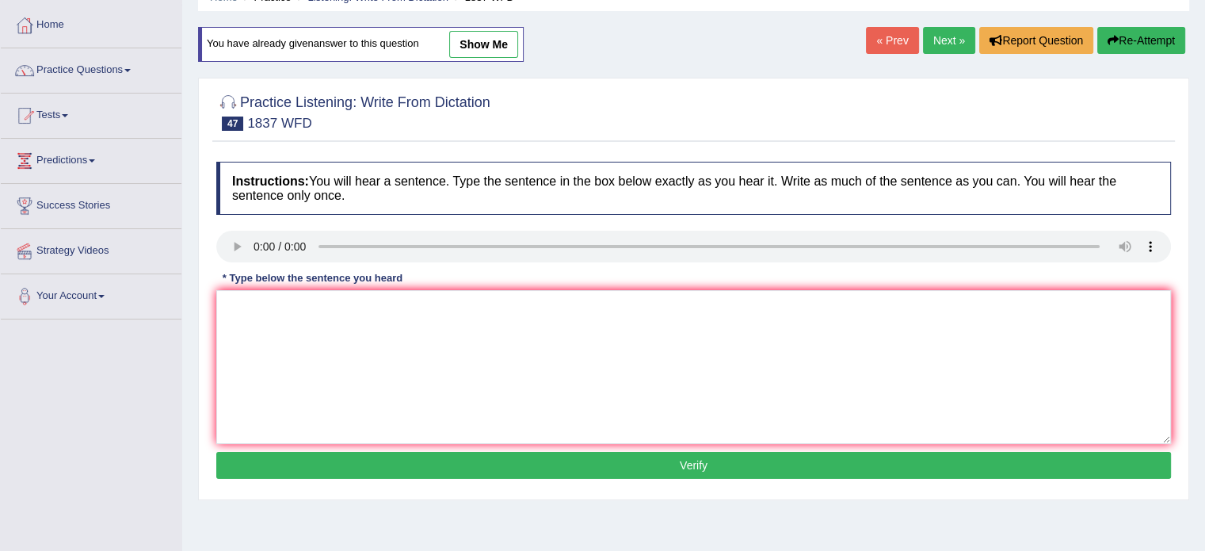
scroll to position [79, 0]
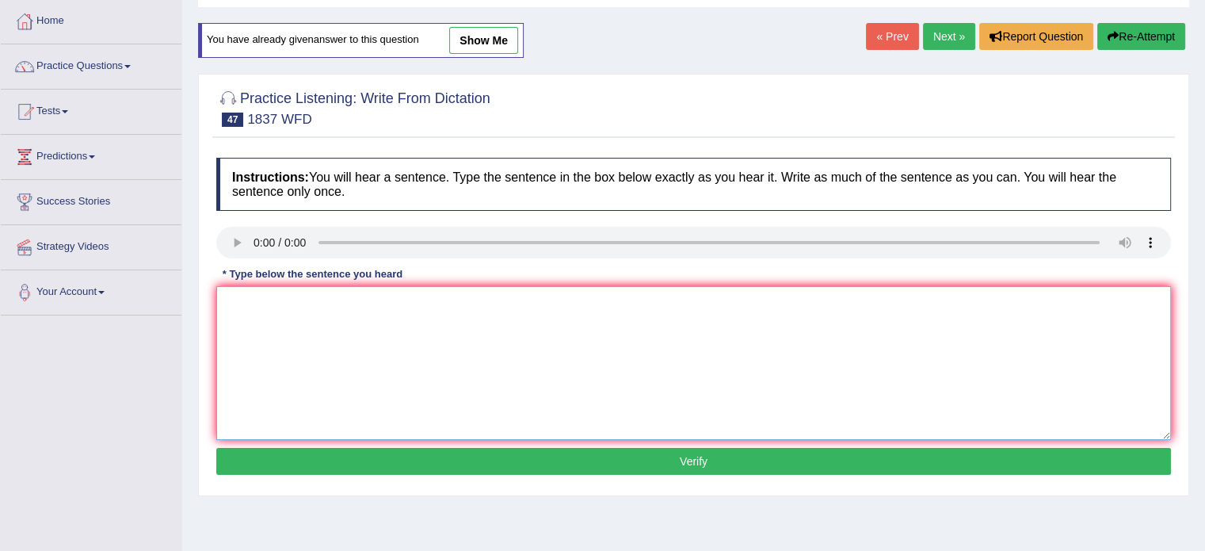
click at [266, 300] on textarea at bounding box center [693, 363] width 955 height 154
type textarea "The university change as a chanse."
click at [403, 467] on button "Verify" at bounding box center [693, 461] width 955 height 27
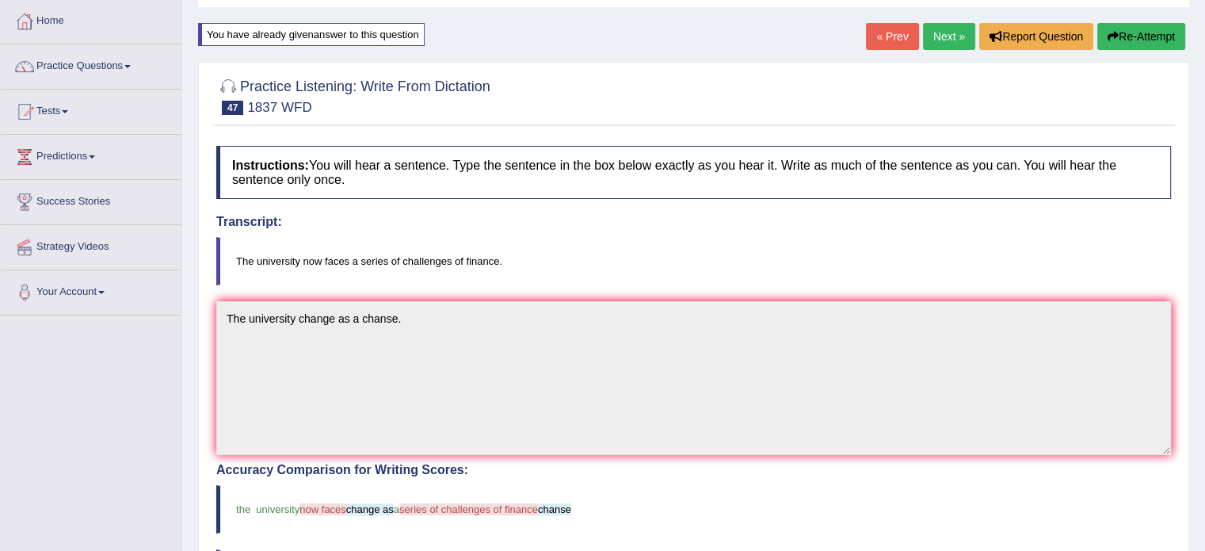
click at [938, 37] on link "Next »" at bounding box center [949, 36] width 52 height 27
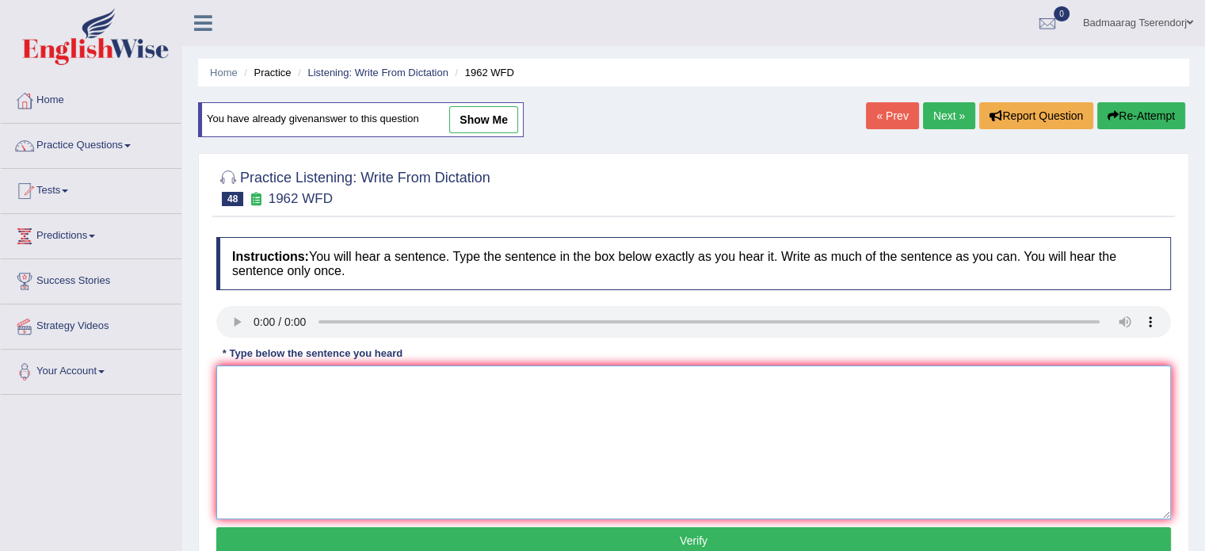
click at [257, 386] on textarea at bounding box center [693, 442] width 955 height 154
type textarea "Please now the now cancel."
click at [471, 541] on button "Verify" at bounding box center [693, 540] width 955 height 27
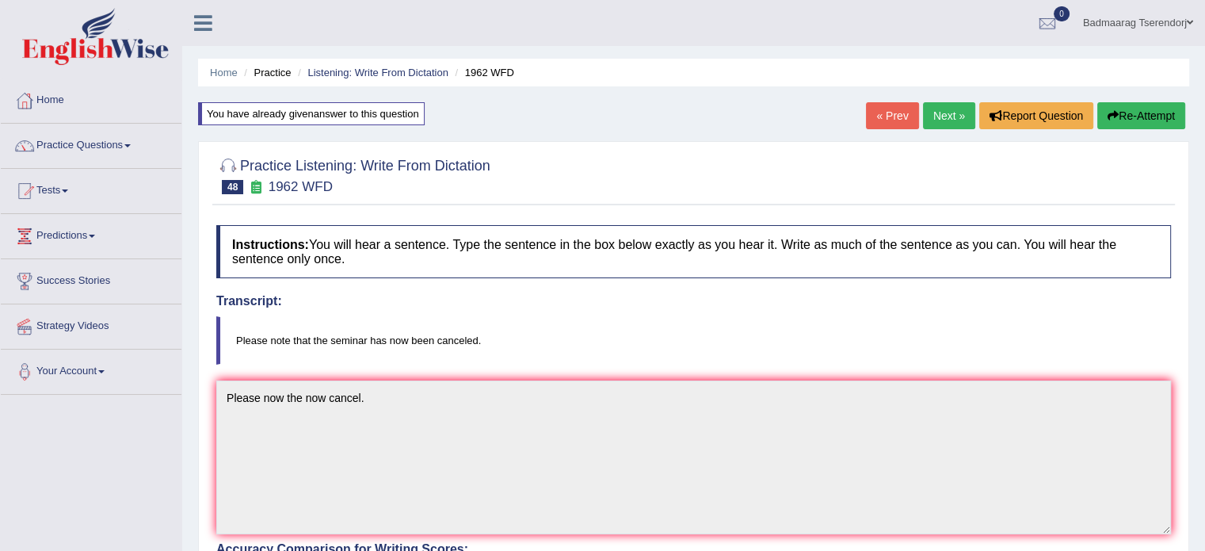
click at [955, 113] on link "Next »" at bounding box center [949, 115] width 52 height 27
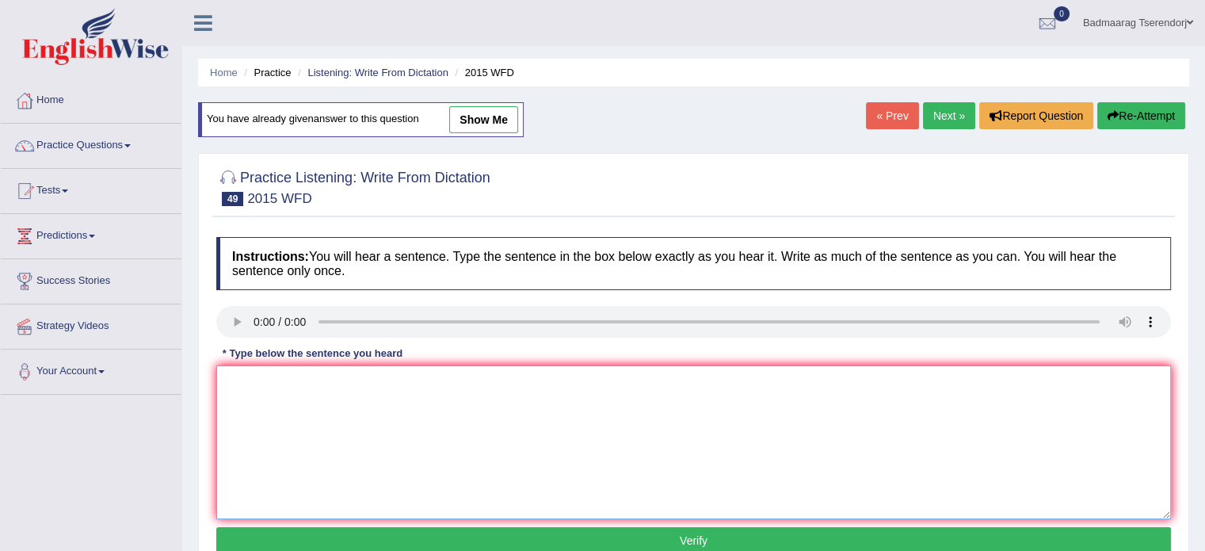
click at [253, 383] on textarea at bounding box center [693, 442] width 955 height 154
click at [278, 384] on textarea "The result ecosystem balance" at bounding box center [693, 442] width 955 height 154
click at [425, 379] on textarea "The result is highest ecosystem balance" at bounding box center [693, 442] width 955 height 154
type textarea "The result is highest ecosystem balance."
click at [493, 536] on button "Verify" at bounding box center [693, 540] width 955 height 27
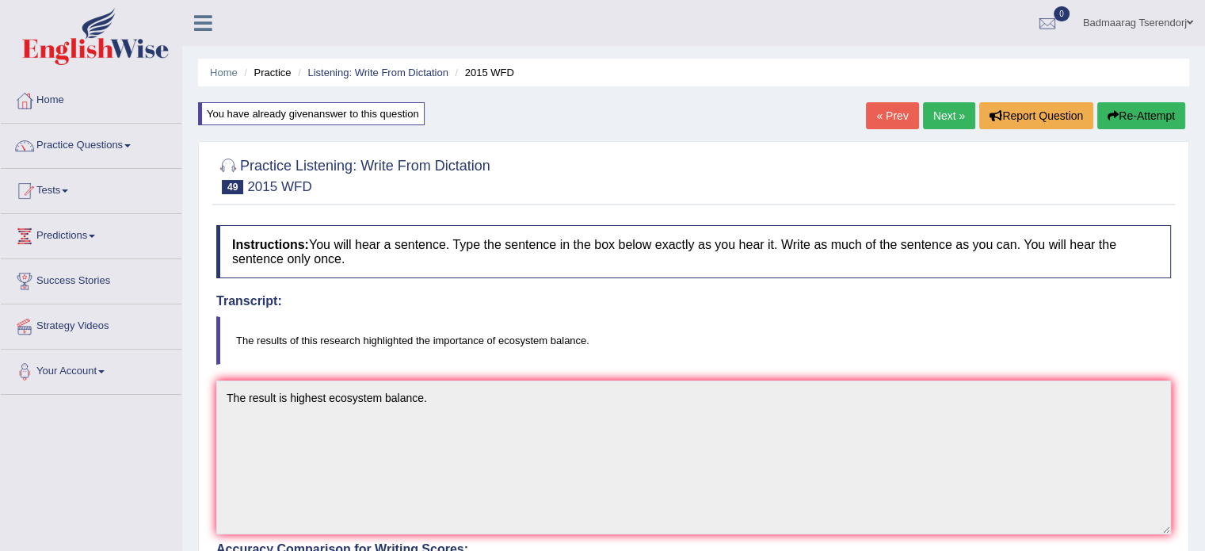
click at [931, 119] on link "Next »" at bounding box center [949, 115] width 52 height 27
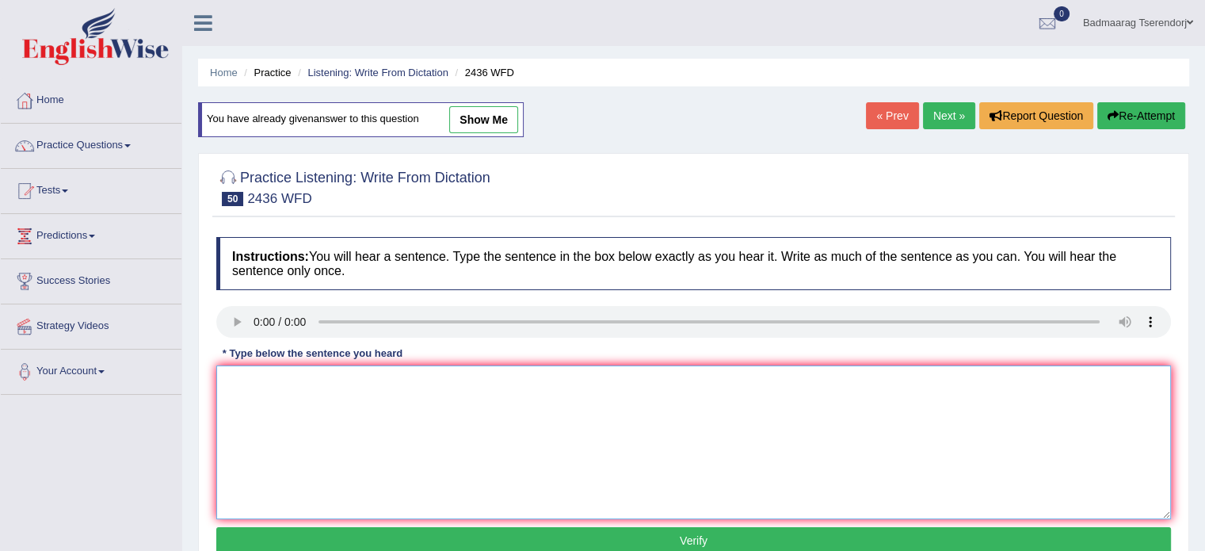
click at [250, 382] on textarea at bounding box center [693, 442] width 955 height 154
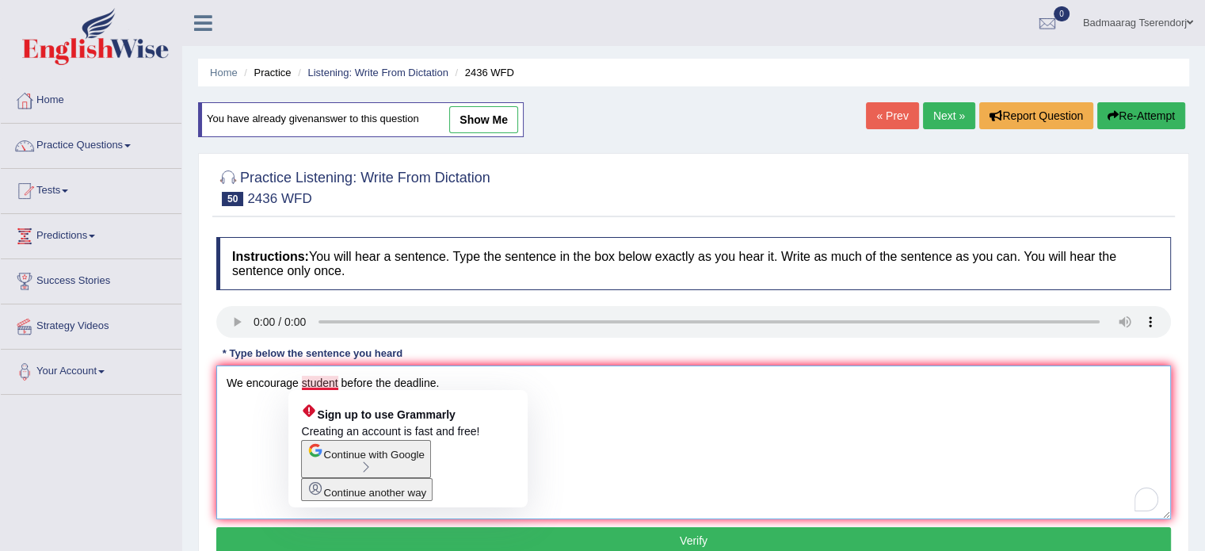
click at [339, 386] on textarea "We encourage student before the deadline." at bounding box center [693, 442] width 955 height 154
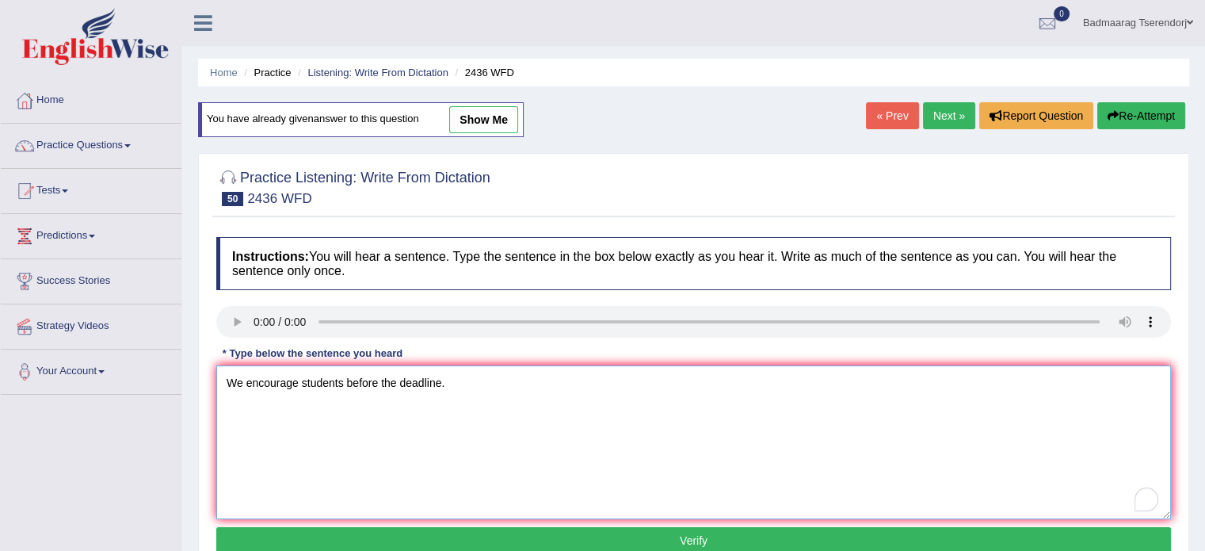
type textarea "We encourage students before the deadline."
click at [548, 534] on button "Verify" at bounding box center [693, 540] width 955 height 27
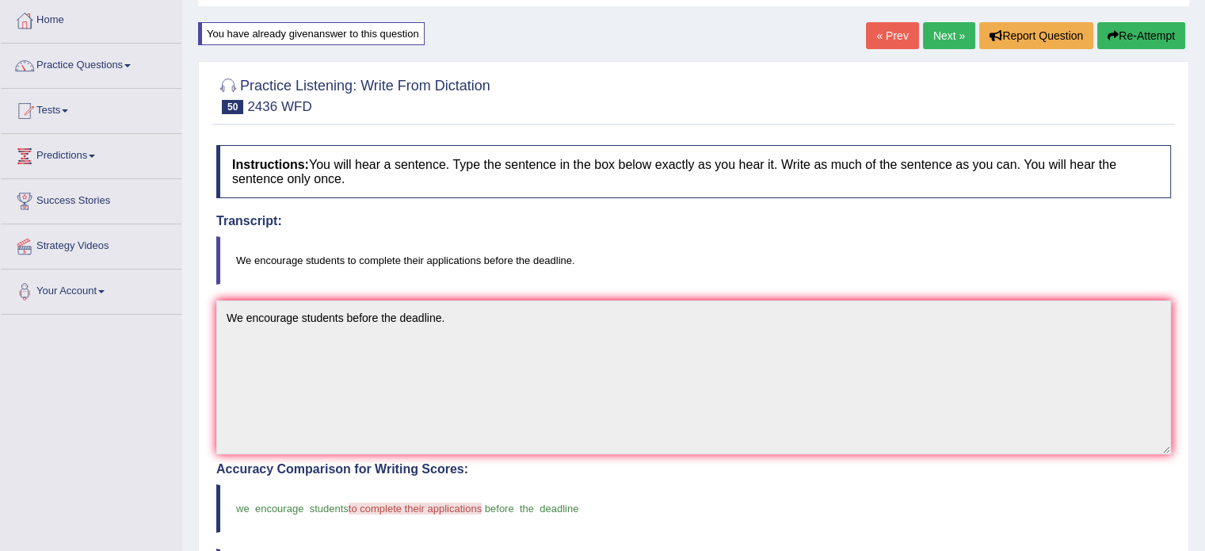
scroll to position [79, 0]
click at [941, 37] on link "Next »" at bounding box center [949, 36] width 52 height 27
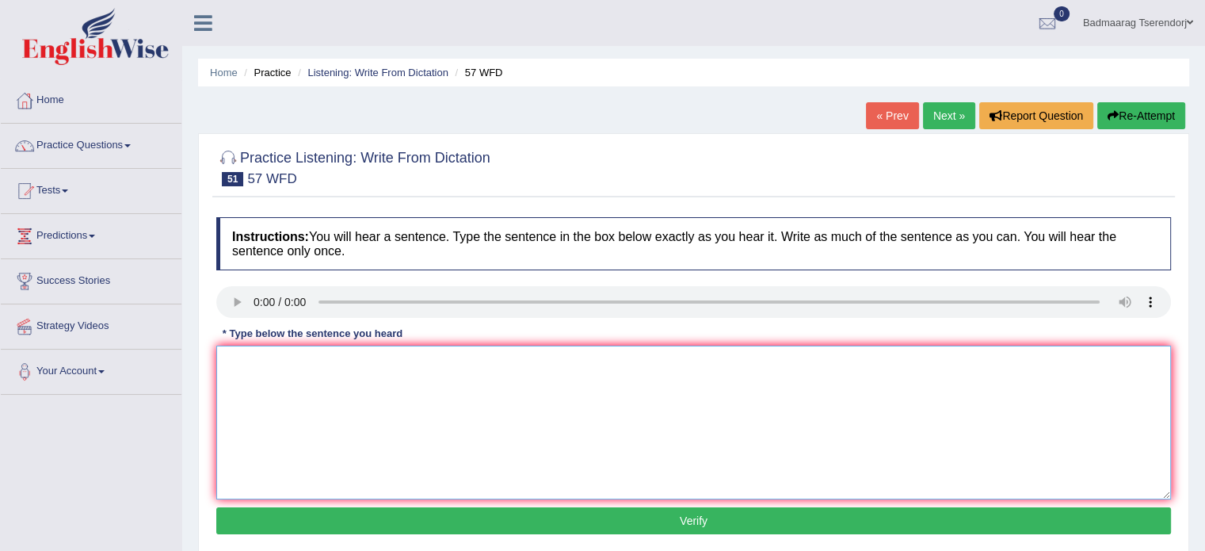
click at [260, 375] on textarea at bounding box center [693, 422] width 955 height 154
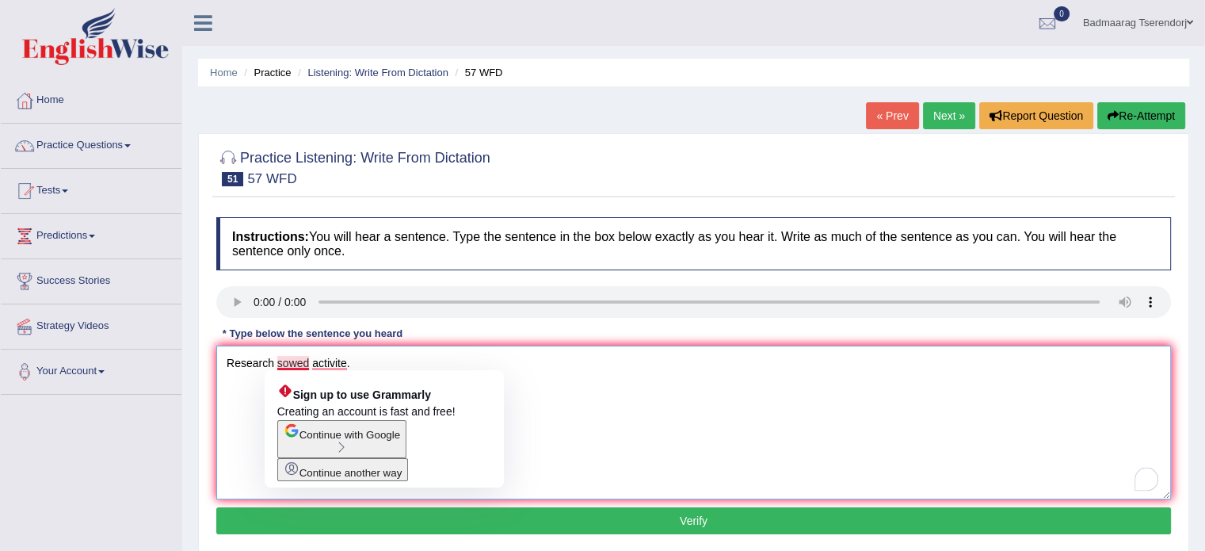
click at [286, 364] on textarea "Research sowed activite." at bounding box center [693, 422] width 955 height 154
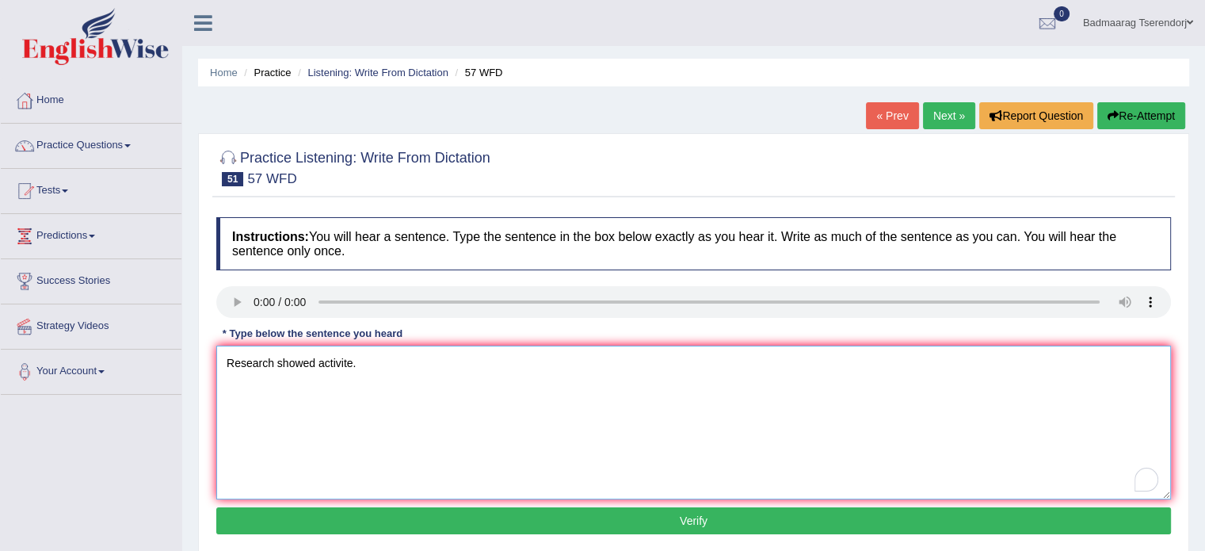
click at [320, 366] on textarea "Research showed activite." at bounding box center [693, 422] width 955 height 154
type textarea "Research showed result activite."
click at [392, 509] on button "Verify" at bounding box center [693, 520] width 955 height 27
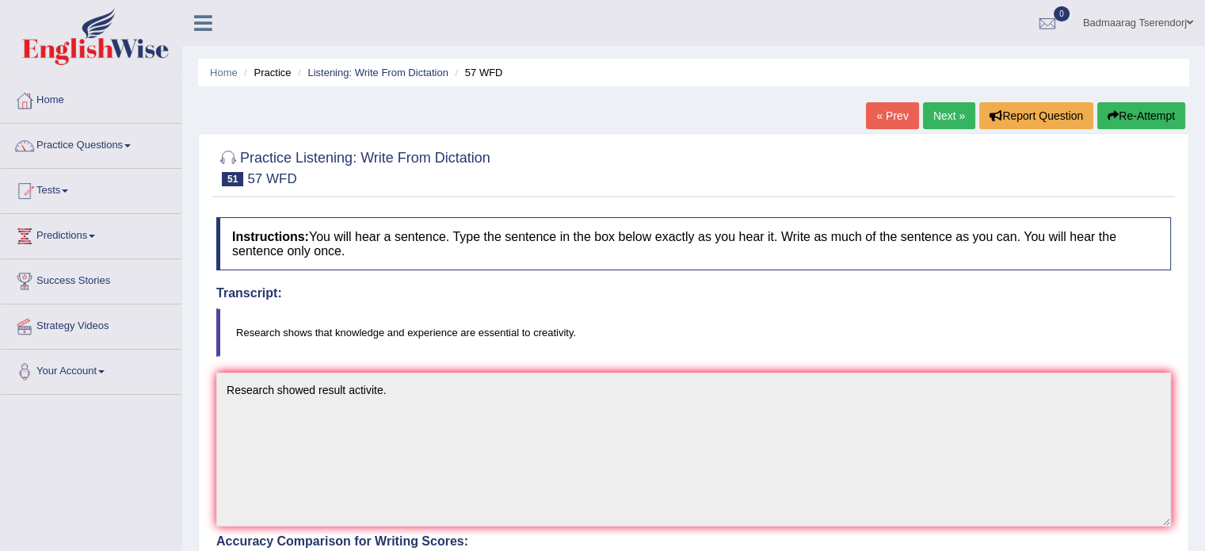
click at [946, 120] on link "Next »" at bounding box center [949, 115] width 52 height 27
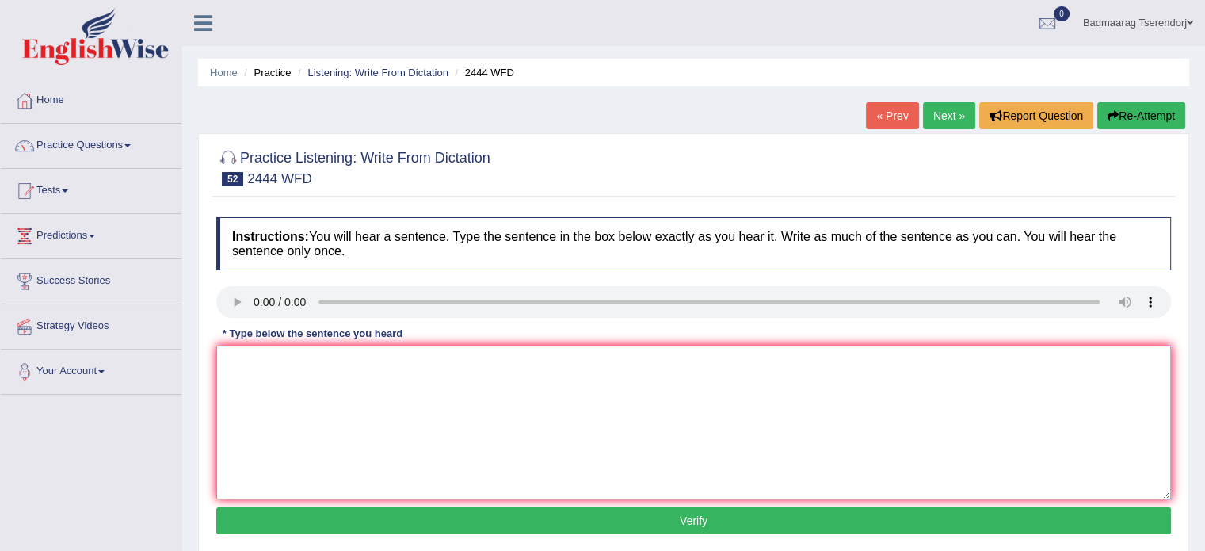
click at [266, 368] on textarea at bounding box center [693, 422] width 955 height 154
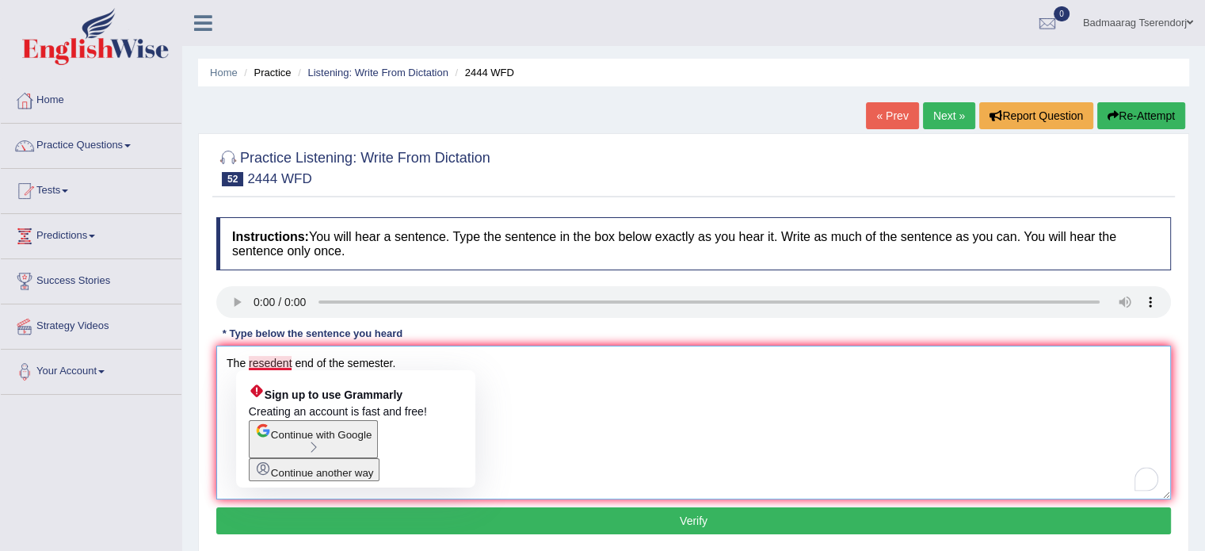
click at [292, 360] on textarea "The resedent end of the semester." at bounding box center [693, 422] width 955 height 154
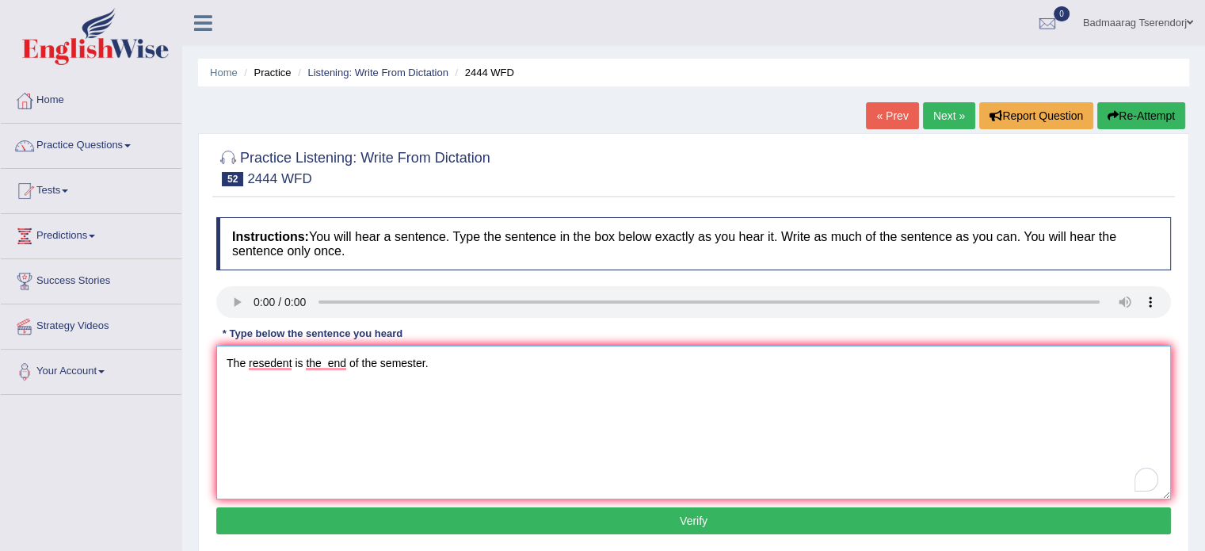
type textarea "The resedent is the end of the semester."
click at [460, 515] on button "Verify" at bounding box center [693, 520] width 955 height 27
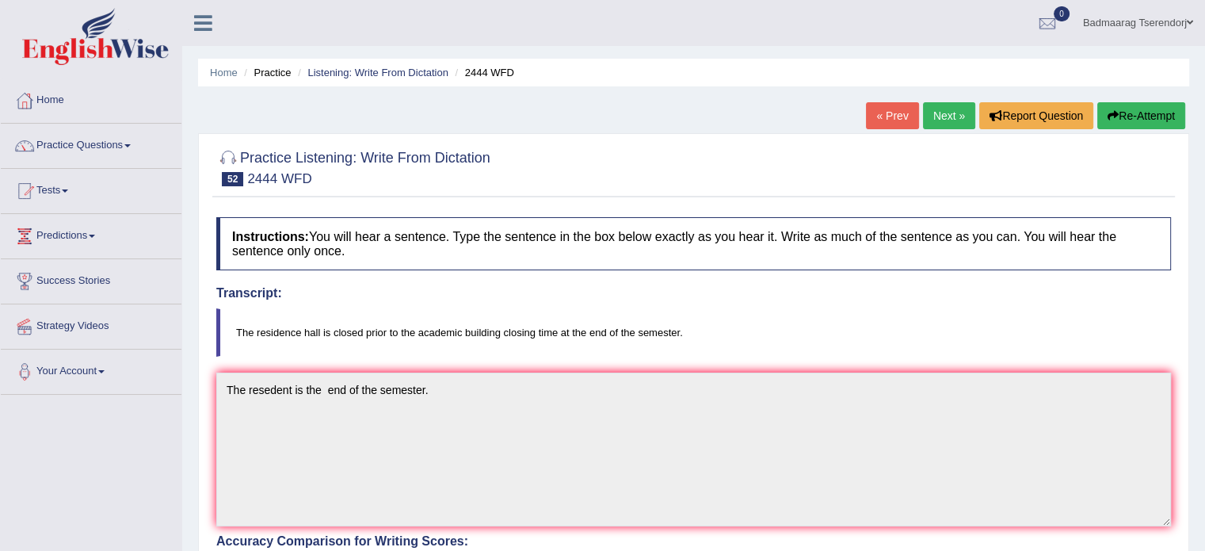
click at [945, 115] on link "Next »" at bounding box center [949, 115] width 52 height 27
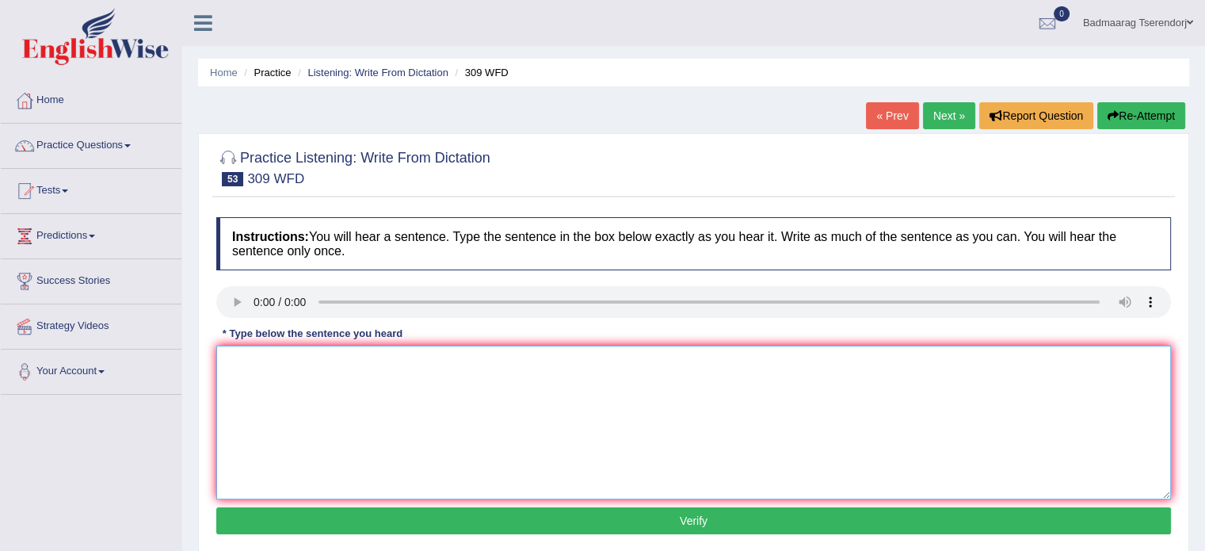
click at [250, 360] on textarea at bounding box center [693, 422] width 955 height 154
type textarea "Tomorrow"
click at [315, 516] on button "Verify" at bounding box center [693, 520] width 955 height 27
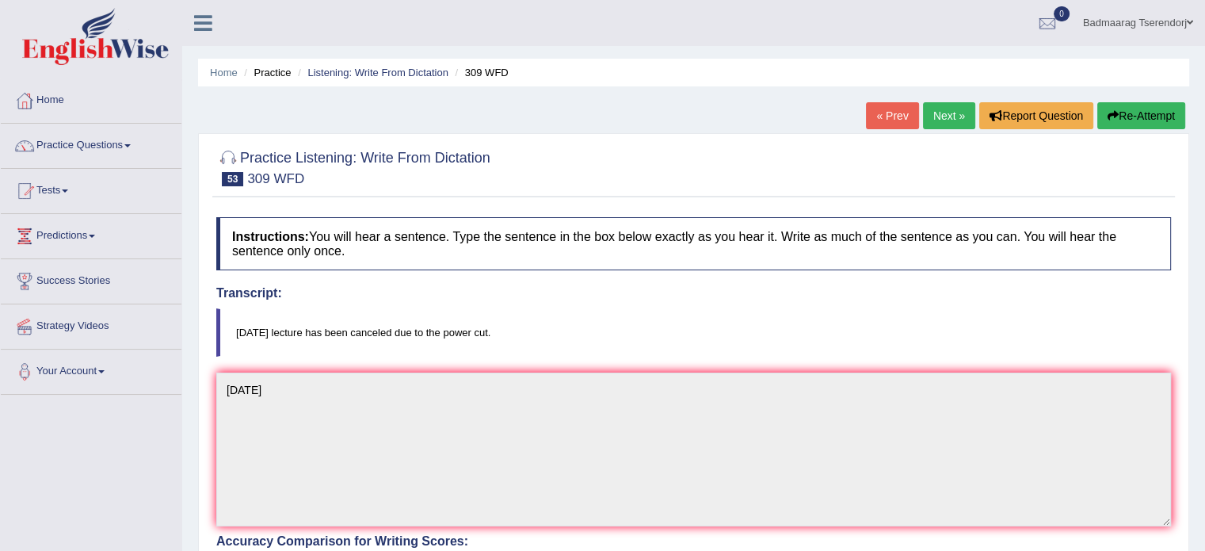
click at [960, 110] on link "Next »" at bounding box center [949, 115] width 52 height 27
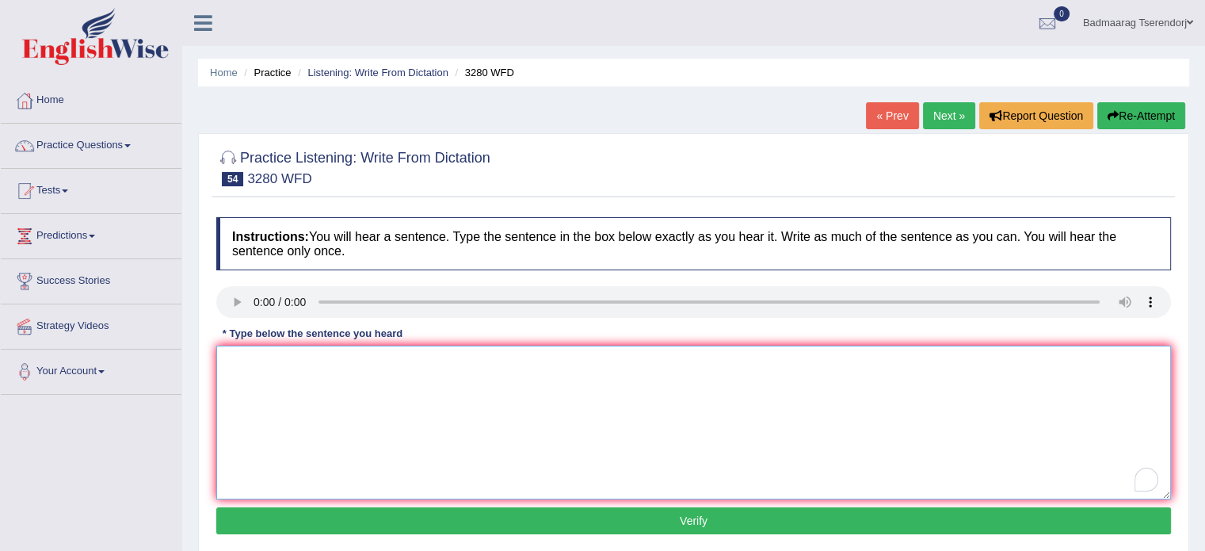
click at [255, 368] on textarea "To enrich screen reader interactions, please activate Accessibility in Grammarl…" at bounding box center [693, 422] width 955 height 154
type textarea "A close the university."
click at [371, 518] on button "Verify" at bounding box center [693, 520] width 955 height 27
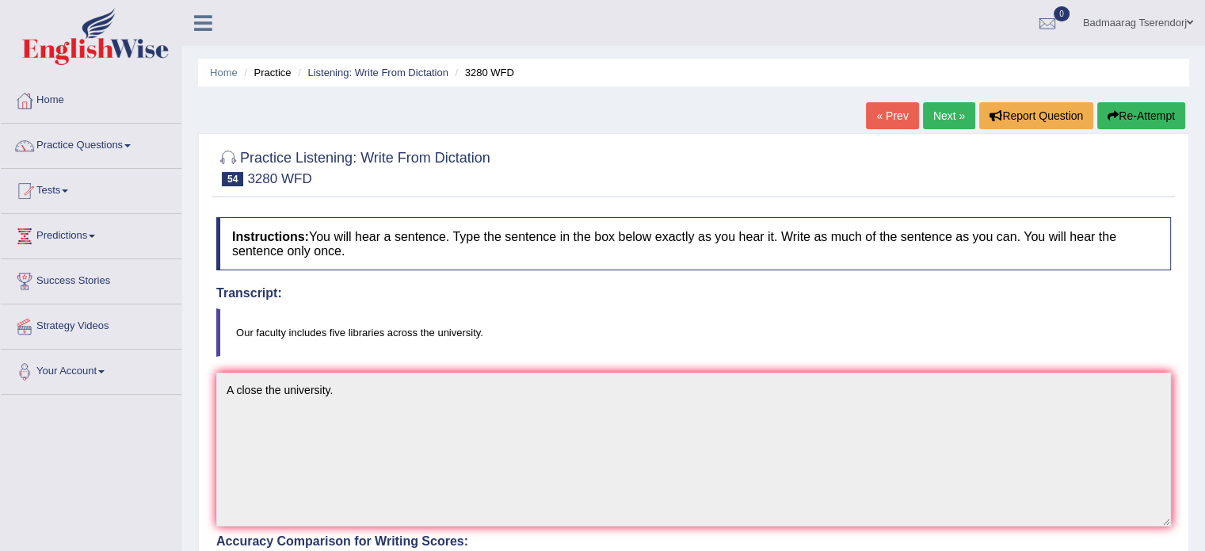
click at [947, 120] on link "Next »" at bounding box center [949, 115] width 52 height 27
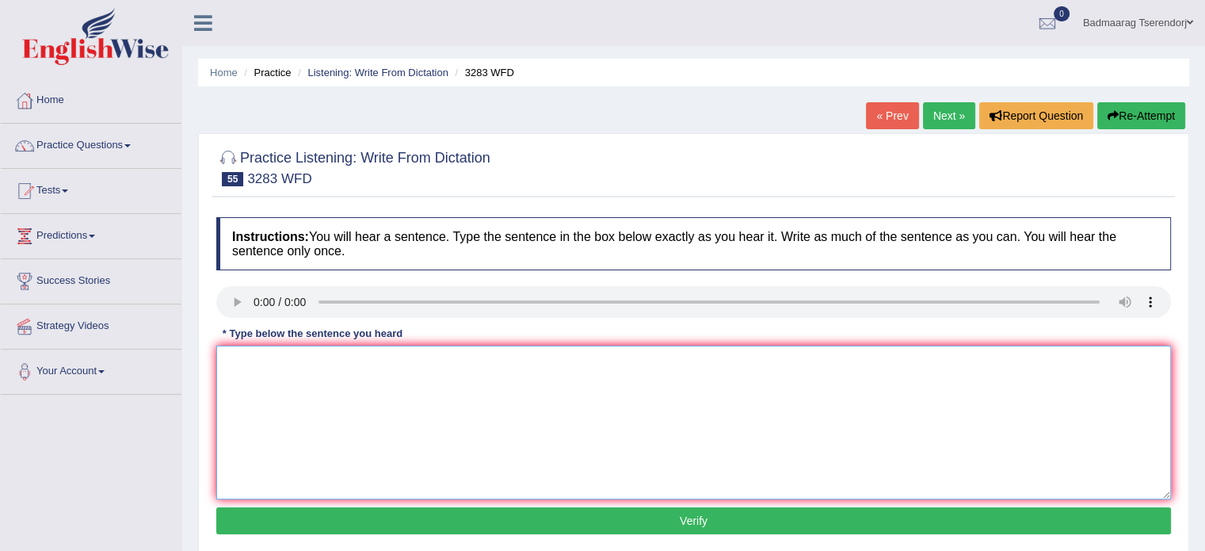
click at [250, 368] on textarea at bounding box center [693, 422] width 955 height 154
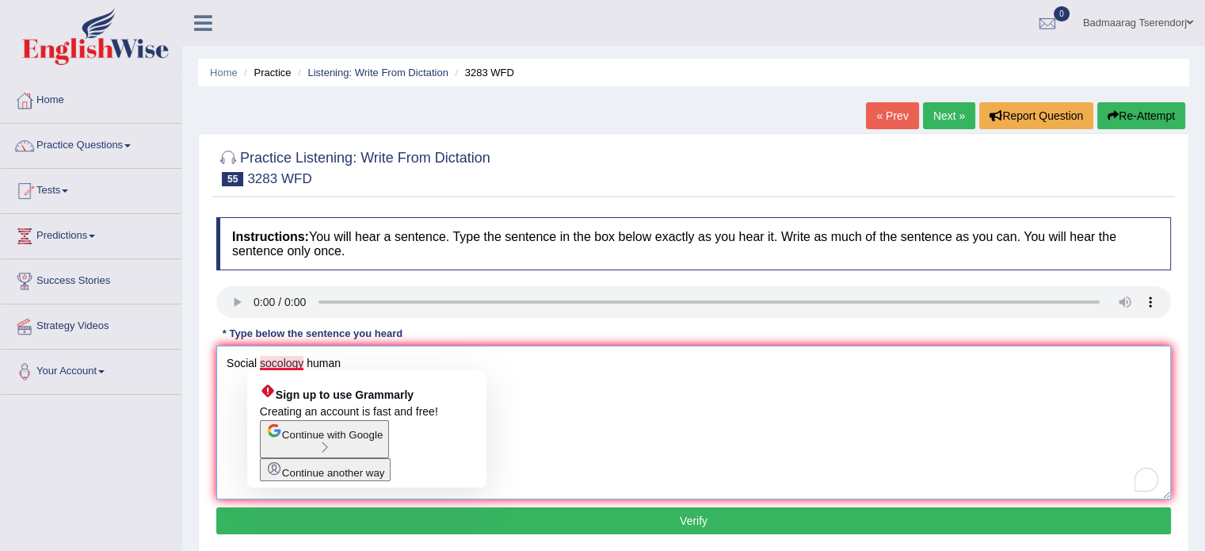
click at [303, 363] on textarea "Social socology human" at bounding box center [693, 422] width 955 height 154
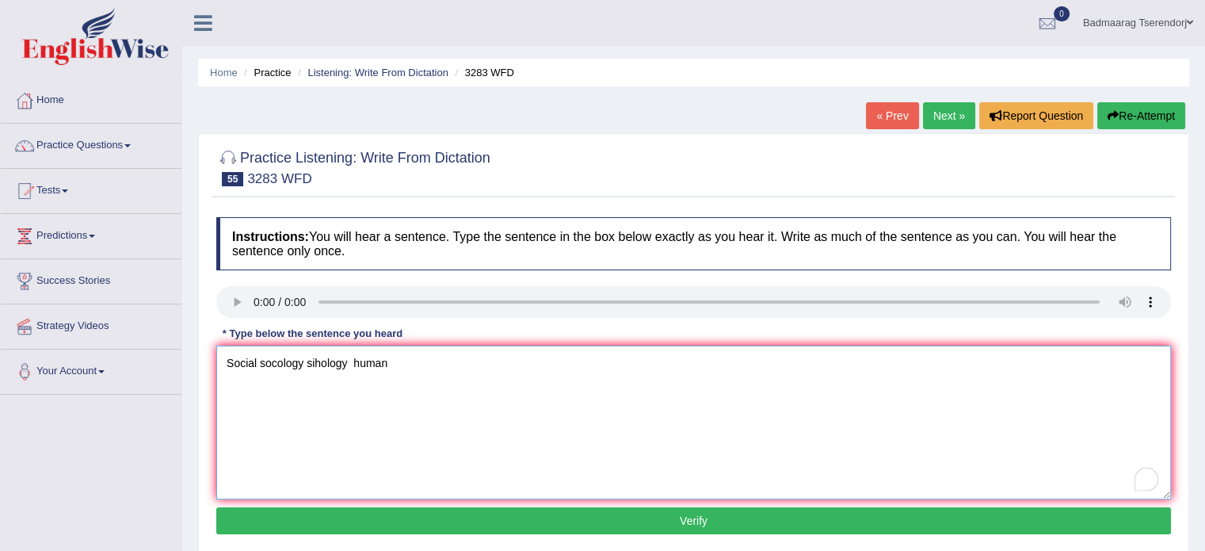
click at [304, 362] on textarea "Social socology sihology human" at bounding box center [693, 422] width 955 height 154
type textarea "Social sihology human"
click at [413, 518] on button "Verify" at bounding box center [693, 520] width 955 height 27
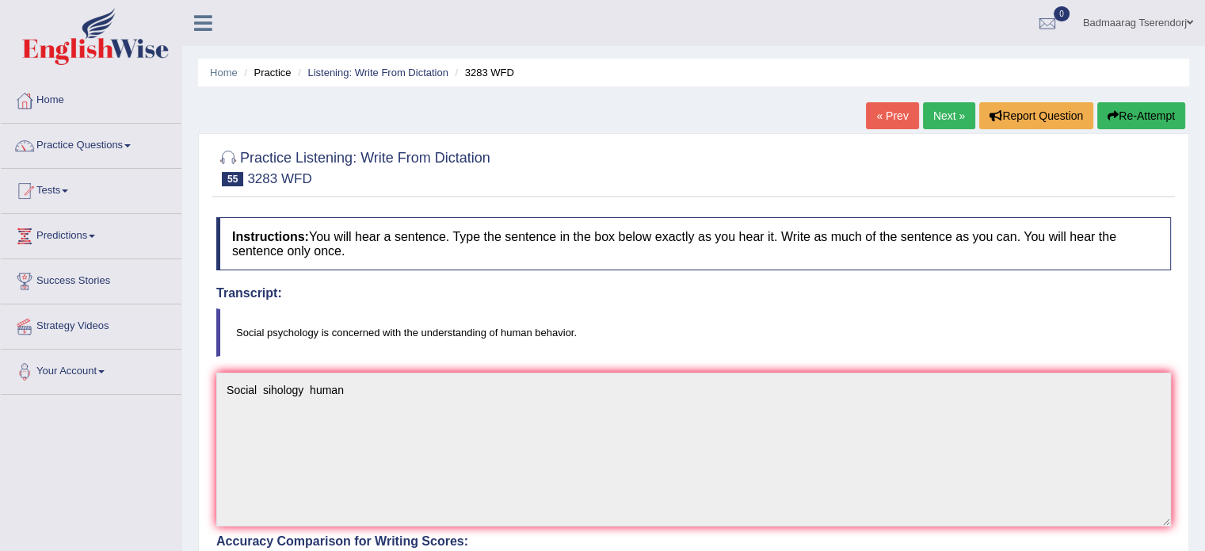
click at [938, 118] on link "Next »" at bounding box center [949, 115] width 52 height 27
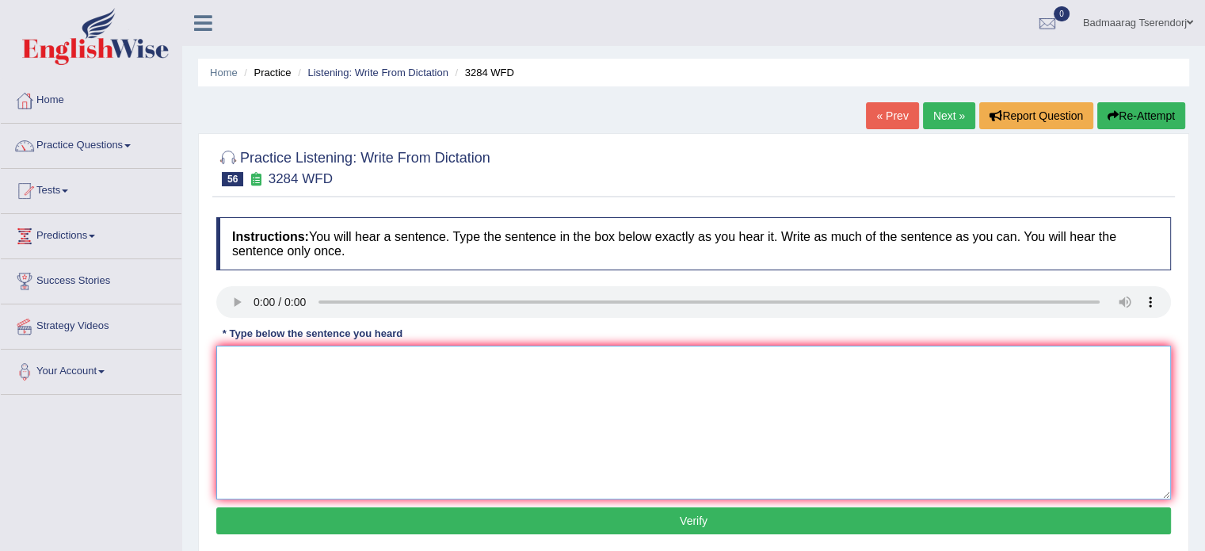
click at [247, 361] on textarea at bounding box center [693, 422] width 955 height 154
click at [230, 360] on textarea "formal cnoclutions experiments." at bounding box center [693, 422] width 955 height 154
click at [276, 360] on textarea "Formal cnoclutions experiments." at bounding box center [693, 422] width 955 height 154
type textarea "Formal conclutions experiments."
click at [399, 525] on button "Verify" at bounding box center [693, 520] width 955 height 27
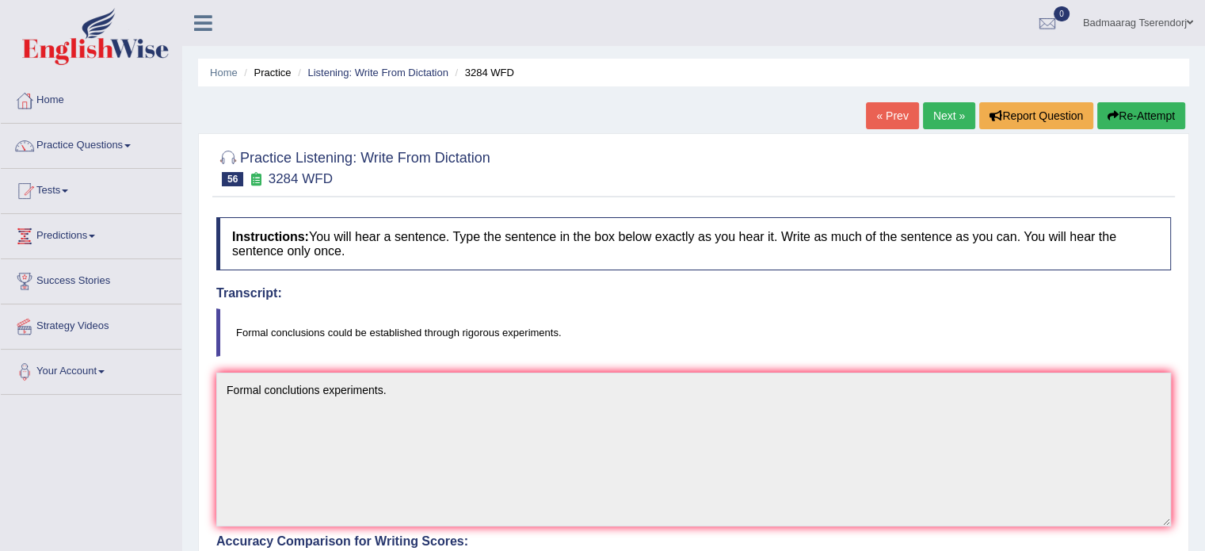
click at [937, 114] on link "Next »" at bounding box center [949, 115] width 52 height 27
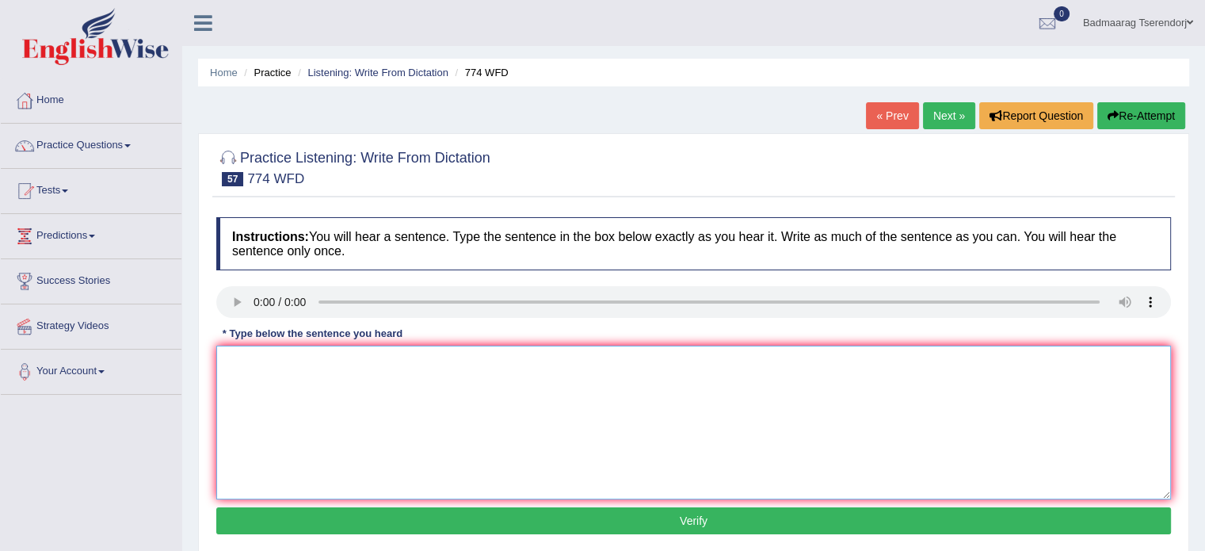
click at [274, 372] on textarea at bounding box center [693, 422] width 955 height 154
click at [230, 362] on textarea "the biology labortory researcher actevityst." at bounding box center [693, 422] width 955 height 154
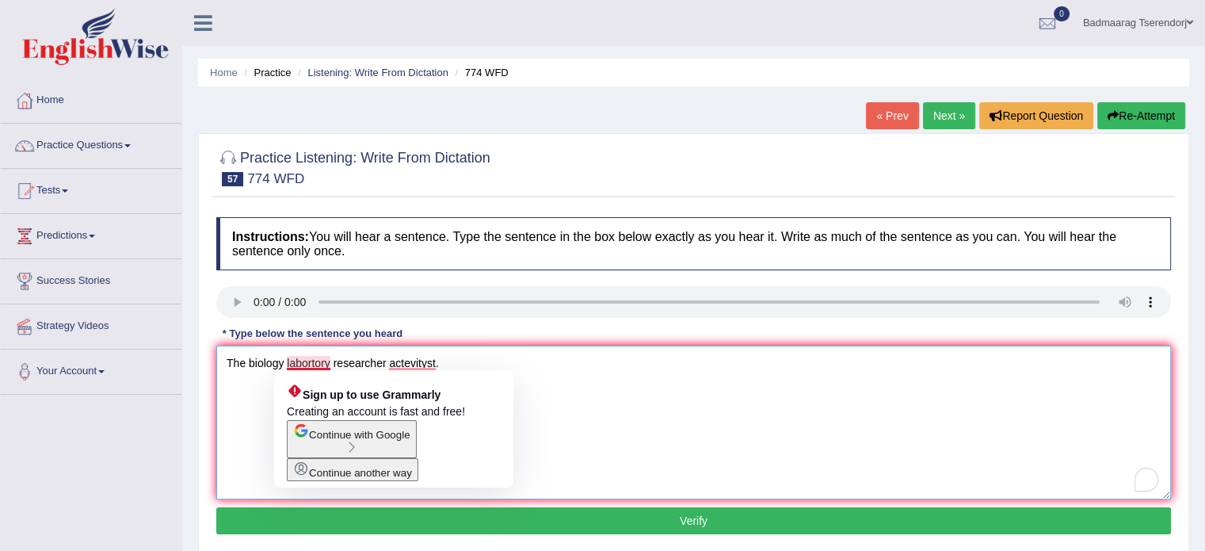
click at [331, 361] on textarea "The biology labortory researcher actevityst." at bounding box center [693, 422] width 955 height 154
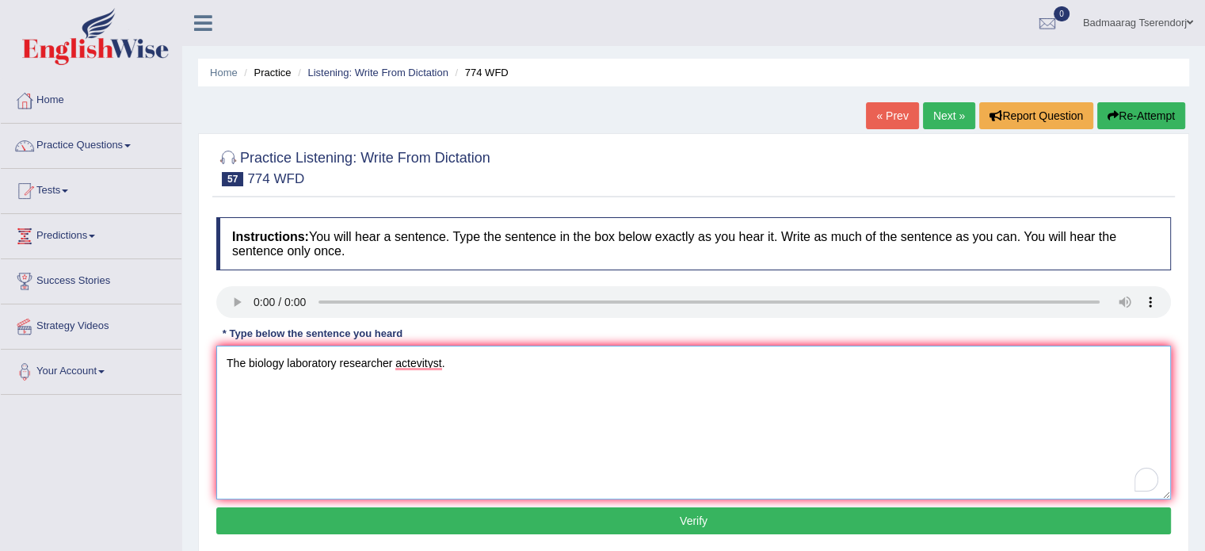
click at [390, 360] on textarea "The biology laboratory researcher actevityst." at bounding box center [693, 422] width 955 height 154
click at [468, 369] on textarea "The biology laboratory researchers actevityst." at bounding box center [693, 422] width 955 height 154
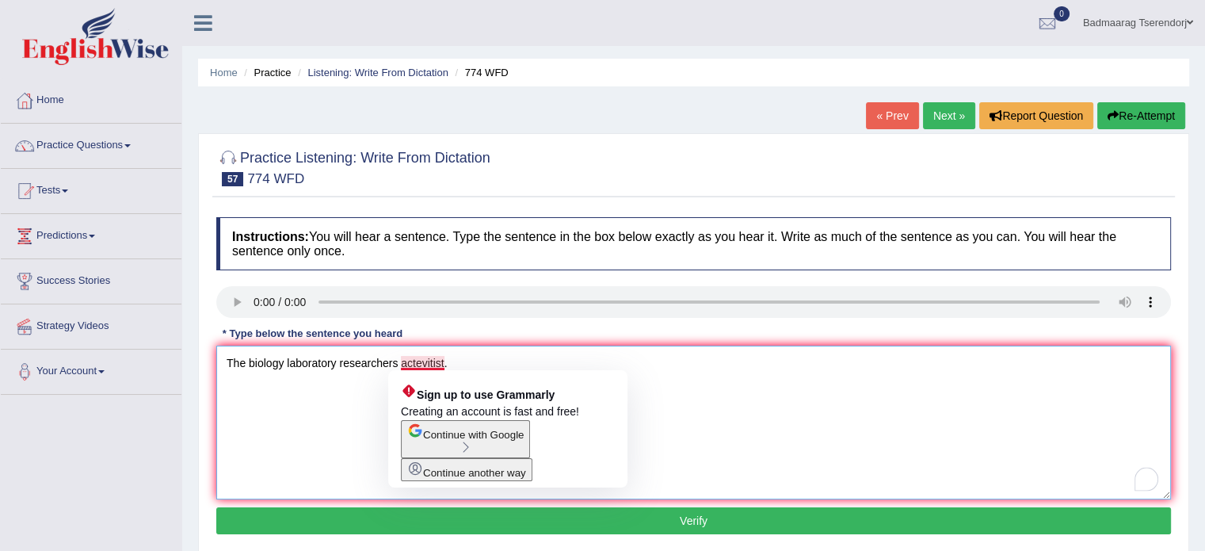
click at [430, 364] on textarea "The biology laboratory researchers actevitist." at bounding box center [693, 422] width 955 height 154
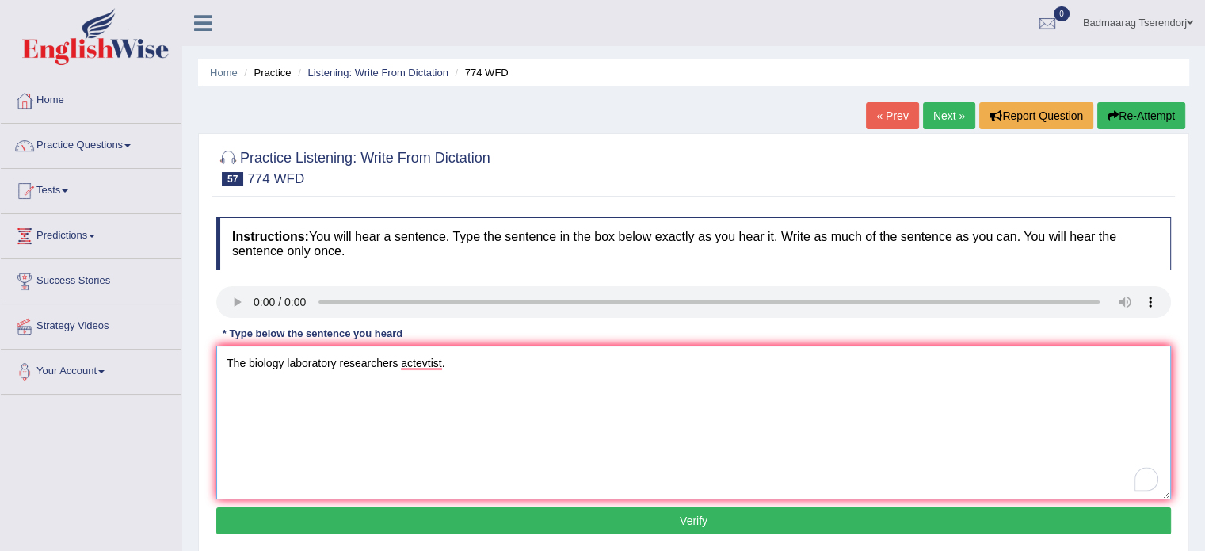
type textarea "The biology laboratory researchers actevtist."
click at [459, 522] on button "Verify" at bounding box center [693, 520] width 955 height 27
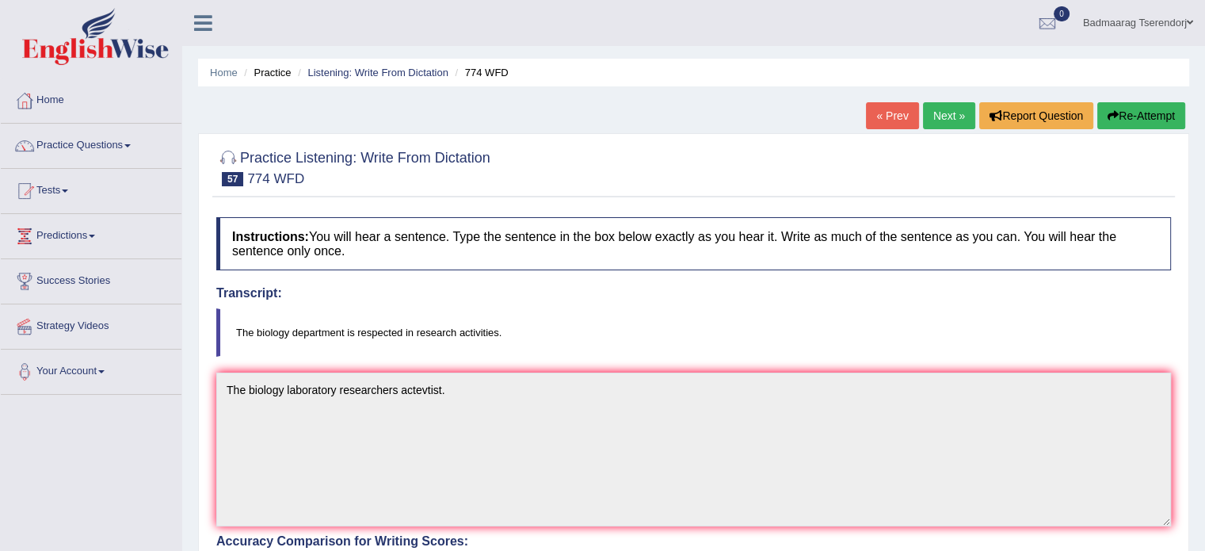
click at [947, 113] on link "Next »" at bounding box center [949, 115] width 52 height 27
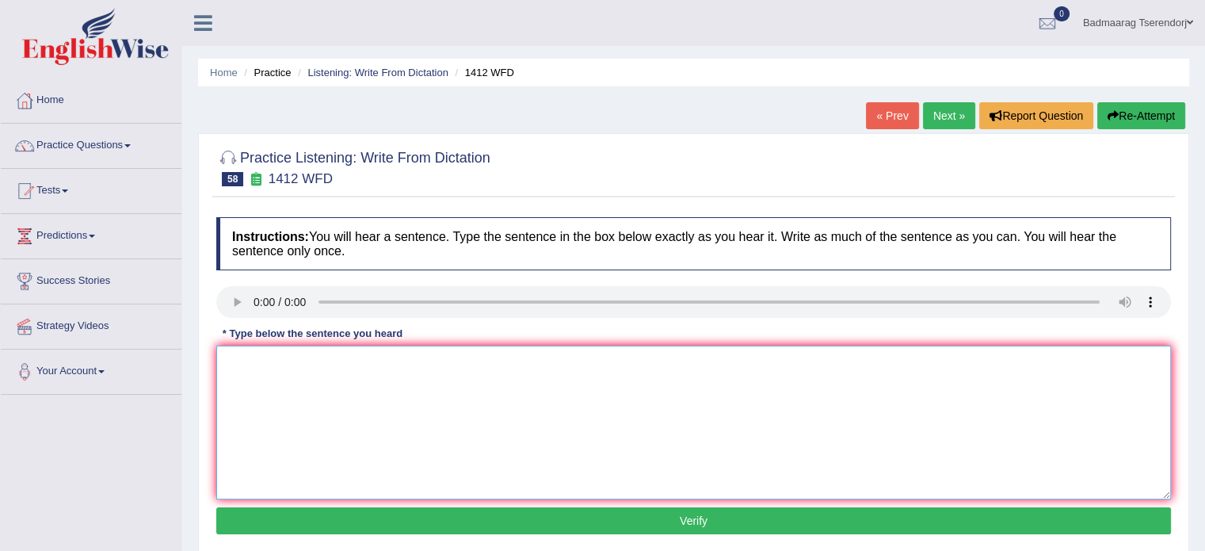
click at [270, 381] on textarea at bounding box center [693, 422] width 955 height 154
click at [246, 363] on textarea "Agri development" at bounding box center [693, 422] width 955 height 154
type textarea "Agricultural development"
click at [387, 527] on button "Verify" at bounding box center [693, 520] width 955 height 27
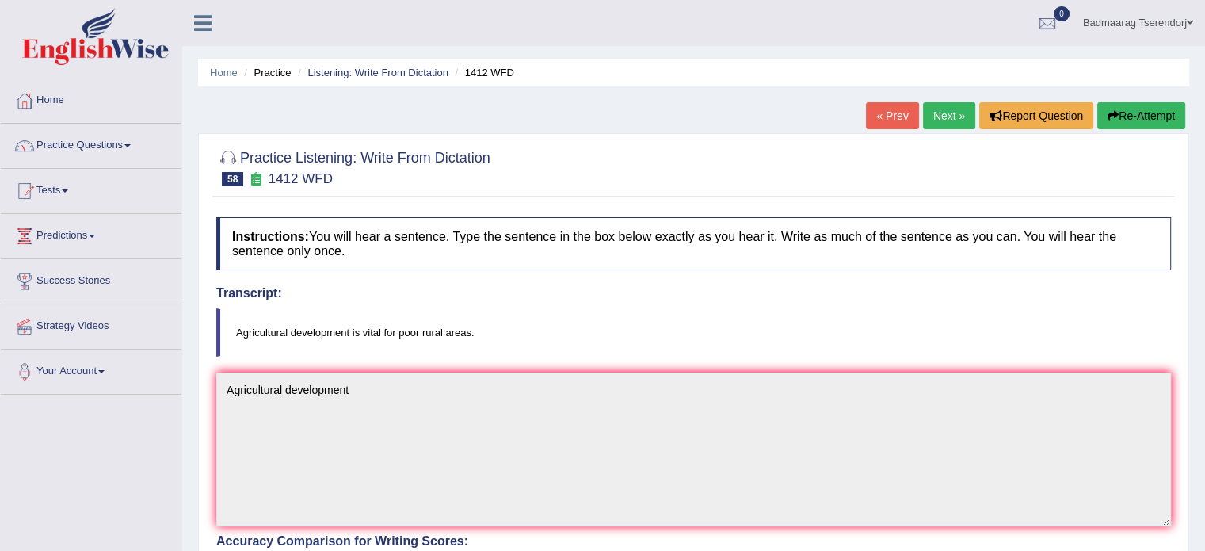
click at [943, 116] on link "Next »" at bounding box center [949, 115] width 52 height 27
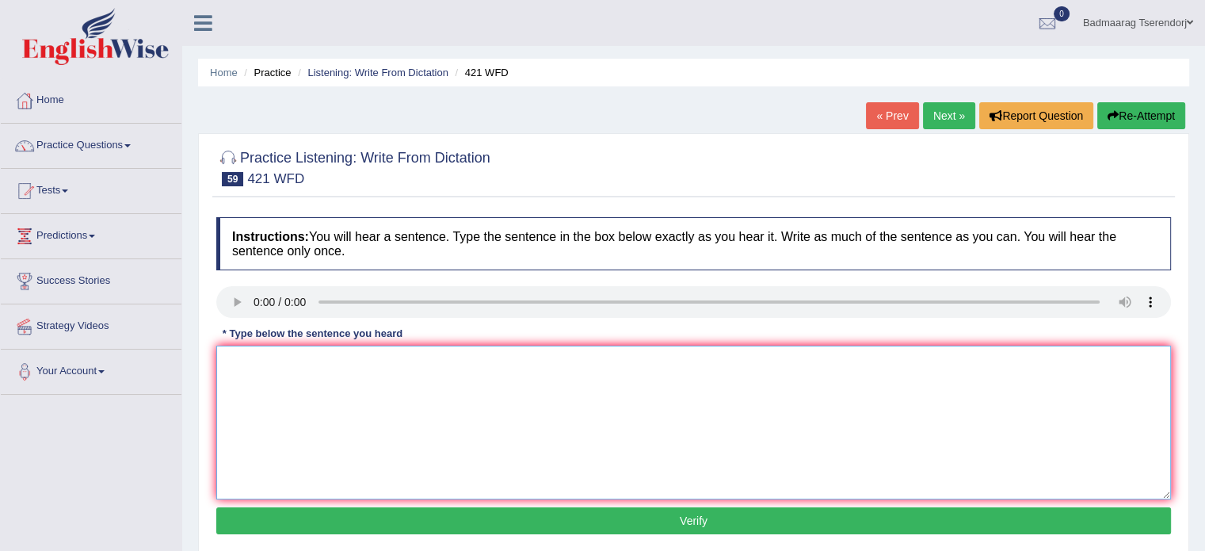
click at [261, 368] on textarea at bounding box center [693, 422] width 955 height 154
click at [234, 364] on textarea "we can see the strart tourteen years ago" at bounding box center [693, 422] width 955 height 154
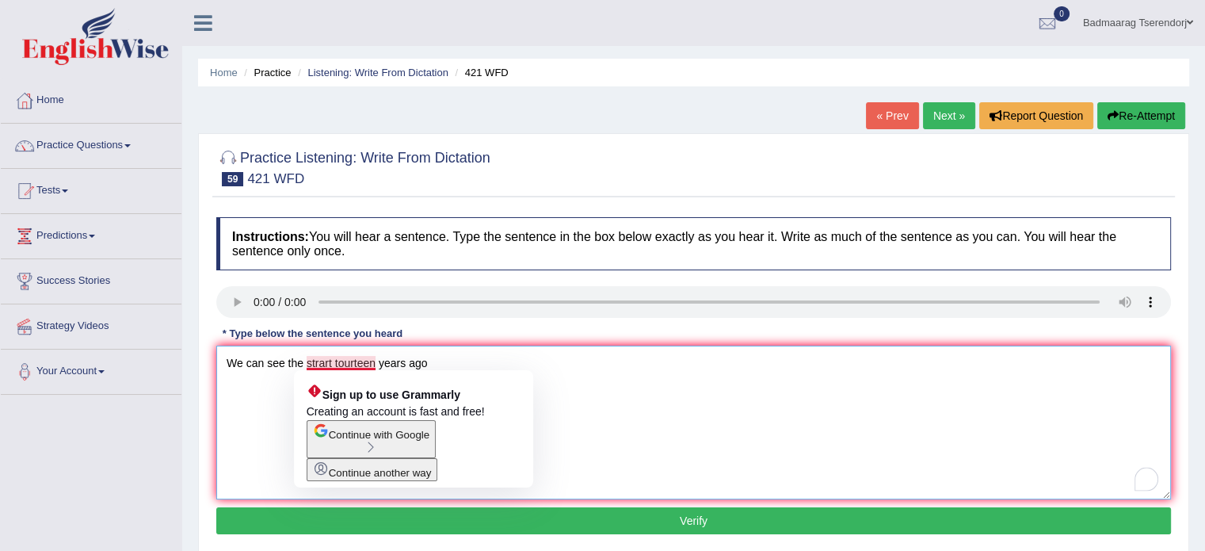
click at [331, 364] on textarea "We can see the strart tourteen years ago" at bounding box center [693, 422] width 955 height 154
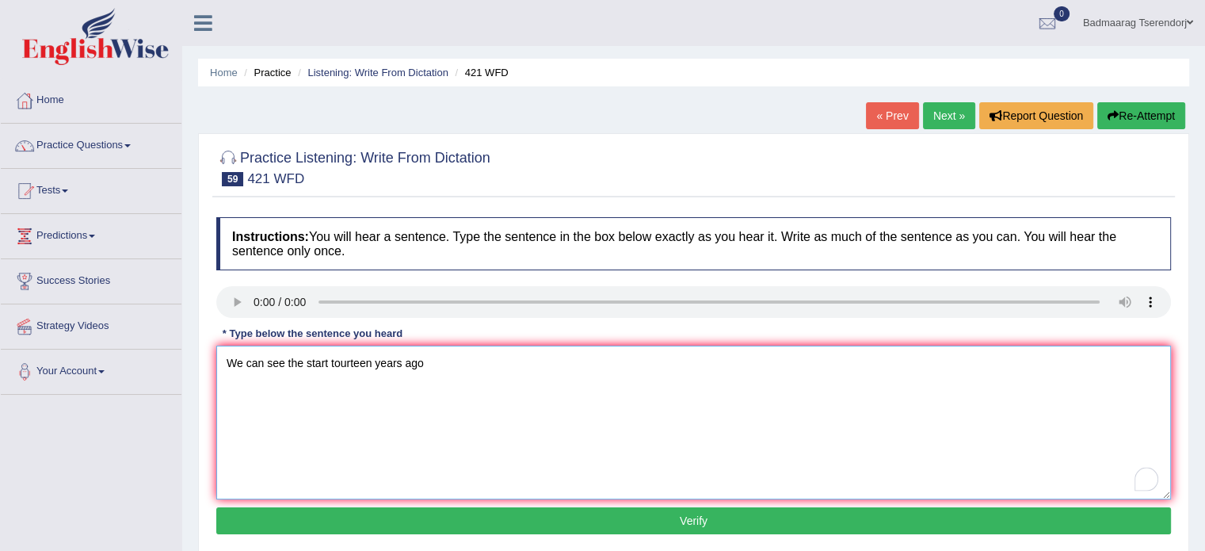
click at [371, 362] on textarea "We can see the start tourteen years ago" at bounding box center [693, 422] width 955 height 154
type textarea "We can see the start thourteen years ago"
click at [467, 520] on button "Verify" at bounding box center [693, 520] width 955 height 27
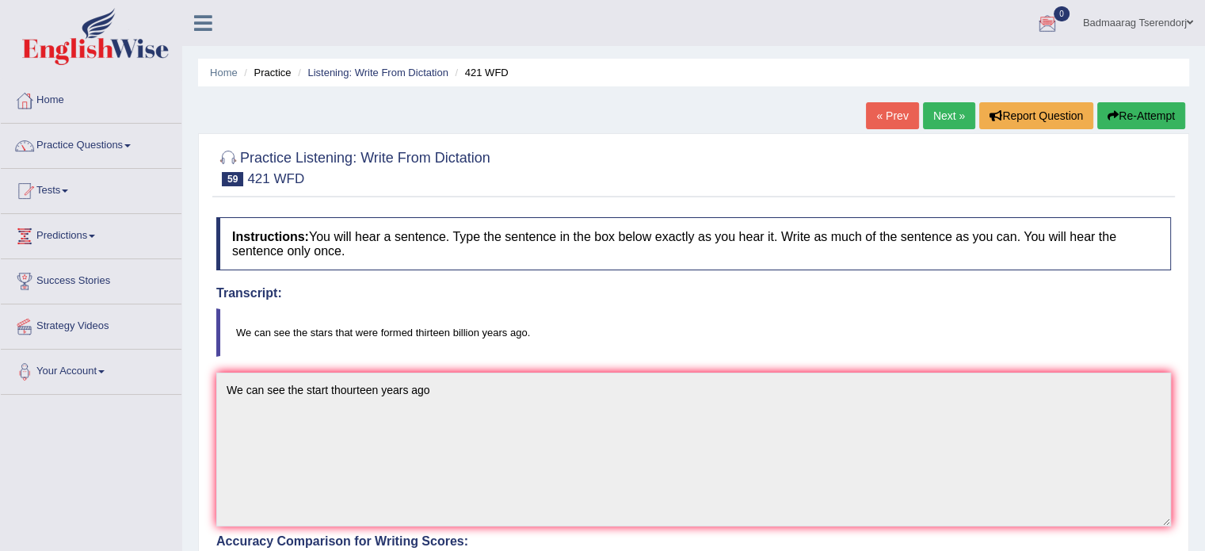
click at [944, 118] on link "Next »" at bounding box center [949, 115] width 52 height 27
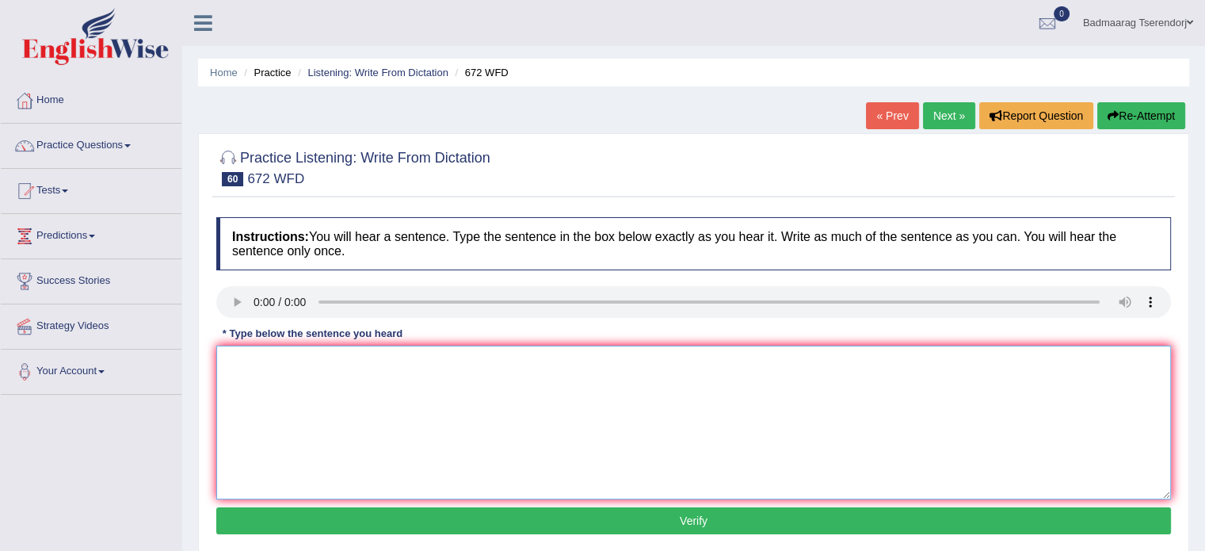
click at [265, 356] on textarea at bounding box center [693, 422] width 955 height 154
click at [240, 364] on textarea "stu are propfecer Jamis" at bounding box center [693, 422] width 955 height 154
click at [336, 363] on textarea "Students are propfecer Jamis" at bounding box center [693, 422] width 955 height 154
click at [340, 362] on textarea "Students are profeserr Jamis" at bounding box center [693, 422] width 955 height 154
type textarea "Students are profeserJamis"
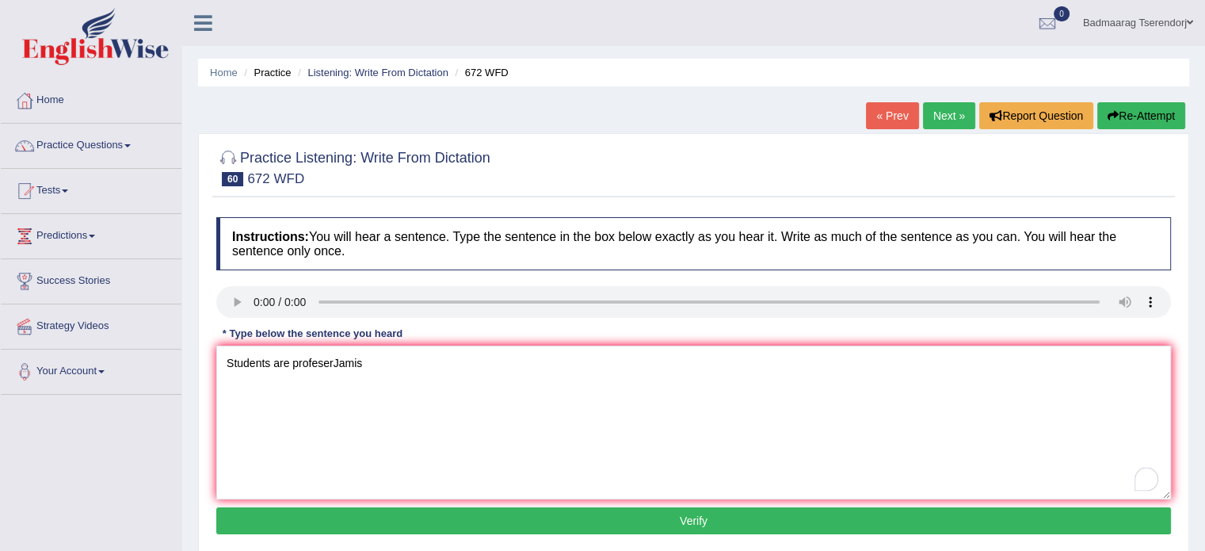
click at [358, 515] on button "Verify" at bounding box center [693, 520] width 955 height 27
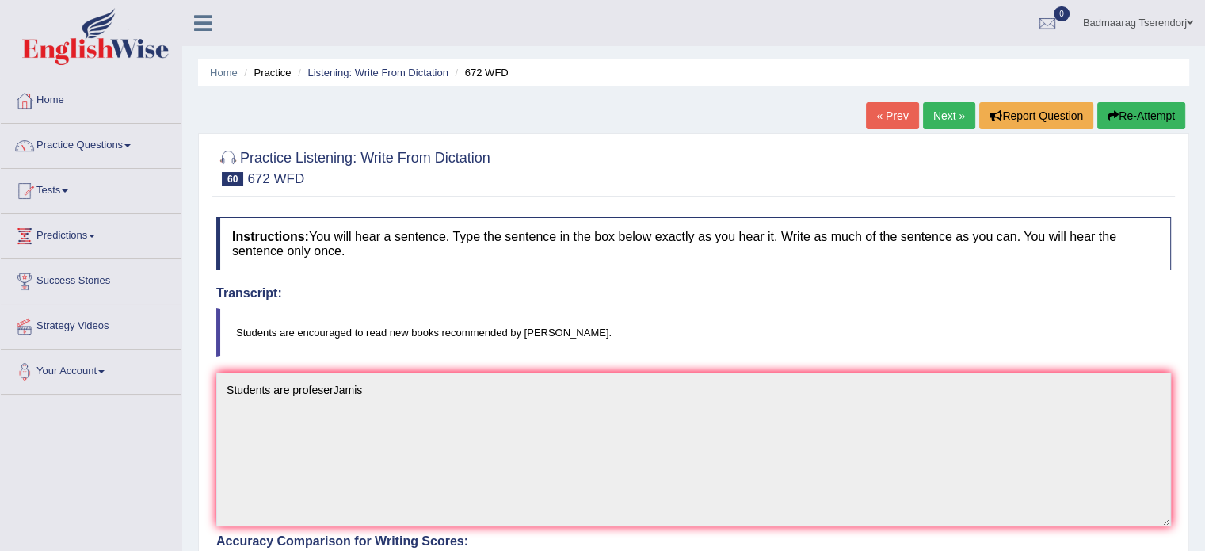
click at [934, 116] on link "Next »" at bounding box center [949, 115] width 52 height 27
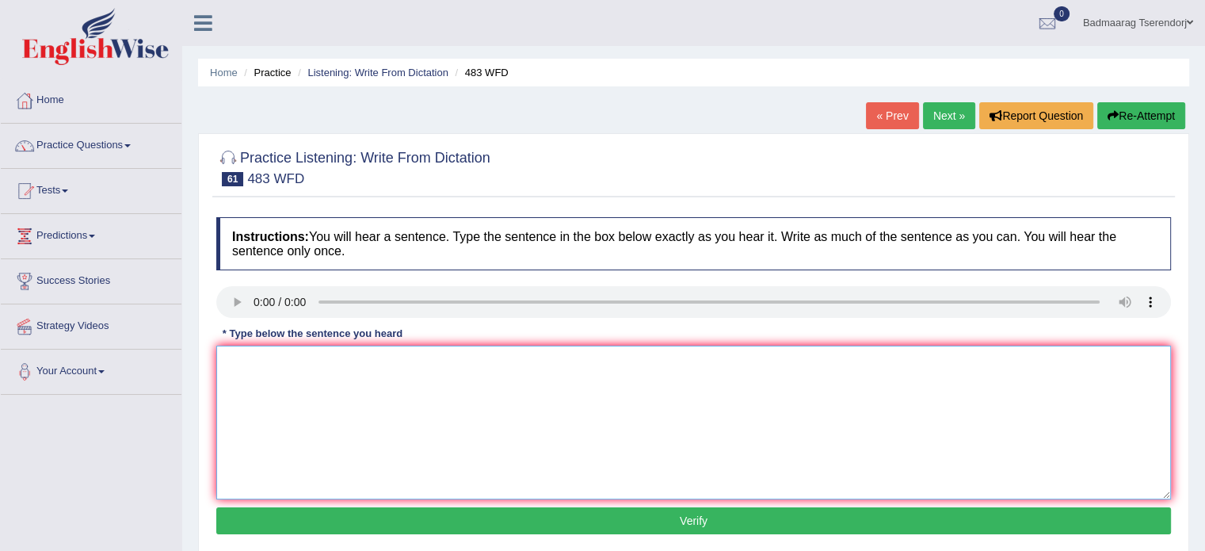
click at [256, 360] on textarea at bounding box center [693, 422] width 955 height 154
click at [233, 365] on textarea "organizagion other communities" at bounding box center [693, 422] width 955 height 154
click at [273, 360] on textarea "Organizagion other communities" at bounding box center [693, 422] width 955 height 154
click at [264, 361] on textarea "Organizagion other communities" at bounding box center [693, 422] width 955 height 154
click at [277, 362] on textarea "Organizagion other communities" at bounding box center [693, 422] width 955 height 154
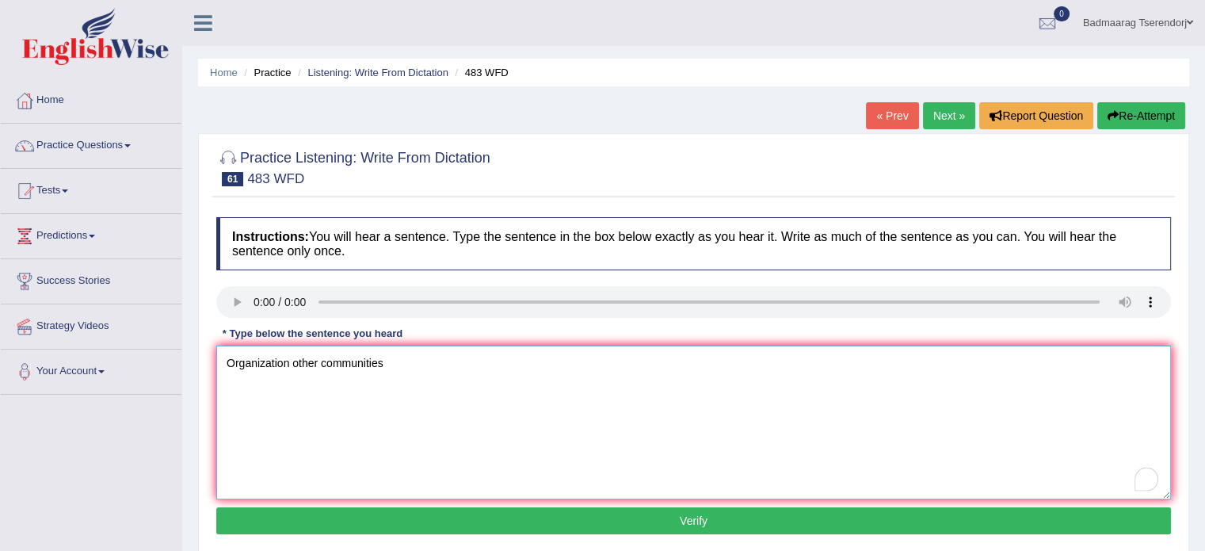
click at [388, 366] on textarea "Organization other communities" at bounding box center [693, 422] width 955 height 154
type textarea "Organization other communities"
click at [467, 521] on button "Verify" at bounding box center [693, 520] width 955 height 27
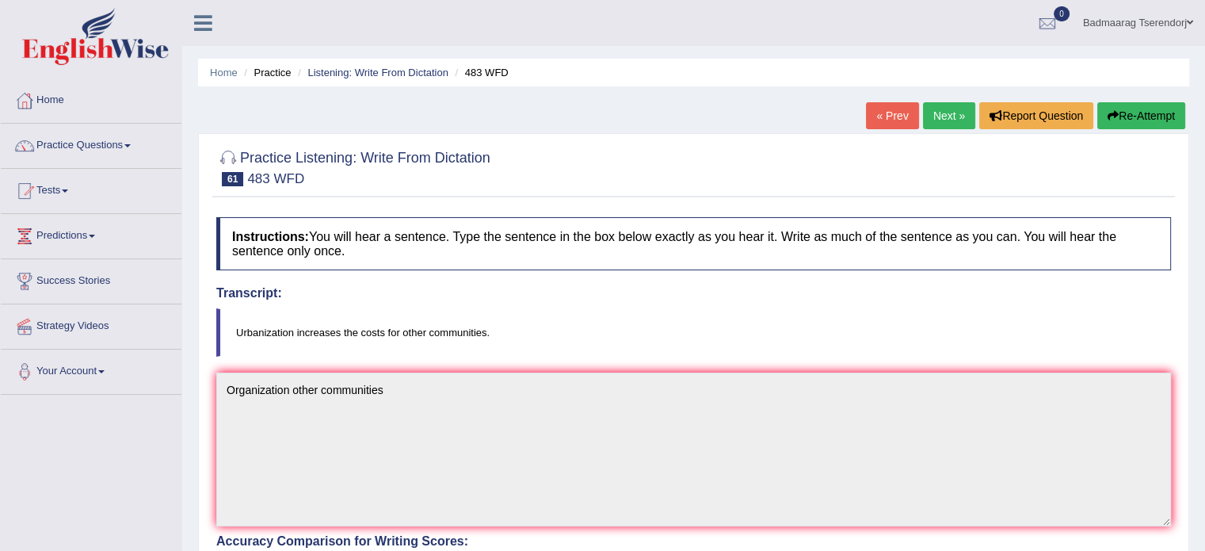
click at [926, 116] on link "Next »" at bounding box center [949, 115] width 52 height 27
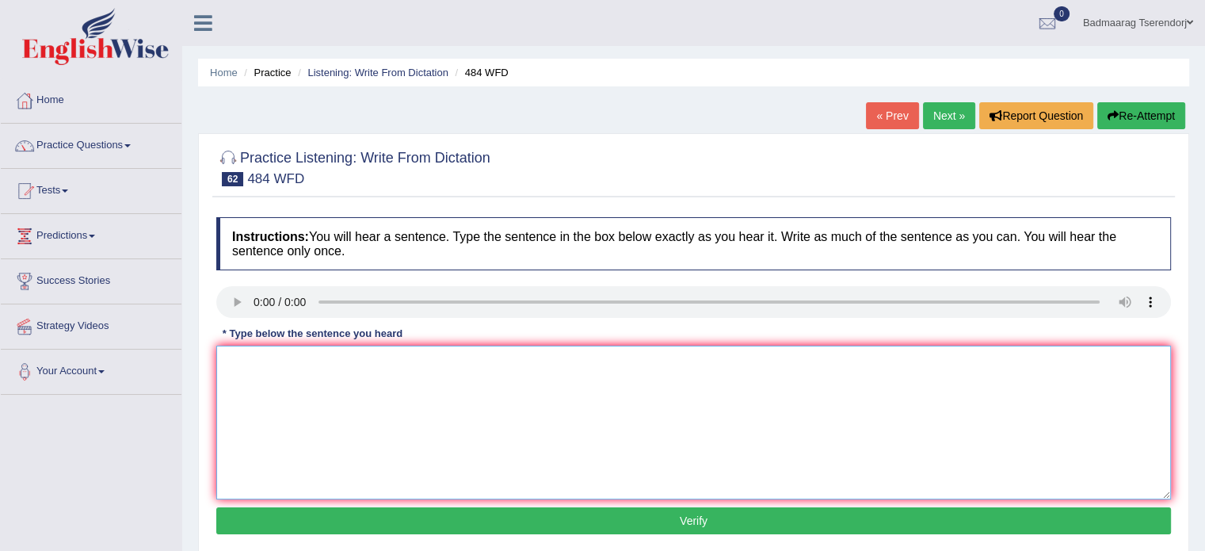
click at [273, 372] on textarea at bounding box center [693, 422] width 955 height 154
click at [292, 364] on textarea "social media socioal" at bounding box center [693, 422] width 955 height 154
click at [416, 367] on textarea "social media goverment socioal" at bounding box center [693, 422] width 955 height 154
click at [292, 365] on textarea "social media goverment socioal problems" at bounding box center [693, 422] width 955 height 154
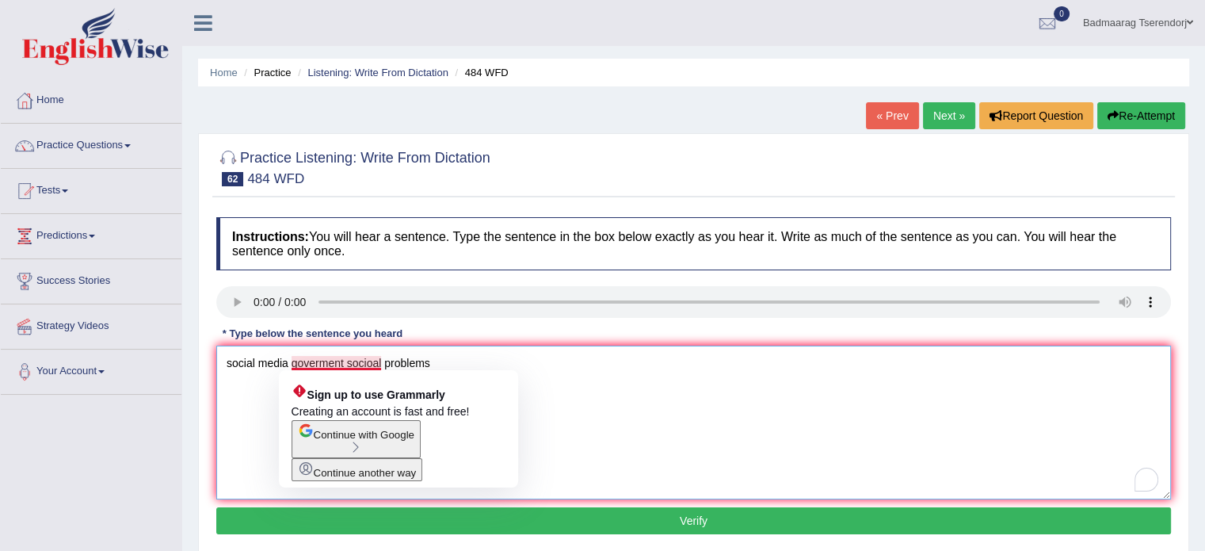
click at [380, 360] on textarea "social media goverment socioal problems" at bounding box center [693, 422] width 955 height 154
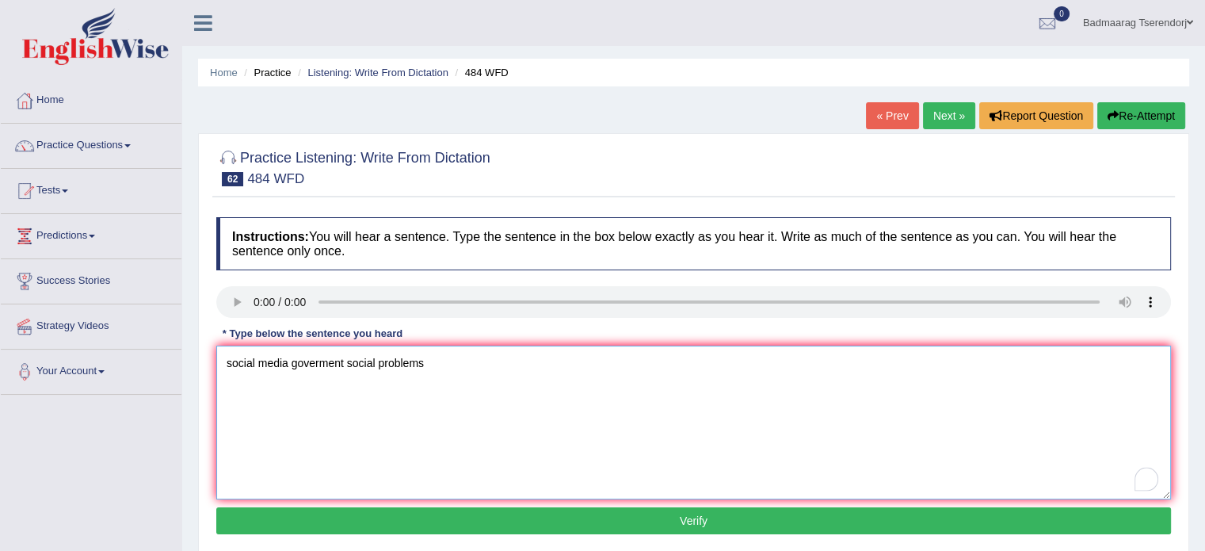
click at [230, 360] on textarea "social media goverment social problems" at bounding box center [693, 422] width 955 height 154
click at [294, 359] on textarea "Social media goverment social problems" at bounding box center [693, 422] width 955 height 154
click at [444, 363] on textarea "Social media is goverment social problems" at bounding box center [693, 422] width 955 height 154
type textarea "Social media is goverment social problems."
click at [397, 524] on button "Verify" at bounding box center [693, 520] width 955 height 27
